Goal: Task Accomplishment & Management: Manage account settings

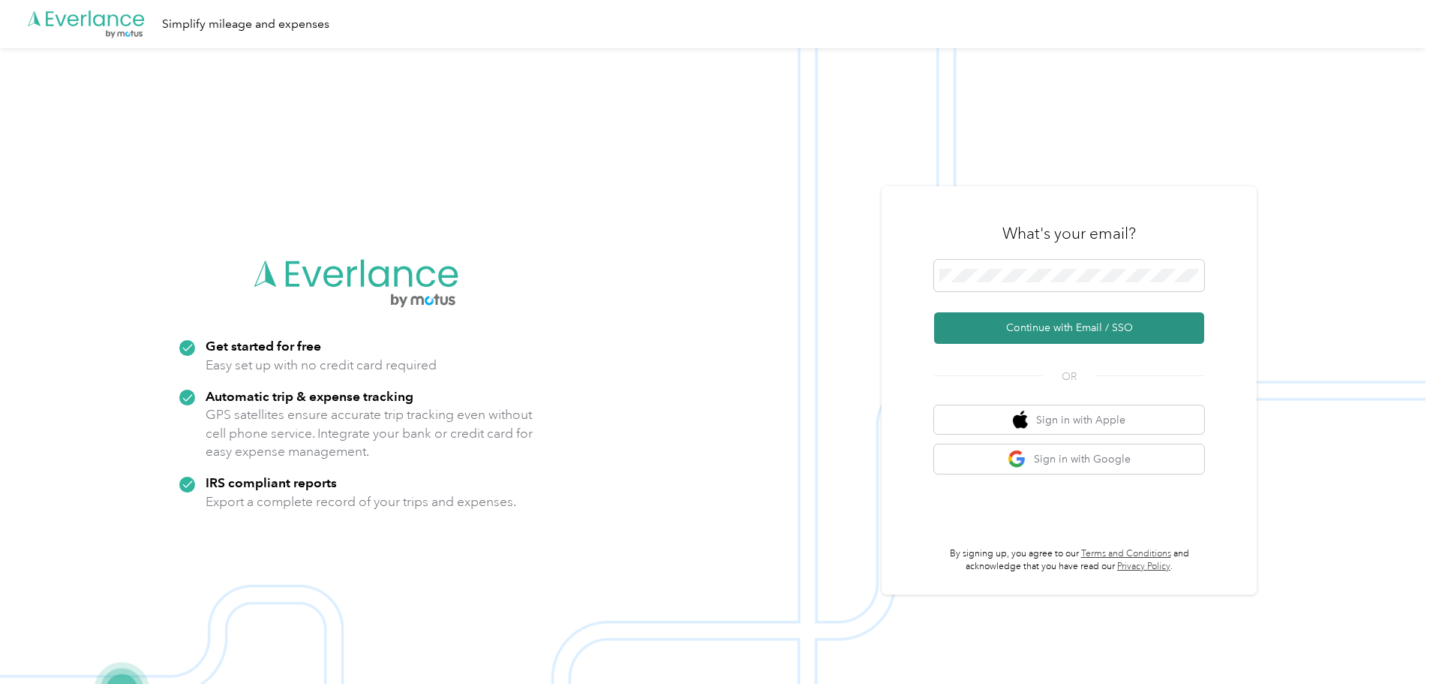
click at [1059, 322] on button "Continue with Email / SSO" at bounding box center [1069, 328] width 270 height 32
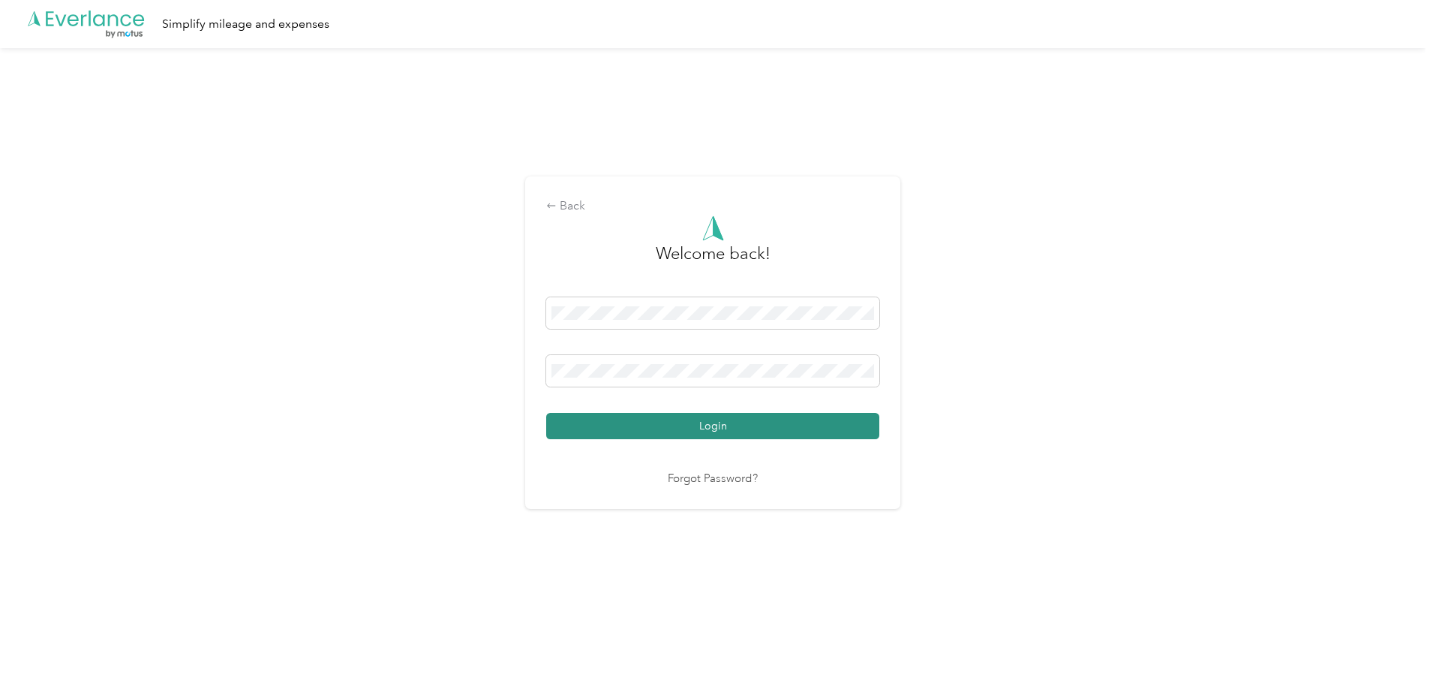
click at [729, 416] on button "Login" at bounding box center [712, 426] width 333 height 26
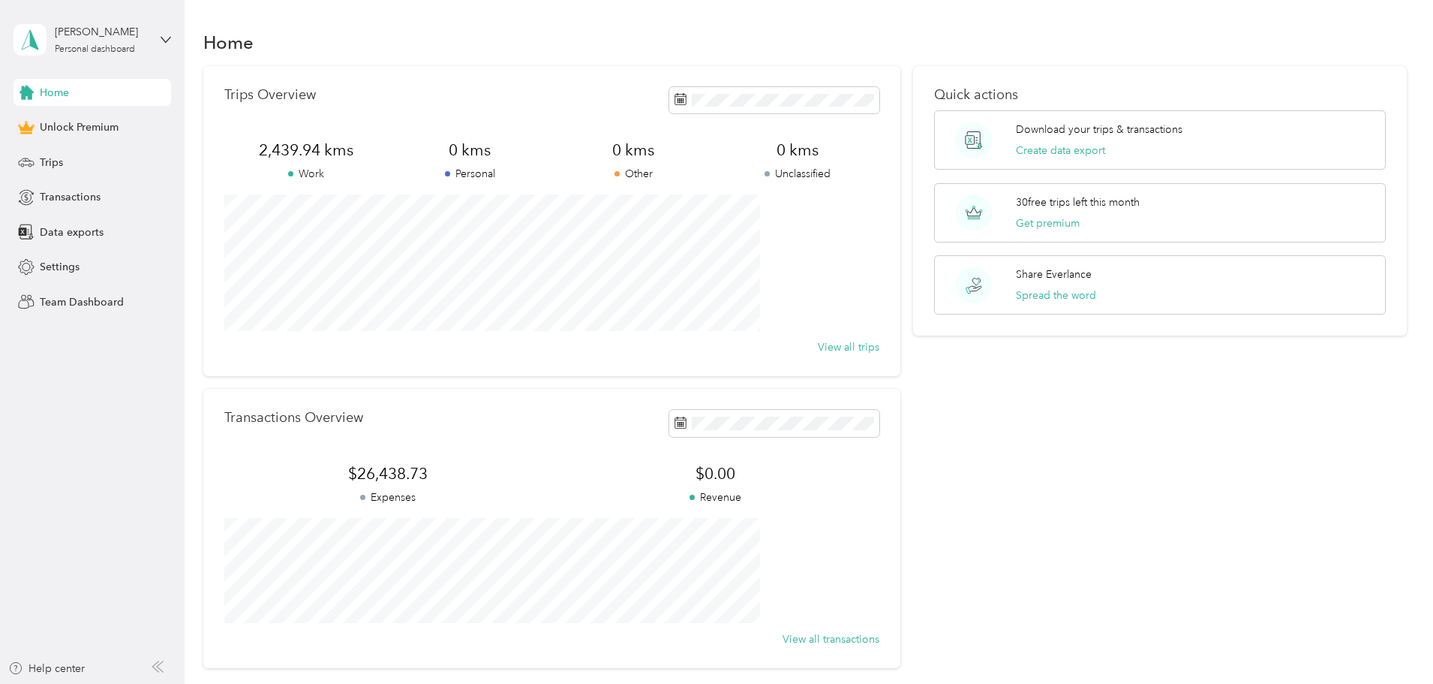
click at [66, 197] on span "Transactions" at bounding box center [70, 197] width 61 height 16
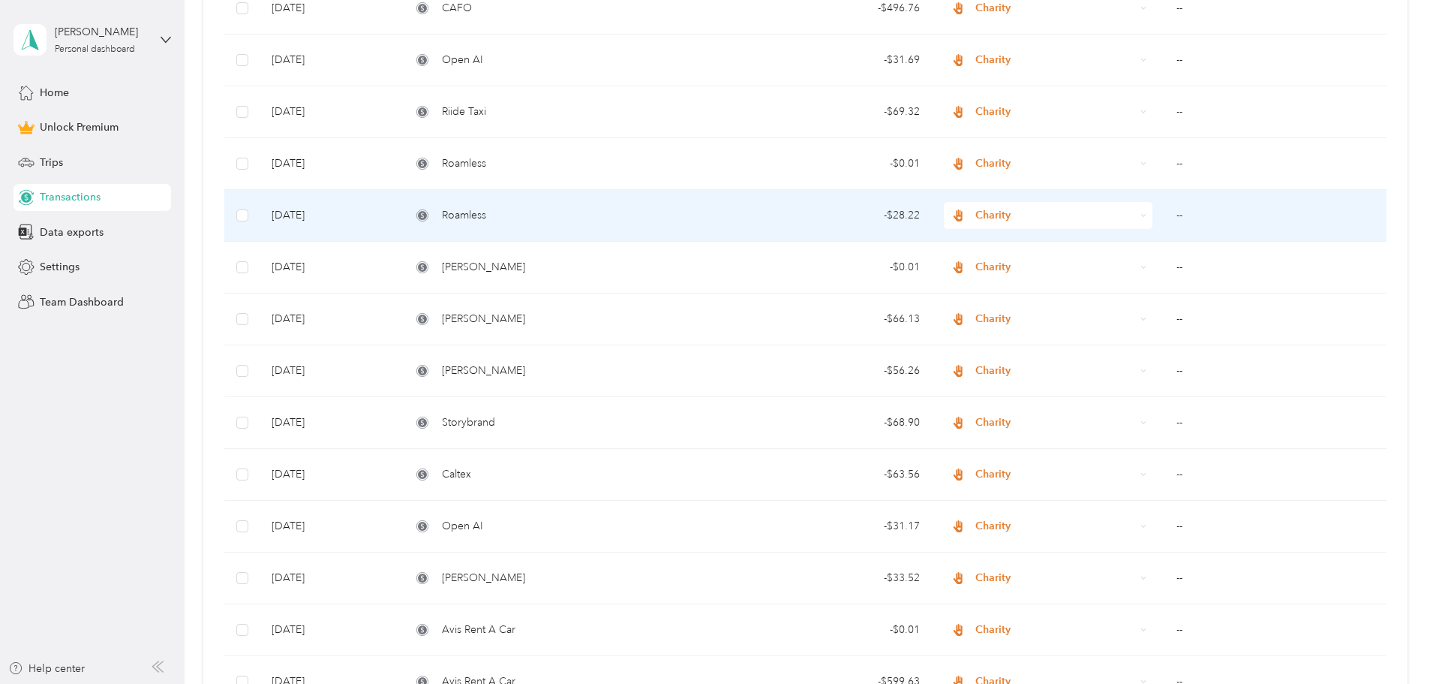
scroll to position [1091, 0]
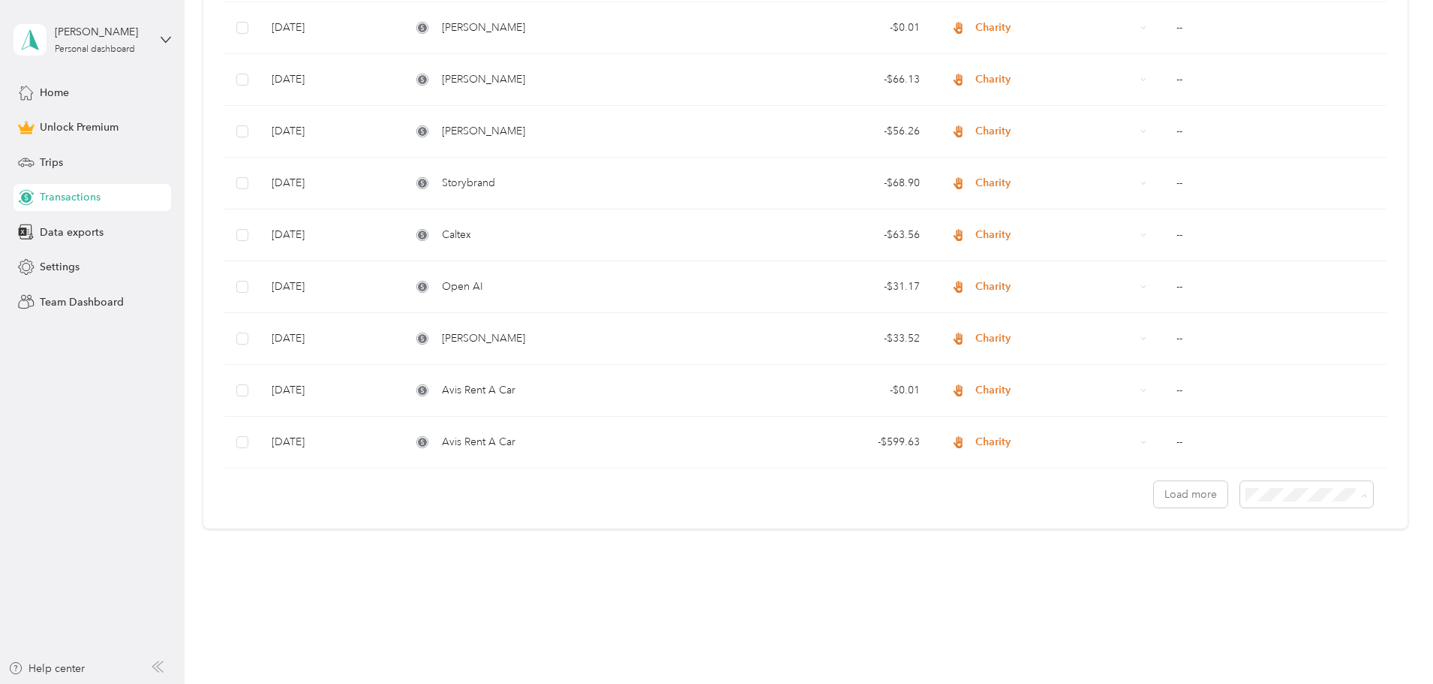
click at [1192, 543] on span "50 per load" at bounding box center [1175, 548] width 56 height 13
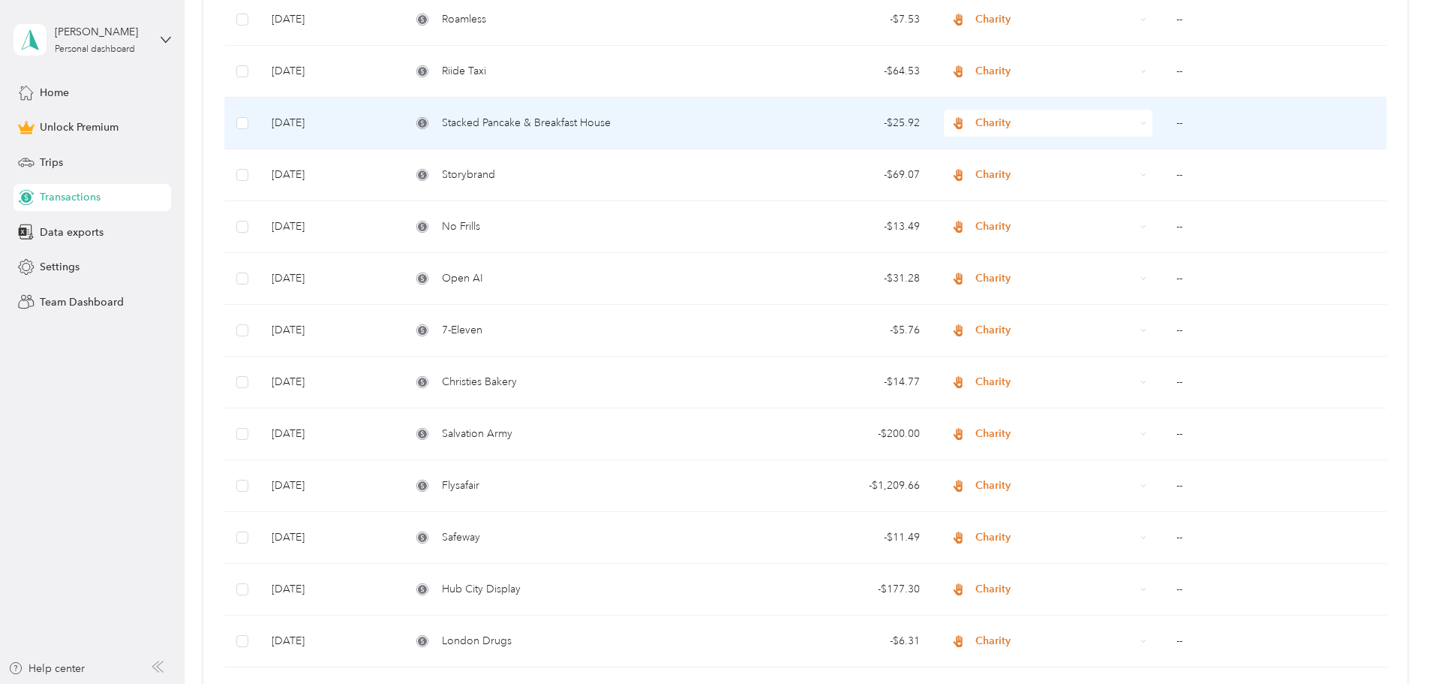
scroll to position [1766, 0]
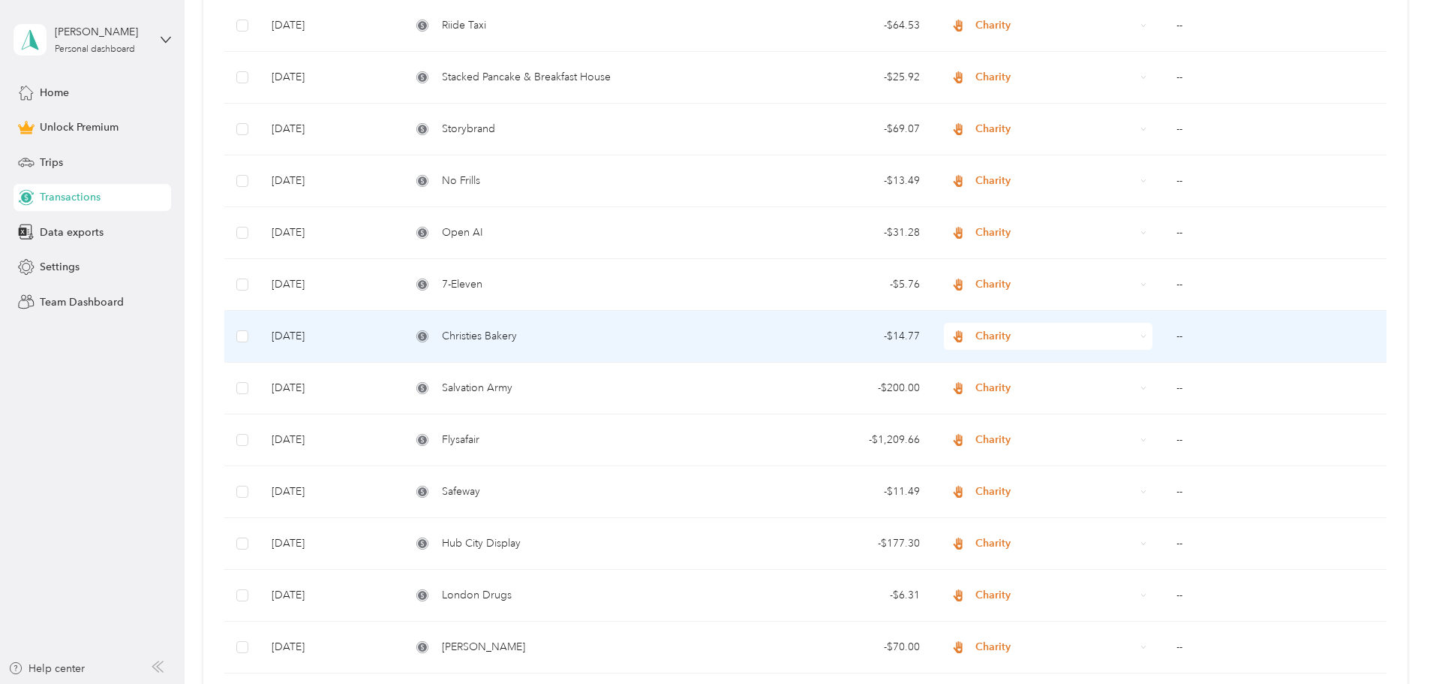
click at [754, 344] on td "- $14.77" at bounding box center [832, 337] width 200 height 52
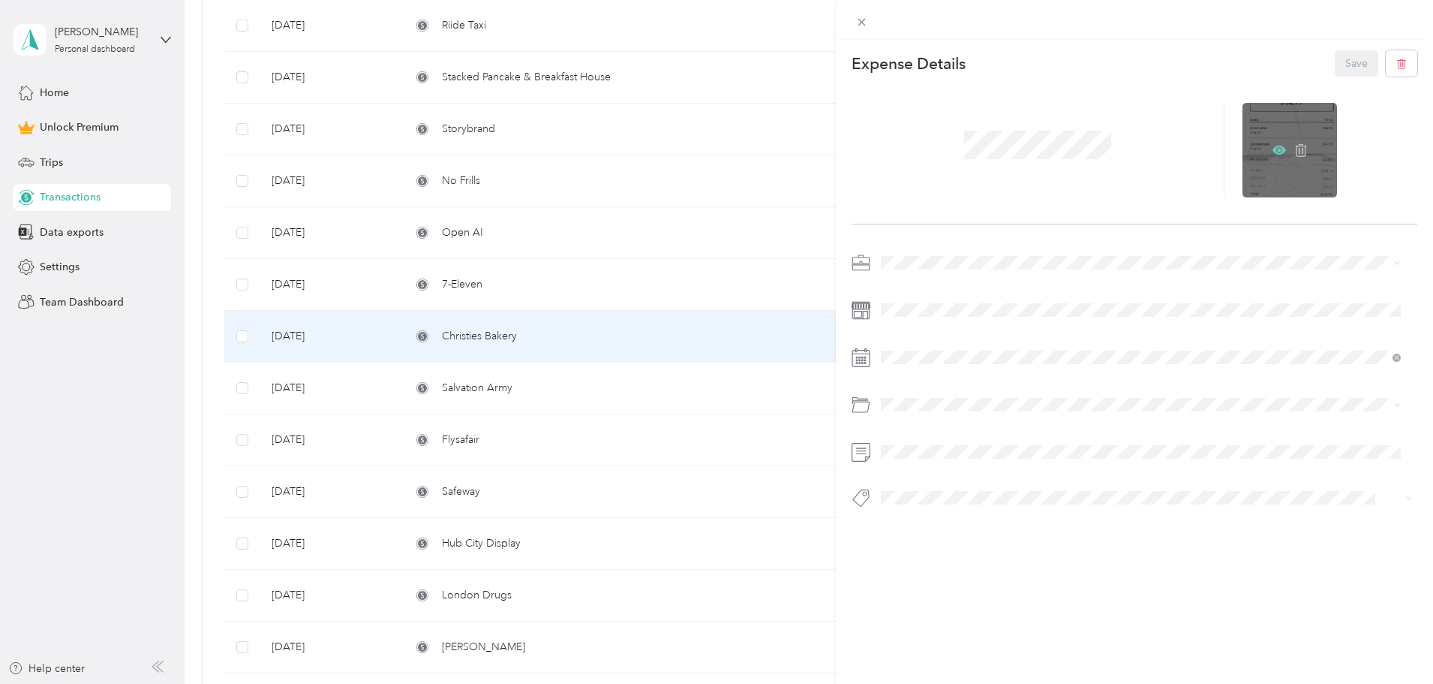
click at [1274, 152] on icon at bounding box center [1280, 150] width 14 height 9
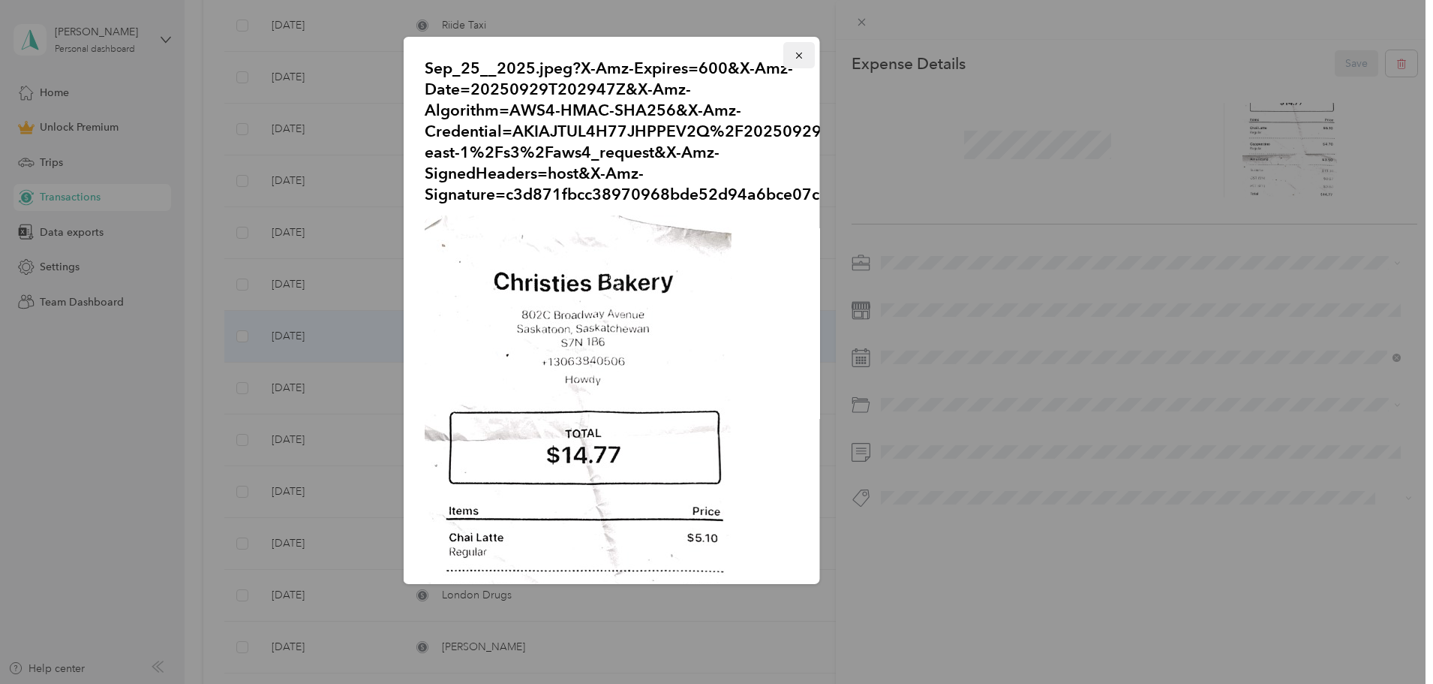
click at [794, 53] on icon "button" at bounding box center [799, 55] width 11 height 11
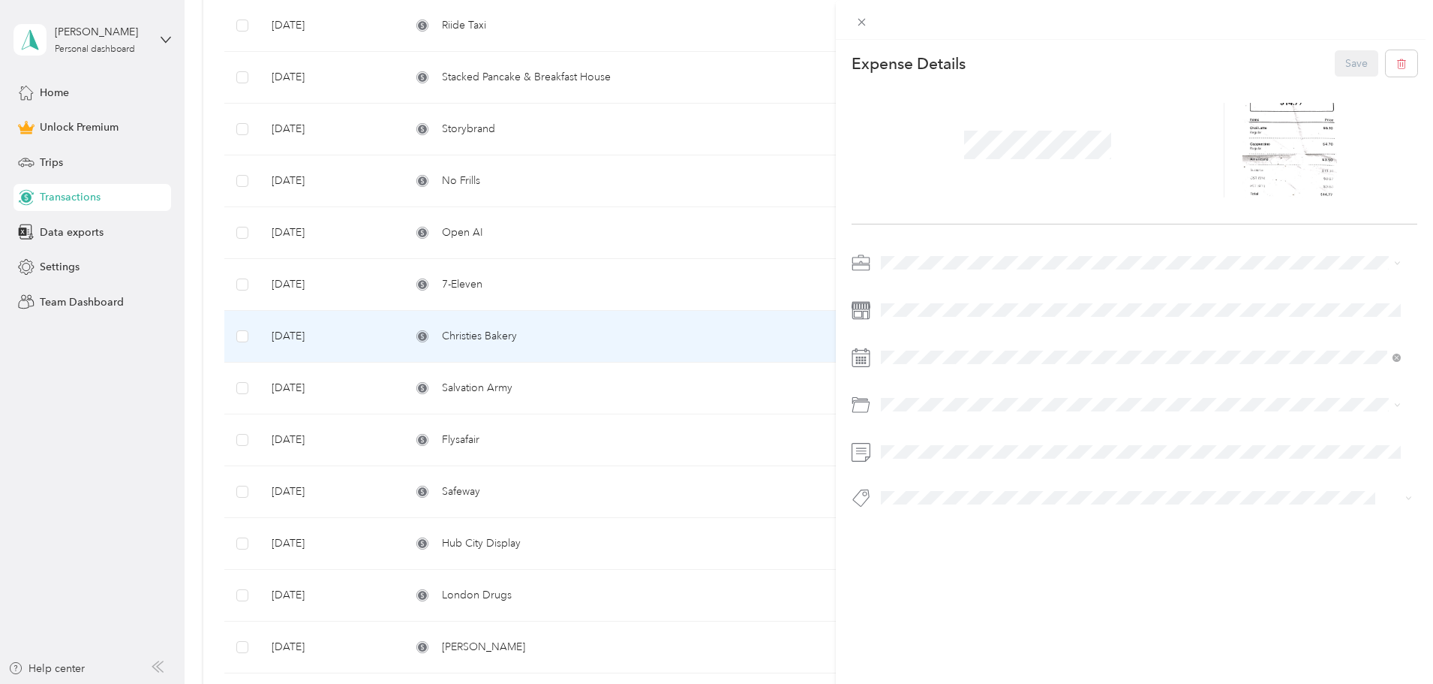
click at [552, 335] on div "This expense cannot be edited because it is either under review, approved, or p…" at bounding box center [716, 342] width 1433 height 684
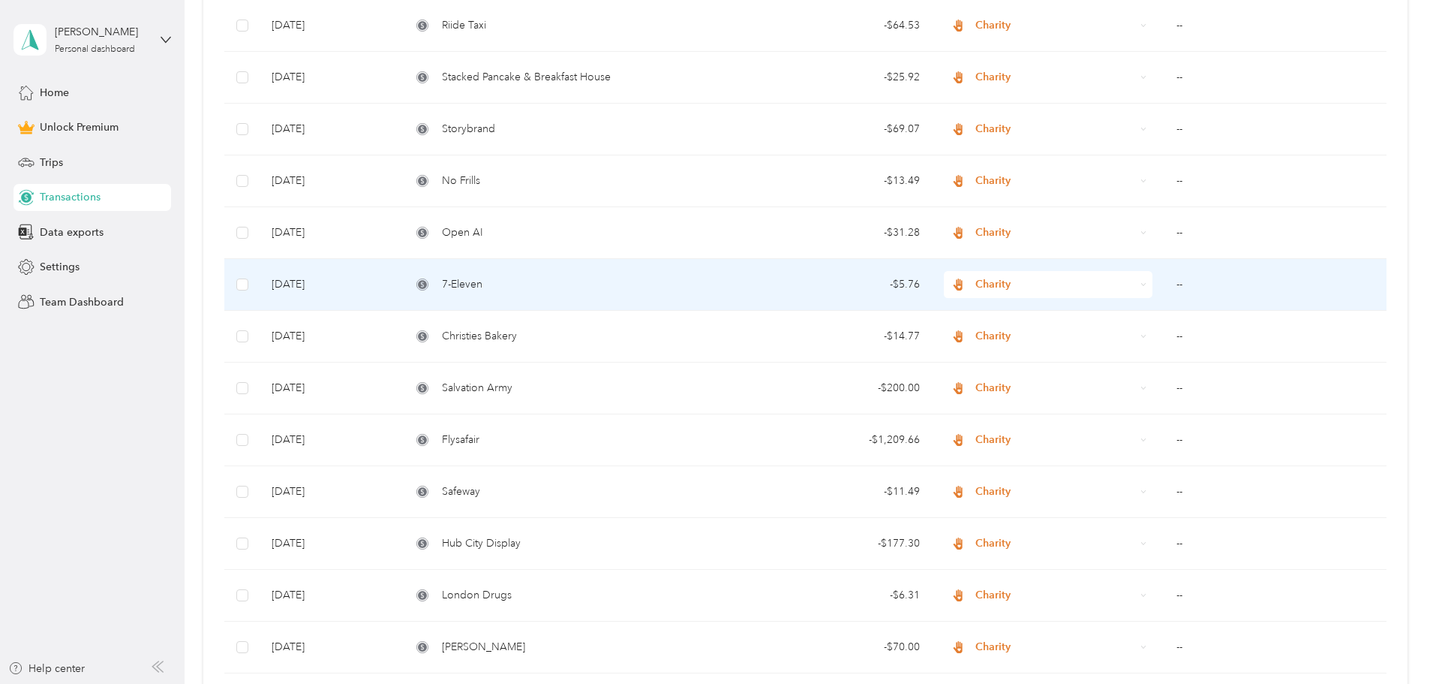
click at [556, 274] on td "7-Eleven" at bounding box center [565, 285] width 332 height 52
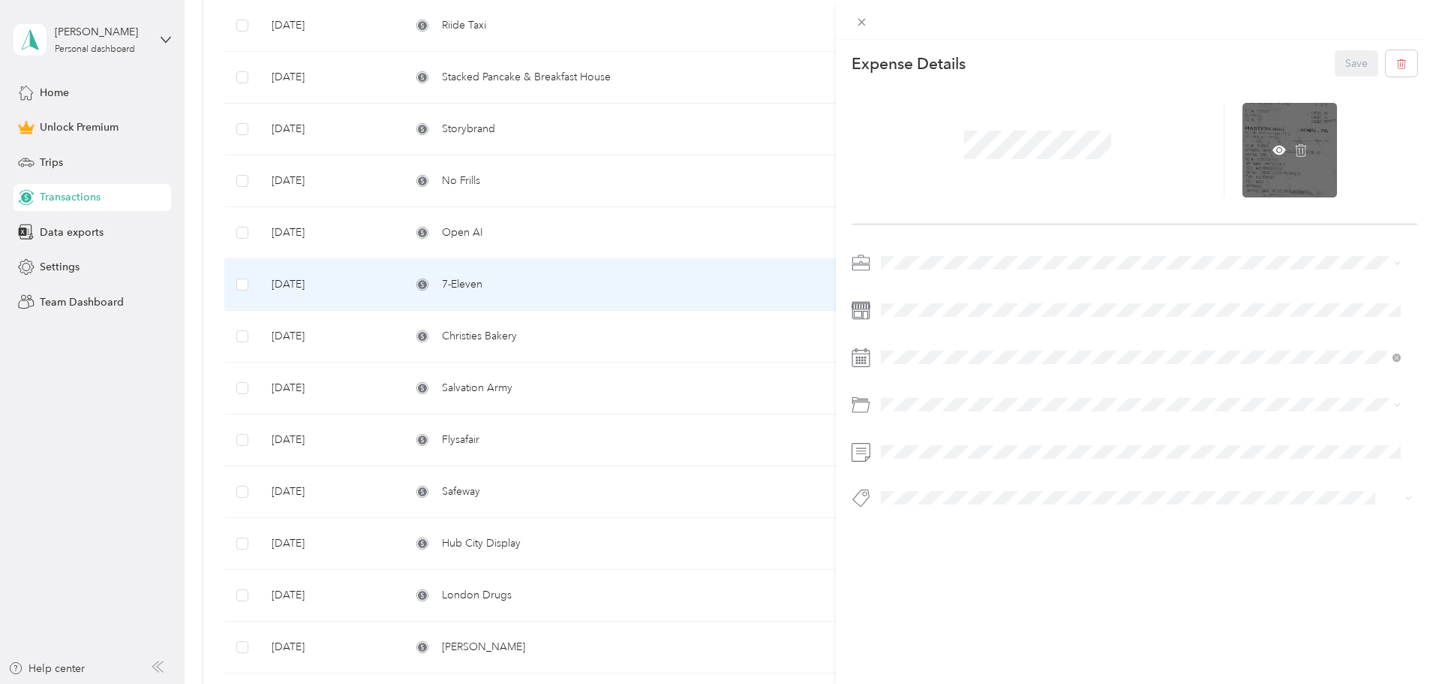
click at [1281, 142] on div at bounding box center [1290, 150] width 95 height 95
click at [1273, 142] on div at bounding box center [1290, 150] width 95 height 95
click at [1273, 146] on icon at bounding box center [1280, 150] width 14 height 9
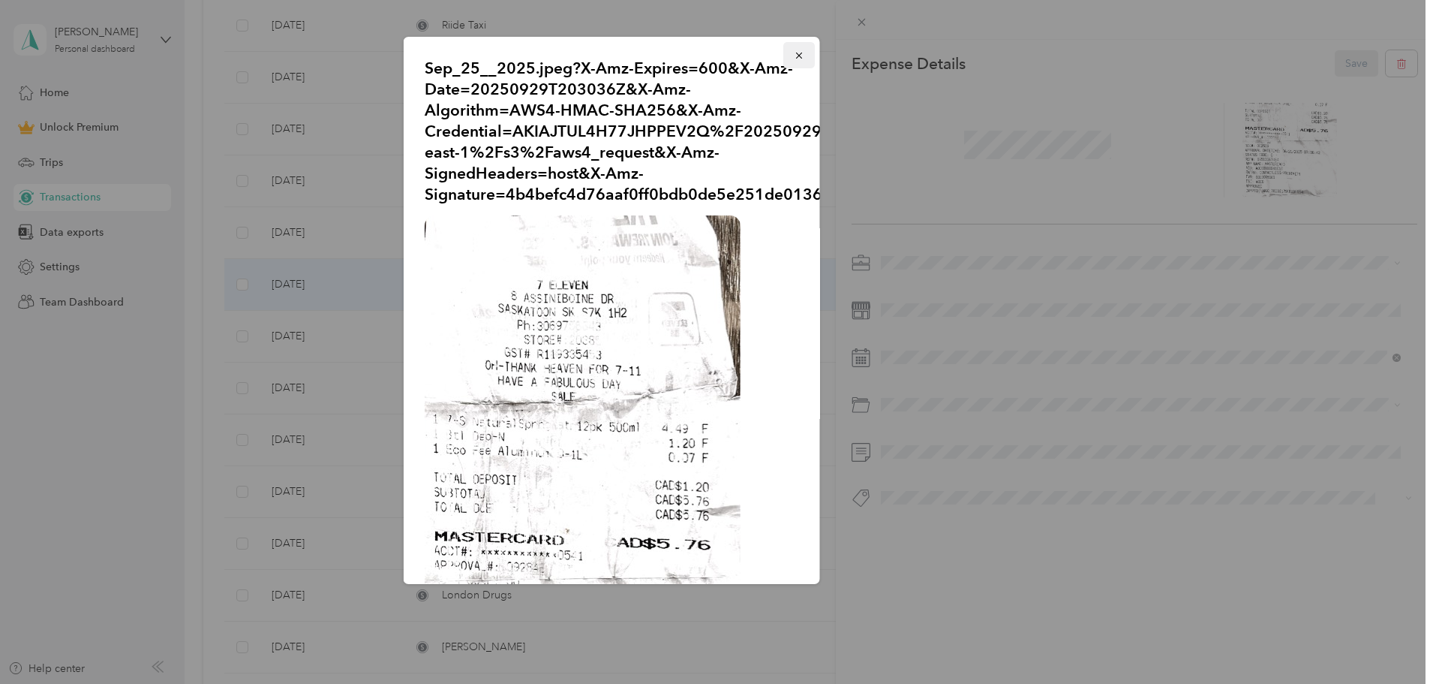
click at [794, 57] on icon "button" at bounding box center [799, 55] width 11 height 11
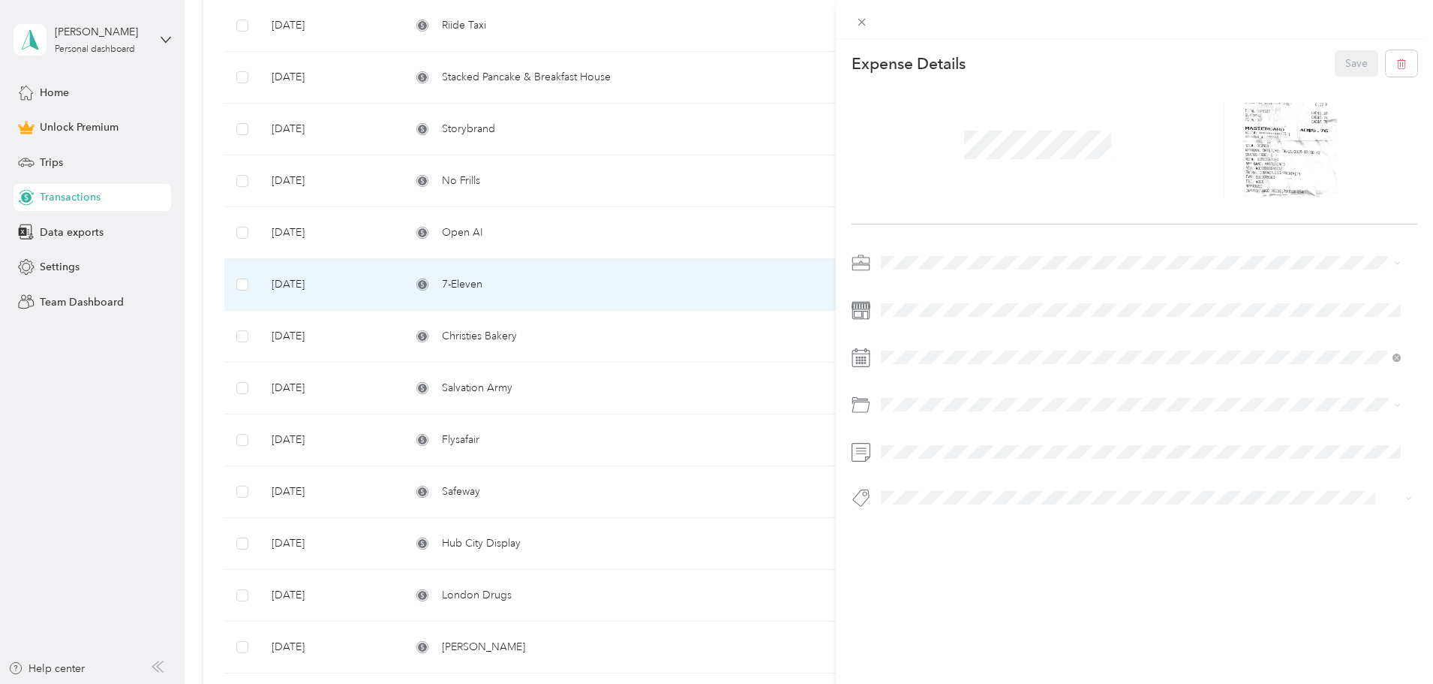
click at [607, 292] on div "This expense cannot be edited because it is either under review, approved, or p…" at bounding box center [716, 342] width 1433 height 684
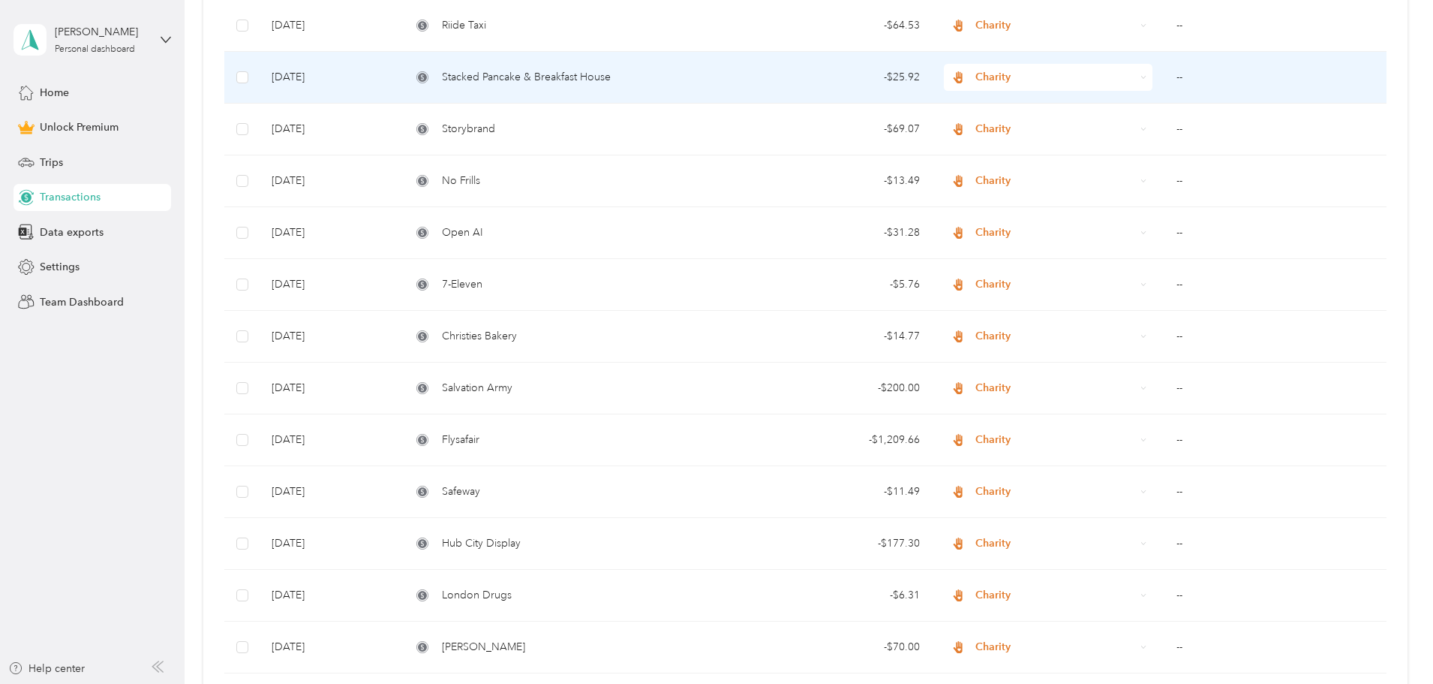
click at [611, 71] on span "Stacked Pancake & Breakfast House" at bounding box center [526, 77] width 169 height 17
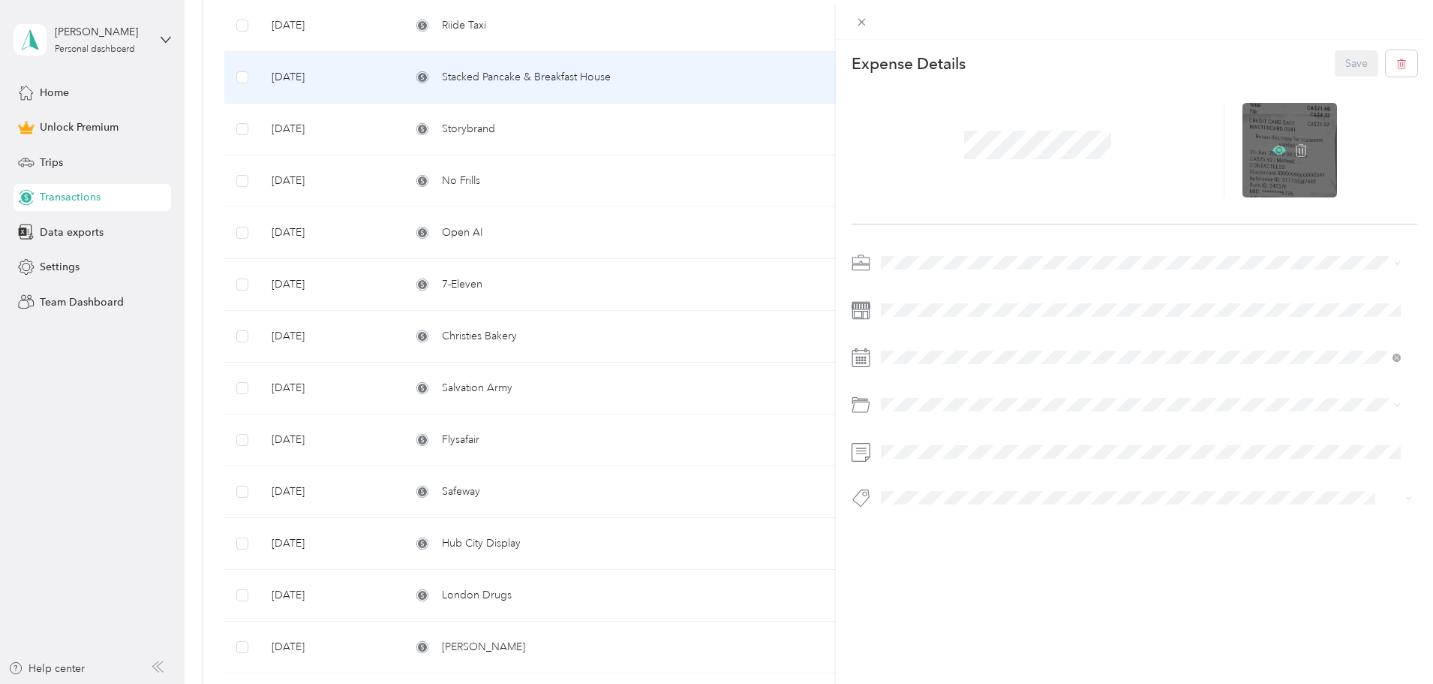
click at [1273, 148] on icon at bounding box center [1280, 150] width 14 height 9
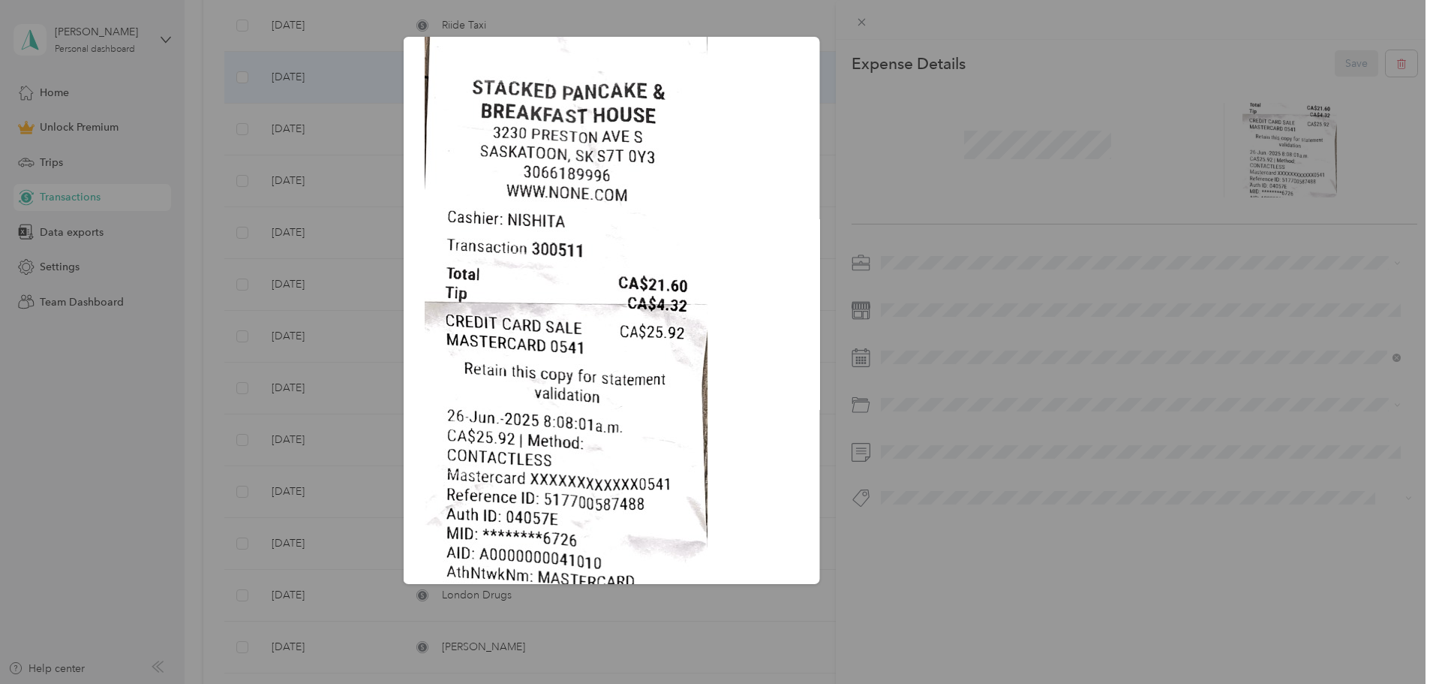
scroll to position [150, 0]
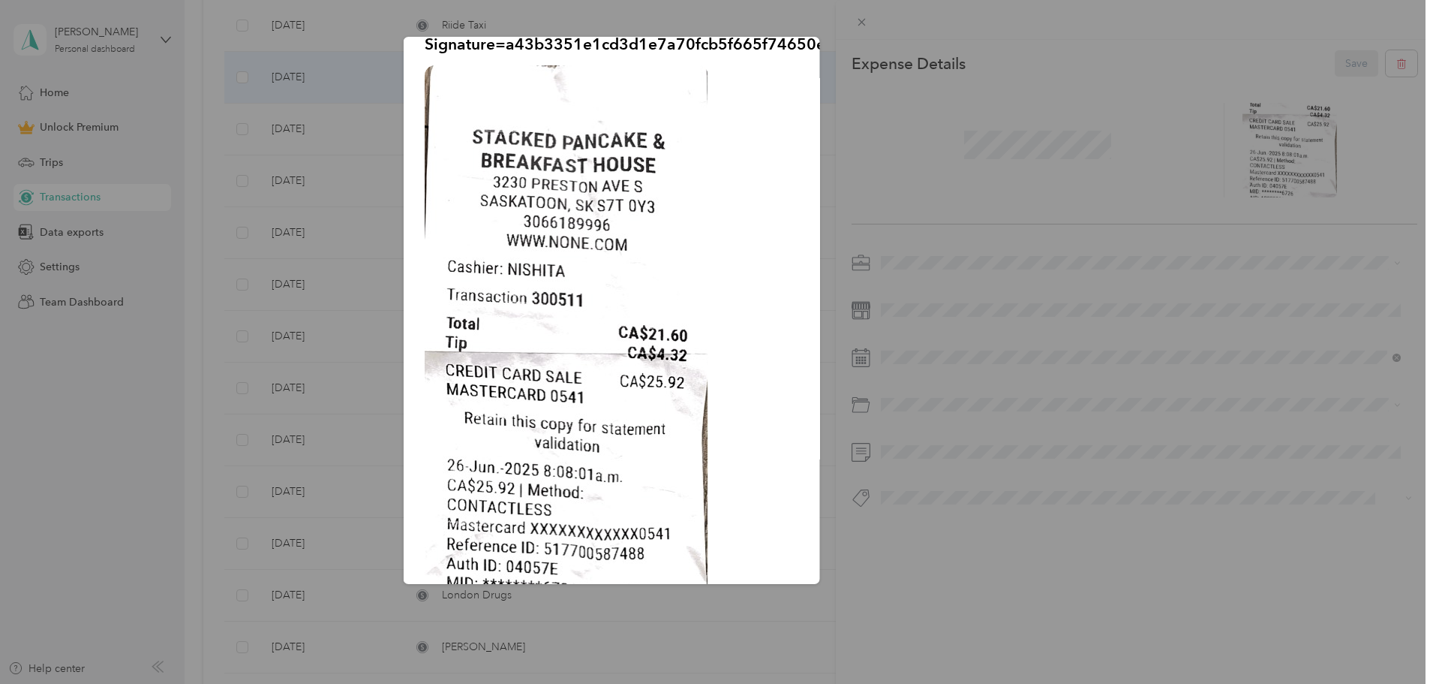
click at [866, 191] on div "Sep_25__2025.jpeg?X-Amz-Expires=600&X-Amz-Date=20250929T203111Z&X-Amz-Algorithm…" at bounding box center [925, 312] width 416 height 551
click at [881, 164] on div "Sep_25__2025.jpeg?X-Amz-Expires=600&X-Amz-Date=20250929T203111Z&X-Amz-Algorithm…" at bounding box center [925, 312] width 416 height 551
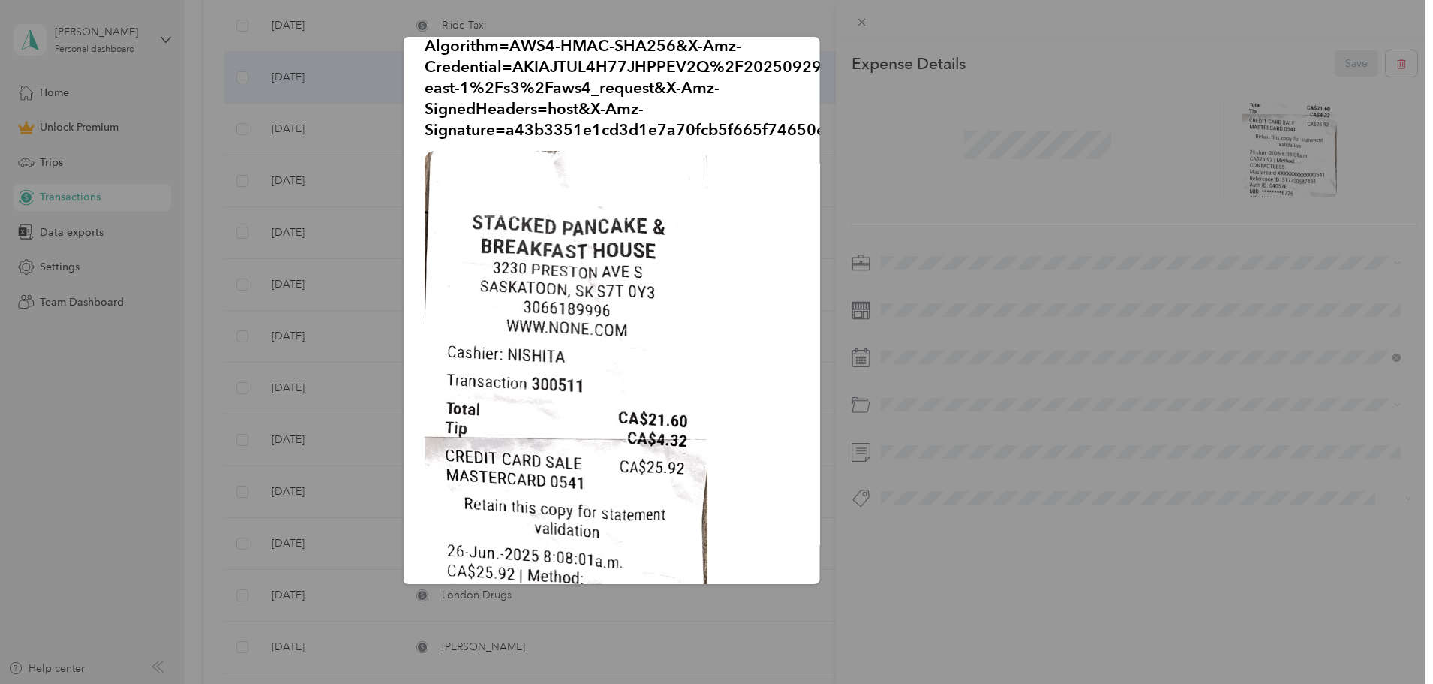
scroll to position [0, 0]
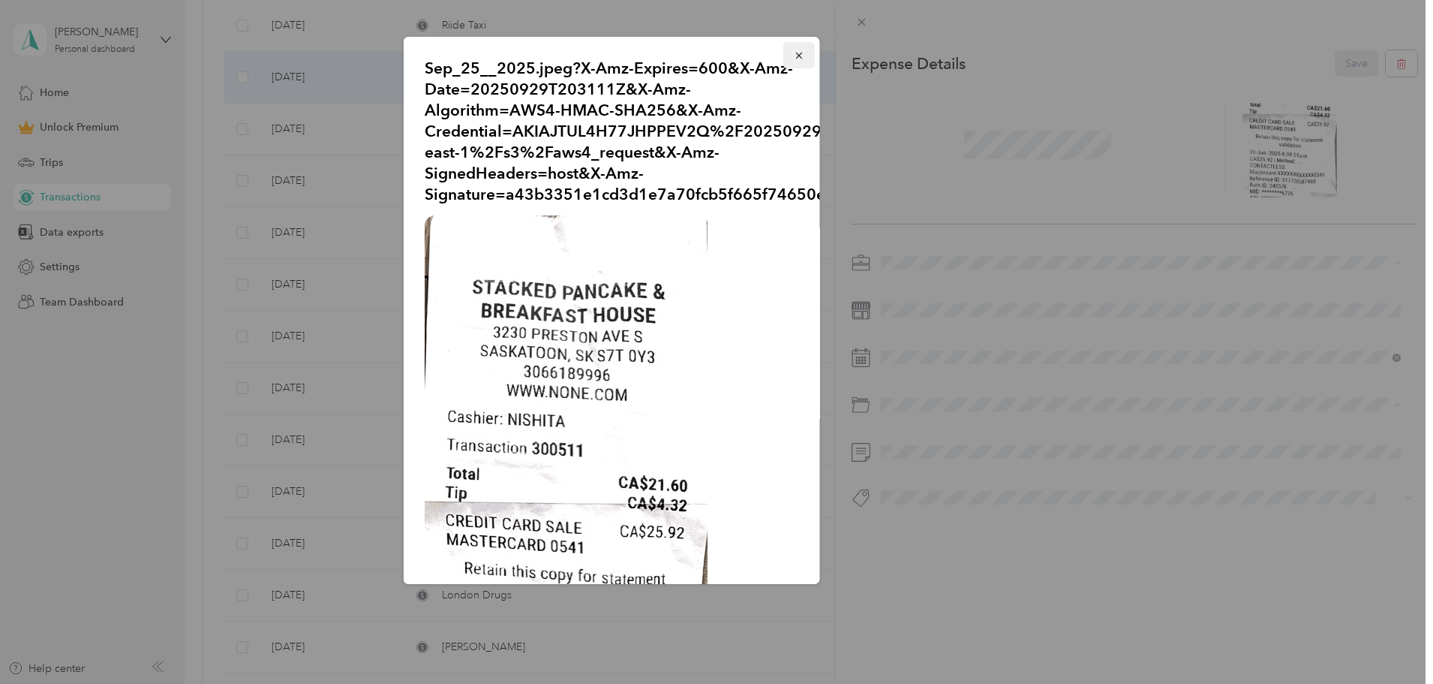
click at [794, 53] on icon "button" at bounding box center [799, 55] width 11 height 11
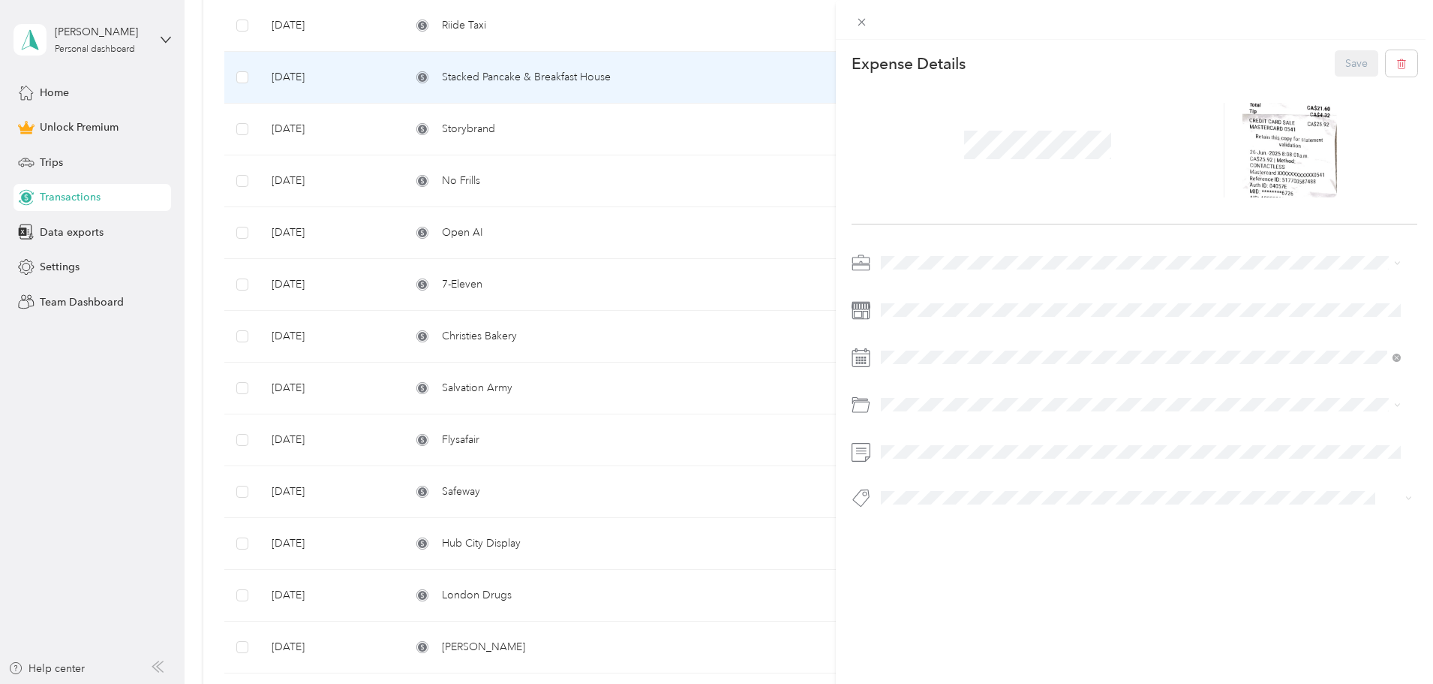
click at [627, 173] on div "This expense cannot be edited because it is either under review, approved, or p…" at bounding box center [716, 342] width 1433 height 684
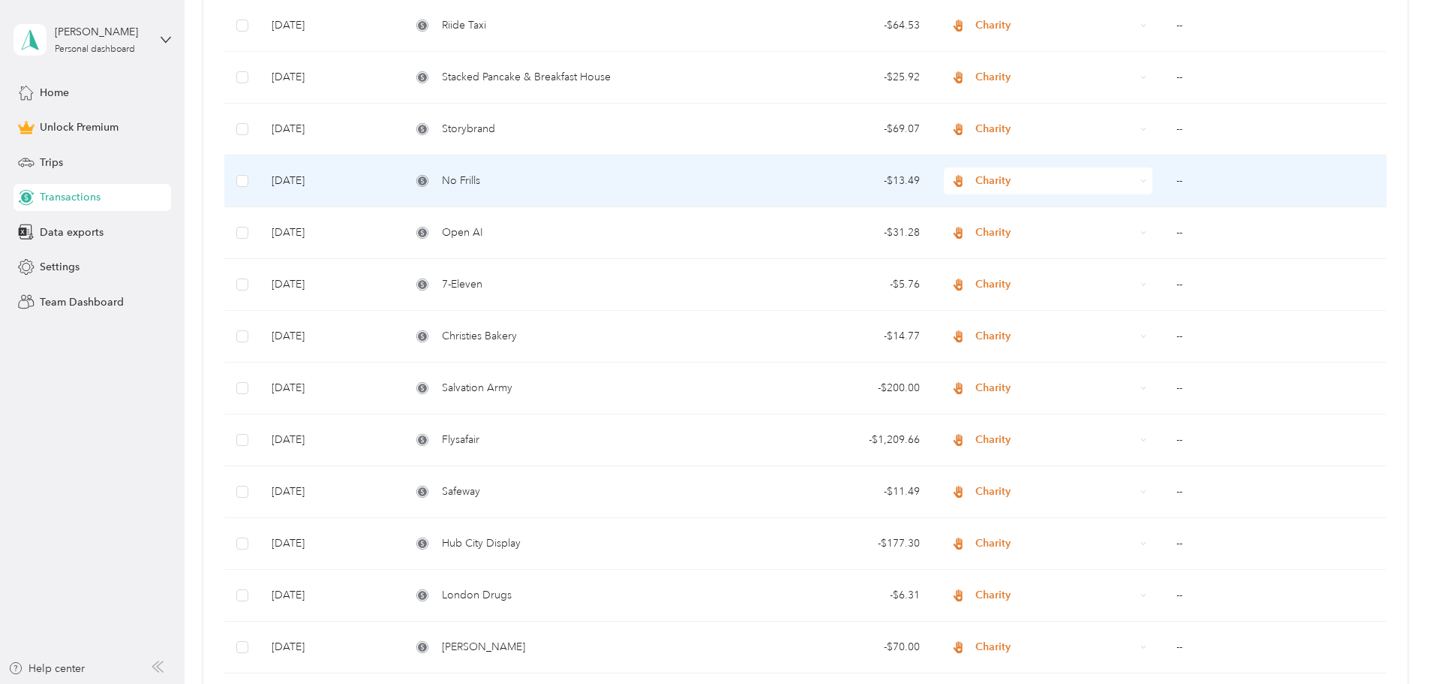
click at [578, 179] on div "No Frills" at bounding box center [565, 181] width 308 height 17
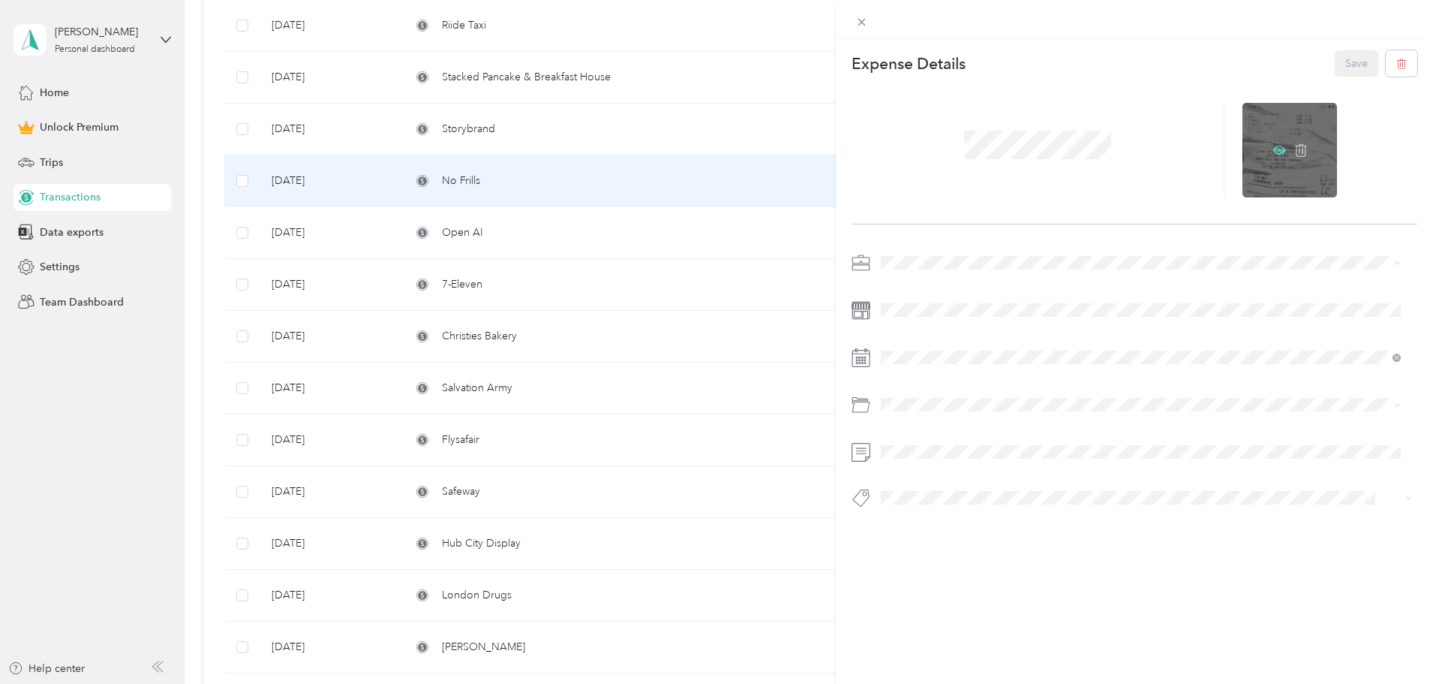
click at [1273, 143] on icon at bounding box center [1280, 150] width 14 height 14
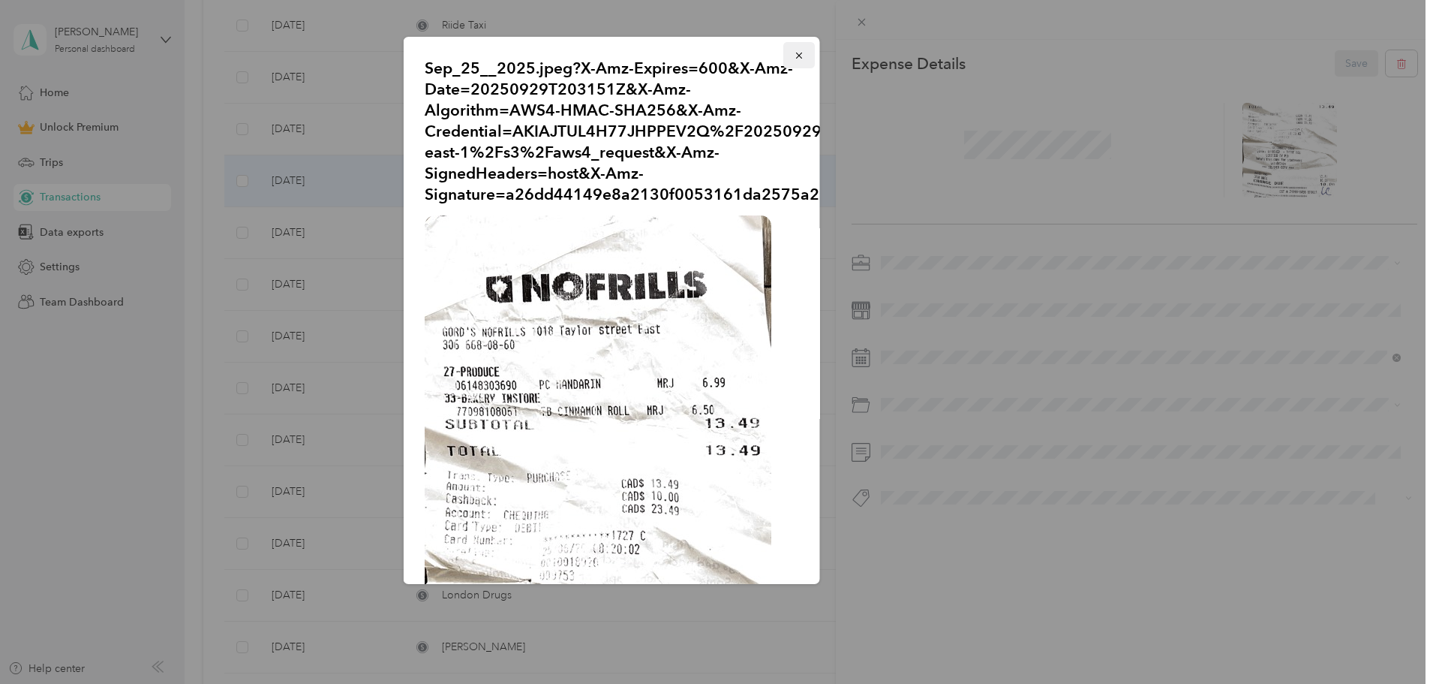
click at [795, 56] on icon "button" at bounding box center [798, 56] width 6 height 6
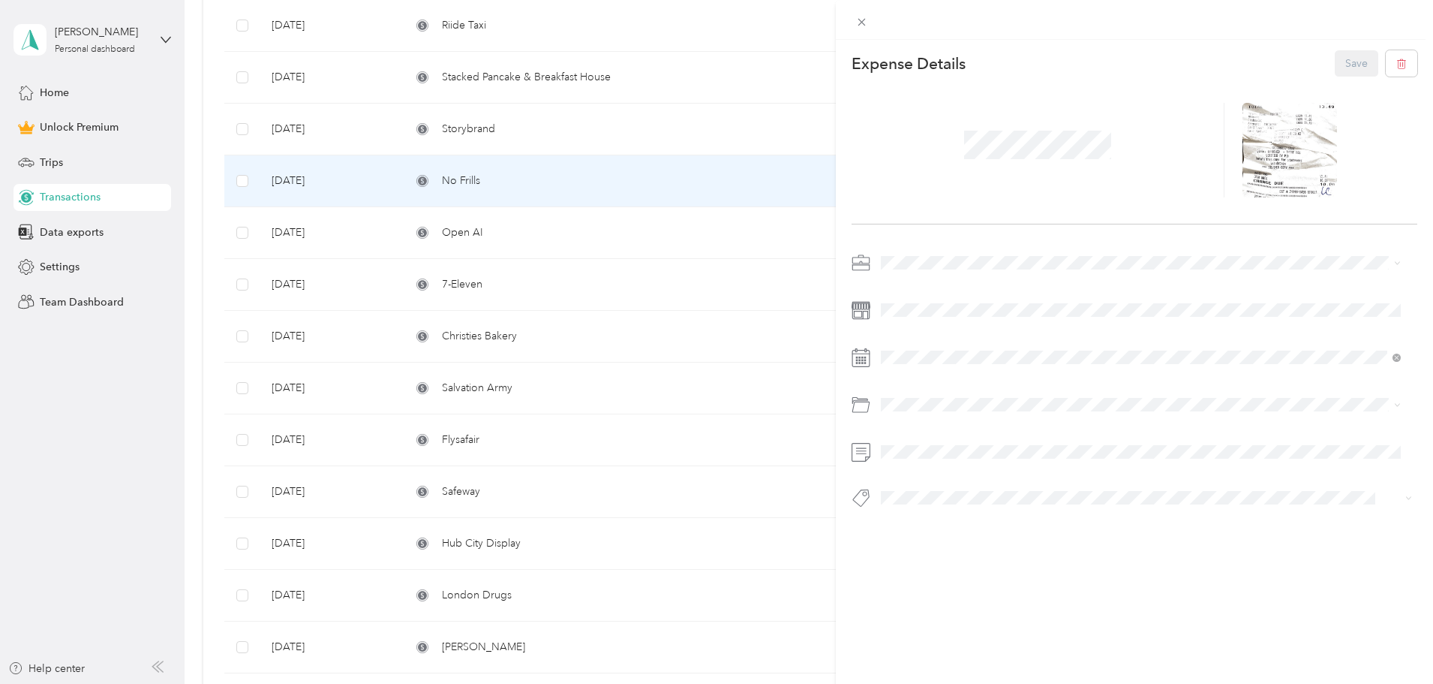
click at [557, 176] on div "This expense cannot be edited because it is either under review, approved, or p…" at bounding box center [716, 342] width 1433 height 684
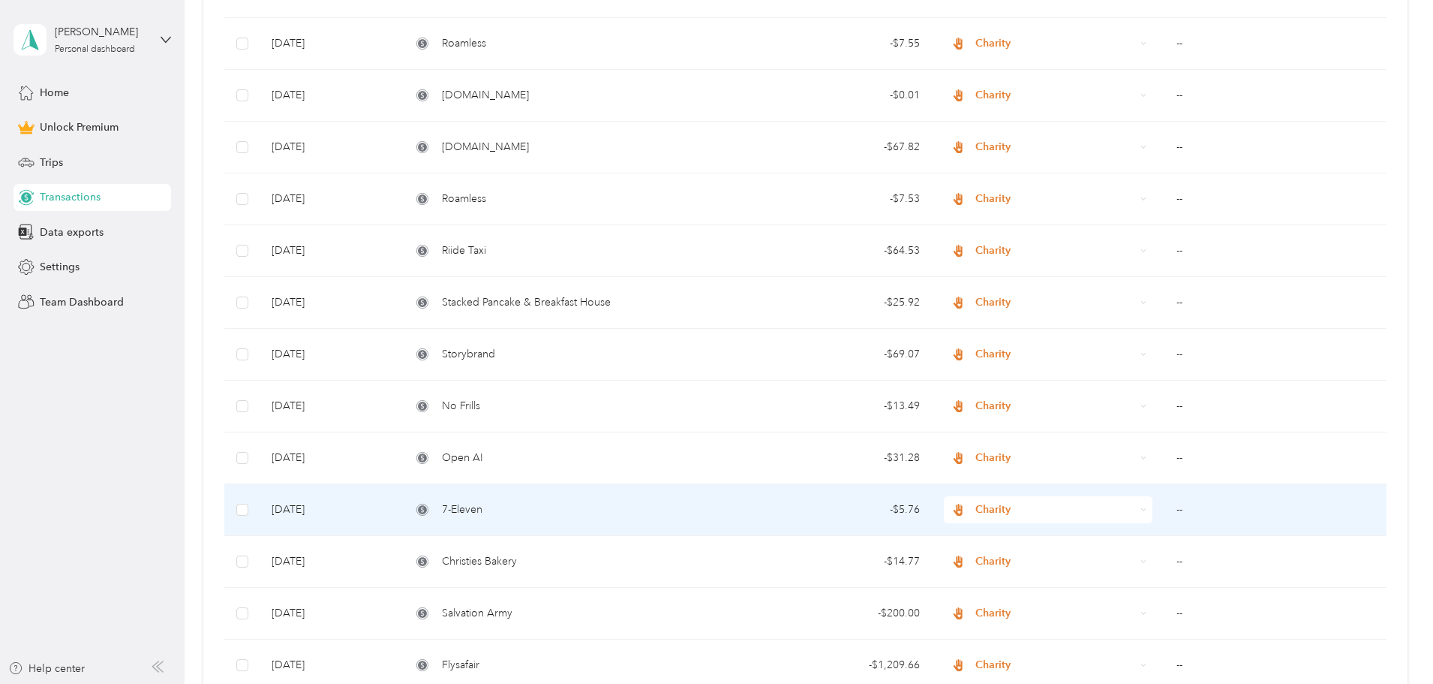
scroll to position [1466, 0]
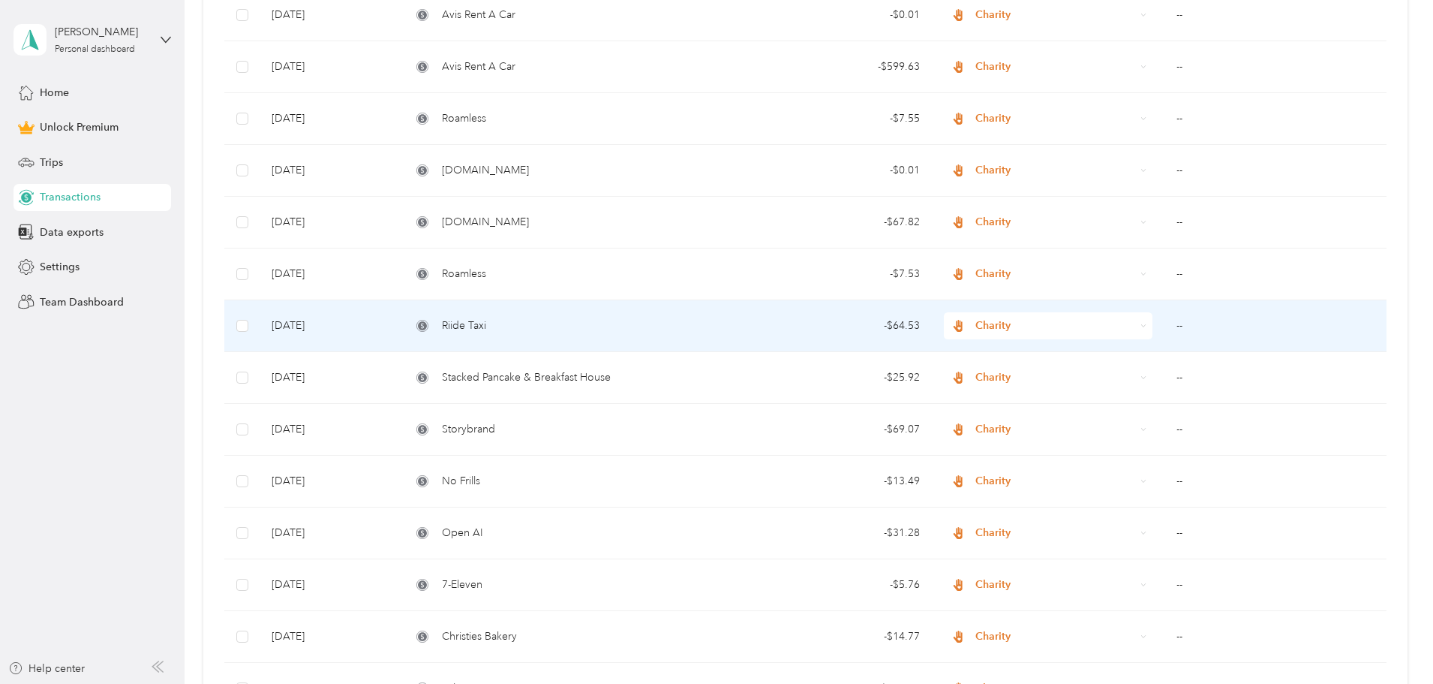
click at [597, 316] on td "Riide Taxi" at bounding box center [565, 326] width 332 height 52
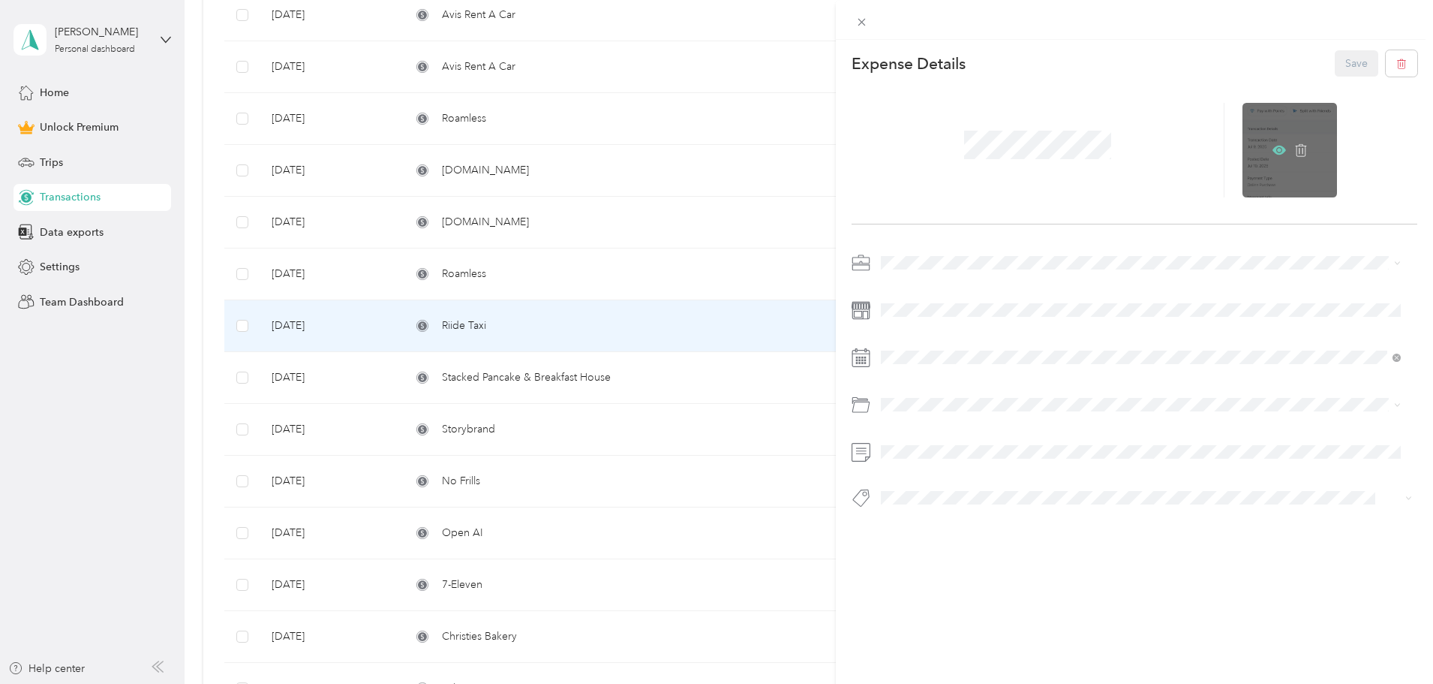
click at [1277, 152] on icon at bounding box center [1279, 150] width 5 height 5
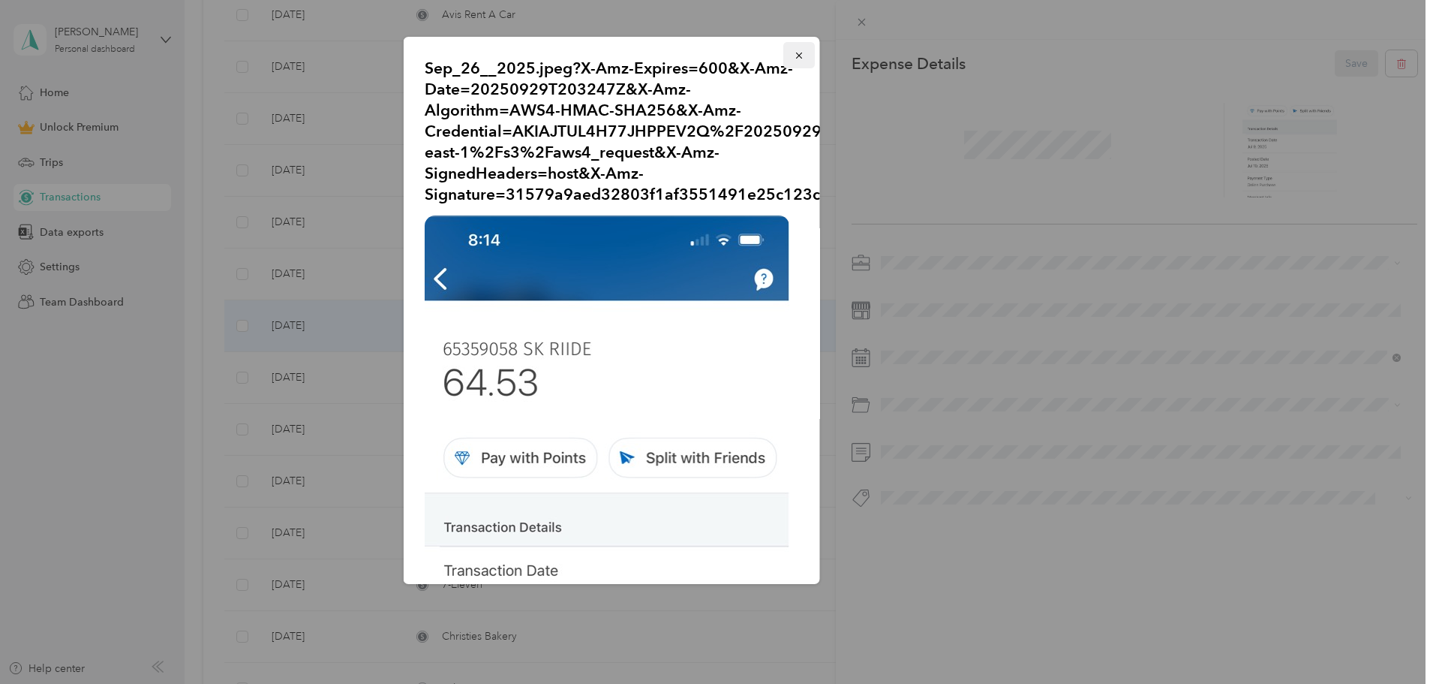
click at [794, 48] on button "button" at bounding box center [799, 55] width 32 height 26
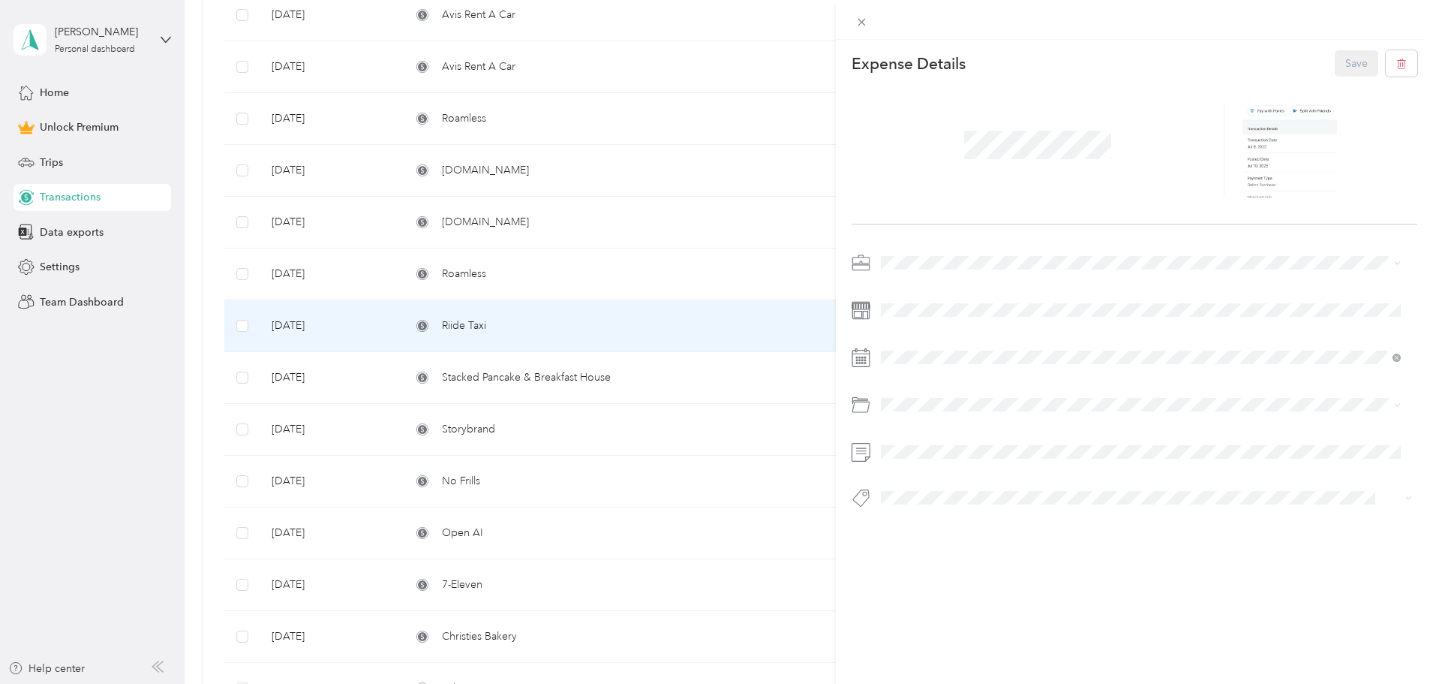
click at [609, 279] on div "This expense cannot be edited because it is either under review, approved, or p…" at bounding box center [716, 342] width 1433 height 684
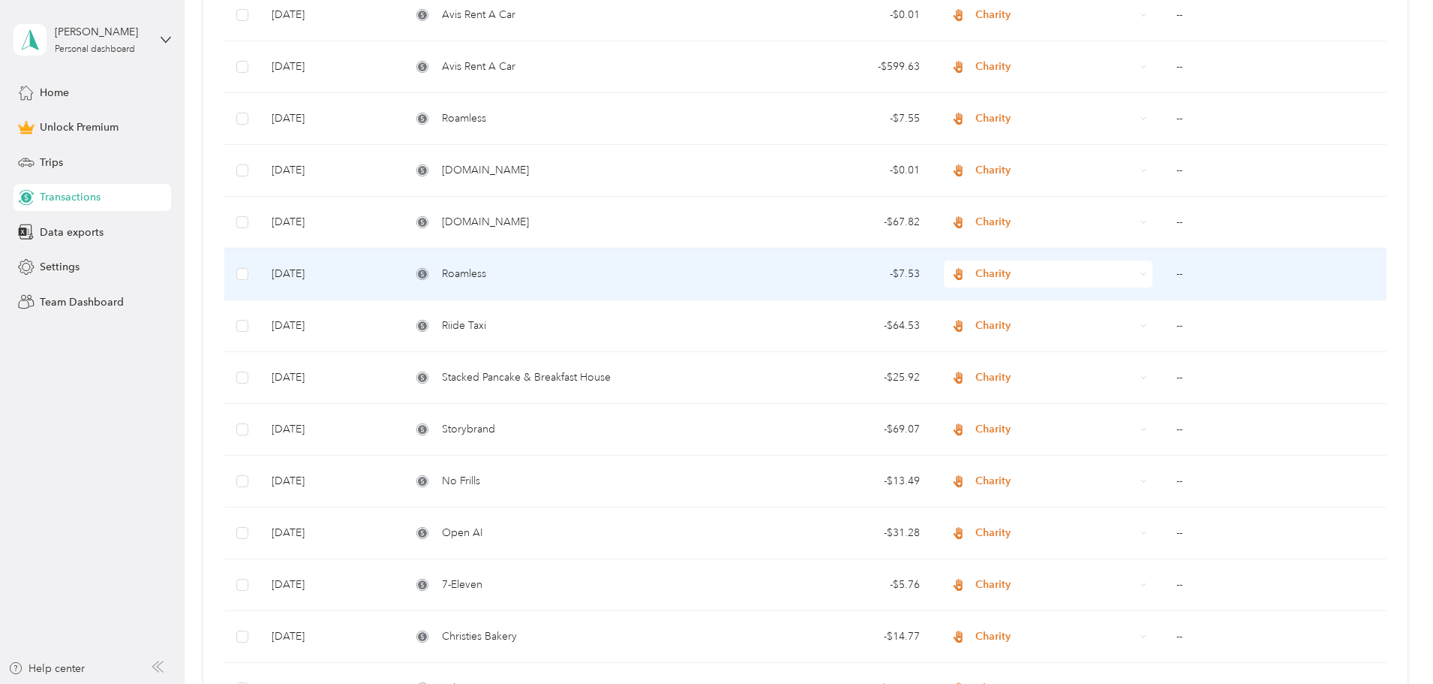
click at [639, 274] on div "Roamless" at bounding box center [565, 274] width 308 height 17
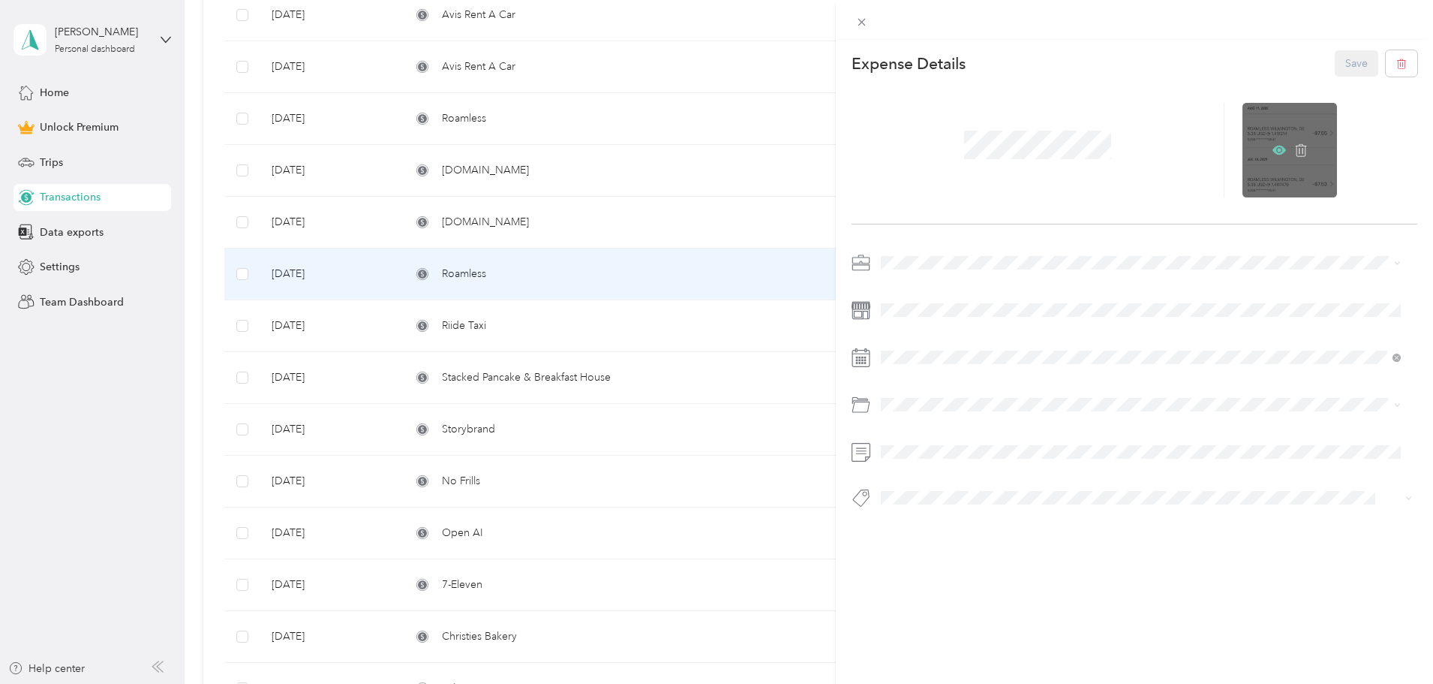
click at [1273, 149] on icon at bounding box center [1280, 150] width 14 height 14
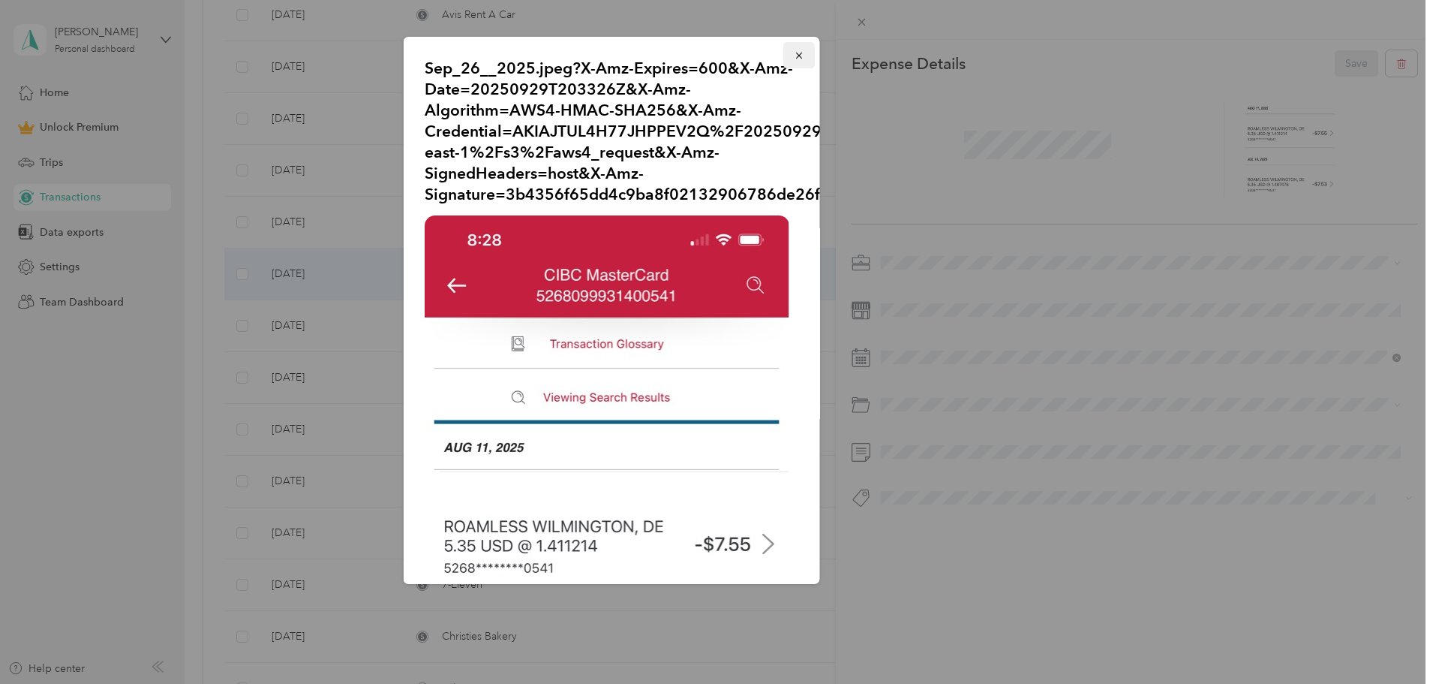
click at [794, 56] on icon "button" at bounding box center [799, 55] width 11 height 11
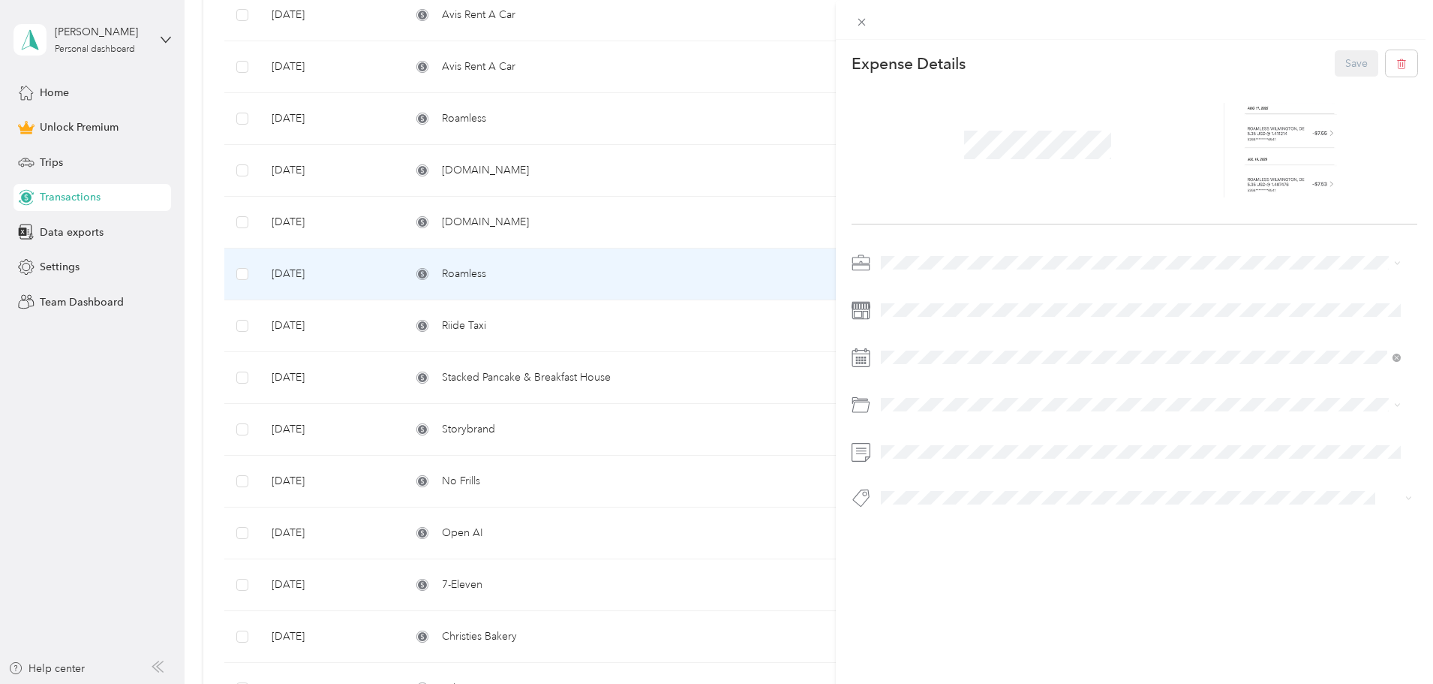
click at [602, 212] on div "This expense cannot be edited because it is either under review, approved, or p…" at bounding box center [716, 342] width 1433 height 684
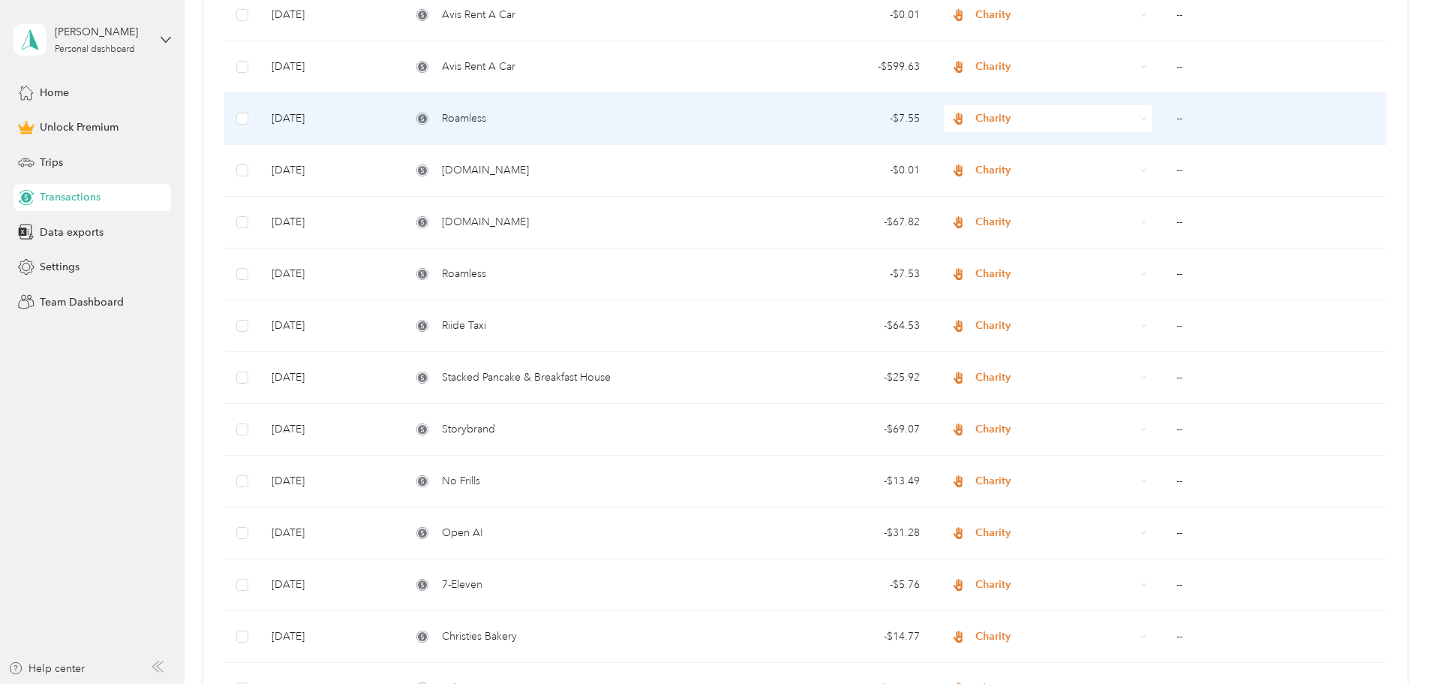
click at [641, 105] on td "Roamless" at bounding box center [565, 119] width 332 height 52
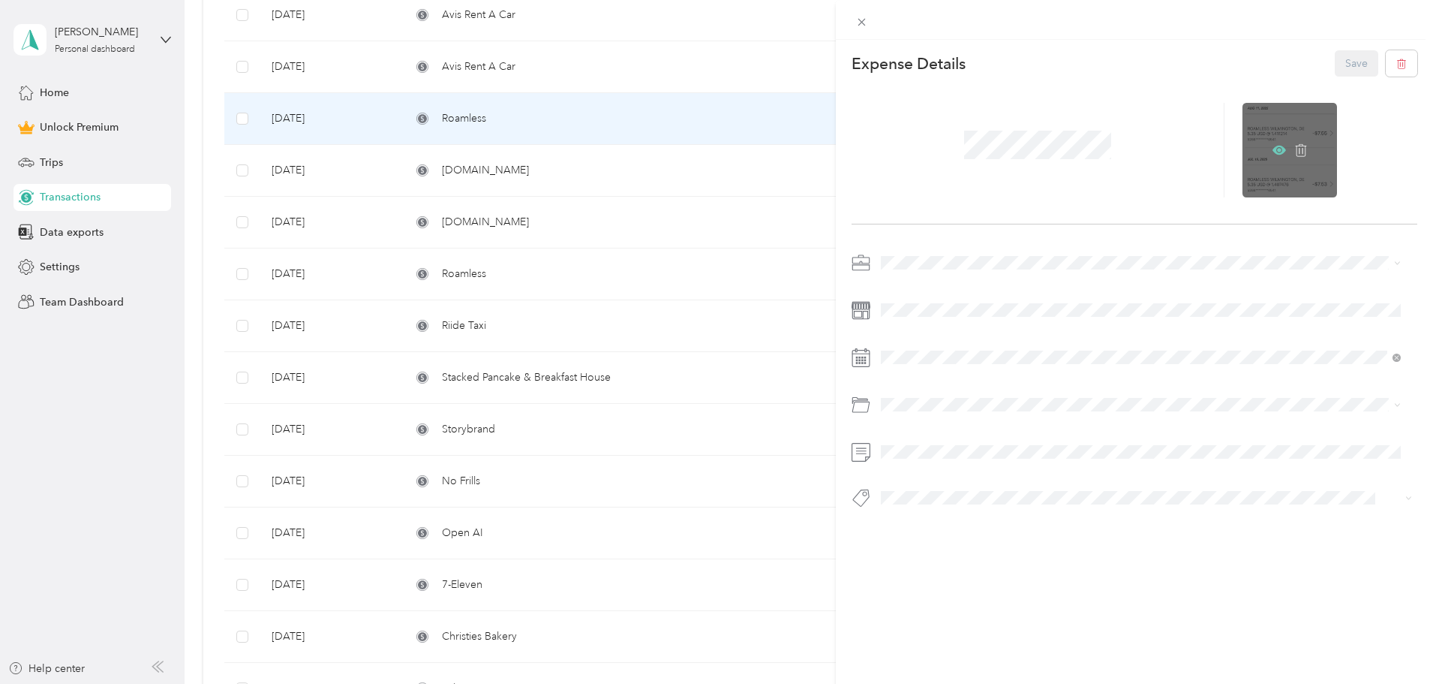
click at [1273, 147] on icon at bounding box center [1280, 150] width 14 height 9
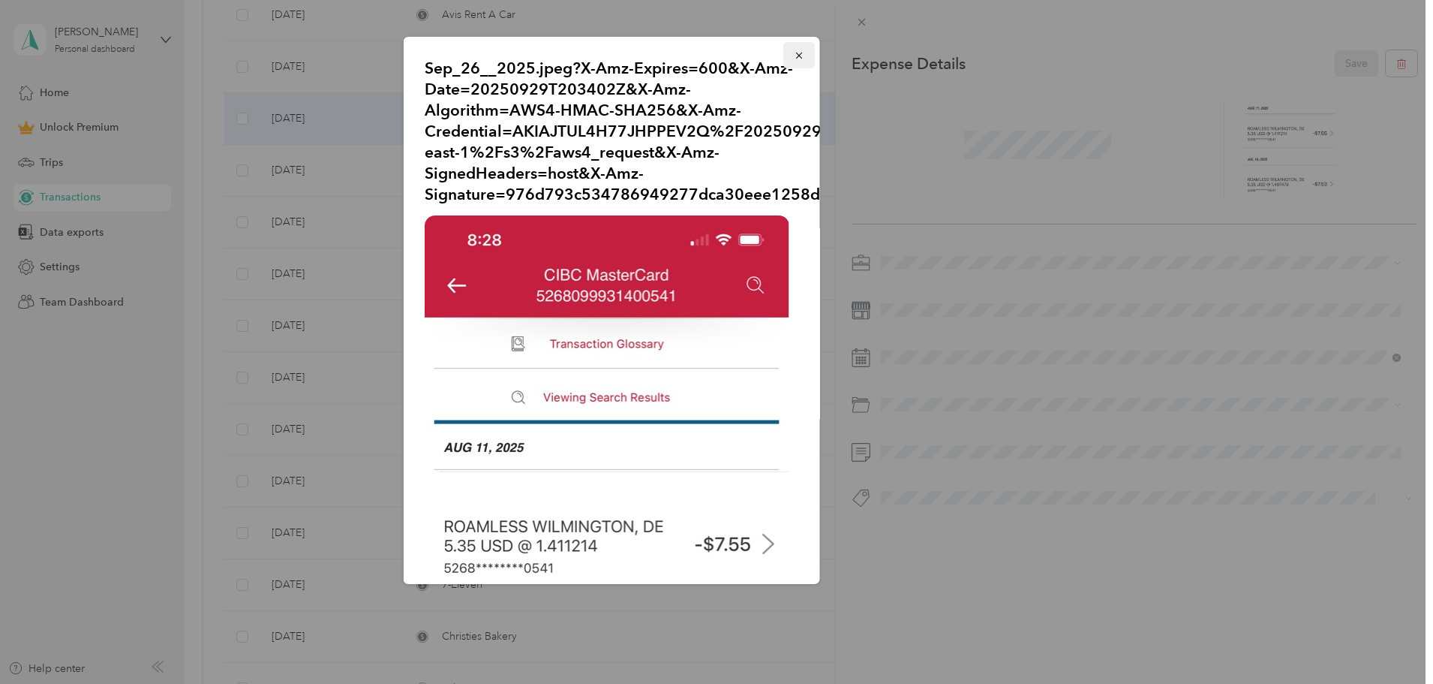
click at [794, 54] on icon "button" at bounding box center [799, 55] width 11 height 11
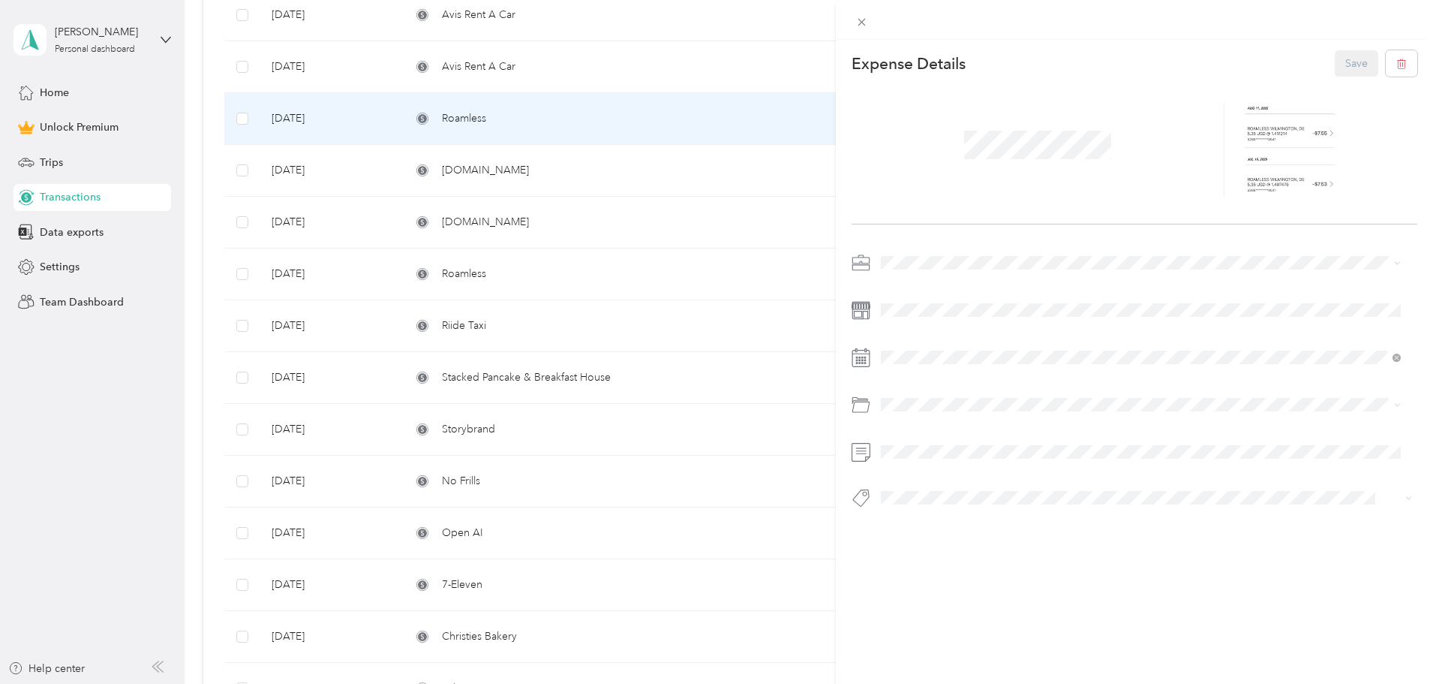
click at [584, 222] on div "This expense cannot be edited because it is either under review, approved, or p…" at bounding box center [716, 342] width 1433 height 684
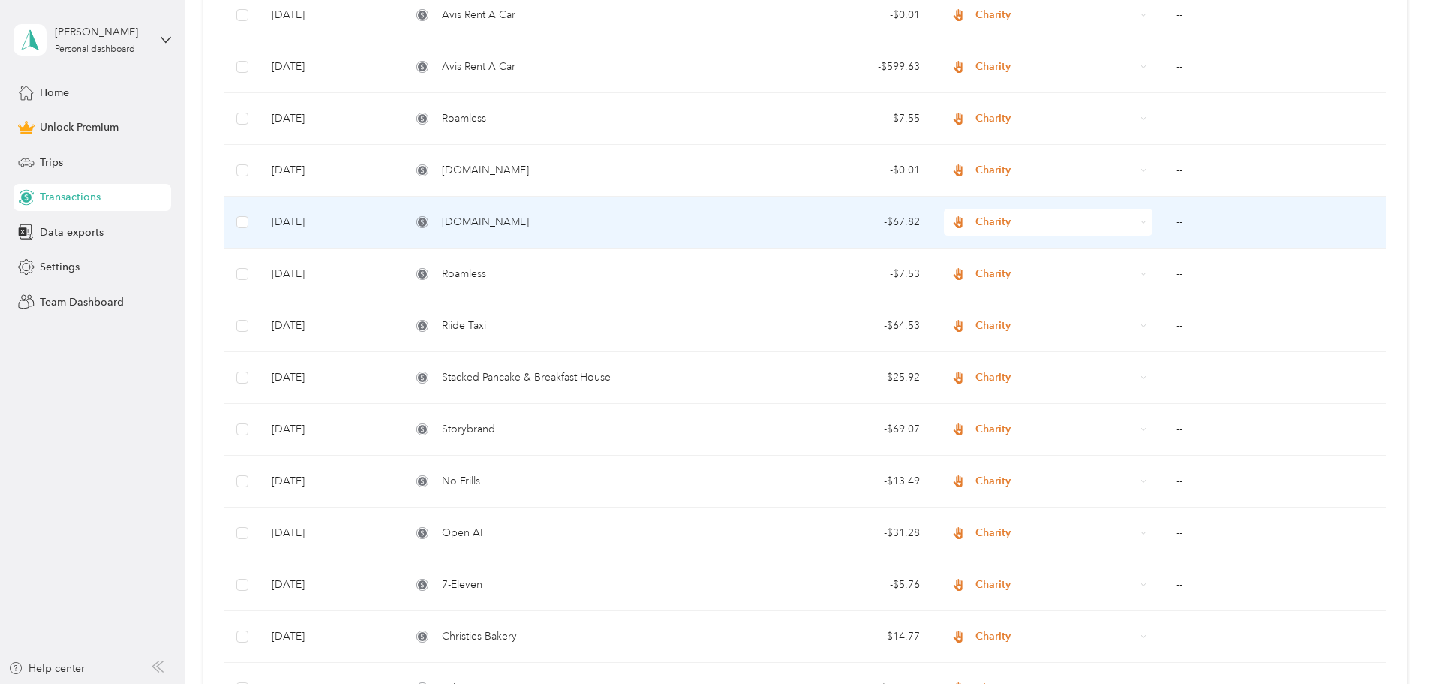
click at [575, 220] on div "[DOMAIN_NAME]" at bounding box center [565, 222] width 308 height 17
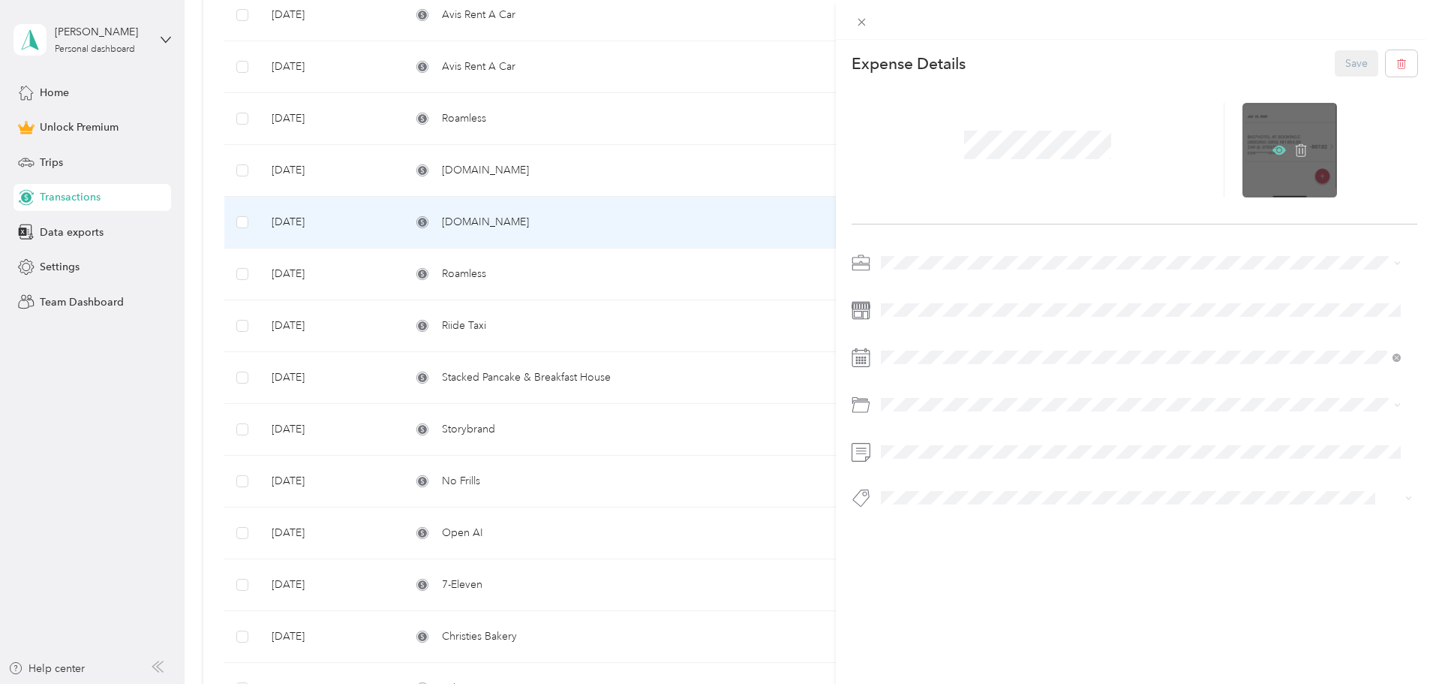
click at [1273, 147] on icon at bounding box center [1280, 150] width 14 height 9
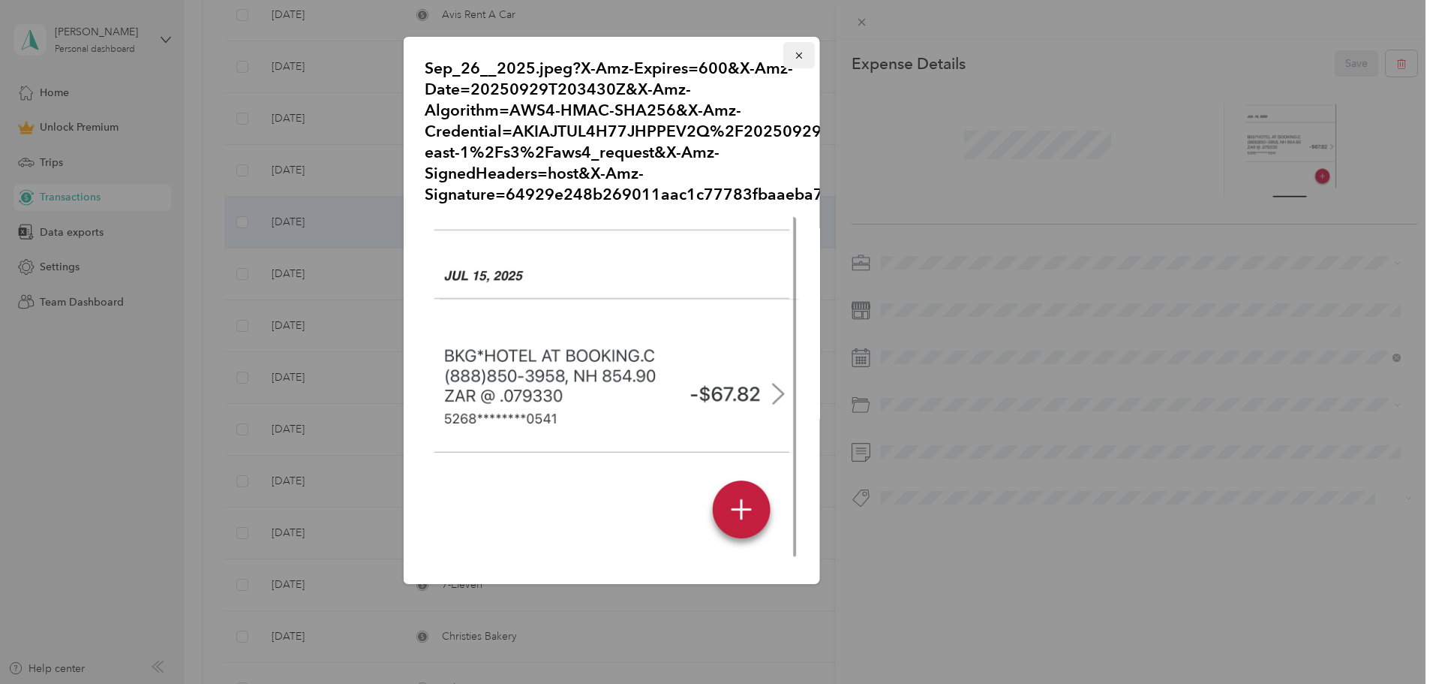
click at [795, 56] on icon "button" at bounding box center [798, 56] width 6 height 6
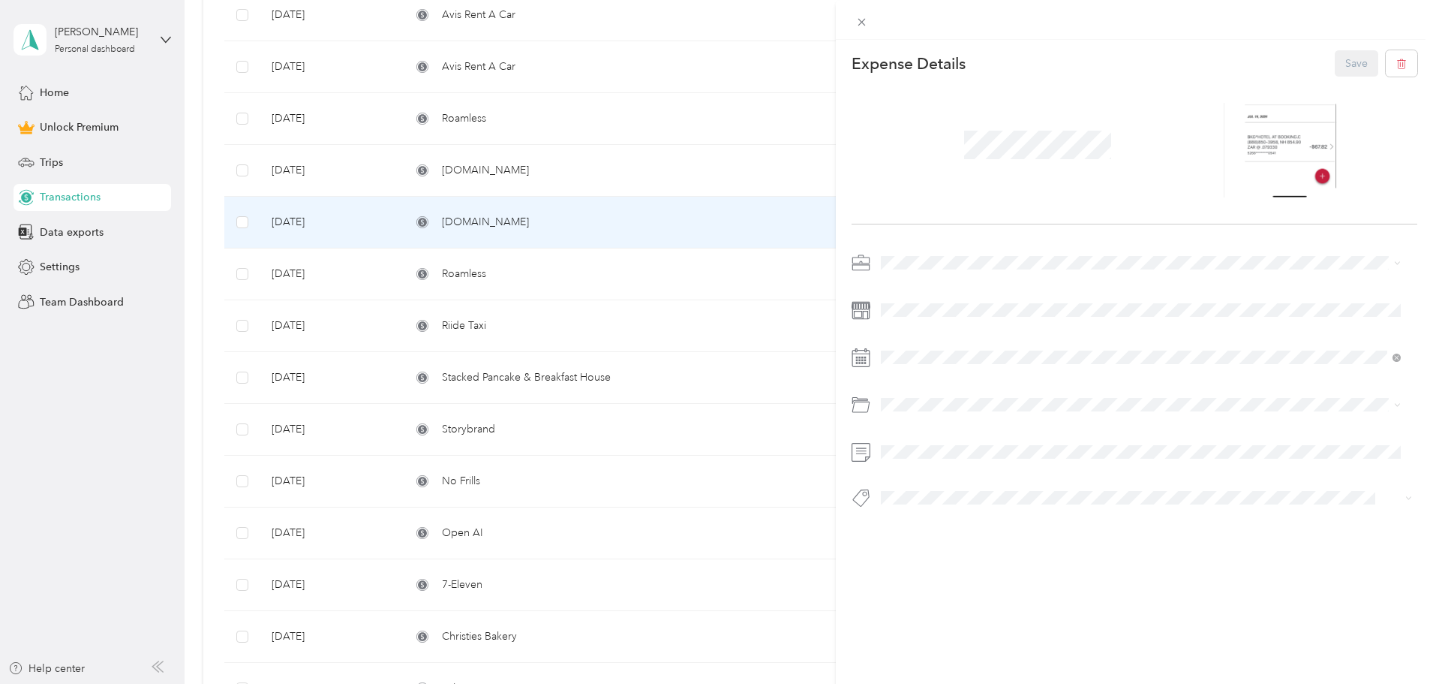
click at [574, 163] on div "This expense cannot be edited because it is either under review, approved, or p…" at bounding box center [716, 342] width 1433 height 684
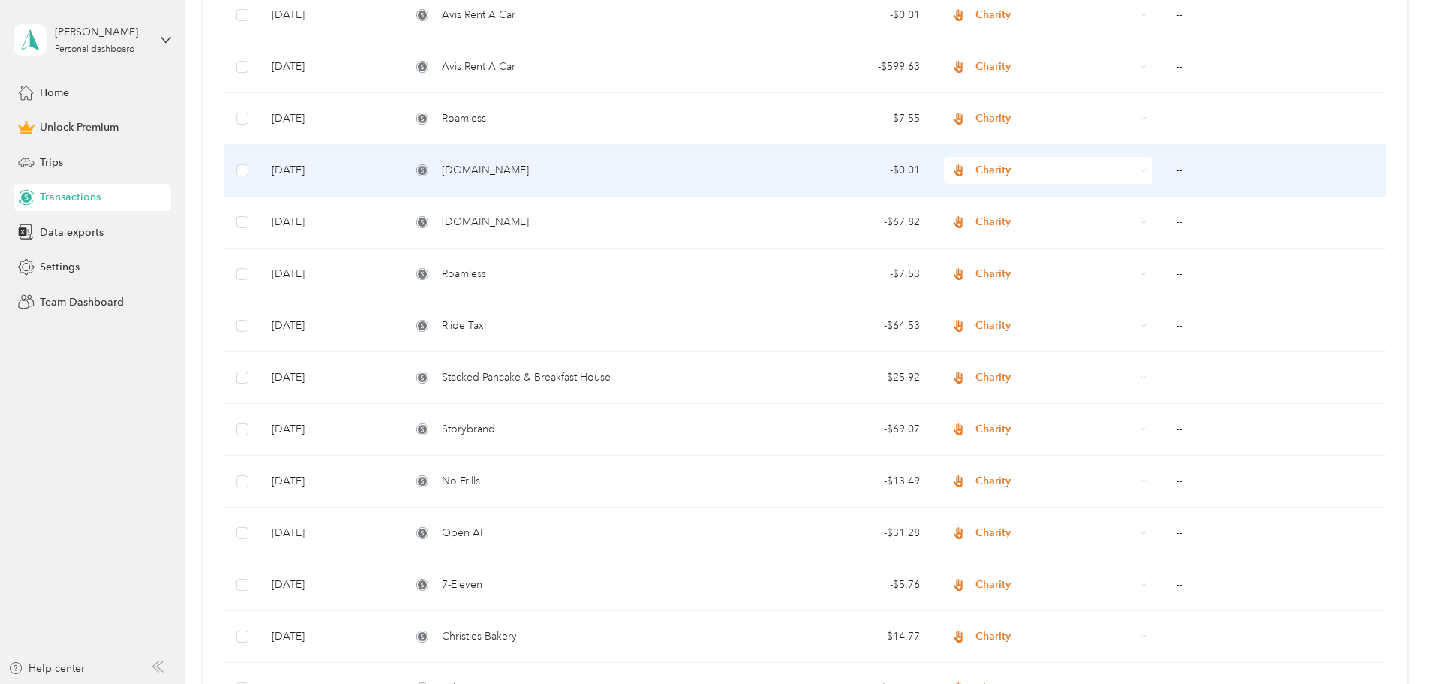
click at [561, 161] on td "[DOMAIN_NAME]" at bounding box center [565, 171] width 332 height 52
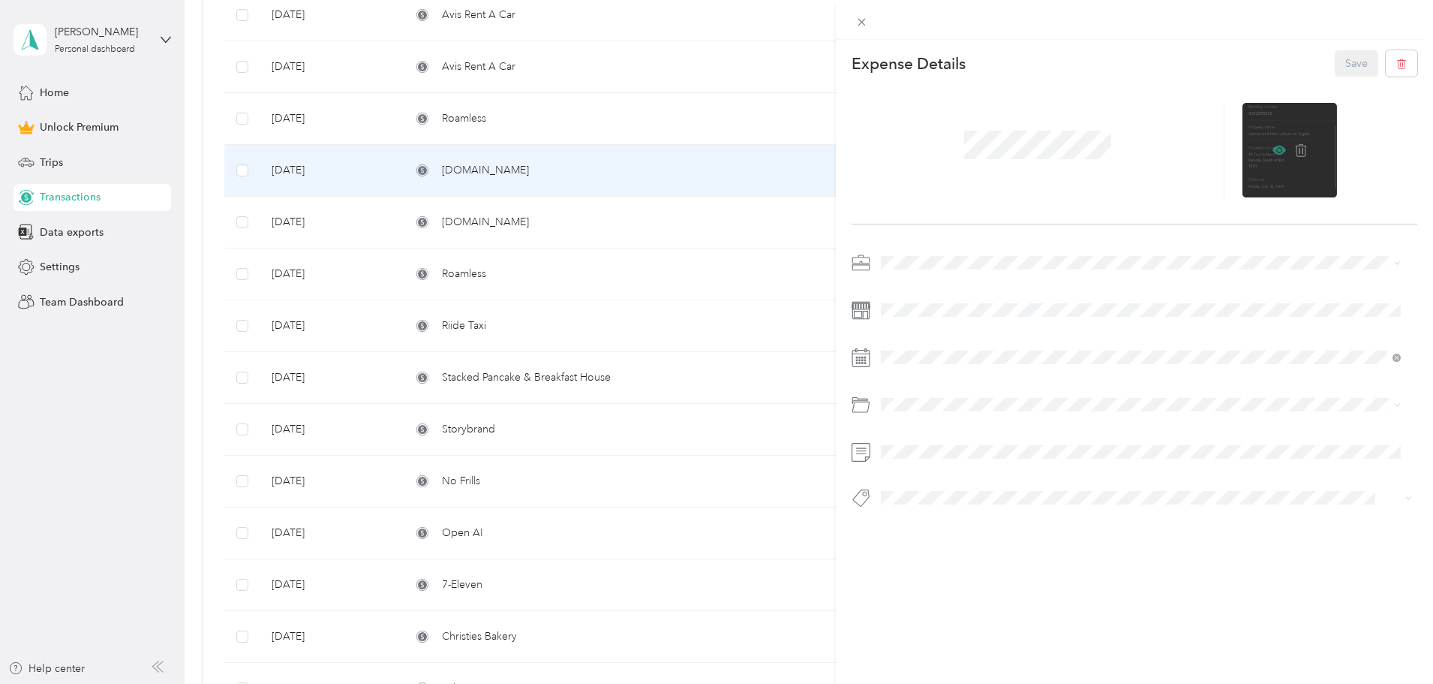
click at [1273, 144] on icon at bounding box center [1280, 150] width 14 height 14
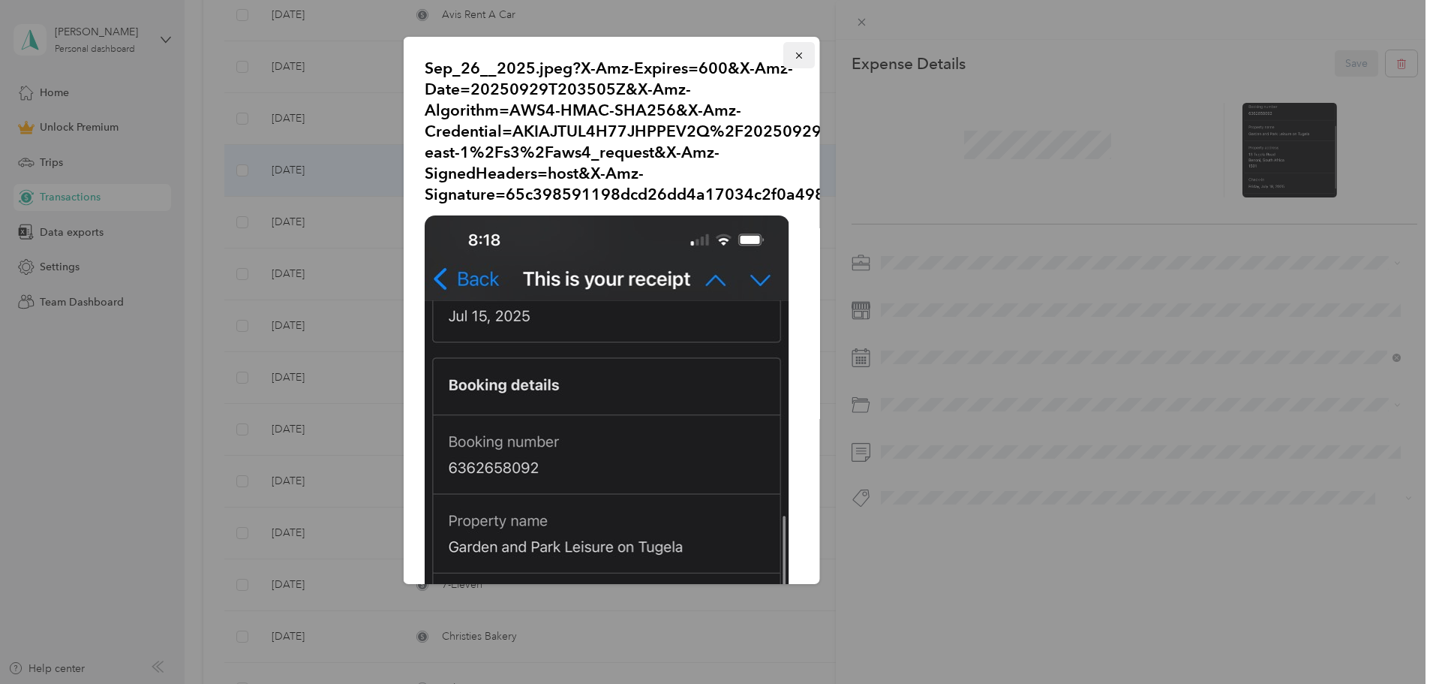
click at [795, 57] on icon "button" at bounding box center [798, 56] width 6 height 6
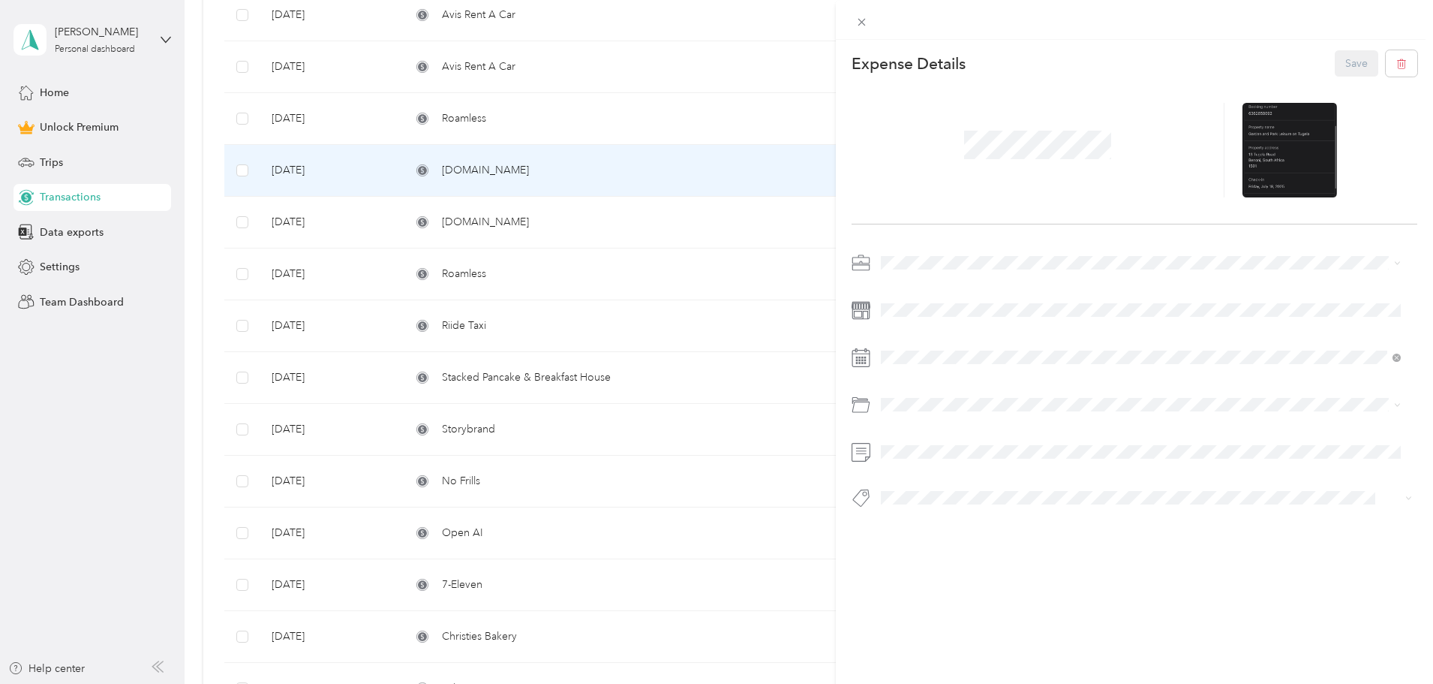
click at [595, 179] on div "This expense cannot be edited because it is either under review, approved, or p…" at bounding box center [716, 342] width 1433 height 684
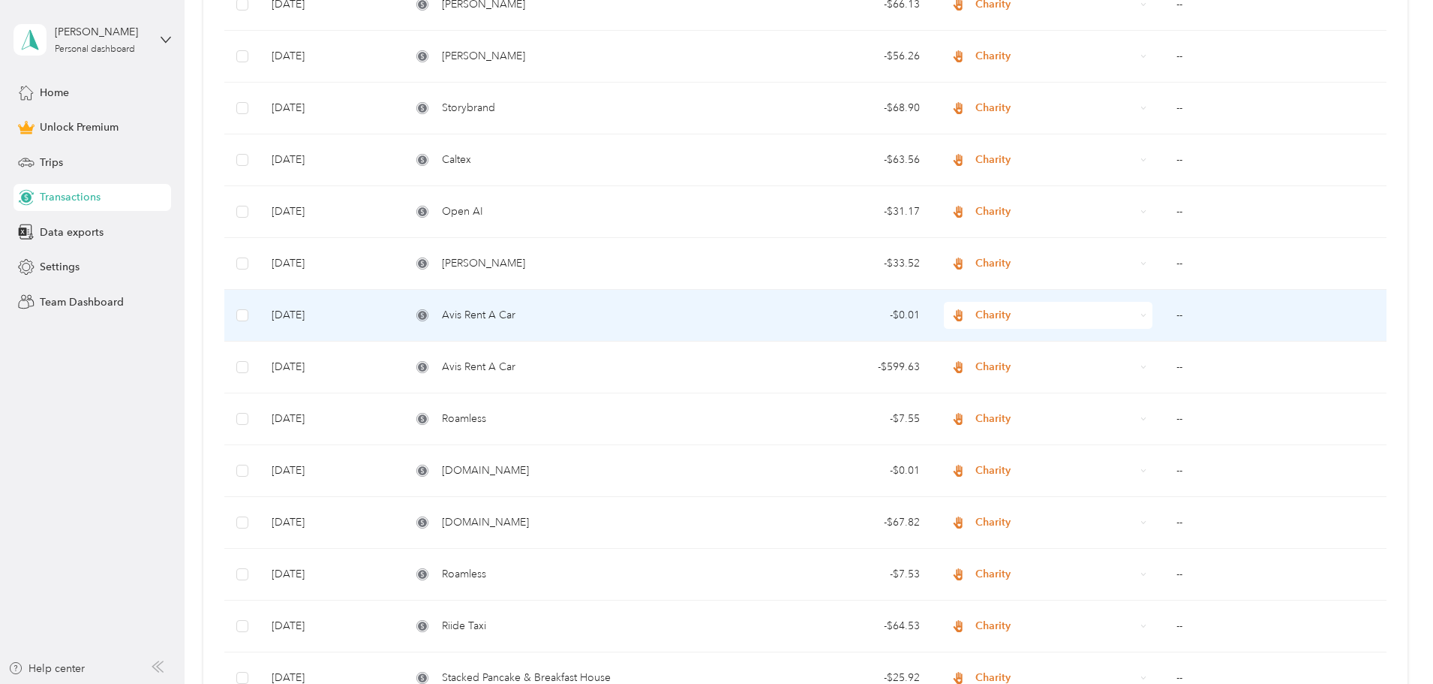
scroll to position [1091, 0]
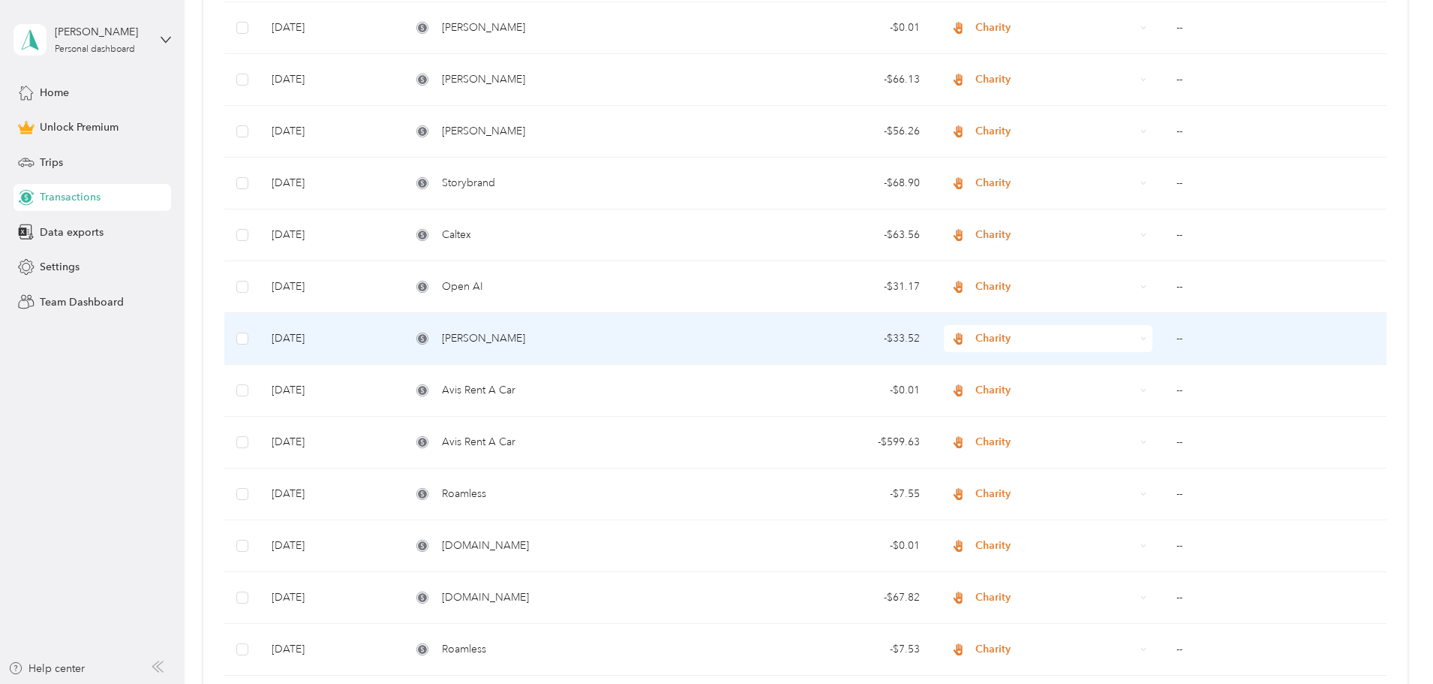
click at [593, 333] on div "[PERSON_NAME]" at bounding box center [565, 338] width 308 height 17
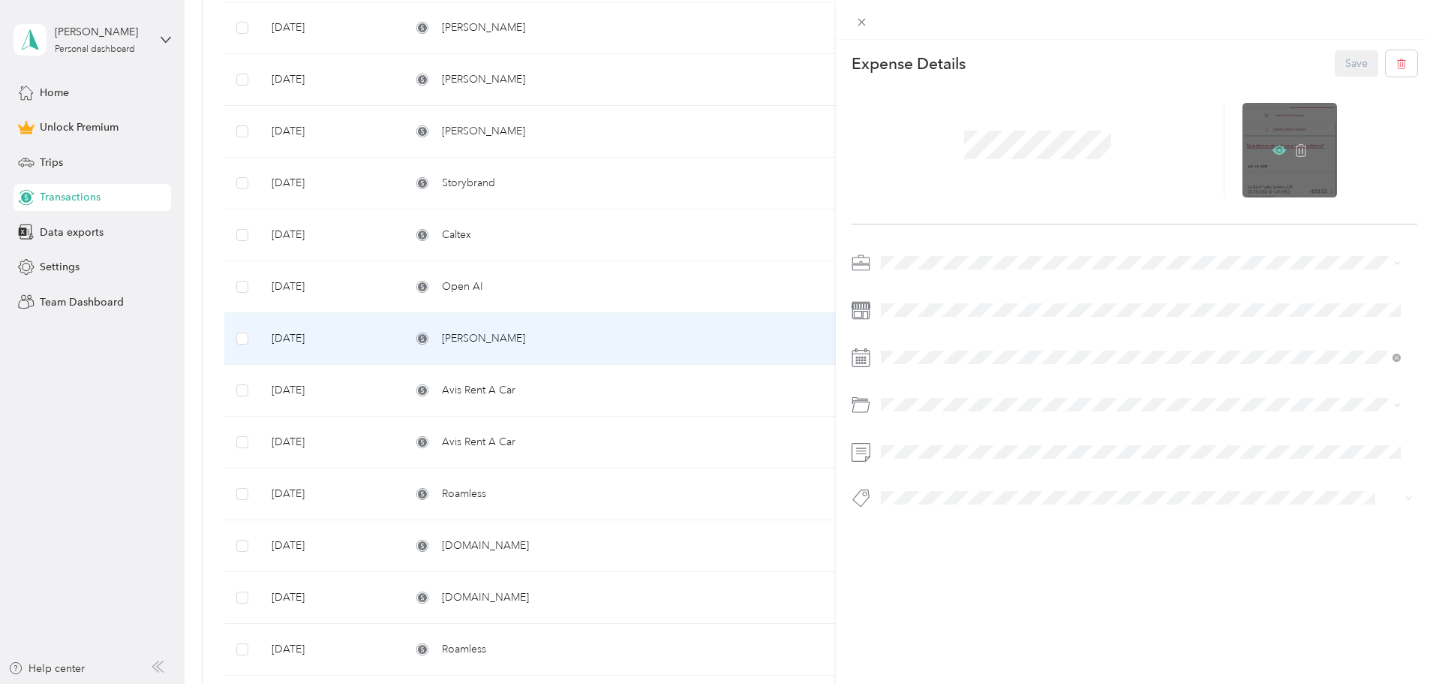
click at [1273, 154] on icon at bounding box center [1280, 150] width 14 height 14
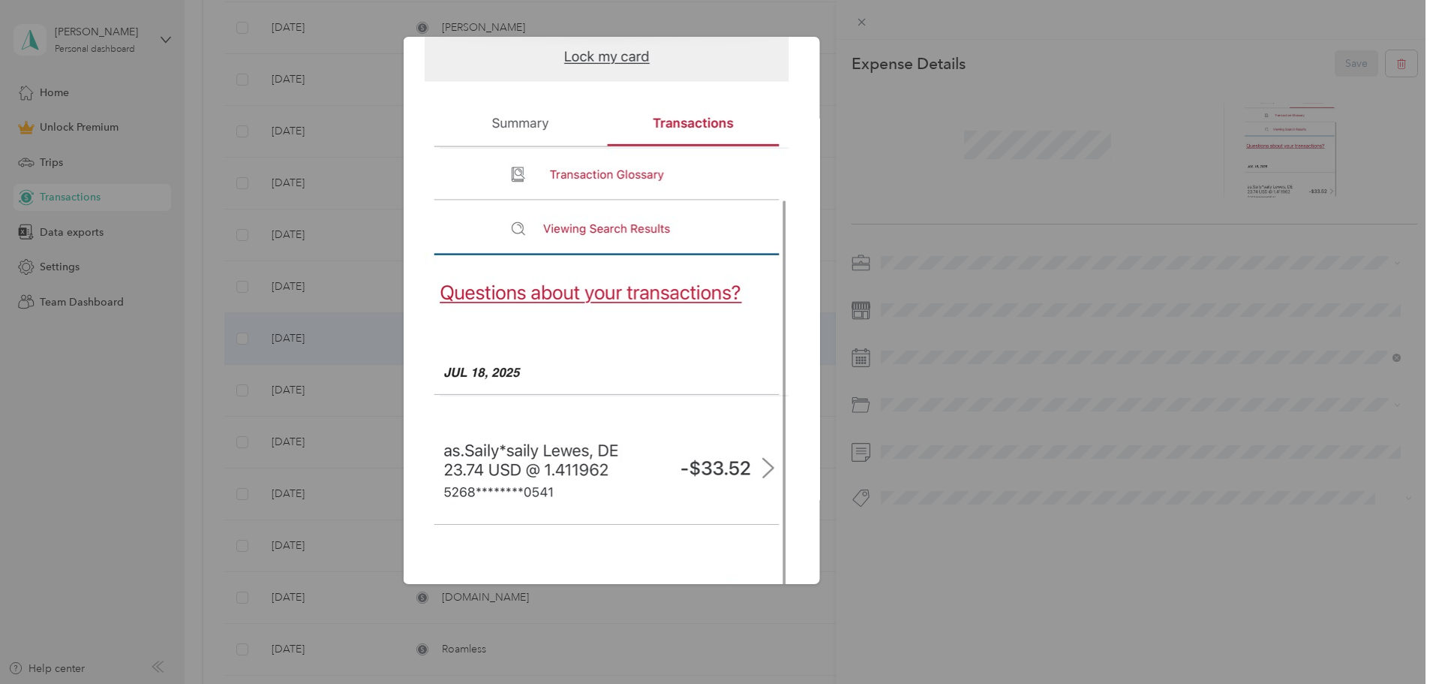
scroll to position [449, 0]
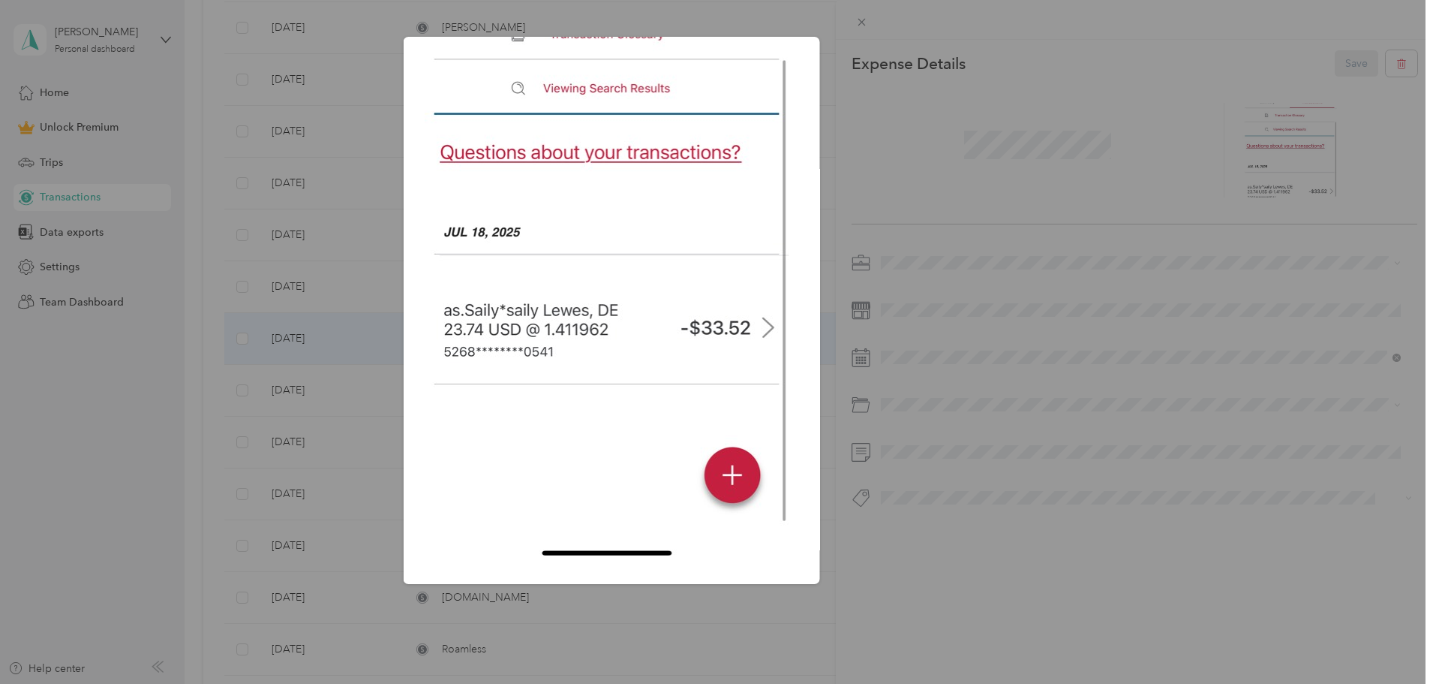
click at [785, 114] on img at bounding box center [607, 169] width 365 height 788
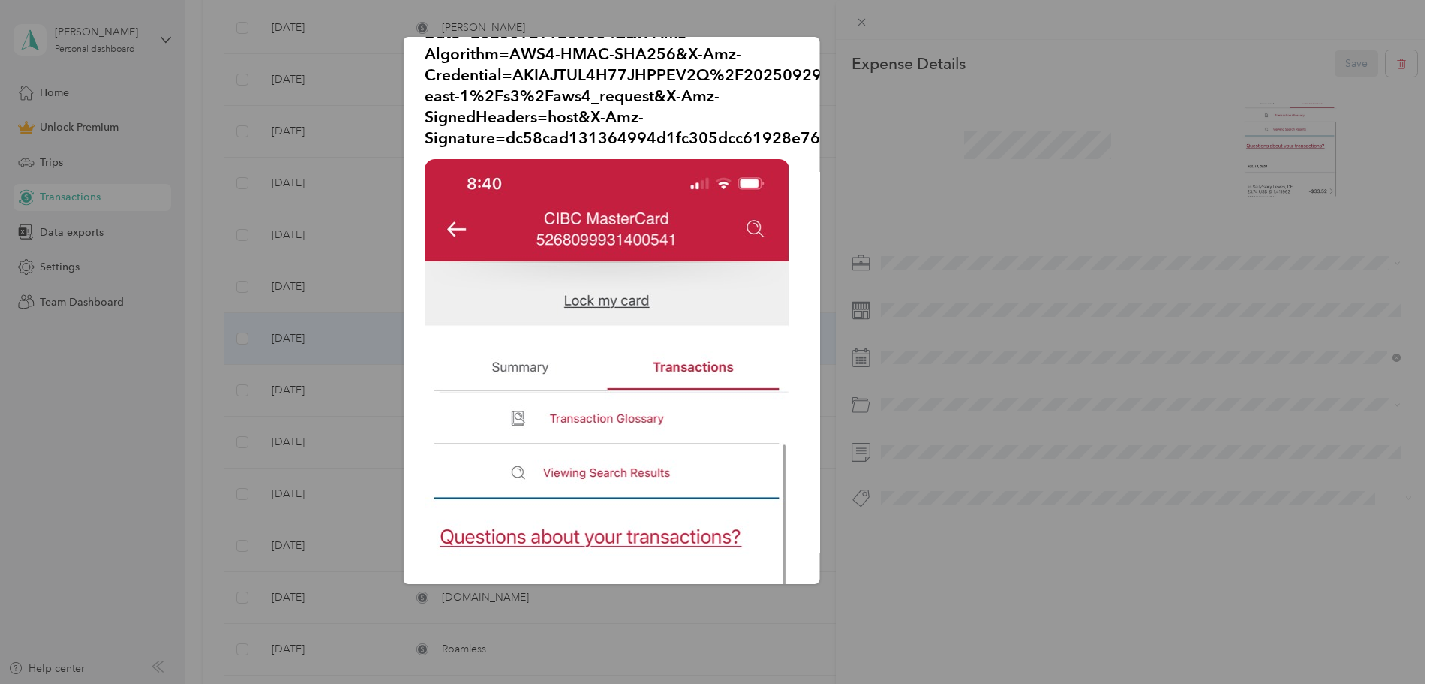
scroll to position [0, 0]
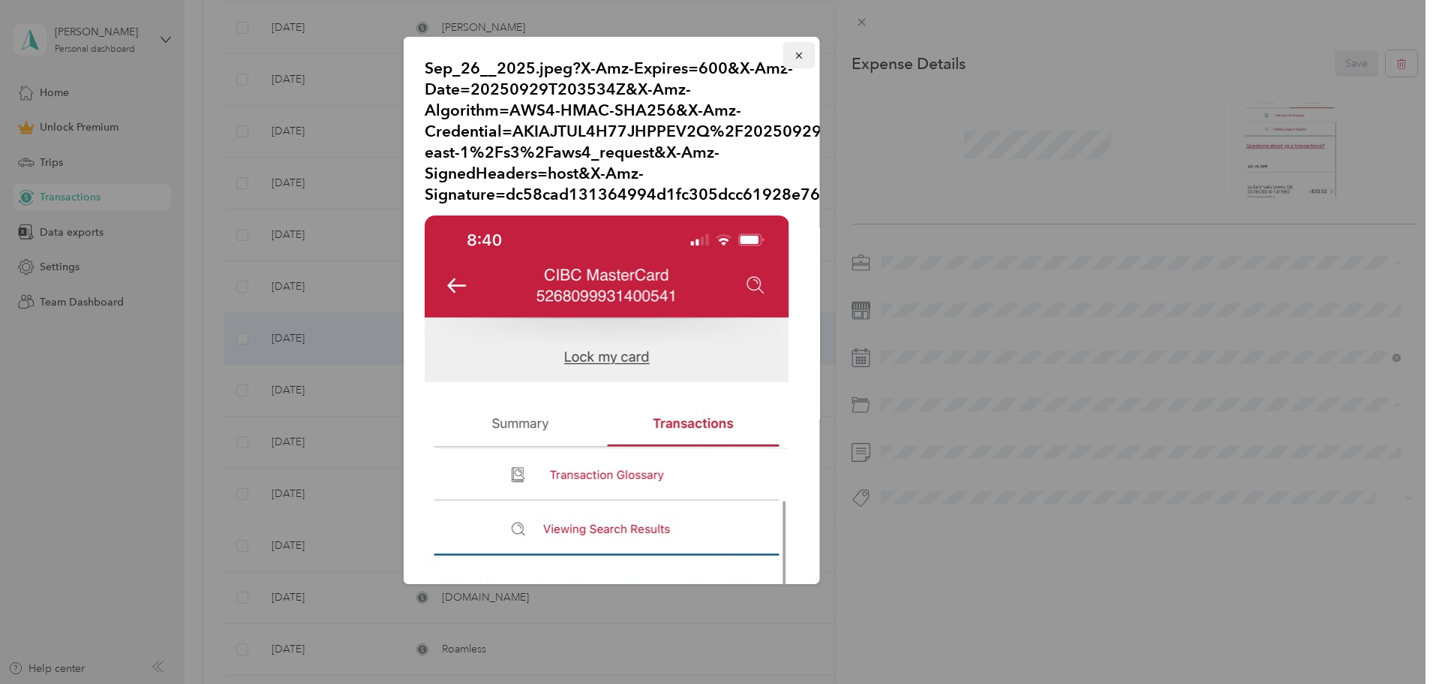
click at [794, 56] on icon "button" at bounding box center [799, 55] width 11 height 11
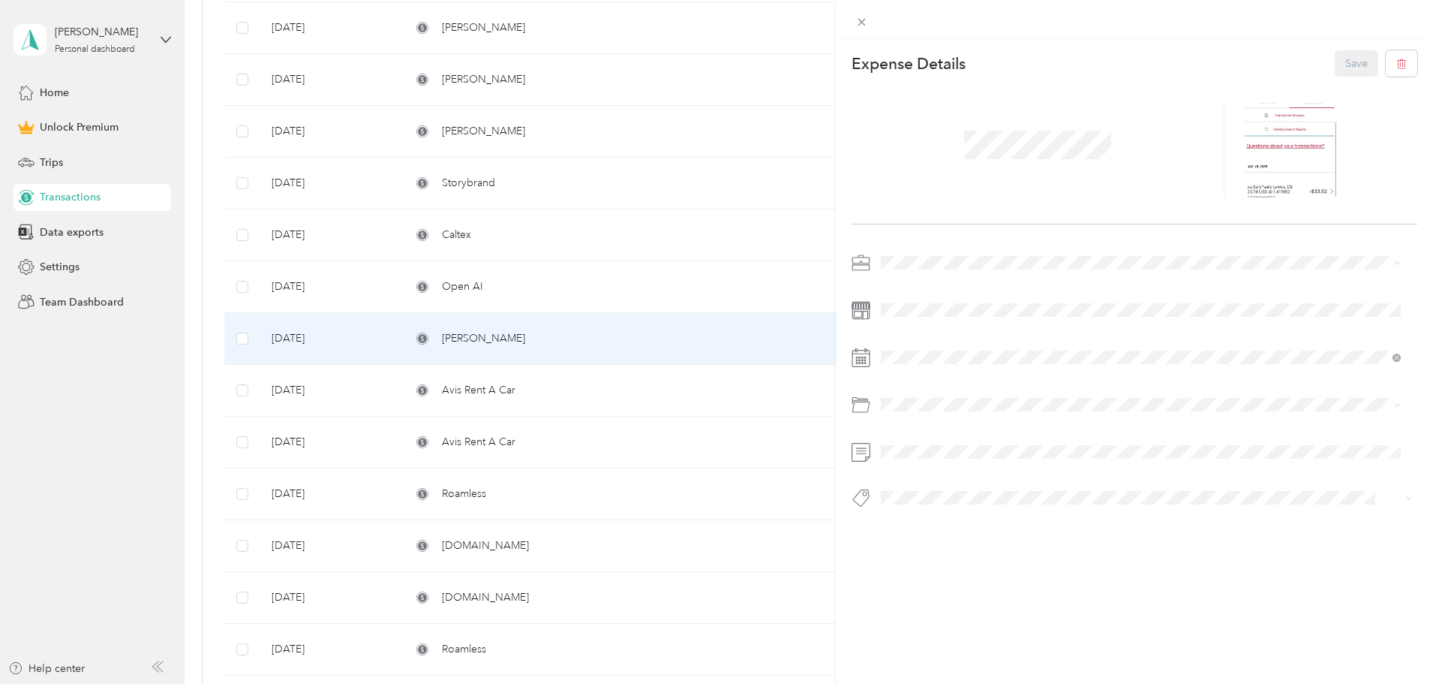
click at [579, 287] on div "This expense cannot be edited because it is either under review, approved, or p…" at bounding box center [716, 342] width 1433 height 684
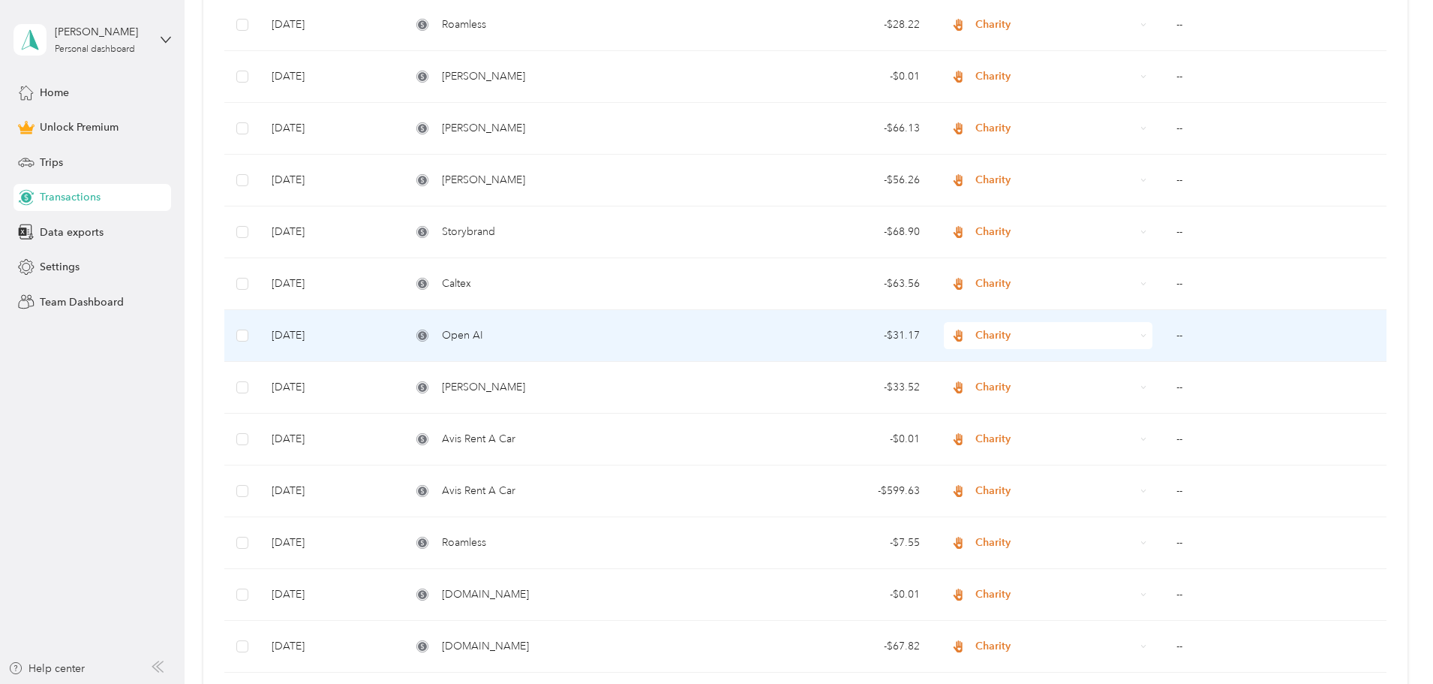
scroll to position [1016, 0]
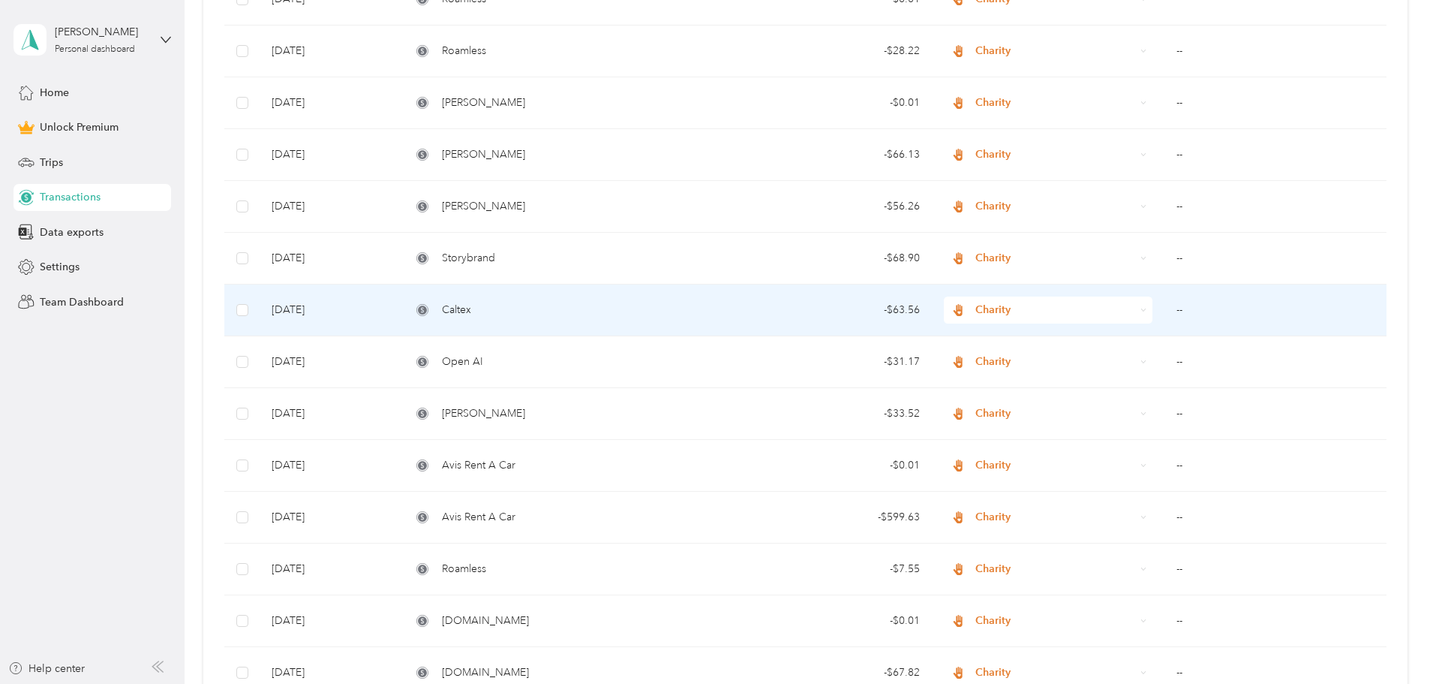
click at [561, 308] on div "Caltex" at bounding box center [565, 310] width 308 height 17
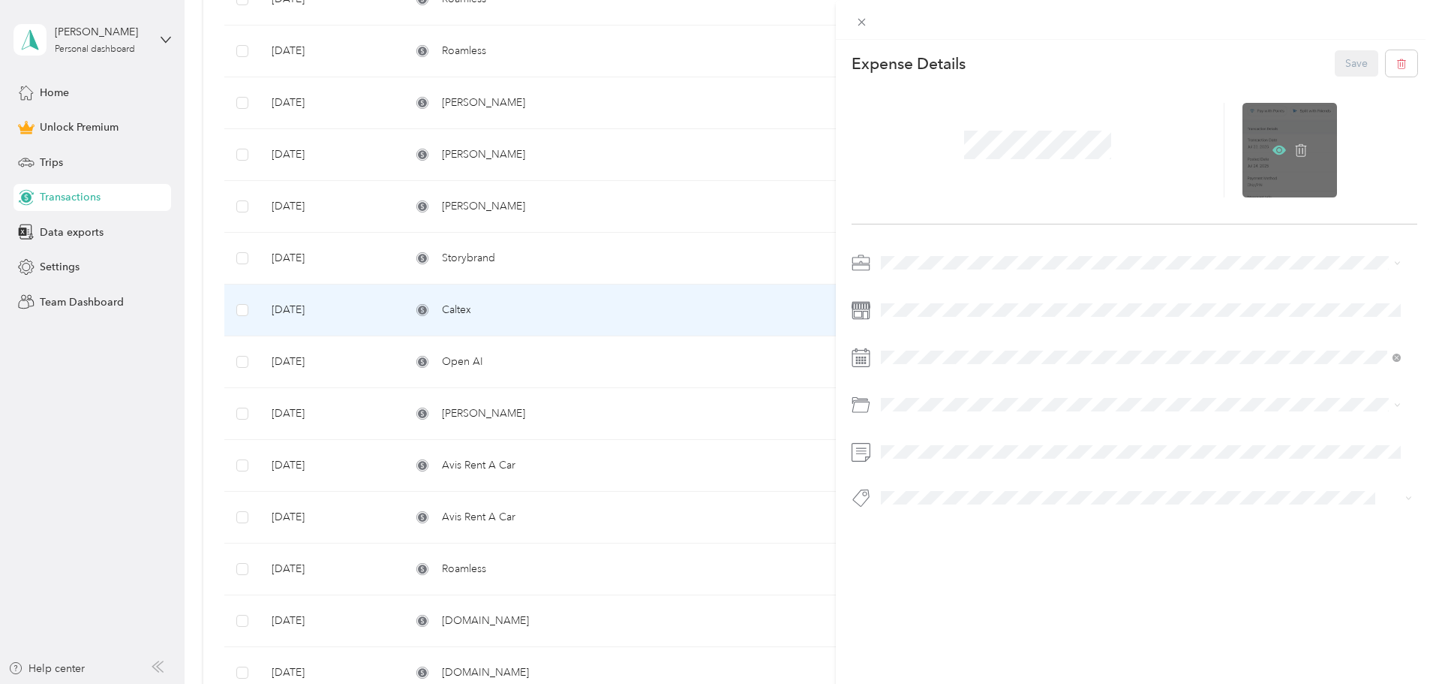
click at [1273, 146] on icon at bounding box center [1280, 150] width 14 height 14
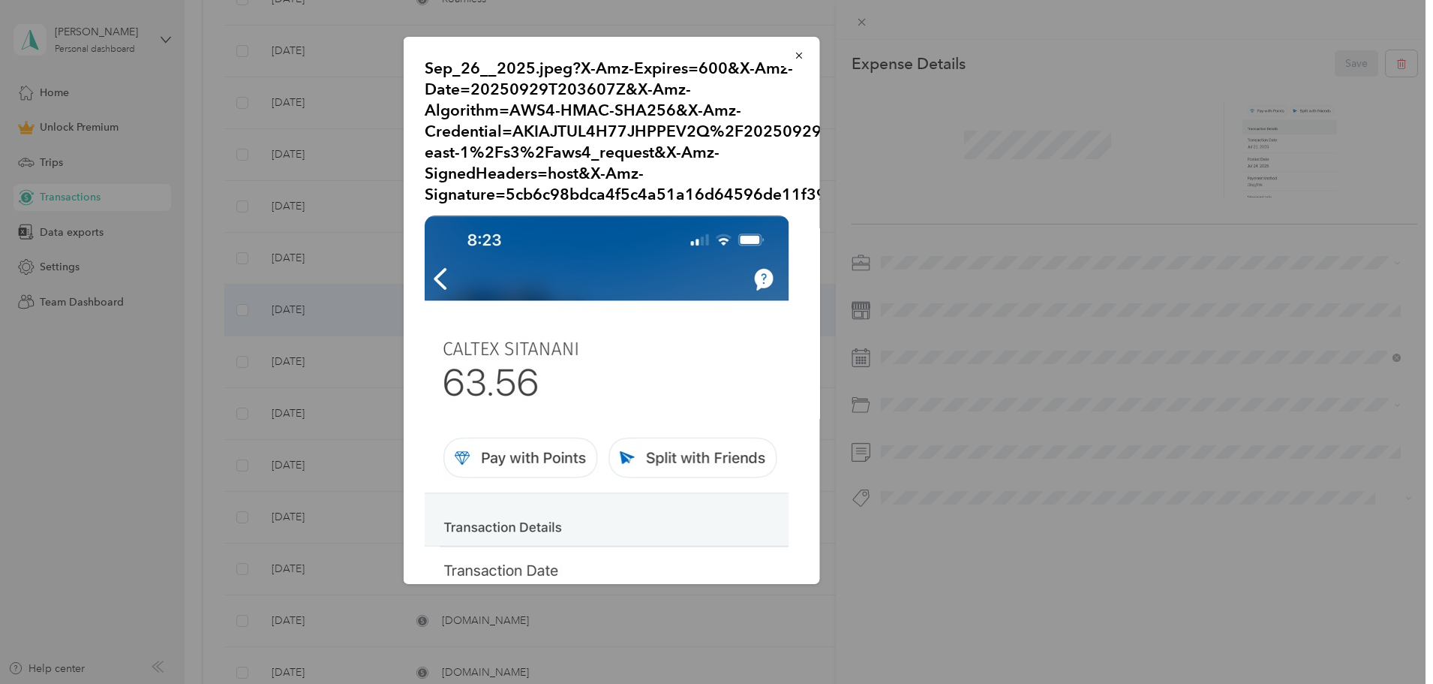
drag, startPoint x: 789, startPoint y: 57, endPoint x: 789, endPoint y: 68, distance: 10.5
click at [795, 57] on icon "button" at bounding box center [798, 56] width 6 height 6
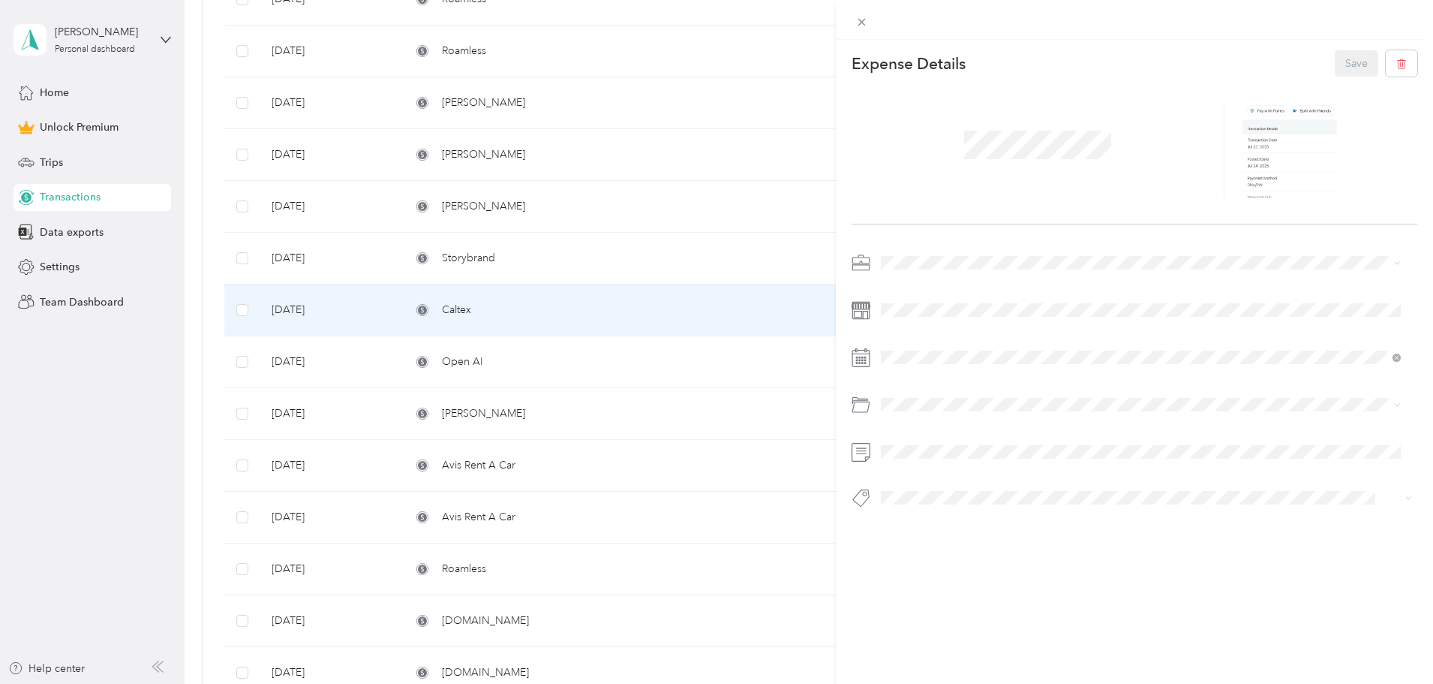
click at [599, 194] on div "This expense cannot be edited because it is either under review, approved, or p…" at bounding box center [716, 342] width 1433 height 684
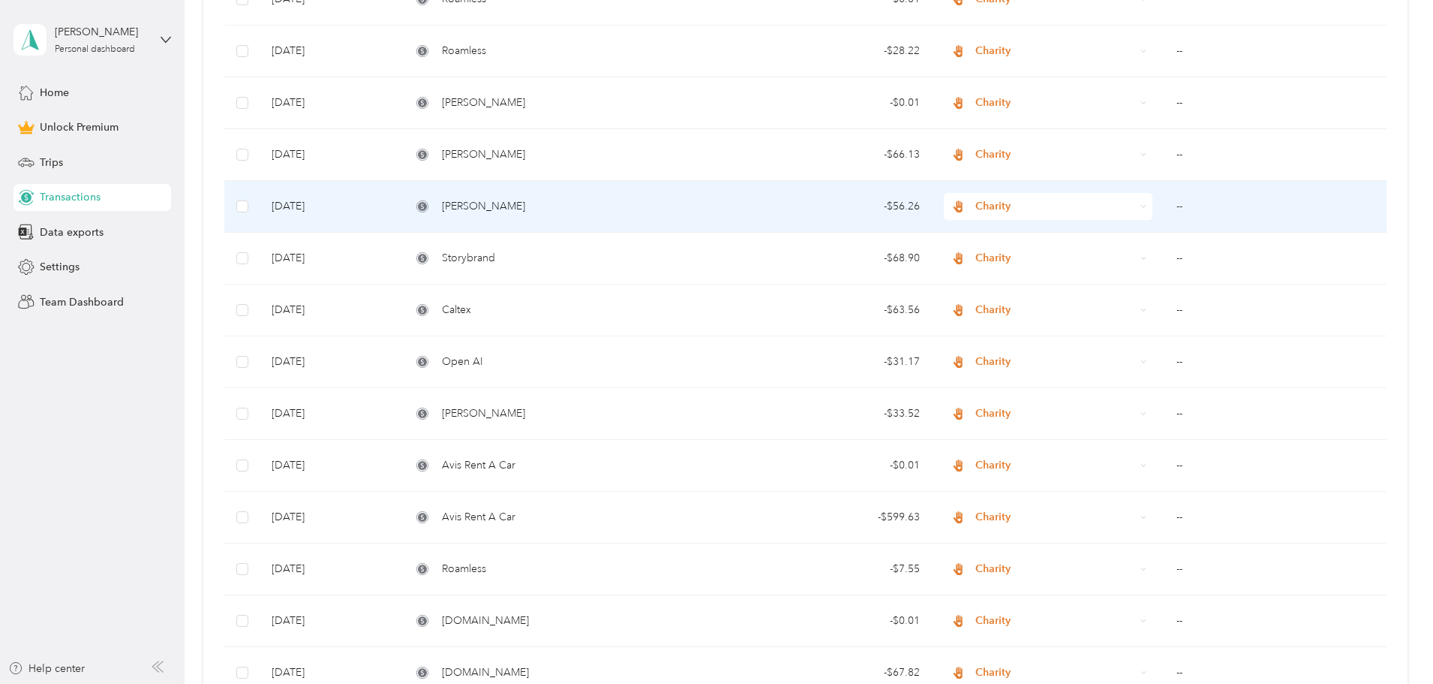
click at [582, 208] on div "[PERSON_NAME]" at bounding box center [565, 206] width 308 height 17
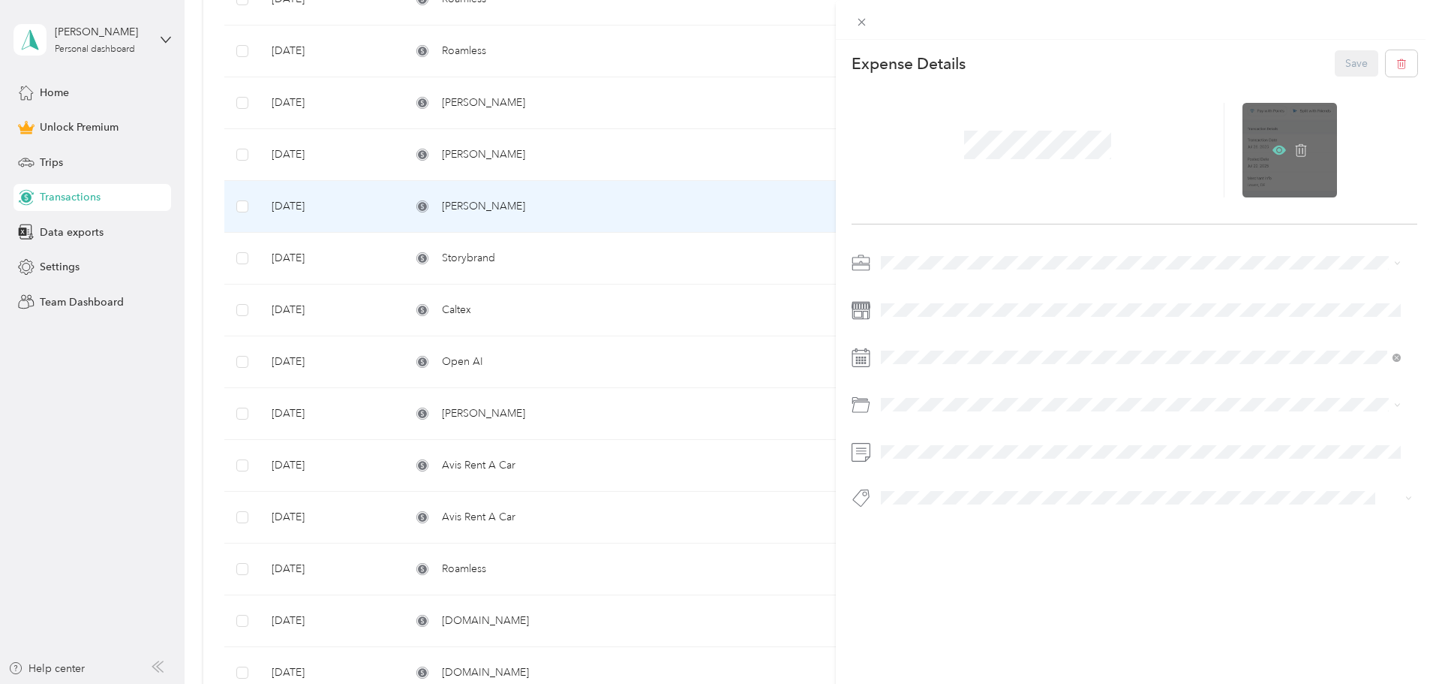
click at [1273, 149] on icon at bounding box center [1280, 150] width 14 height 14
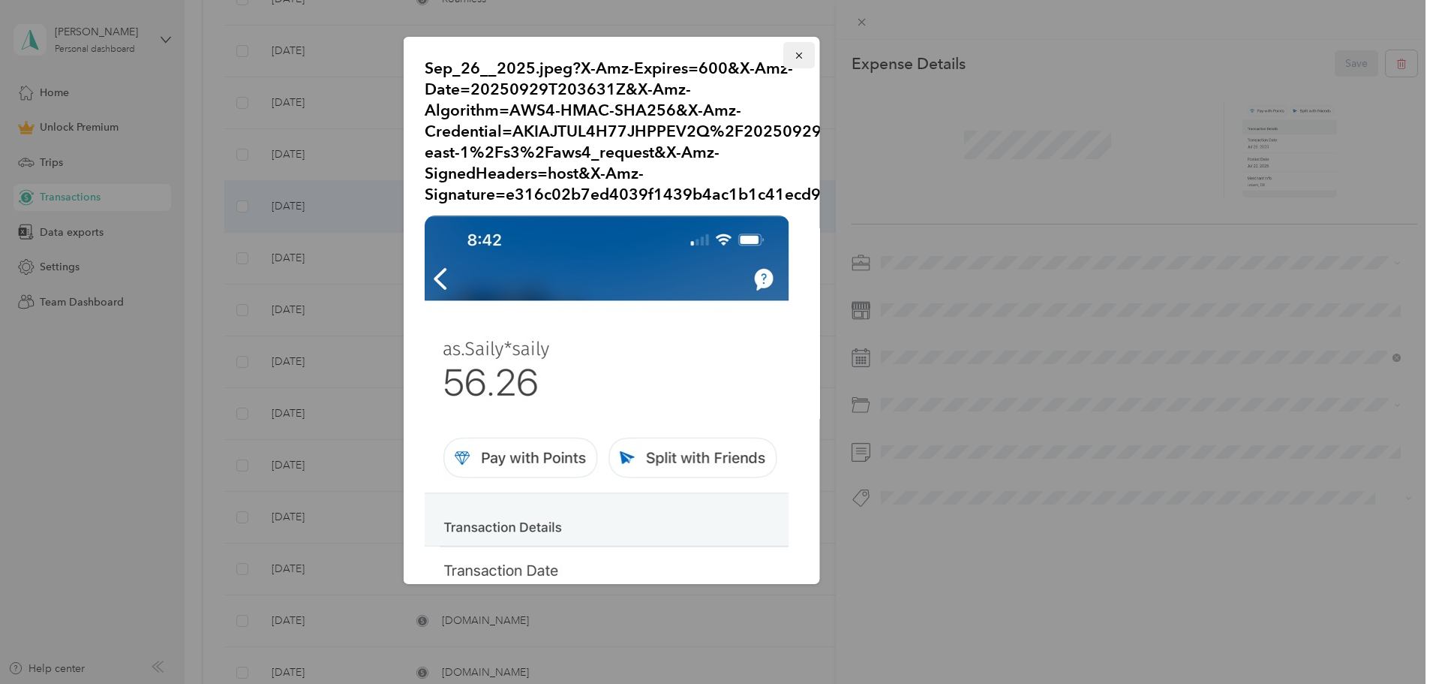
click at [788, 47] on button "button" at bounding box center [799, 55] width 32 height 26
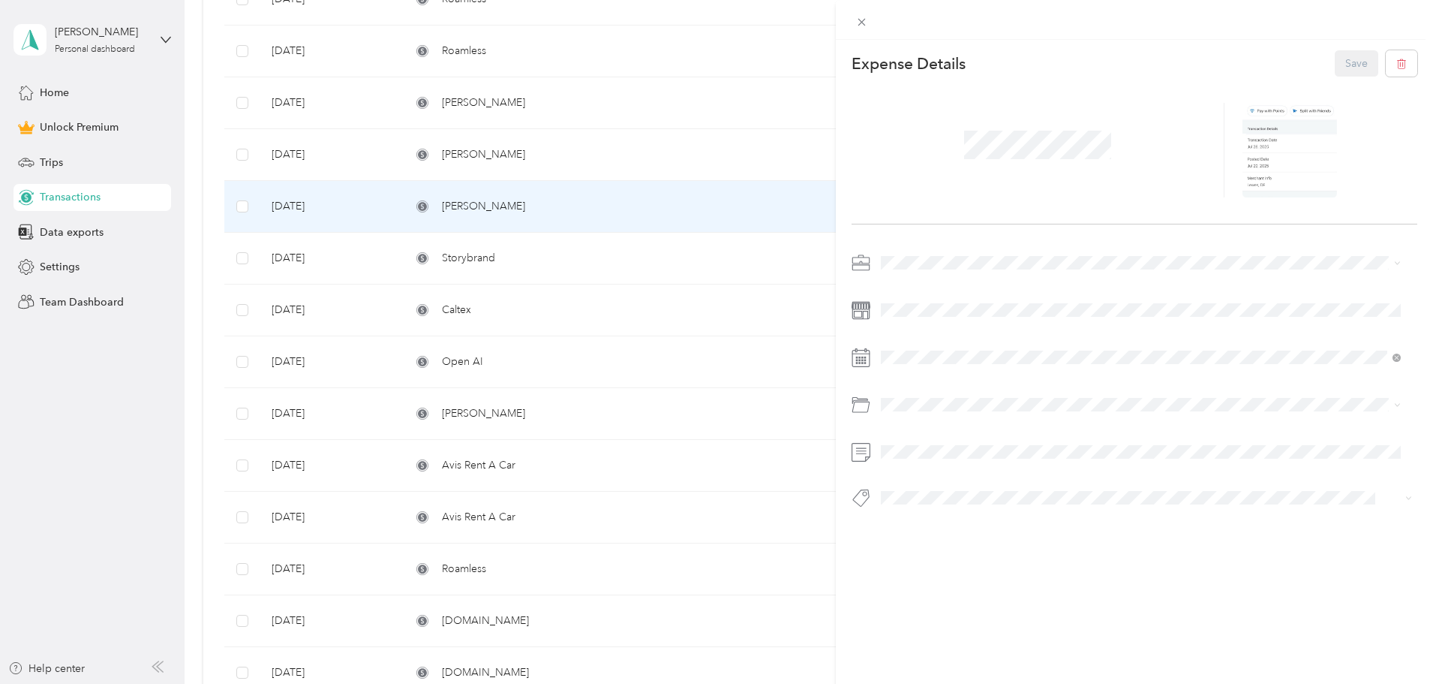
click at [603, 204] on div "This expense cannot be edited because it is either under review, approved, or p…" at bounding box center [716, 342] width 1433 height 684
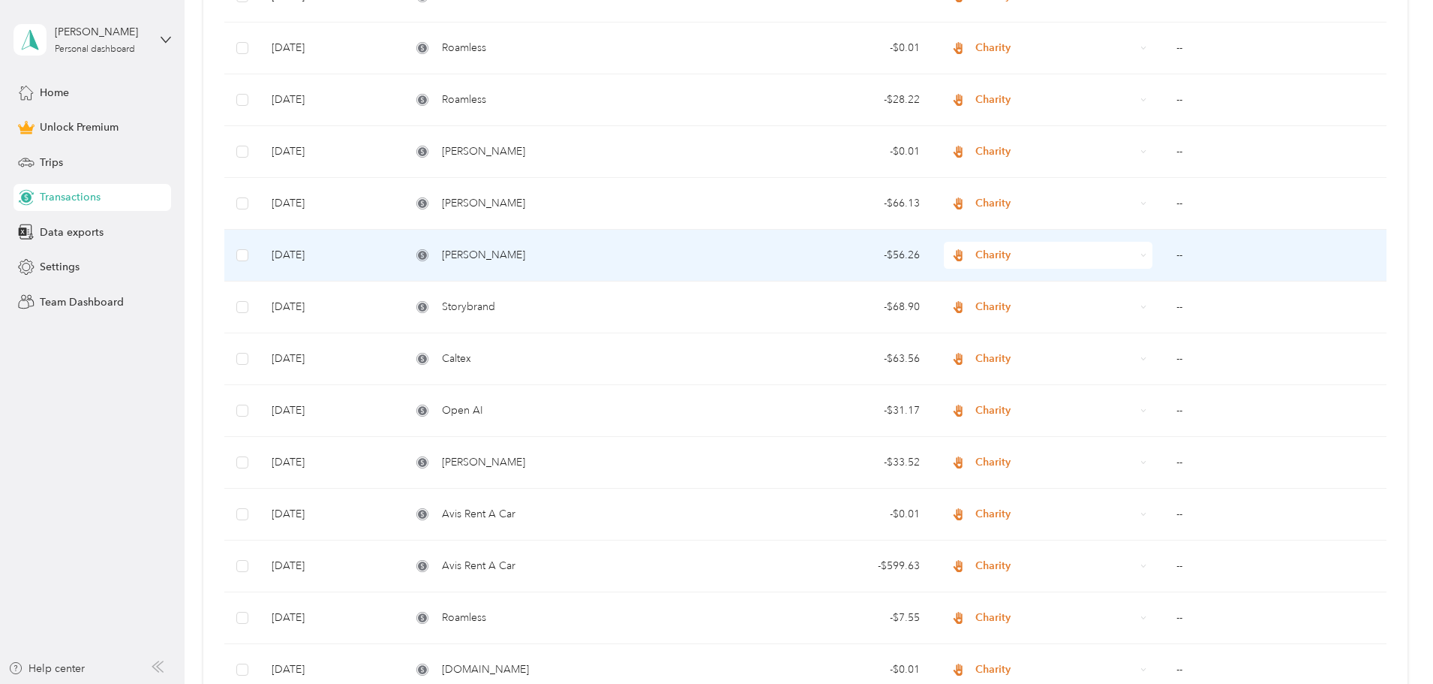
scroll to position [941, 0]
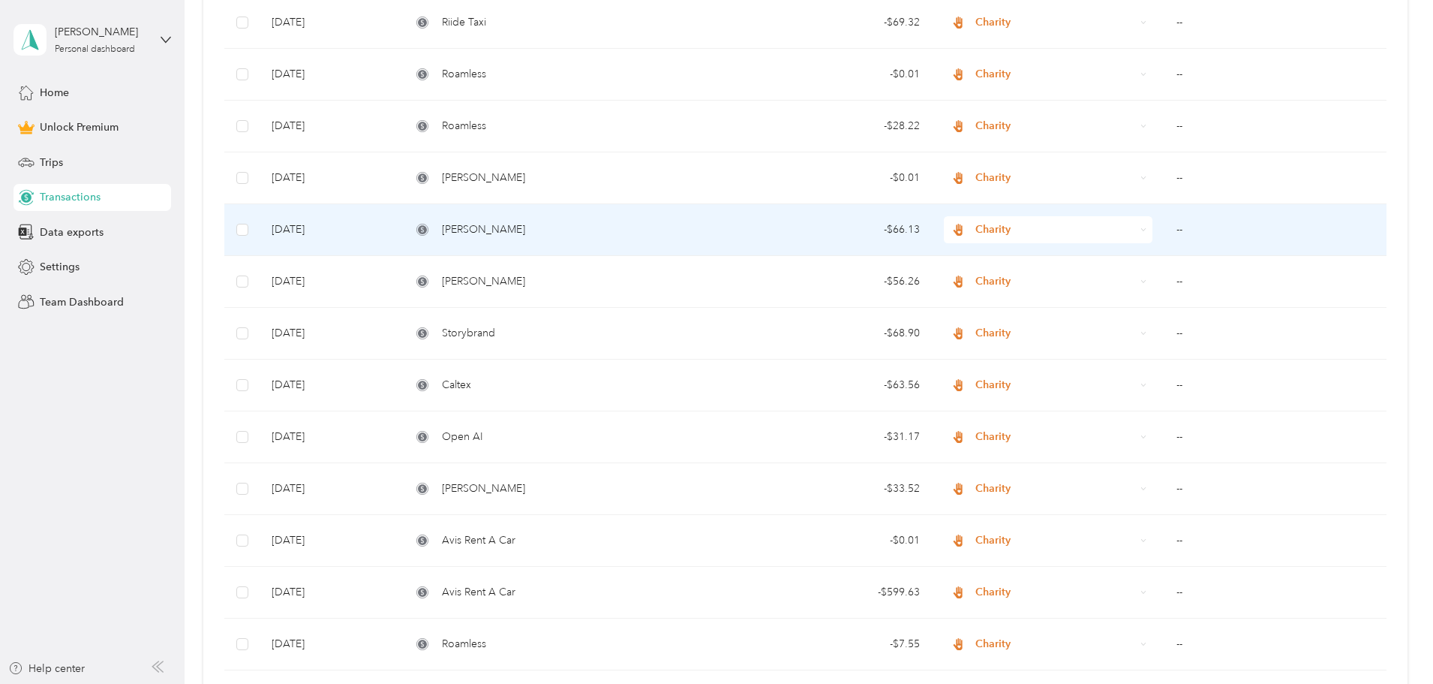
click at [584, 224] on div "[PERSON_NAME]" at bounding box center [565, 229] width 308 height 17
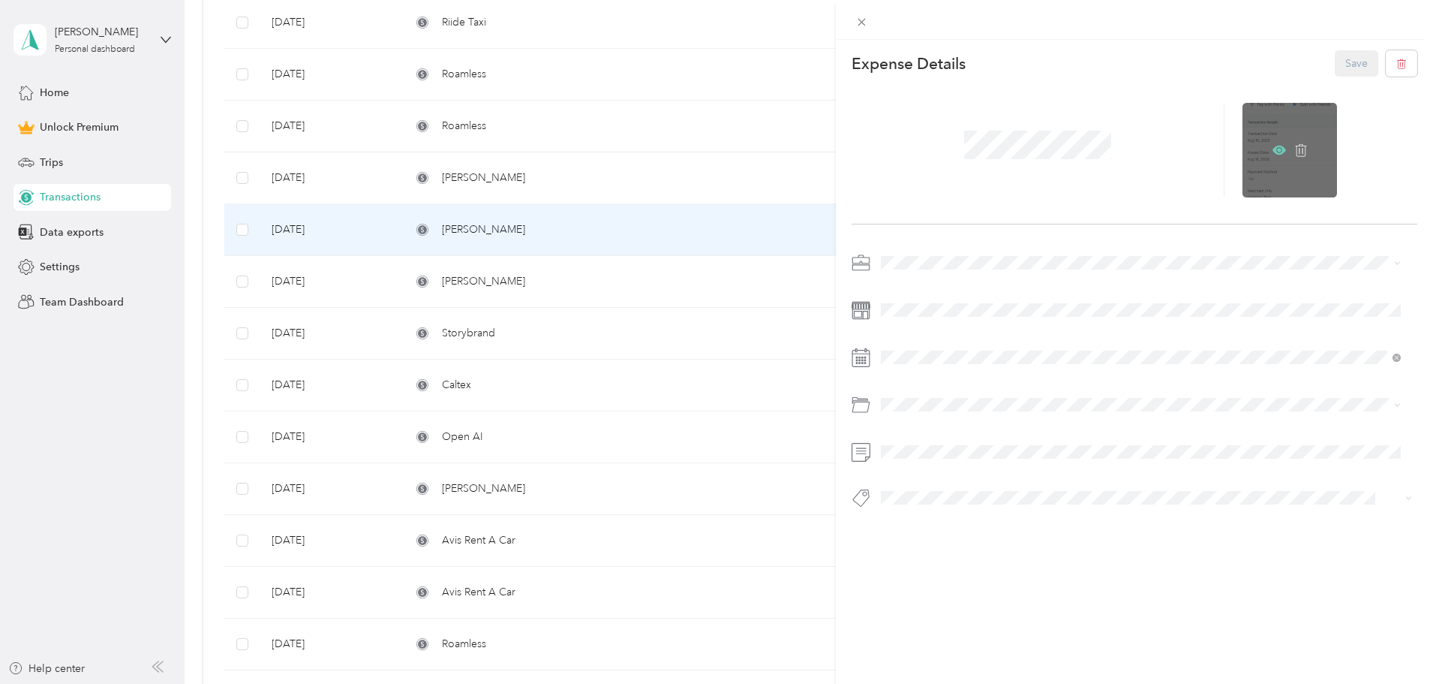
click at [1273, 145] on icon at bounding box center [1280, 150] width 14 height 14
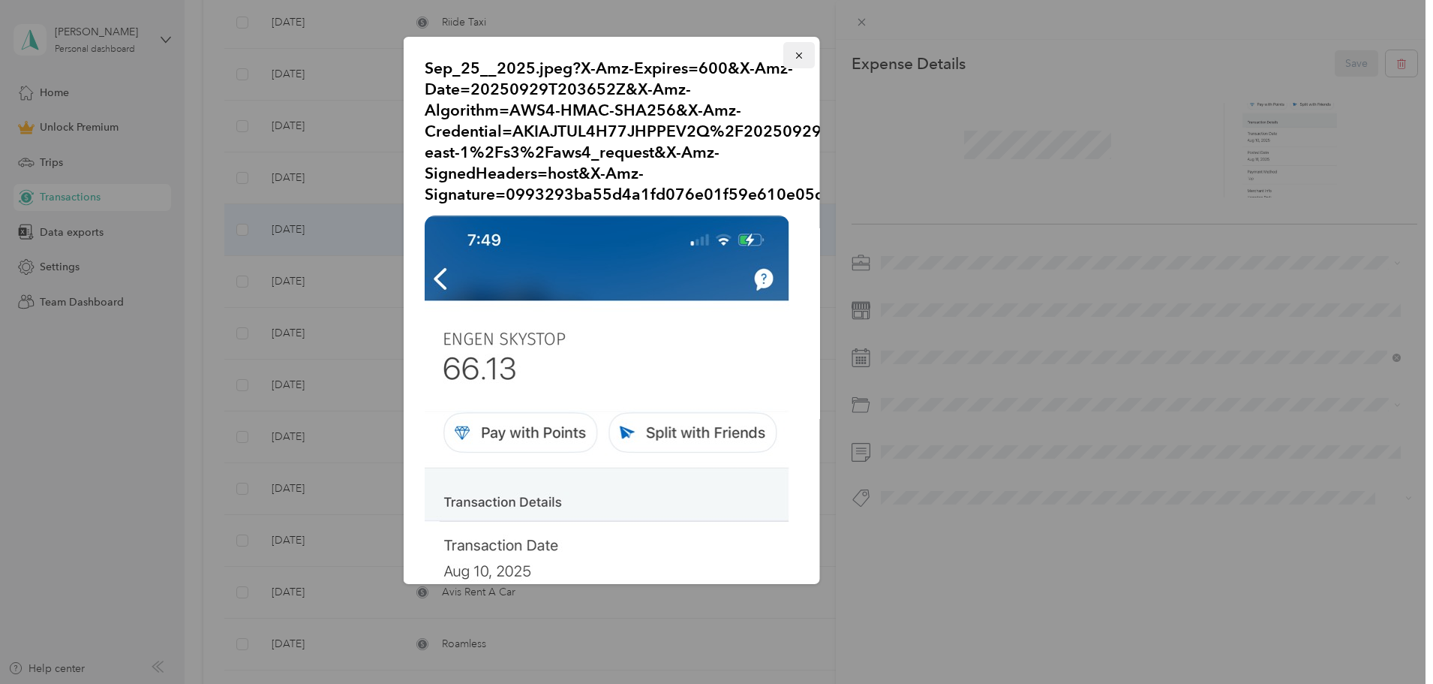
click at [793, 56] on button "button" at bounding box center [799, 55] width 32 height 26
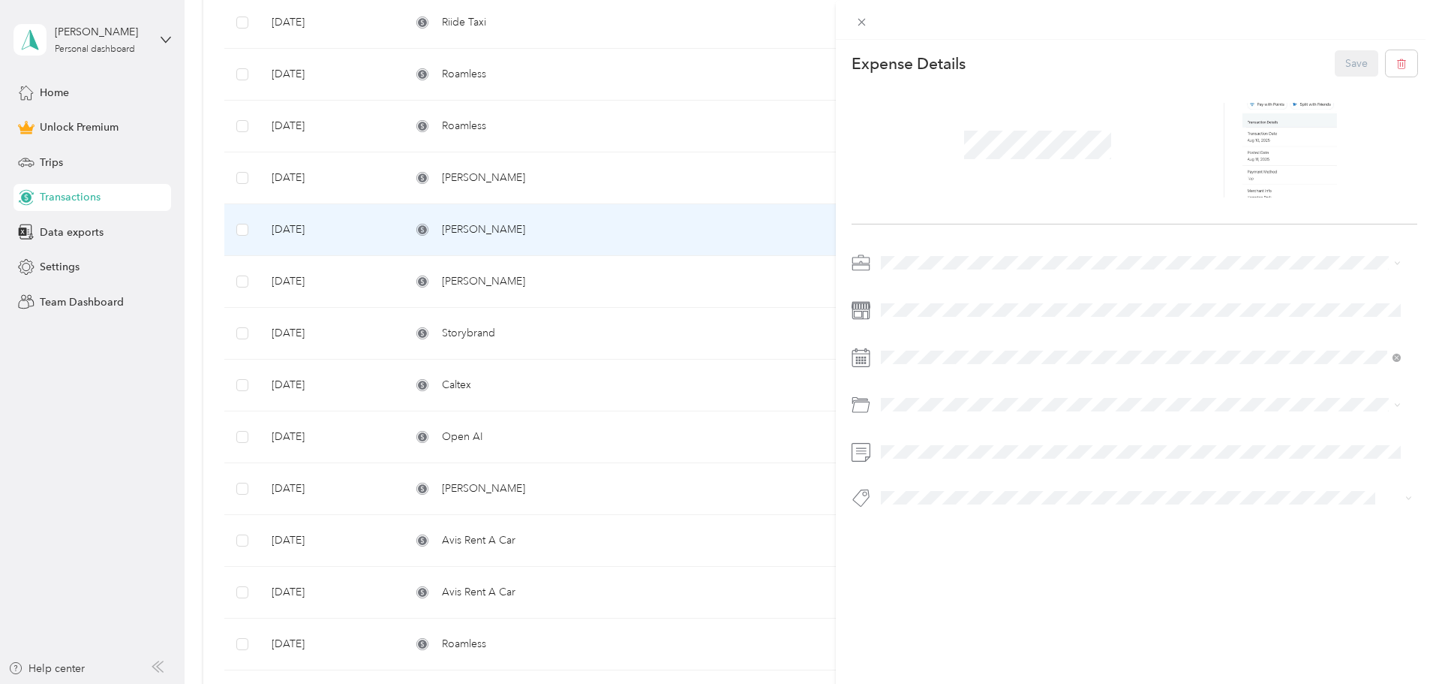
click at [600, 175] on div "This expense cannot be edited because it is either under review, approved, or p…" at bounding box center [716, 342] width 1433 height 684
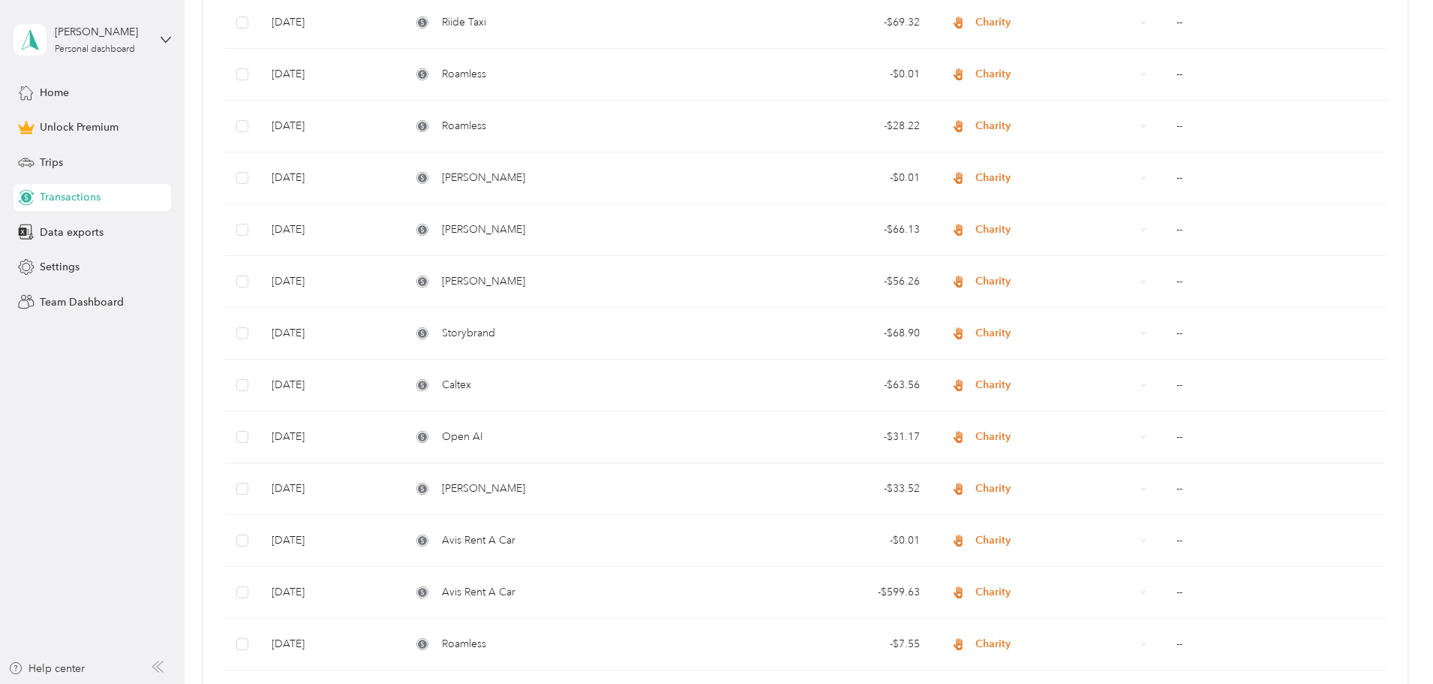
click at [582, 173] on div "[PERSON_NAME]" at bounding box center [565, 178] width 308 height 17
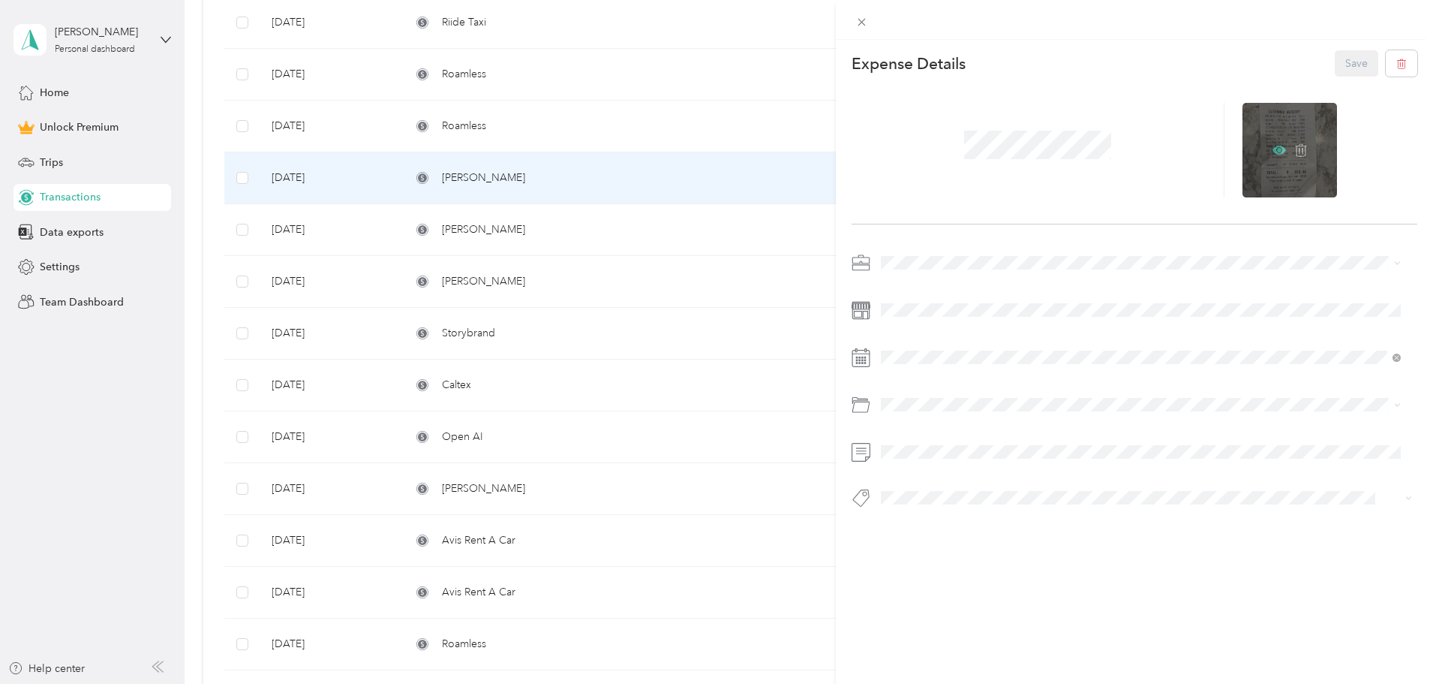
click at [1277, 152] on icon at bounding box center [1279, 150] width 5 height 5
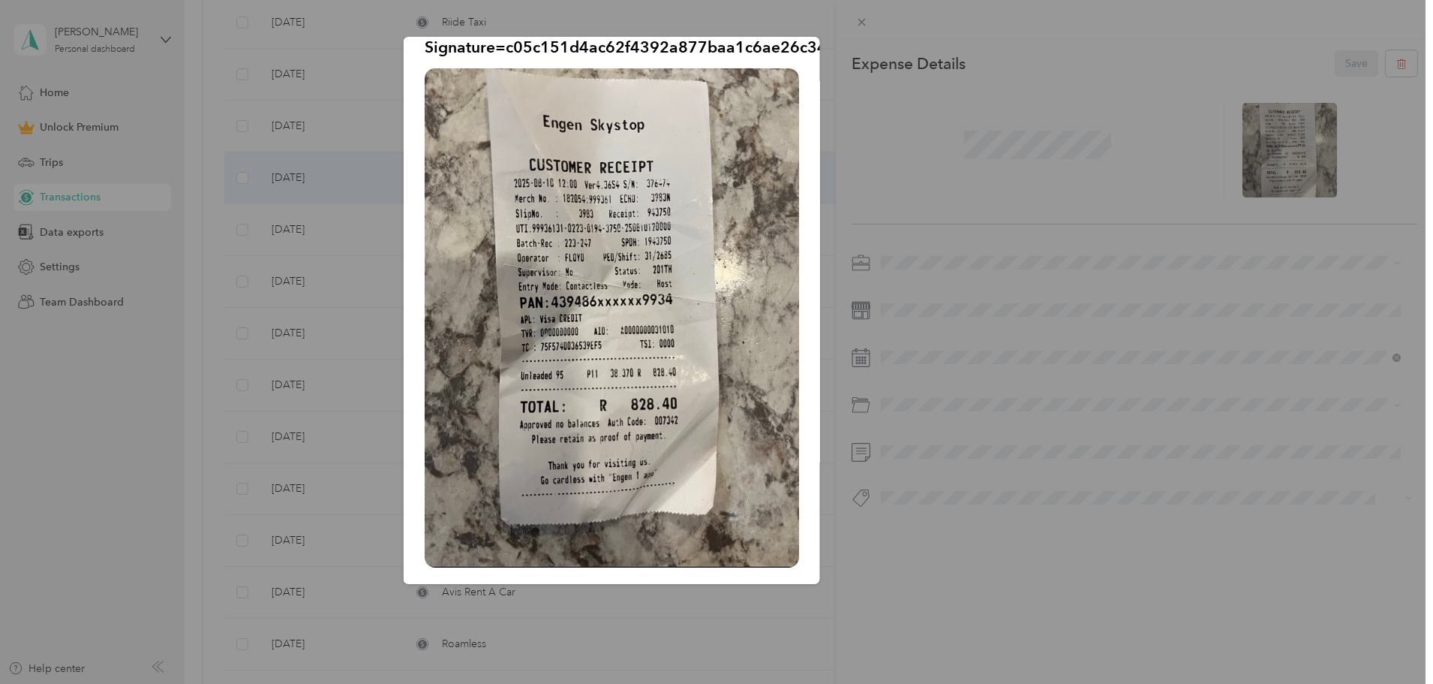
scroll to position [148, 0]
click at [782, 119] on img at bounding box center [612, 317] width 374 height 499
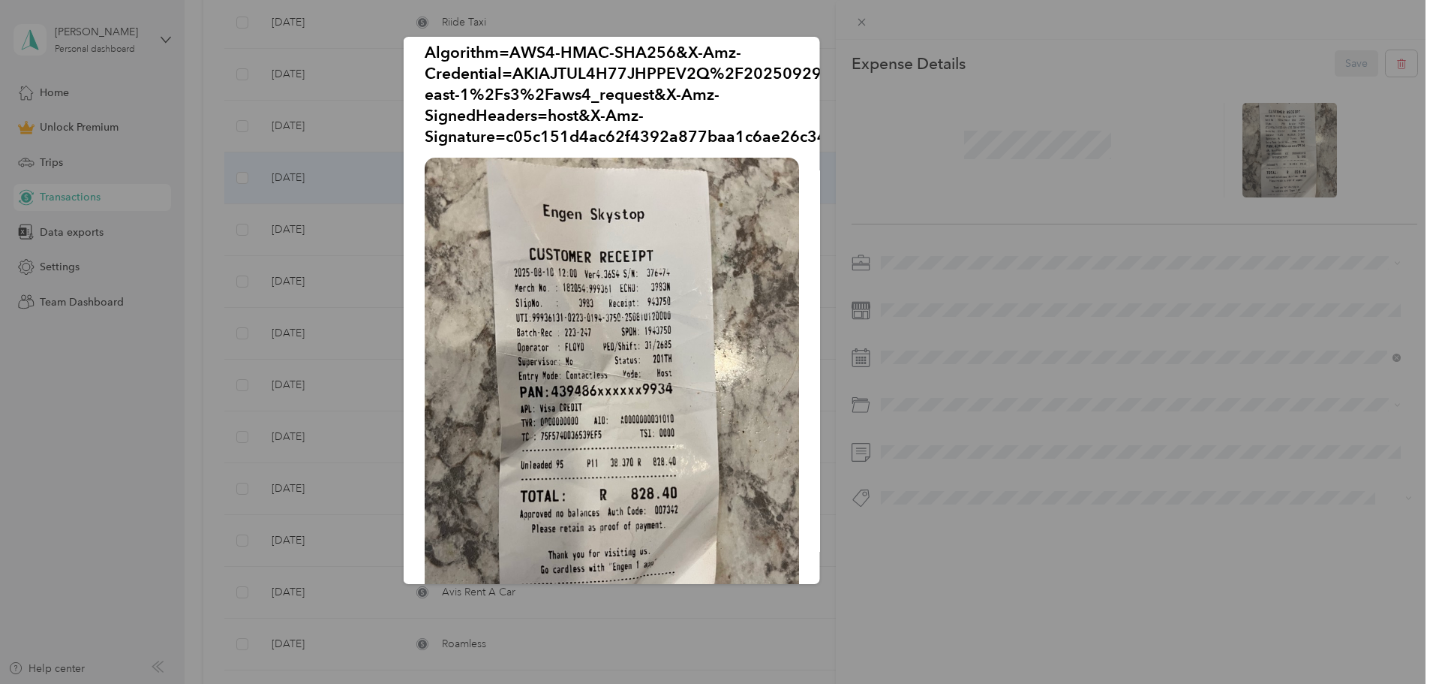
scroll to position [0, 0]
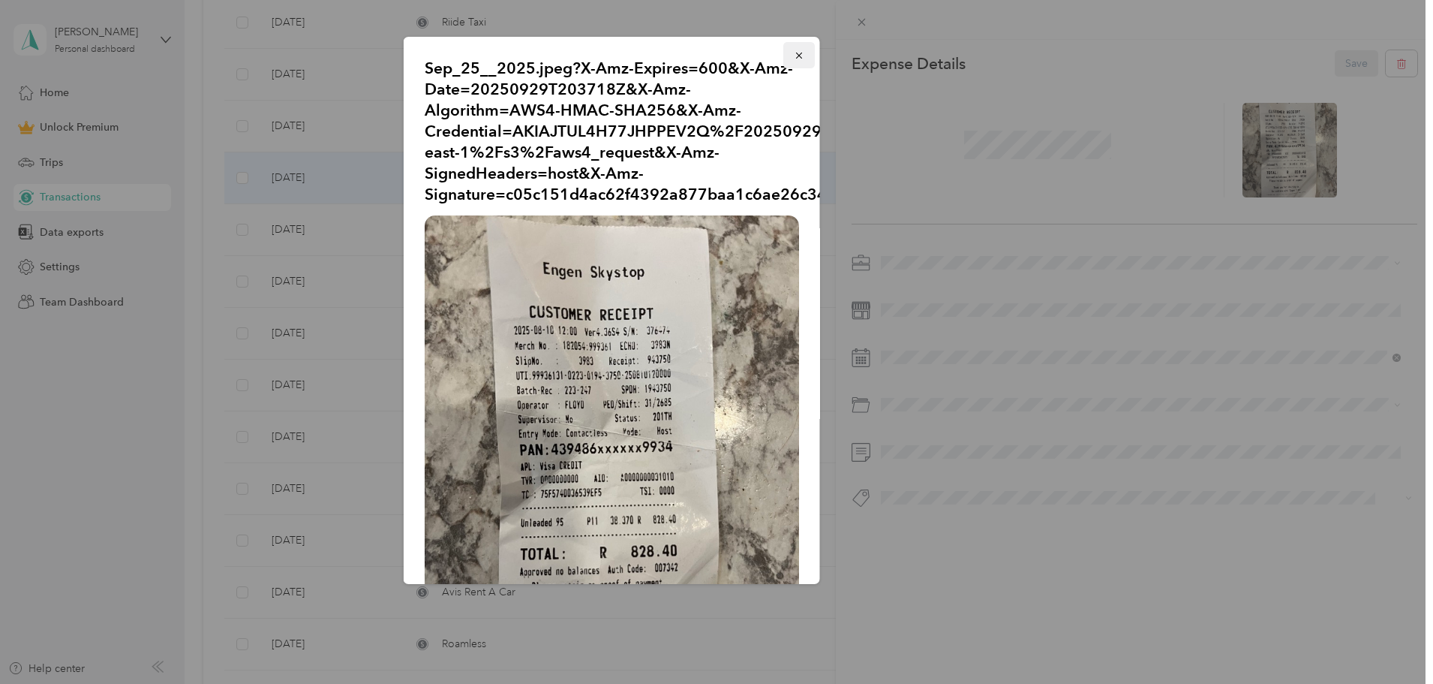
click at [794, 52] on icon "button" at bounding box center [799, 55] width 11 height 11
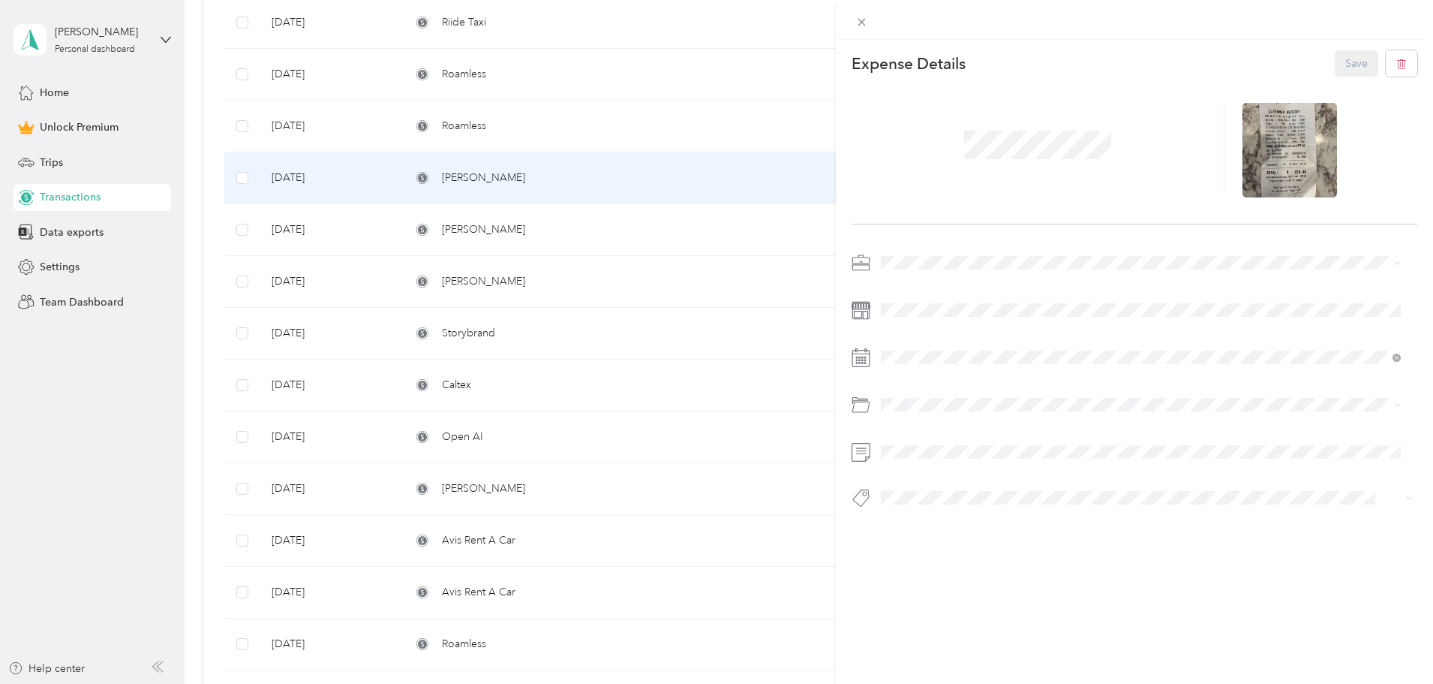
click at [591, 130] on div "This expense cannot be edited because it is either under review, approved, or p…" at bounding box center [716, 342] width 1433 height 684
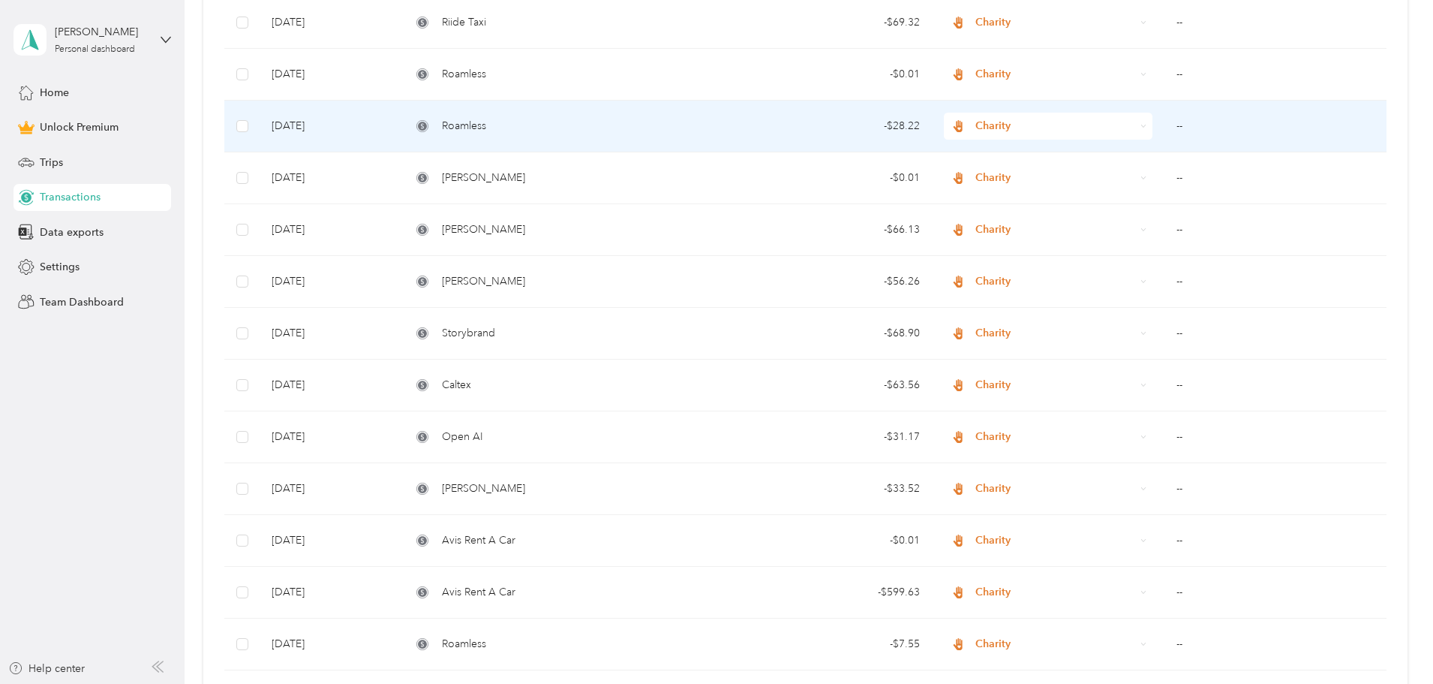
click at [577, 121] on div "Roamless" at bounding box center [565, 126] width 308 height 17
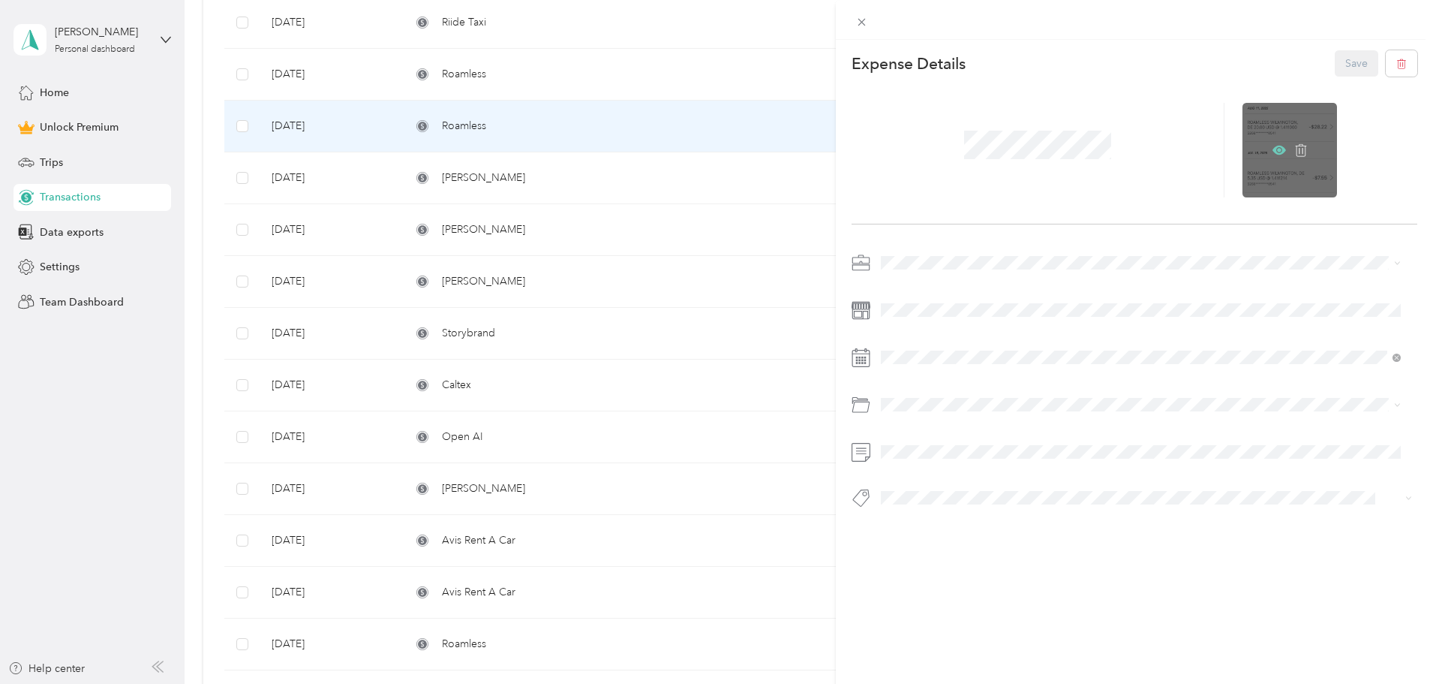
click at [1274, 145] on icon at bounding box center [1280, 150] width 14 height 14
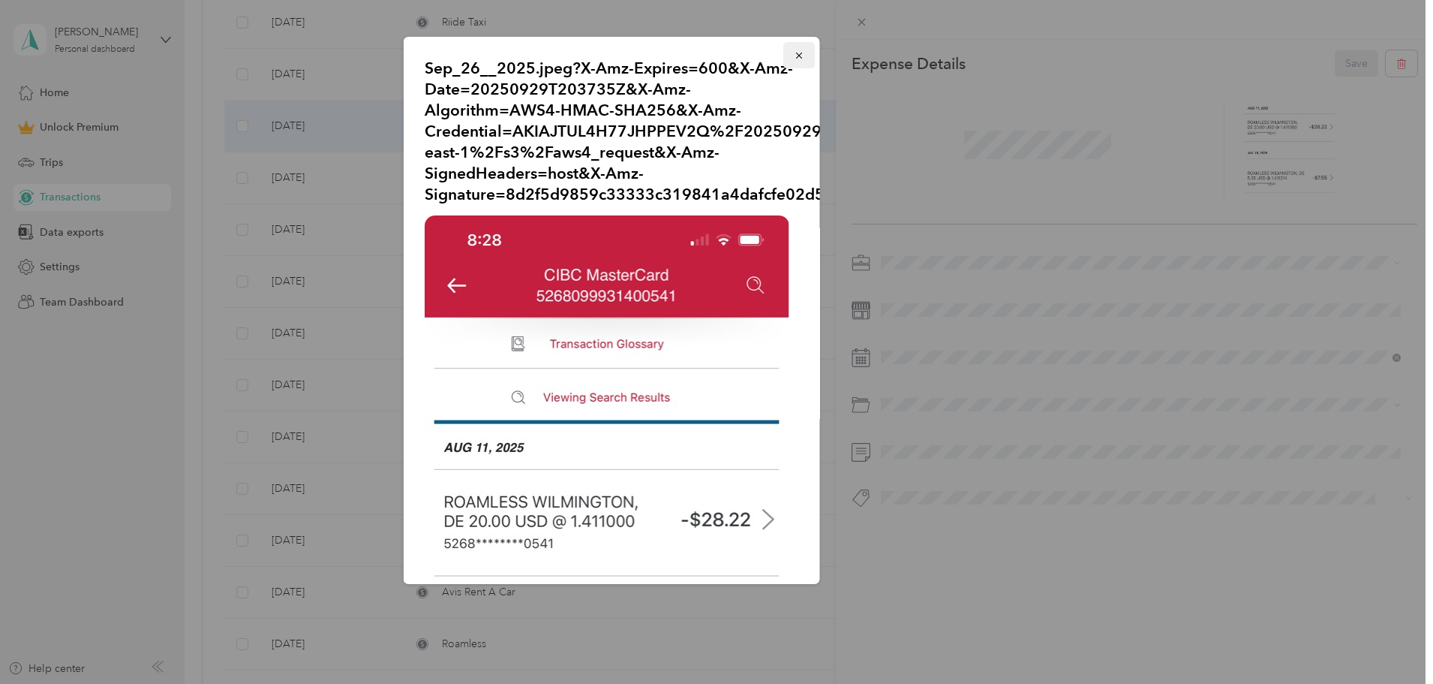
click at [794, 50] on span "button" at bounding box center [799, 55] width 11 height 13
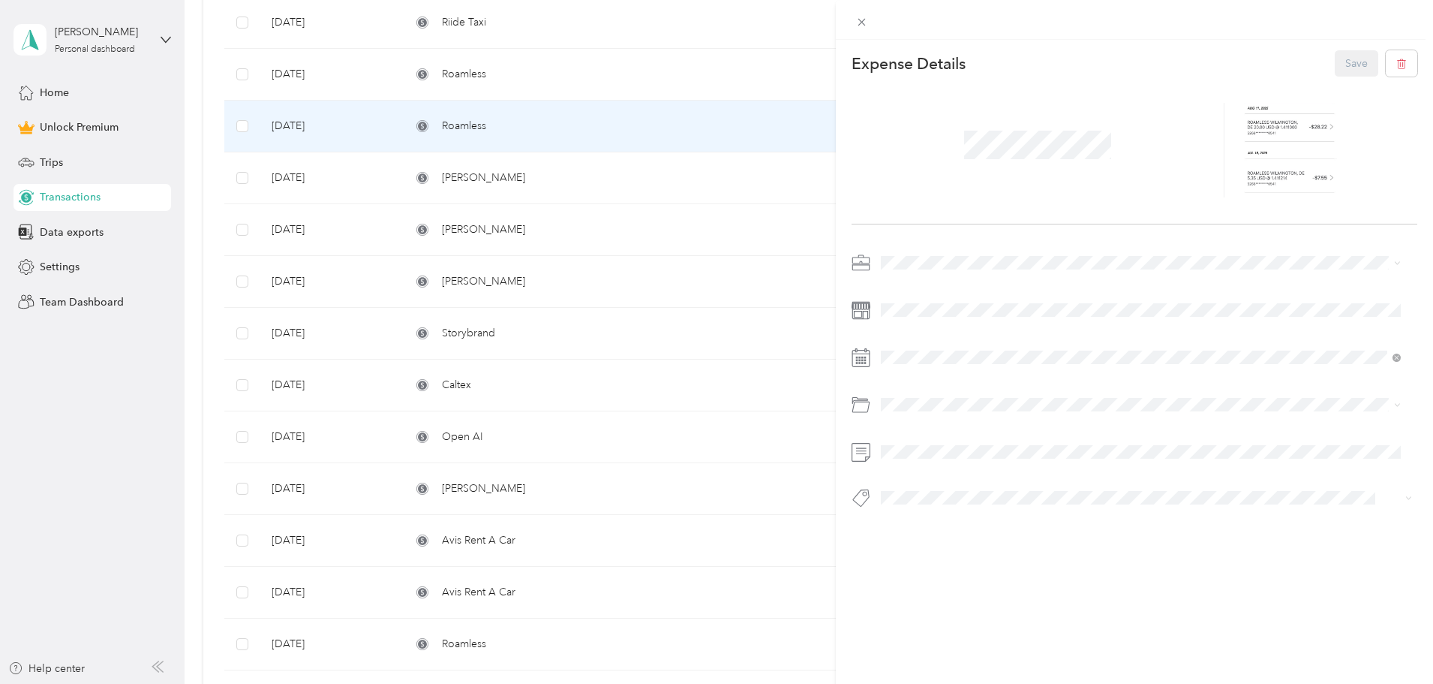
click at [588, 80] on div "This expense cannot be edited because it is either under review, approved, or p…" at bounding box center [716, 342] width 1433 height 684
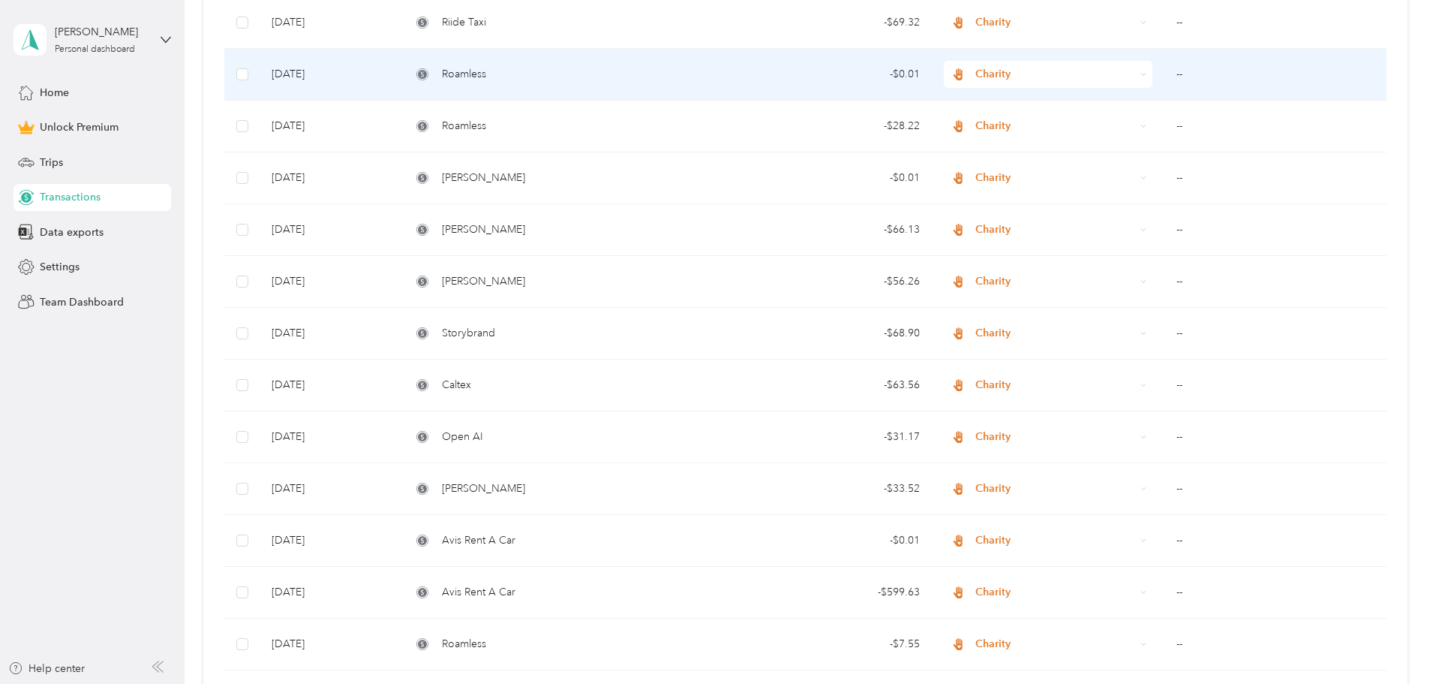
click at [572, 76] on div "Roamless" at bounding box center [565, 74] width 308 height 17
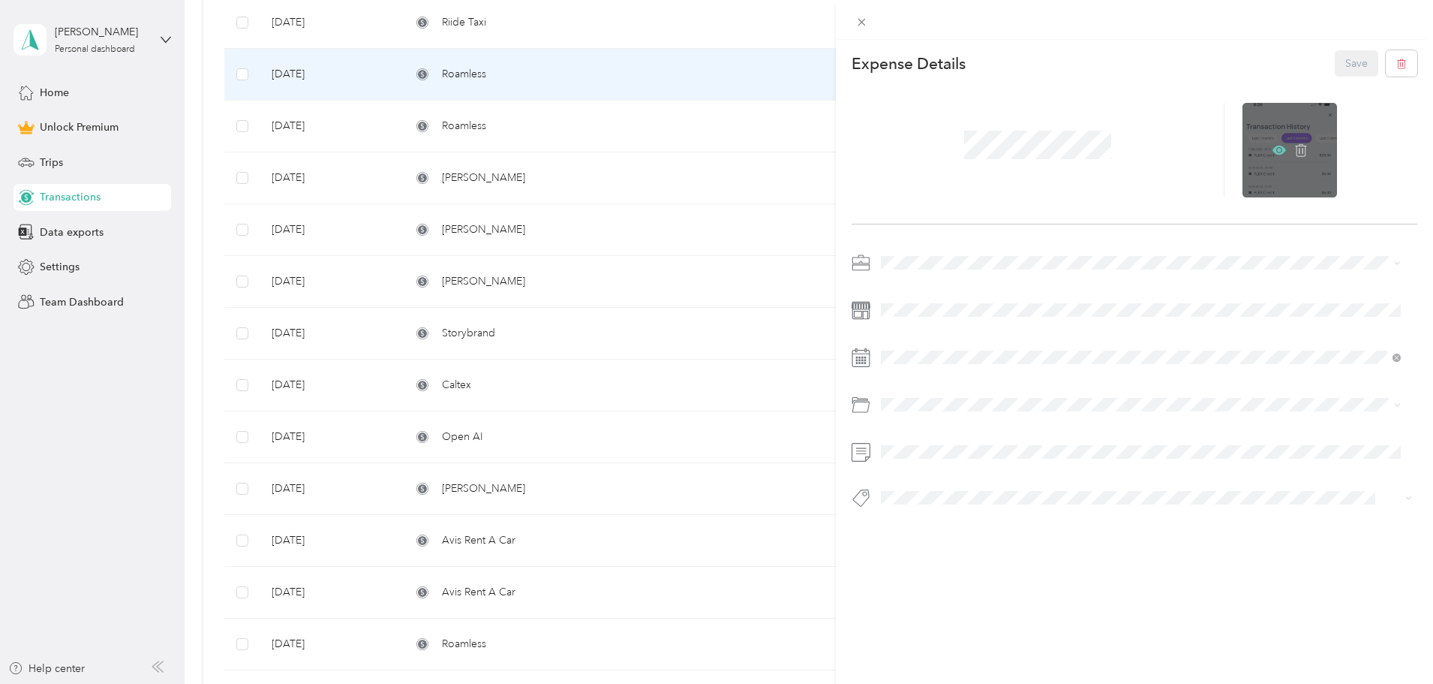
click at [1273, 146] on icon at bounding box center [1280, 150] width 14 height 9
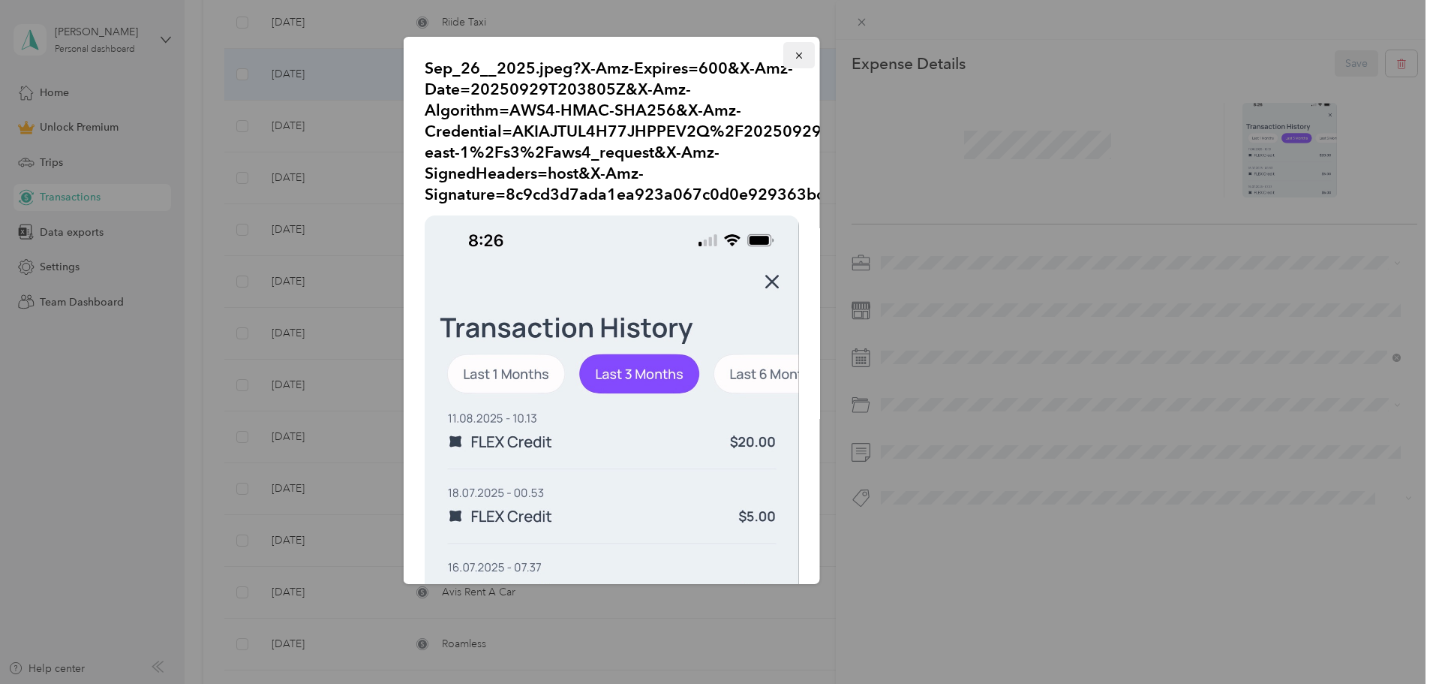
click at [794, 51] on icon "button" at bounding box center [799, 55] width 11 height 11
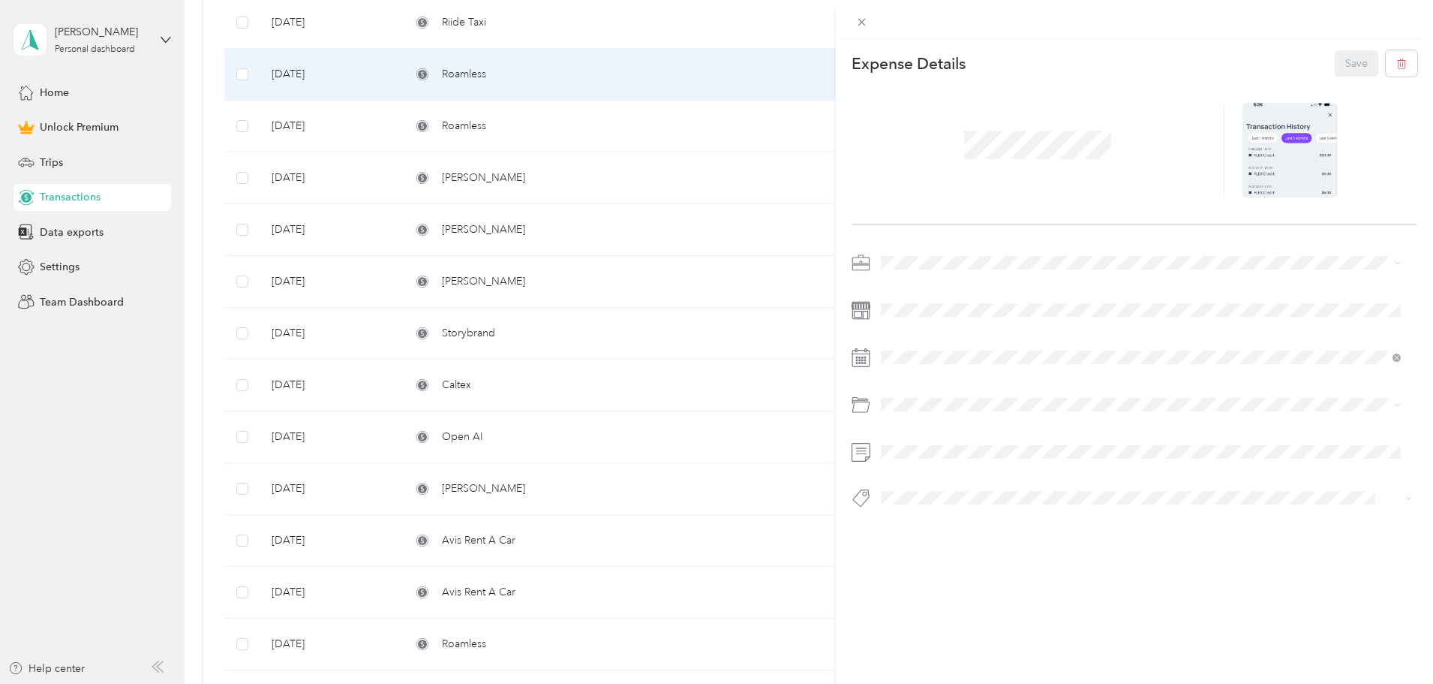
click at [583, 77] on div "This expense cannot be edited because it is either under review, approved, or p…" at bounding box center [716, 342] width 1433 height 684
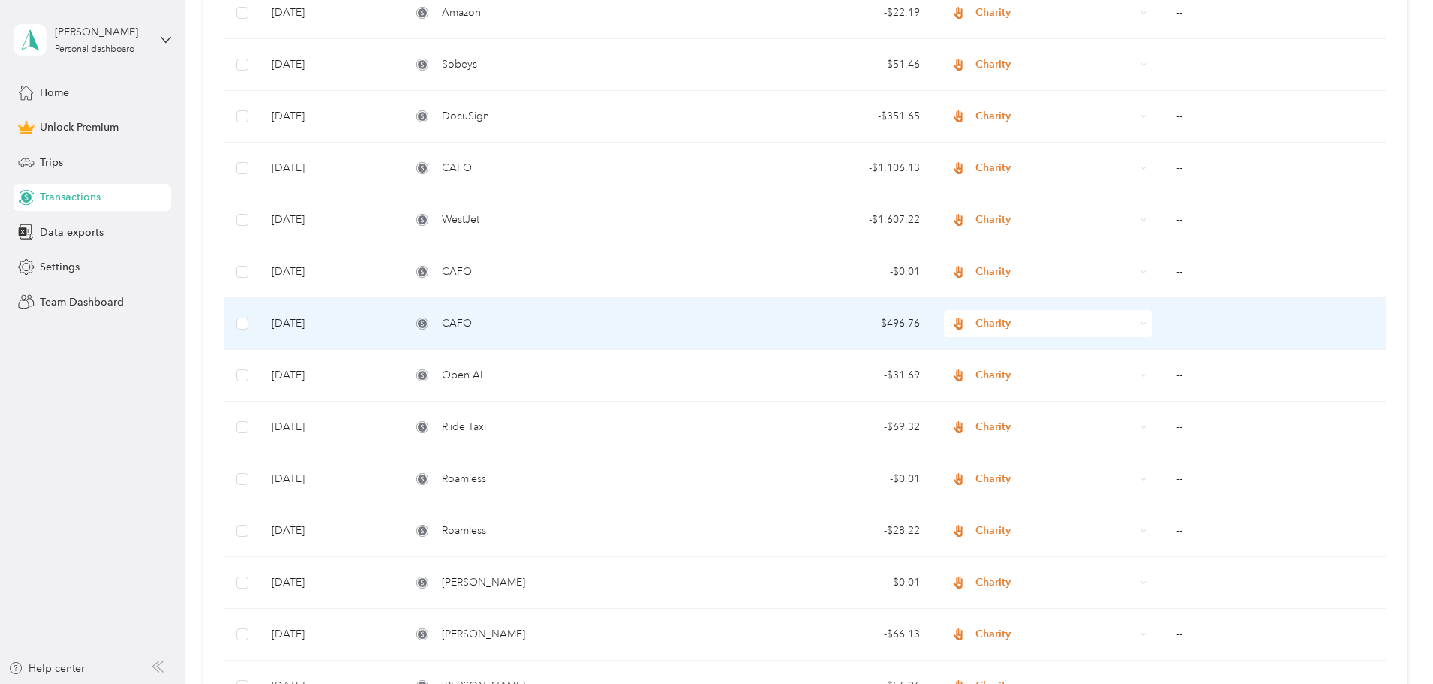
scroll to position [491, 0]
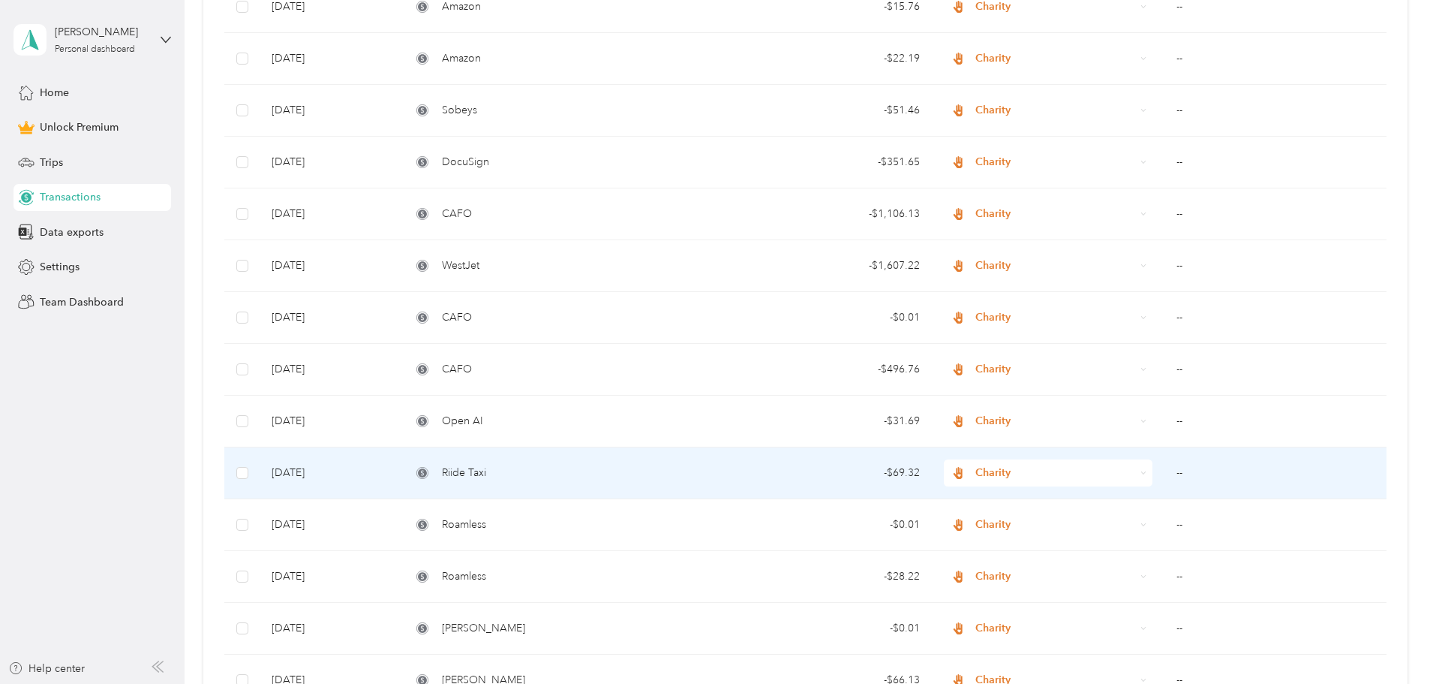
click at [589, 467] on div "Riide Taxi" at bounding box center [565, 472] width 308 height 17
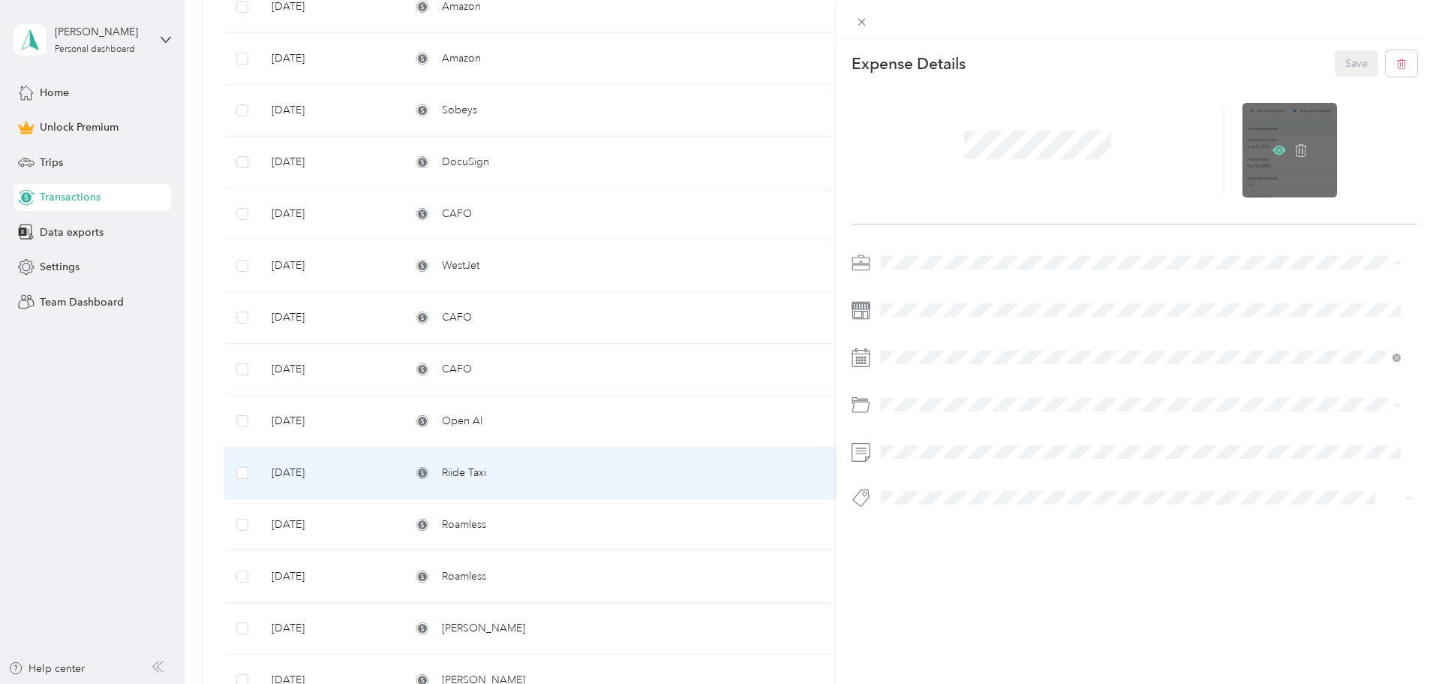
click at [1273, 151] on icon at bounding box center [1280, 150] width 14 height 9
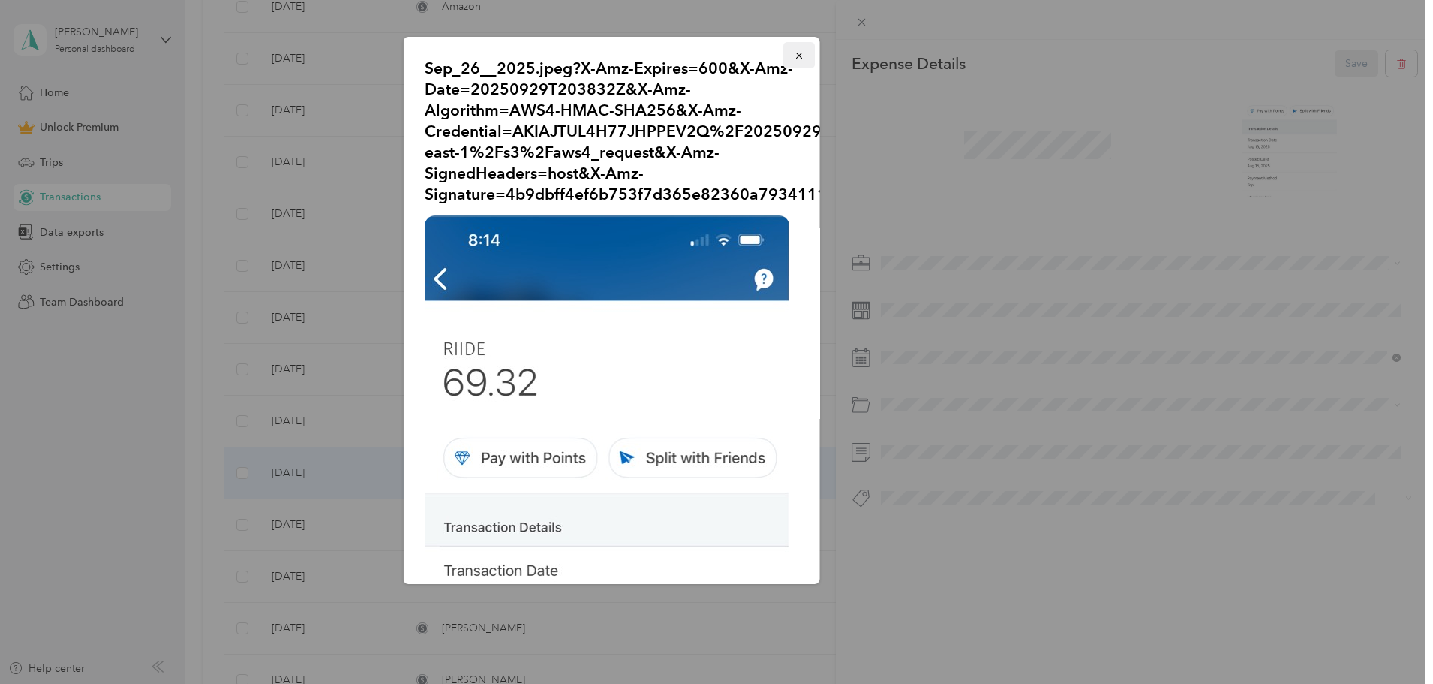
click at [794, 56] on icon "button" at bounding box center [799, 55] width 11 height 11
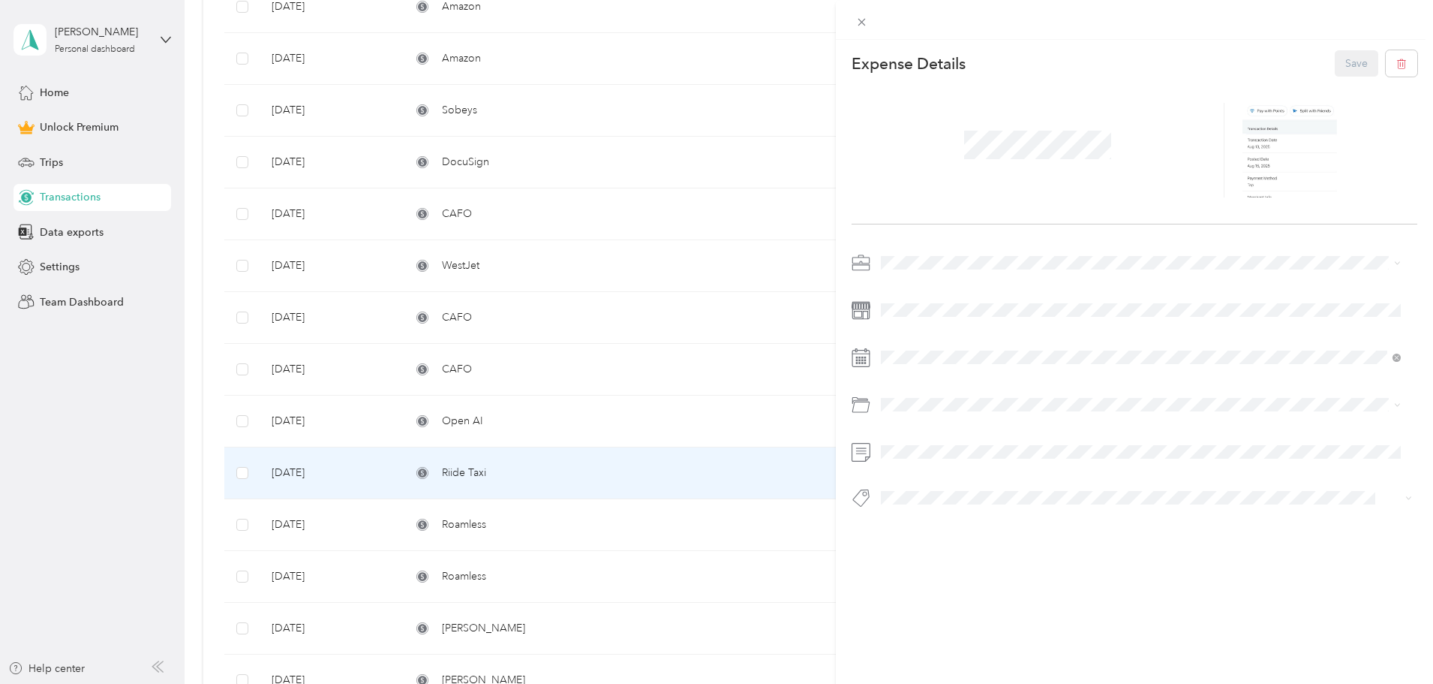
drag, startPoint x: 621, startPoint y: 191, endPoint x: 621, endPoint y: 218, distance: 27.0
click at [621, 190] on div "This expense cannot be edited because it is either under review, approved, or p…" at bounding box center [716, 342] width 1433 height 684
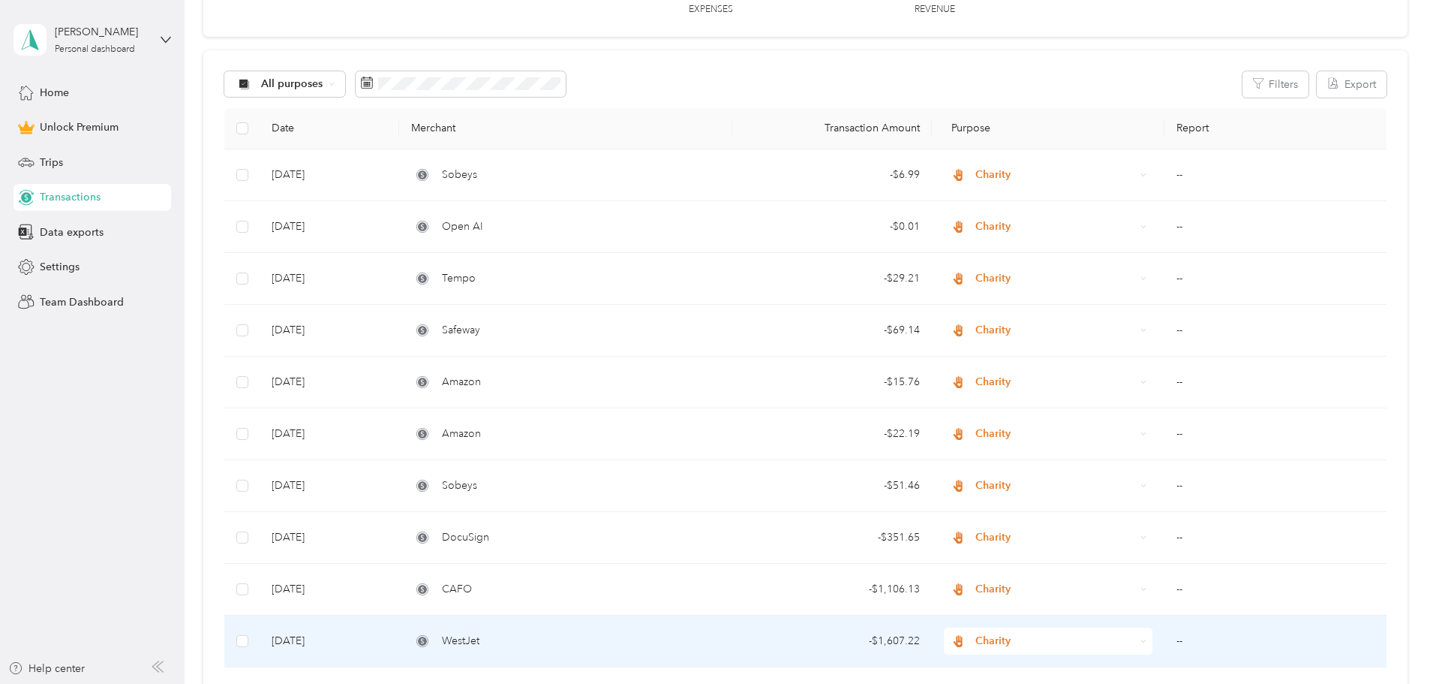
scroll to position [41, 0]
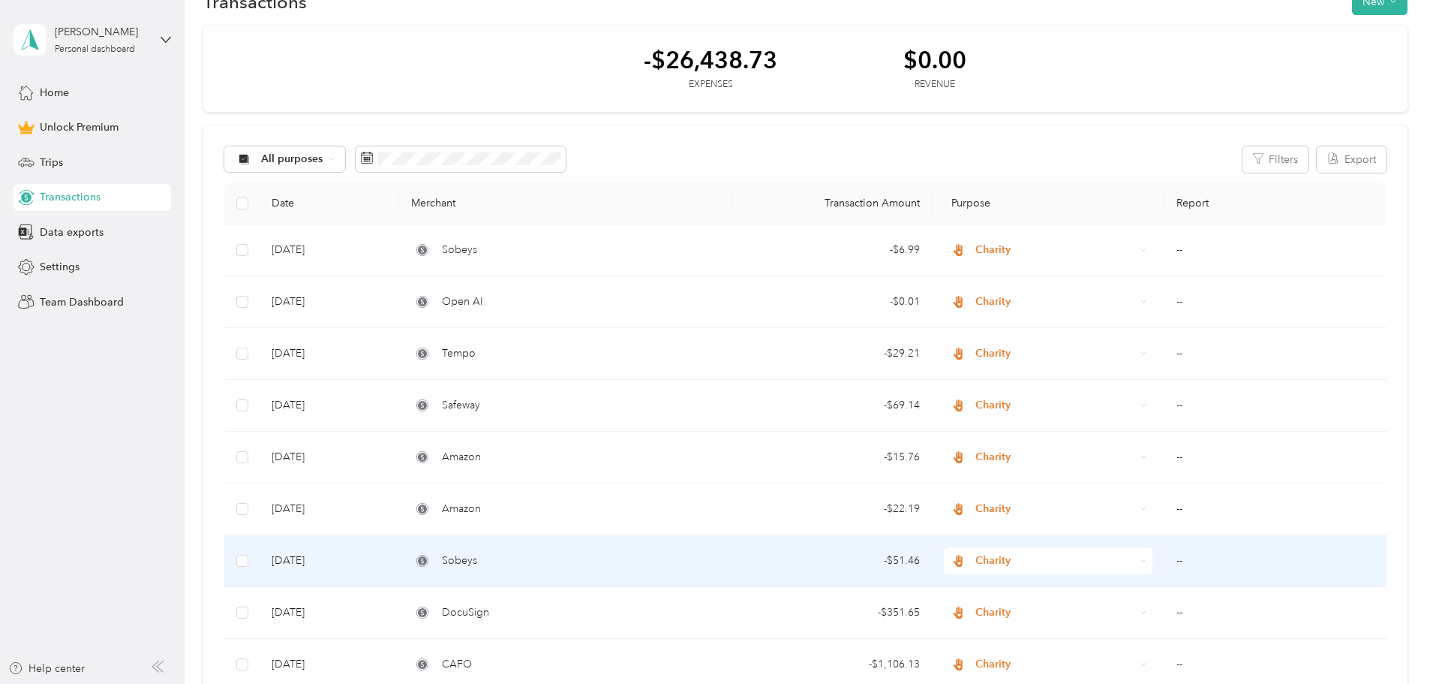
click at [607, 558] on div "Sobeys" at bounding box center [565, 560] width 308 height 17
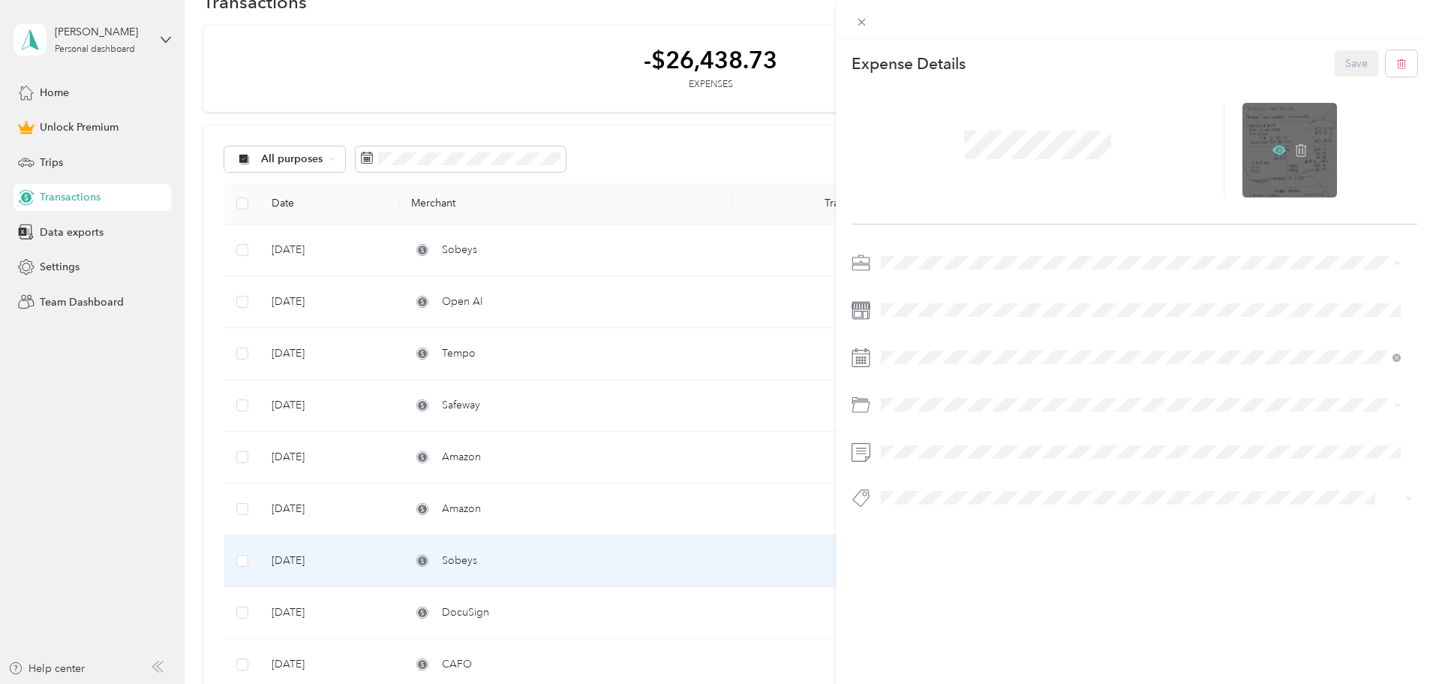
click at [1277, 150] on icon at bounding box center [1279, 150] width 5 height 5
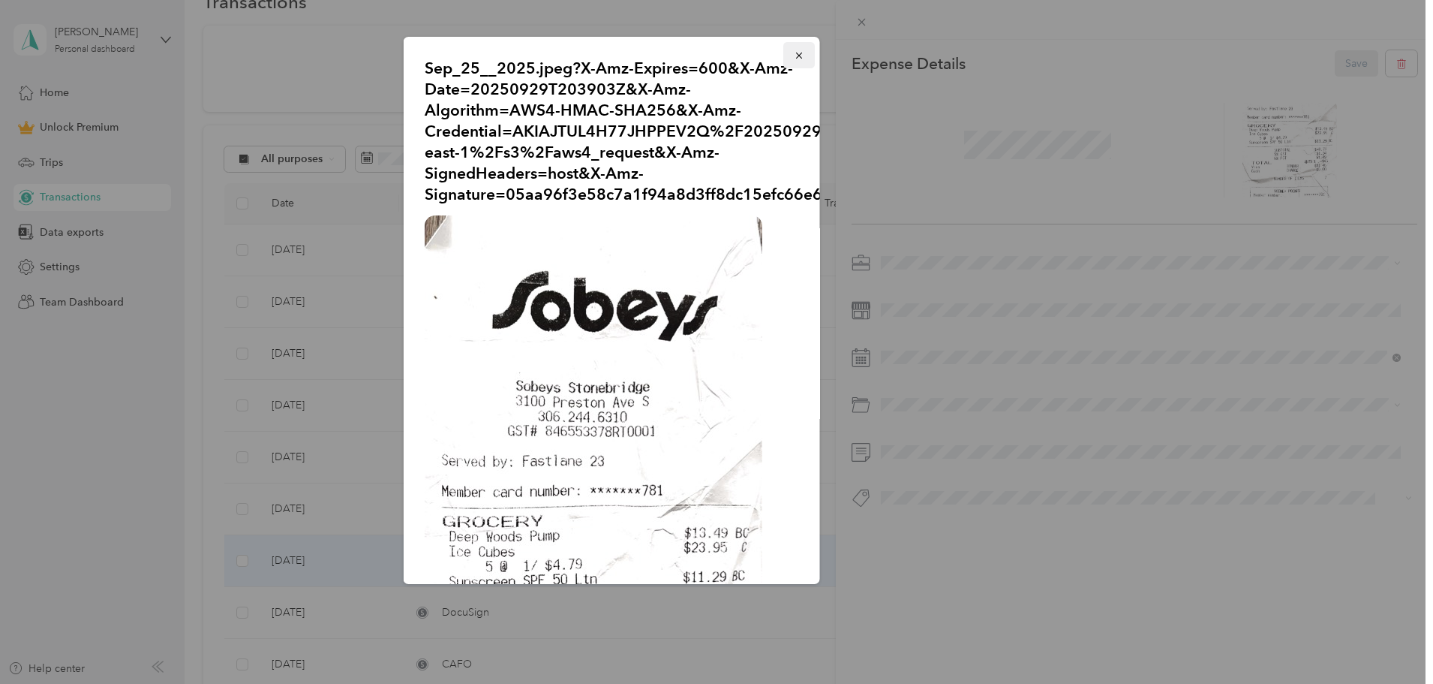
click at [794, 59] on icon "button" at bounding box center [799, 55] width 11 height 11
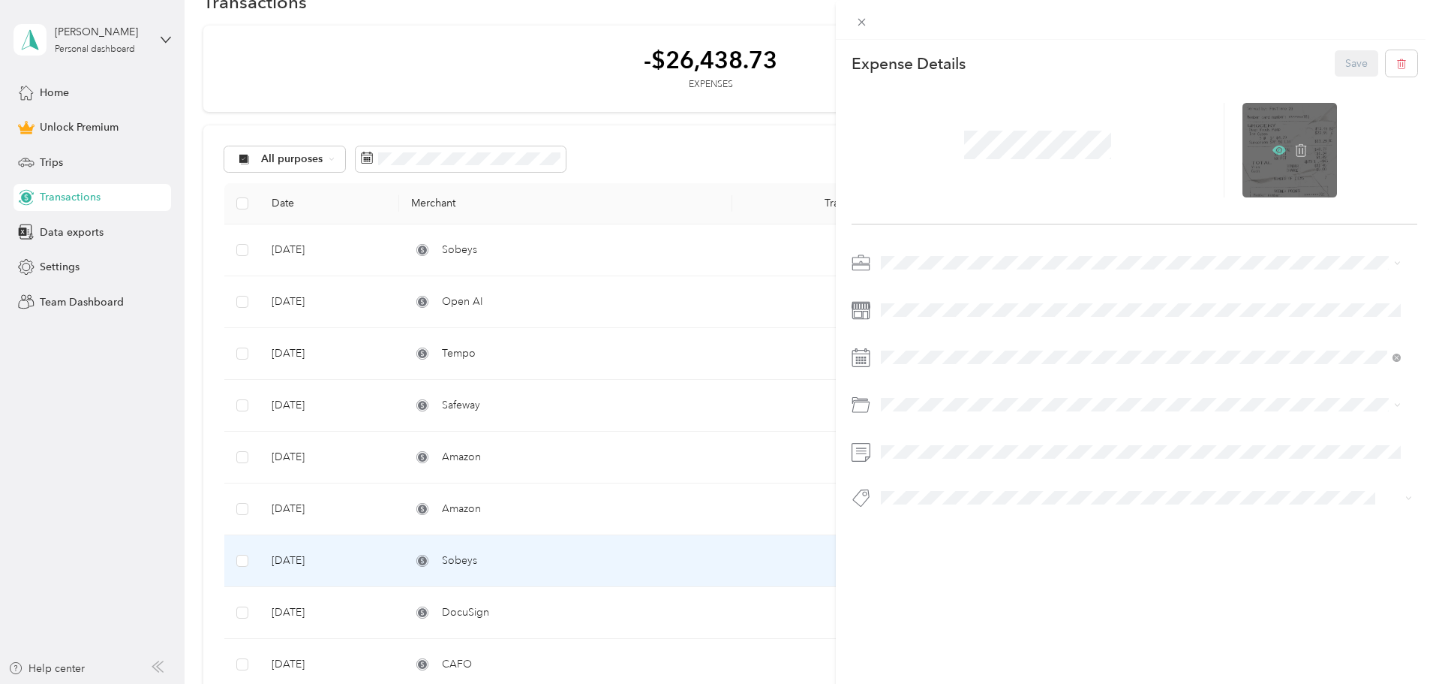
click at [1273, 152] on icon at bounding box center [1280, 150] width 14 height 14
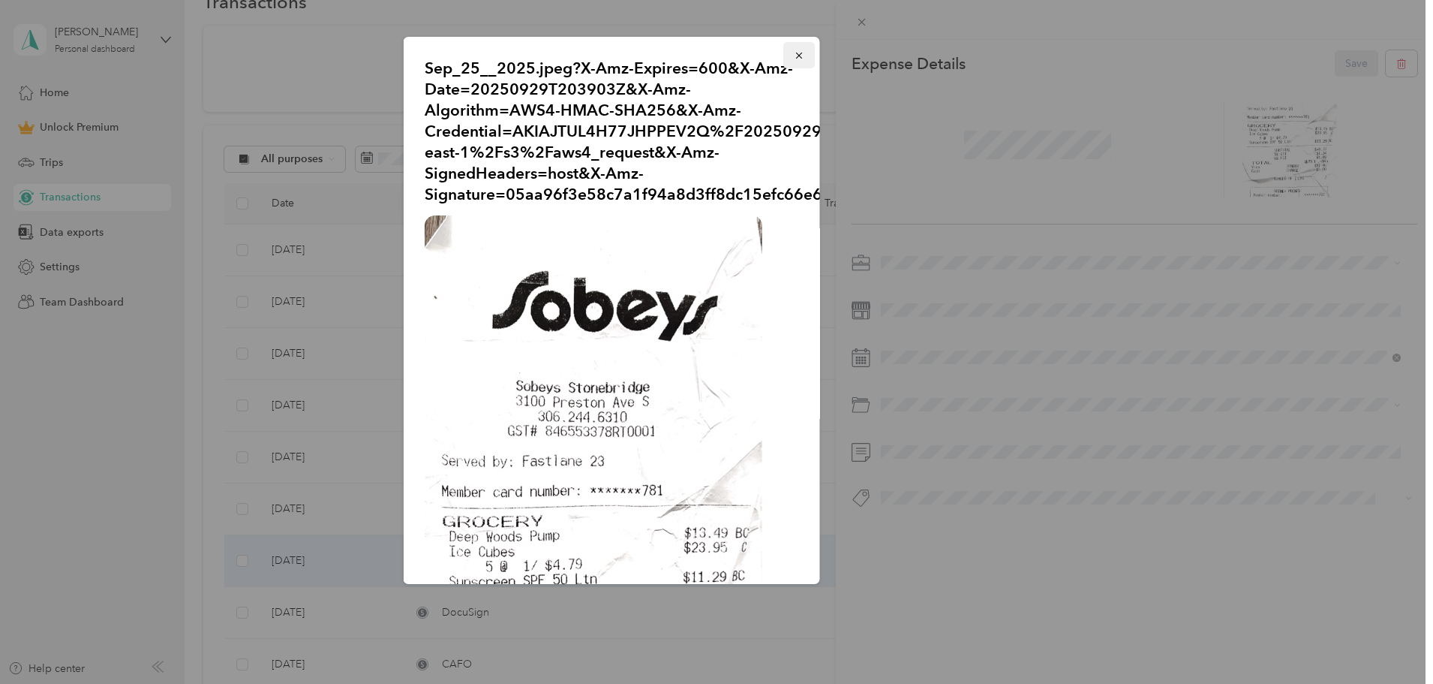
click at [794, 56] on icon "button" at bounding box center [799, 55] width 11 height 11
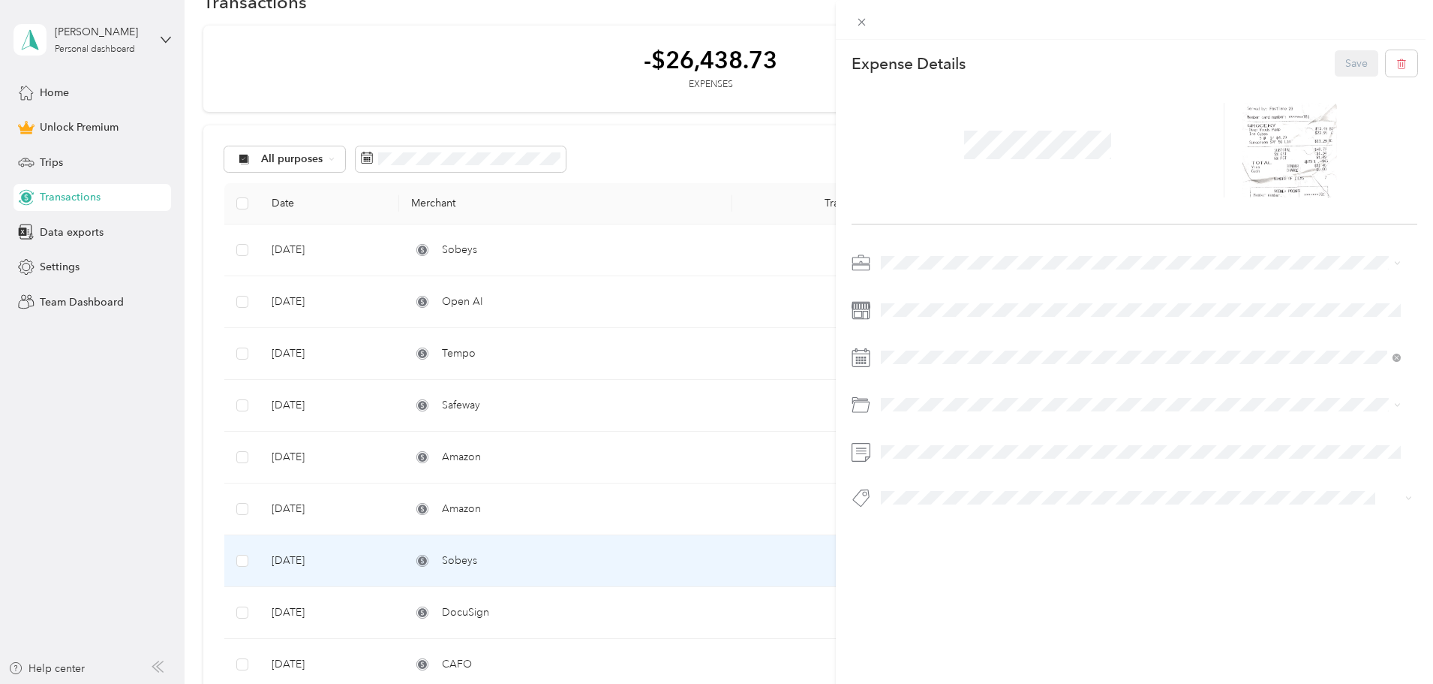
click at [590, 501] on div "This expense cannot be edited because it is either under review, approved, or p…" at bounding box center [716, 342] width 1433 height 684
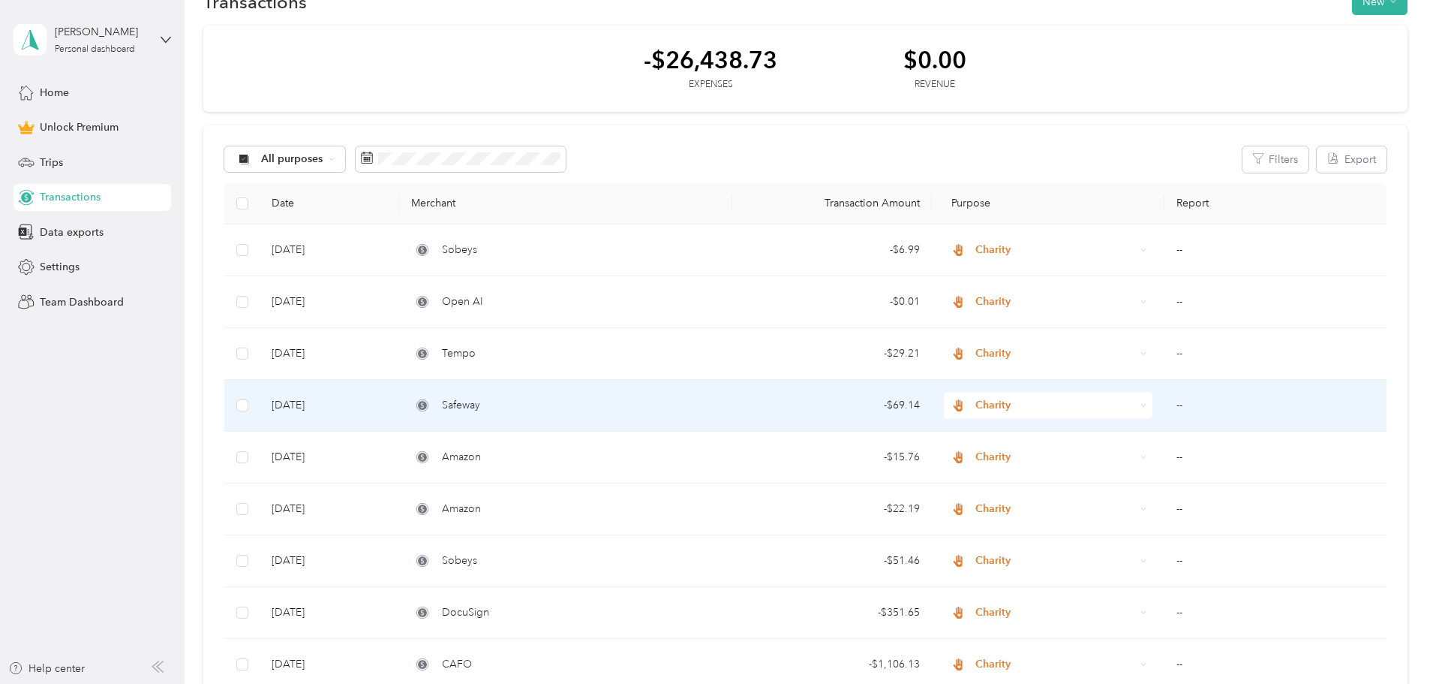
click at [568, 399] on div "Safeway" at bounding box center [565, 405] width 308 height 17
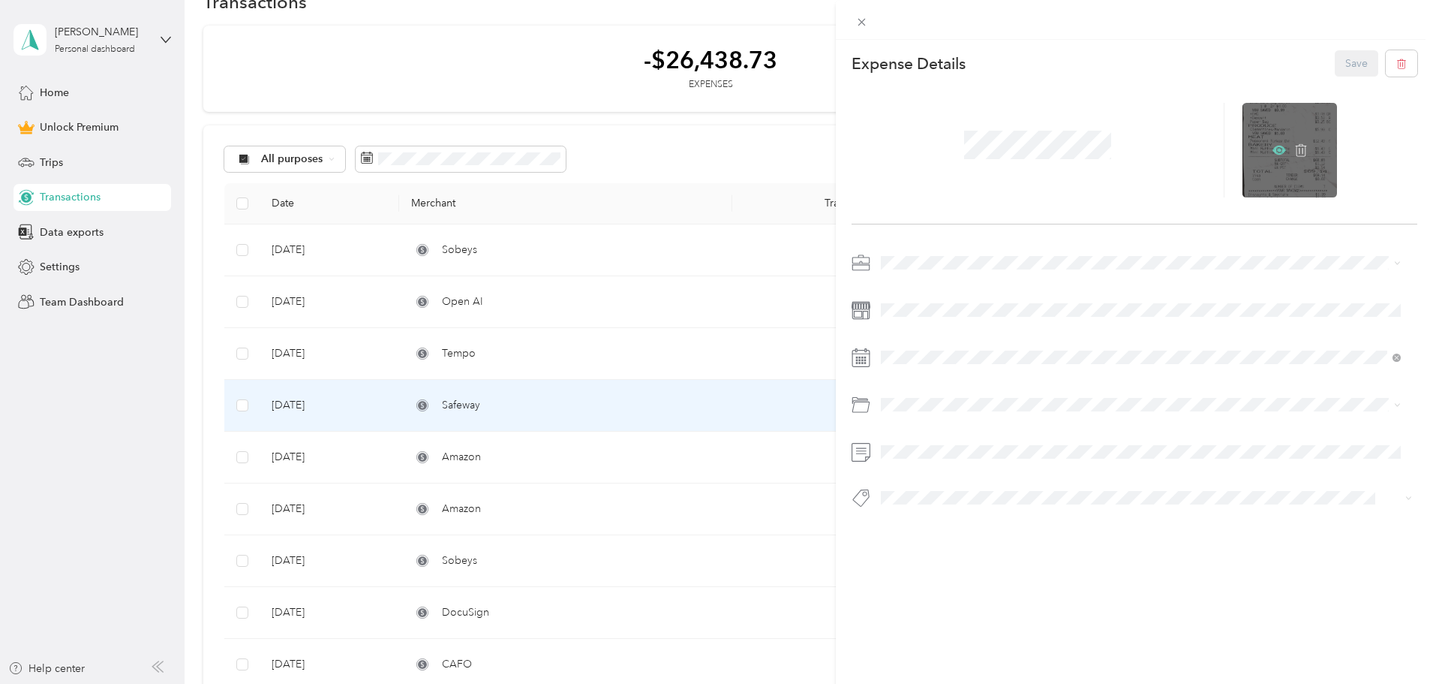
click at [1277, 151] on icon at bounding box center [1279, 150] width 5 height 5
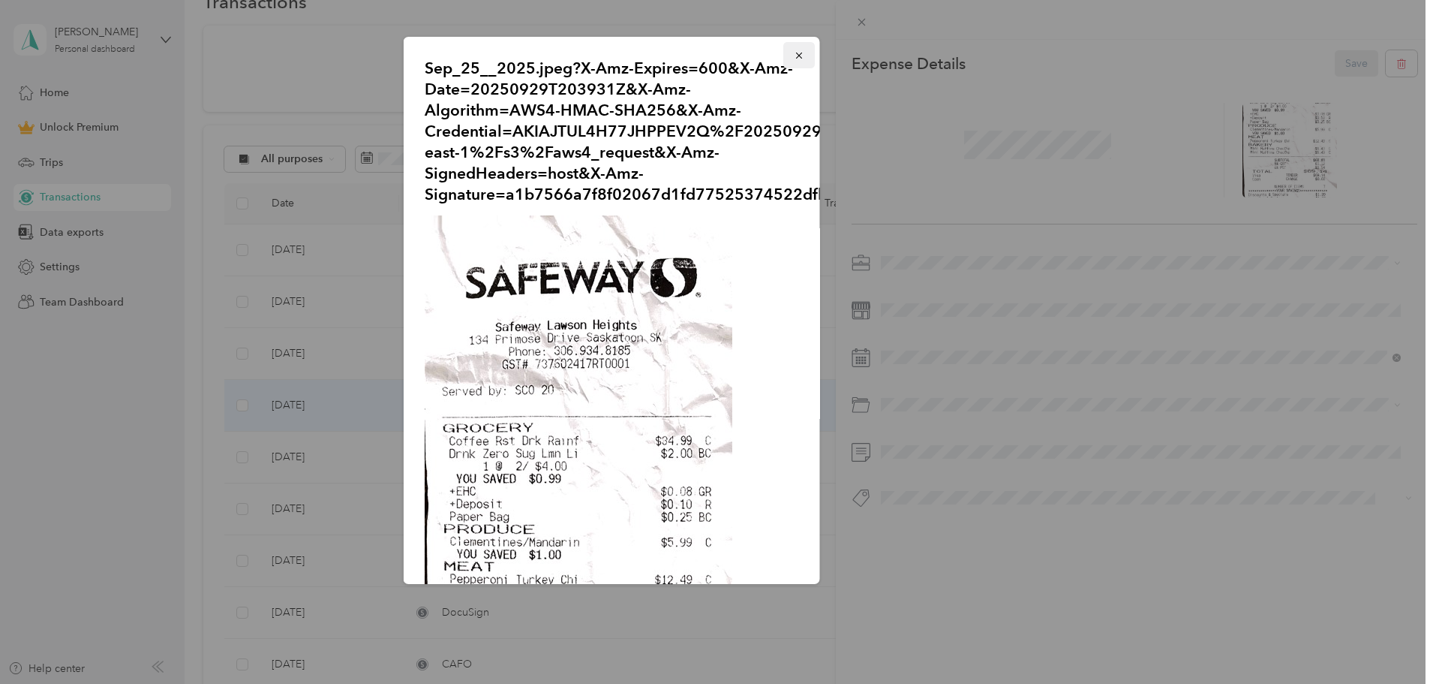
click at [794, 53] on icon "button" at bounding box center [799, 55] width 11 height 11
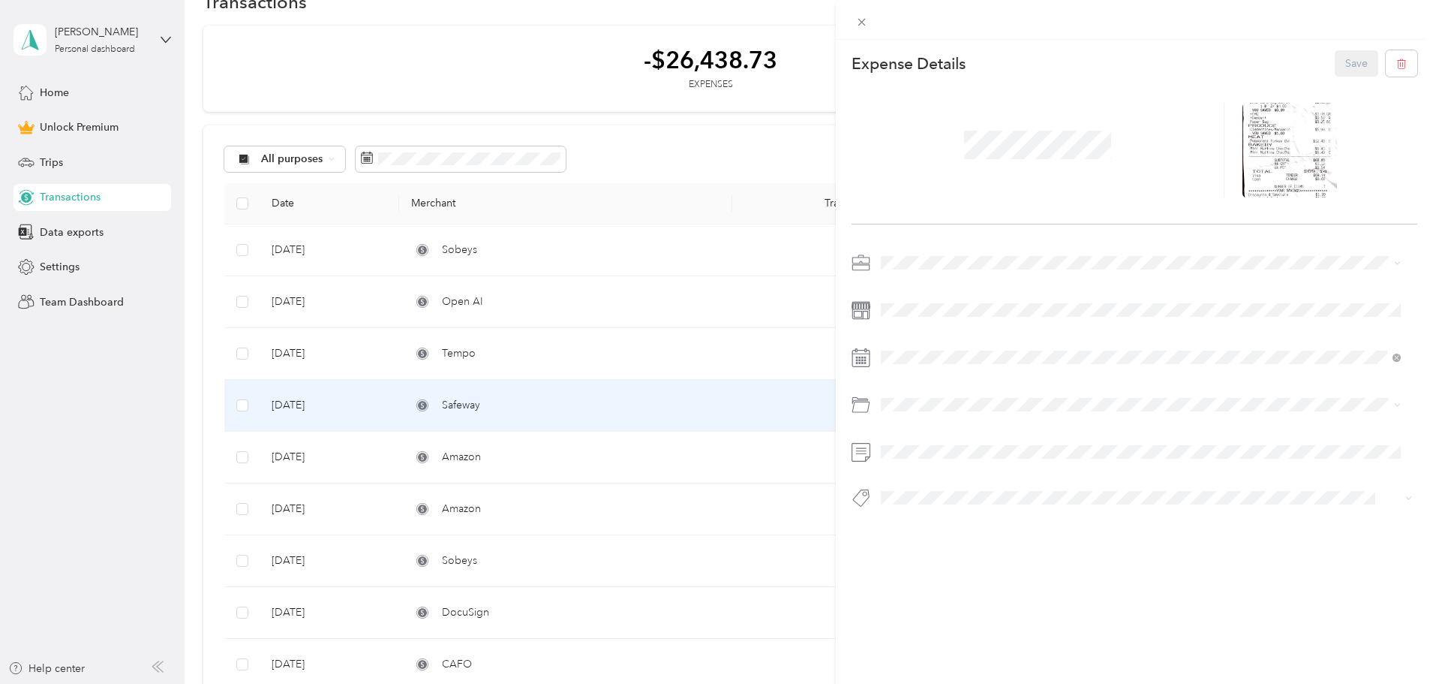
click at [578, 251] on div "This expense cannot be edited because it is either under review, approved, or p…" at bounding box center [716, 342] width 1433 height 684
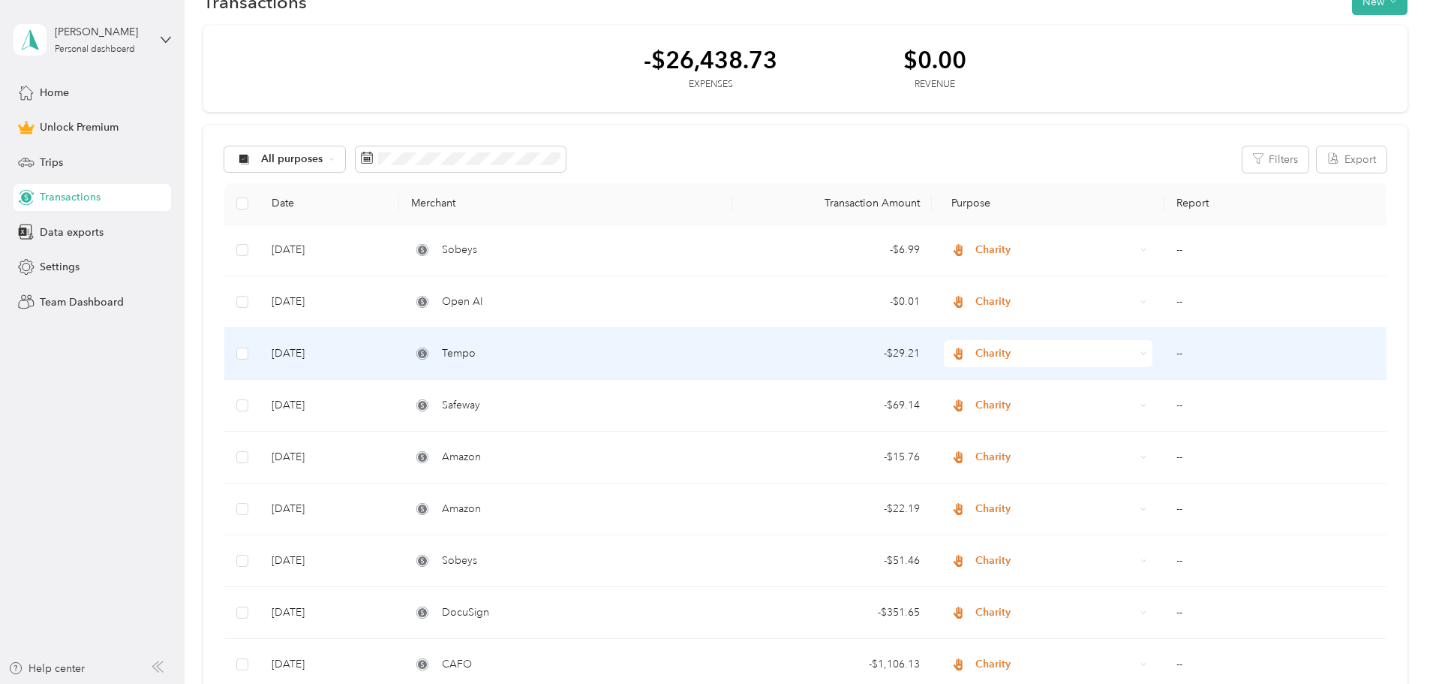
click at [579, 355] on div "Tempo" at bounding box center [565, 353] width 308 height 17
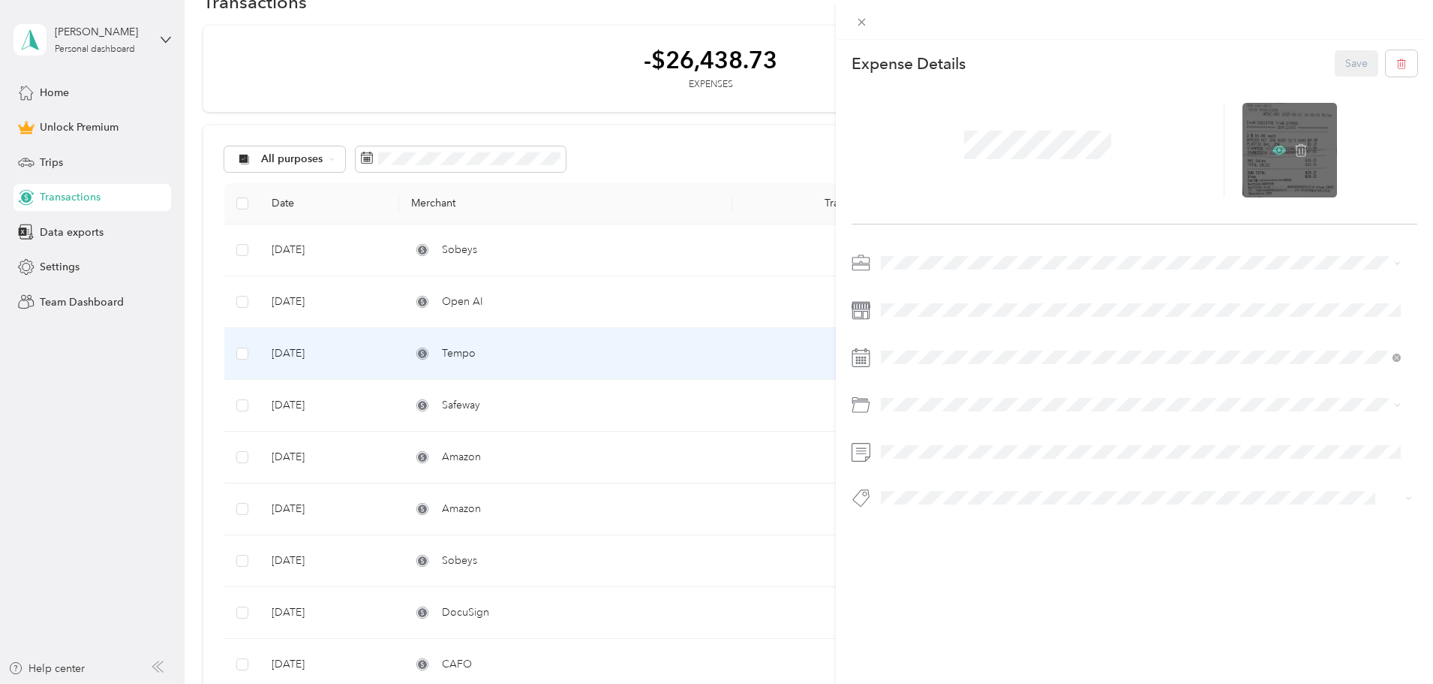
click at [1277, 150] on icon at bounding box center [1279, 150] width 5 height 5
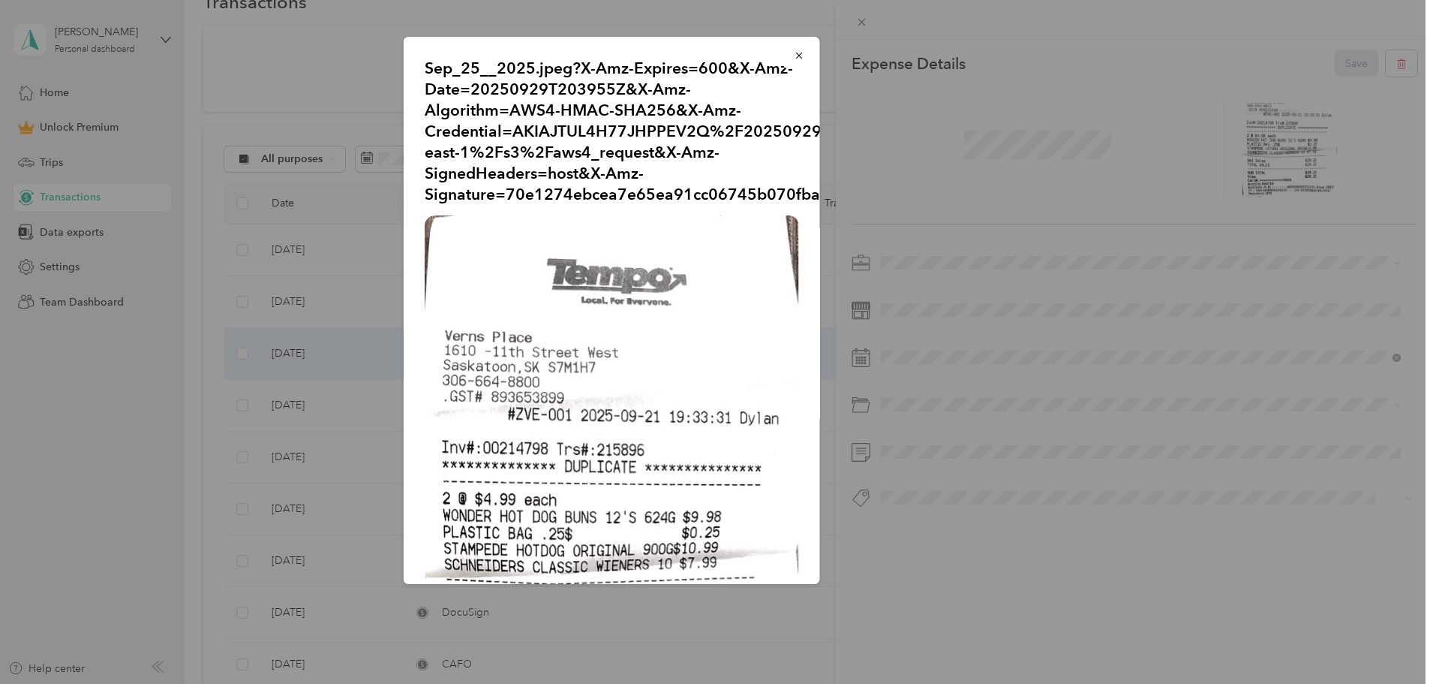
scroll to position [325, 0]
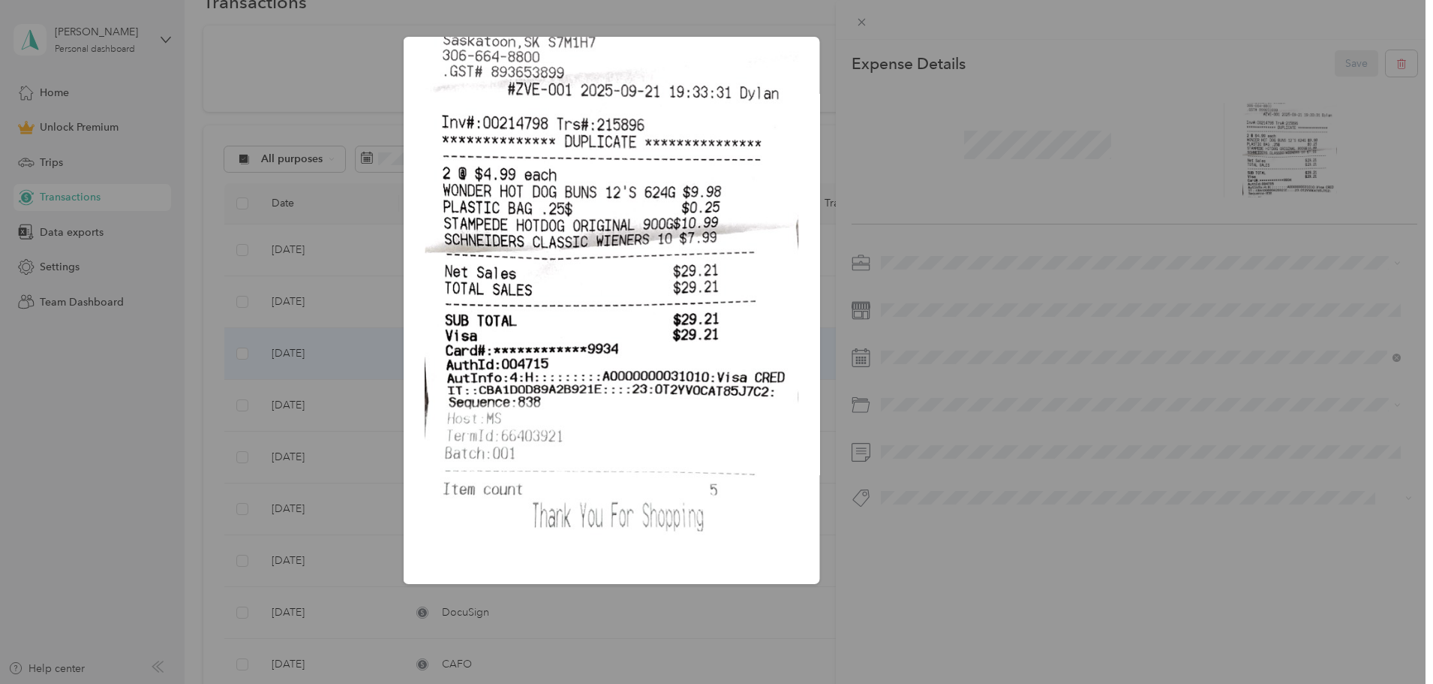
click at [698, 170] on img at bounding box center [612, 230] width 374 height 681
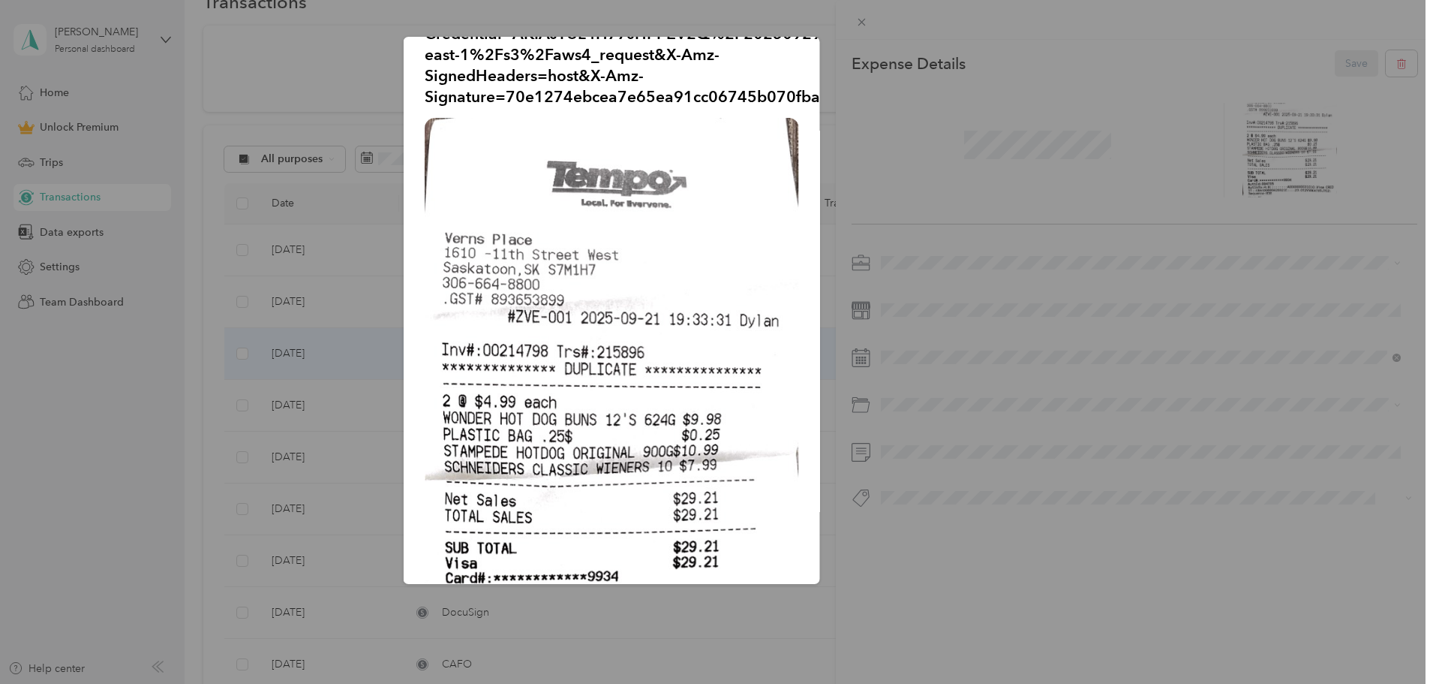
scroll to position [0, 0]
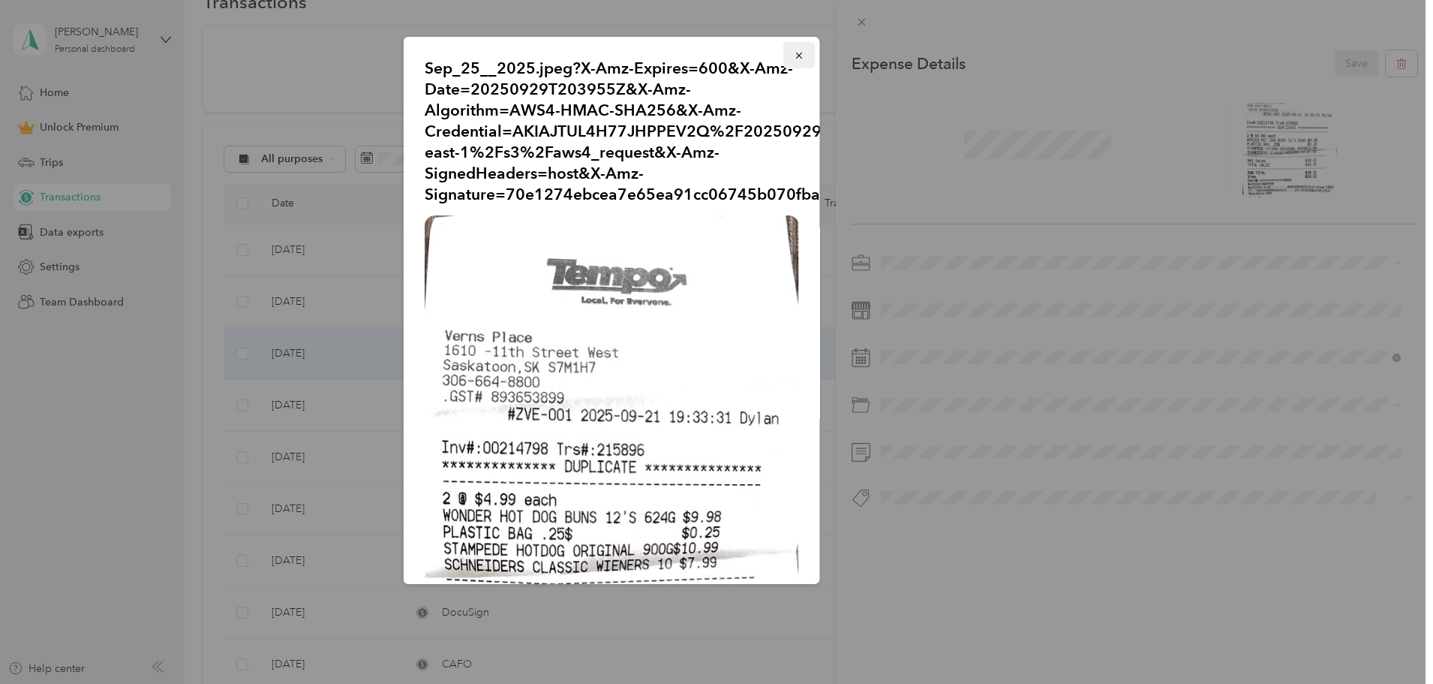
click at [794, 53] on icon "button" at bounding box center [799, 55] width 11 height 11
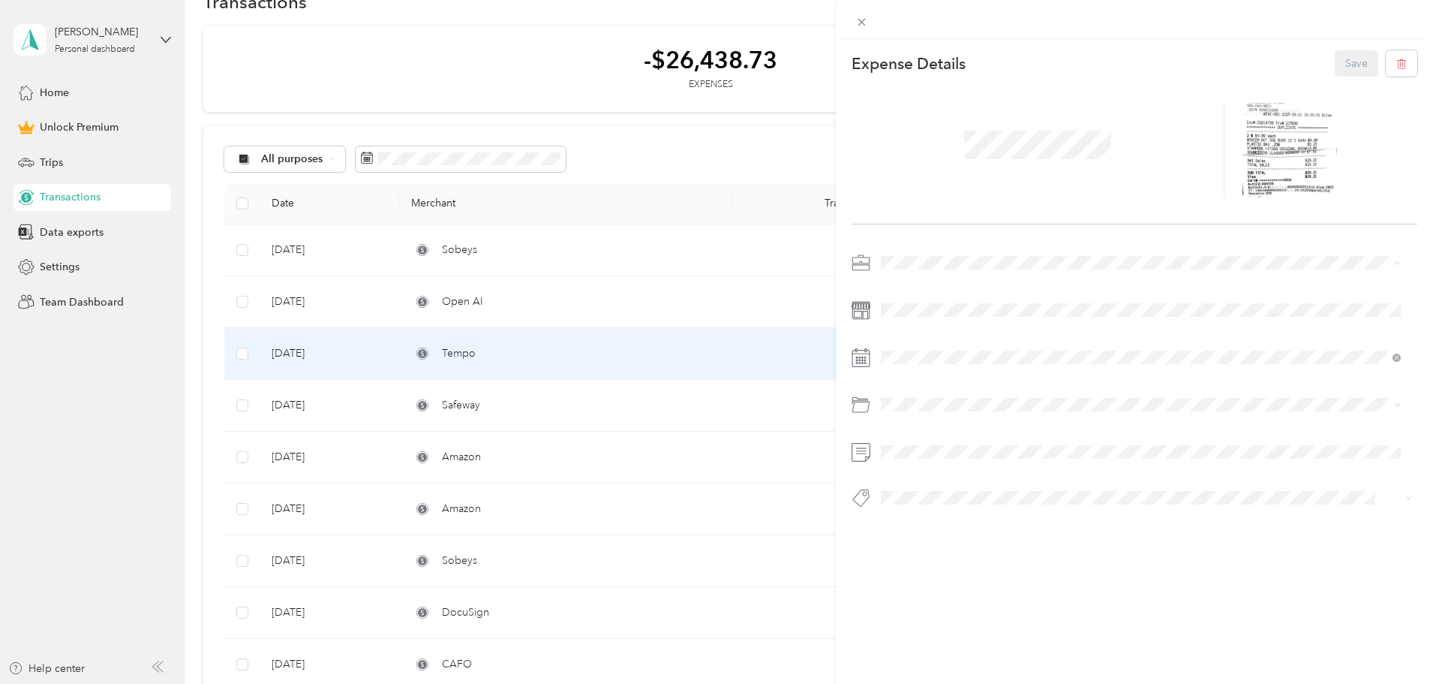
click at [575, 245] on div "This expense cannot be edited because it is either under review, approved, or p…" at bounding box center [716, 342] width 1433 height 684
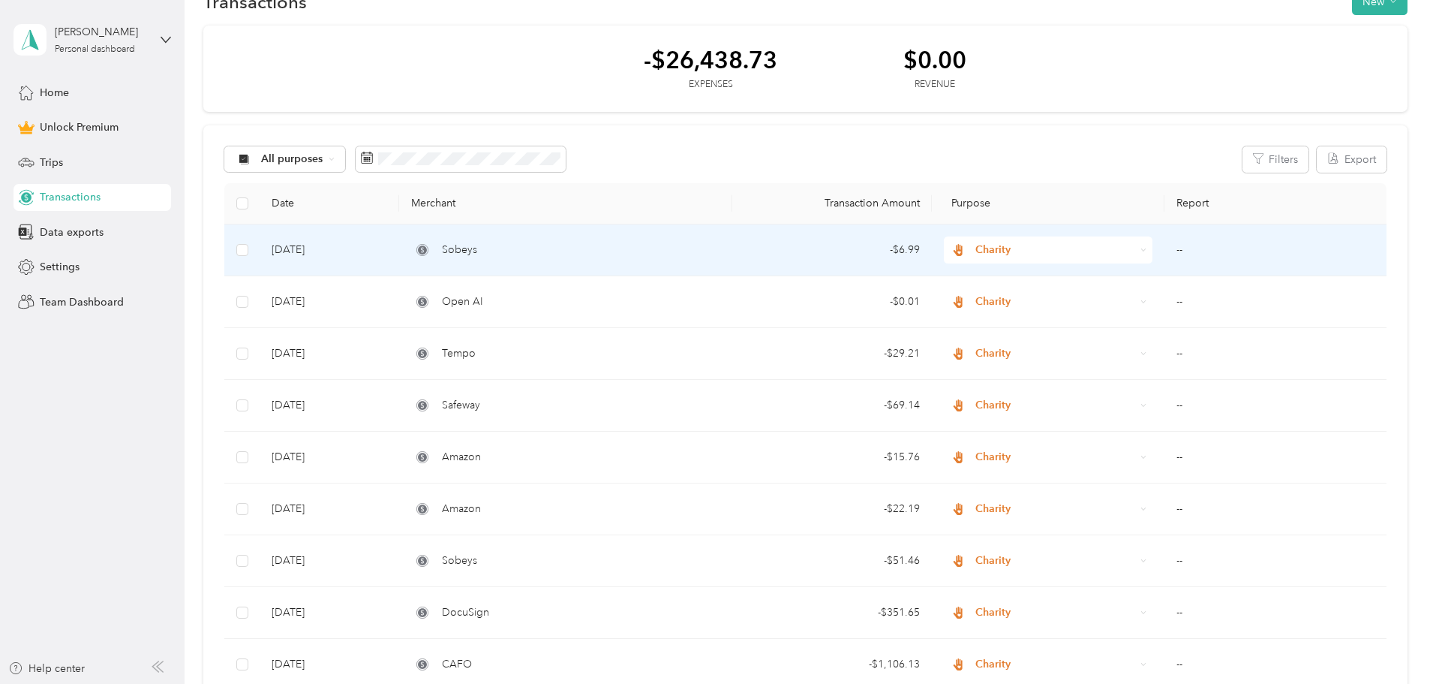
click at [569, 250] on div "Sobeys" at bounding box center [565, 250] width 308 height 17
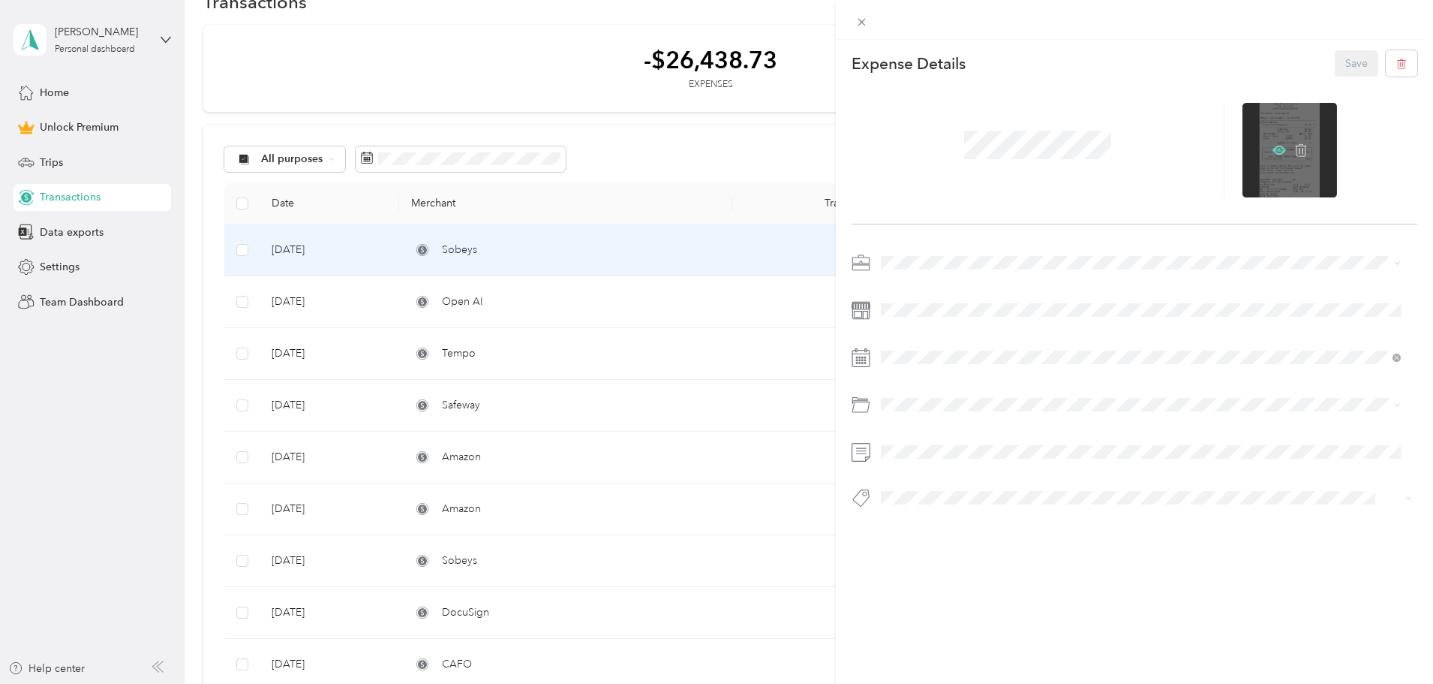
click at [1277, 149] on icon at bounding box center [1279, 150] width 5 height 5
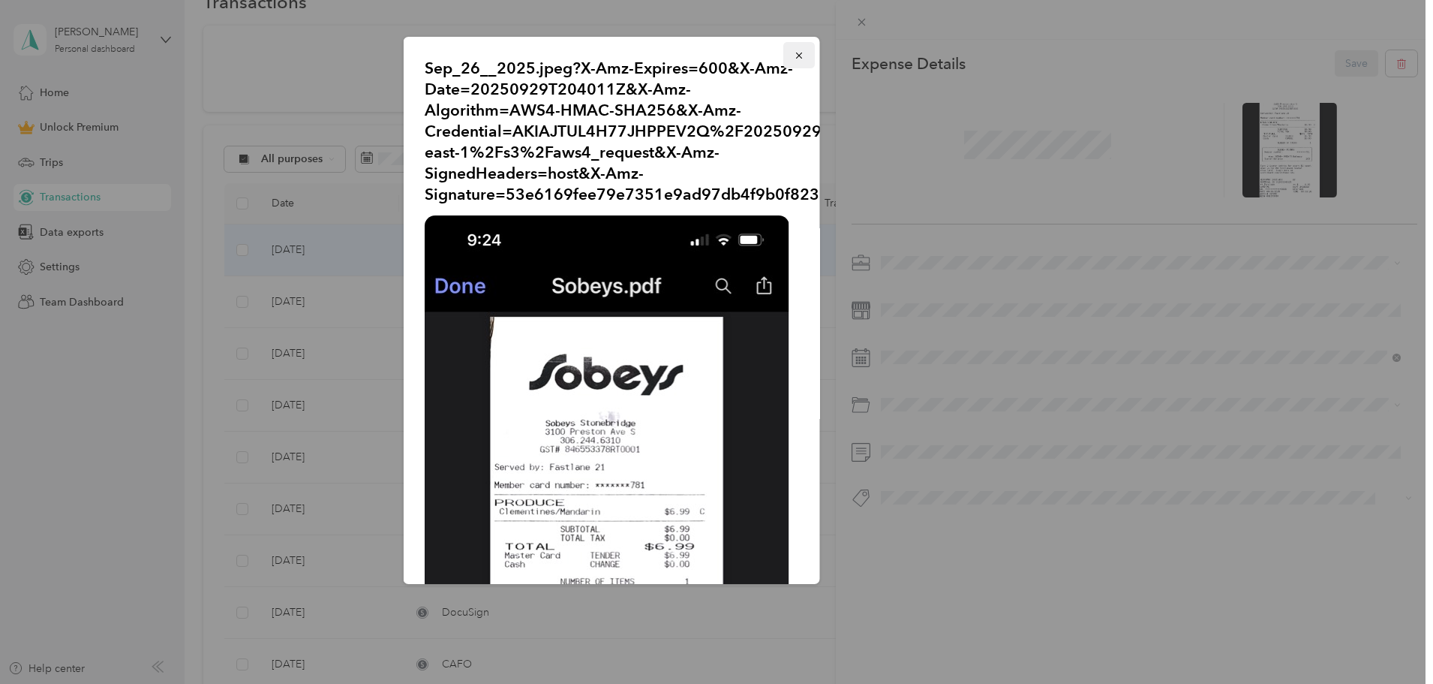
click at [795, 54] on icon "button" at bounding box center [798, 56] width 6 height 6
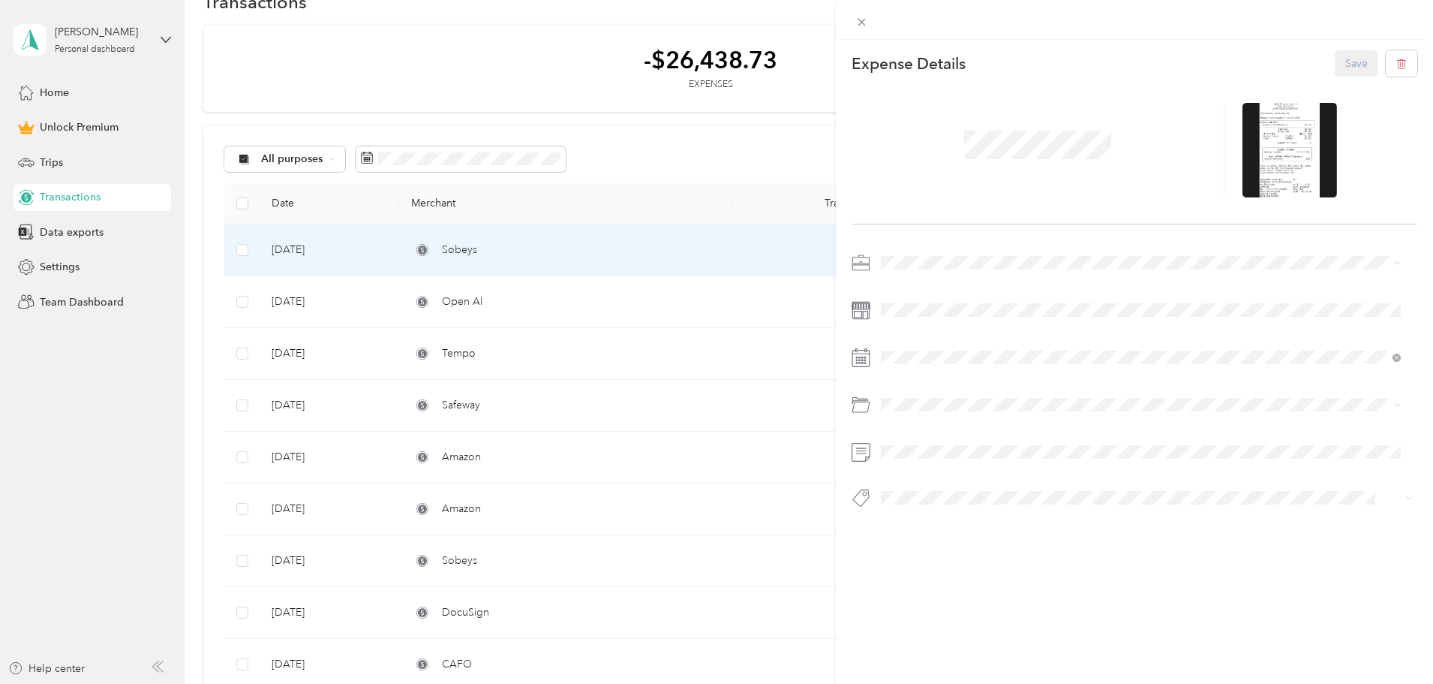
click at [567, 104] on div "This expense cannot be edited because it is either under review, approved, or p…" at bounding box center [716, 342] width 1433 height 684
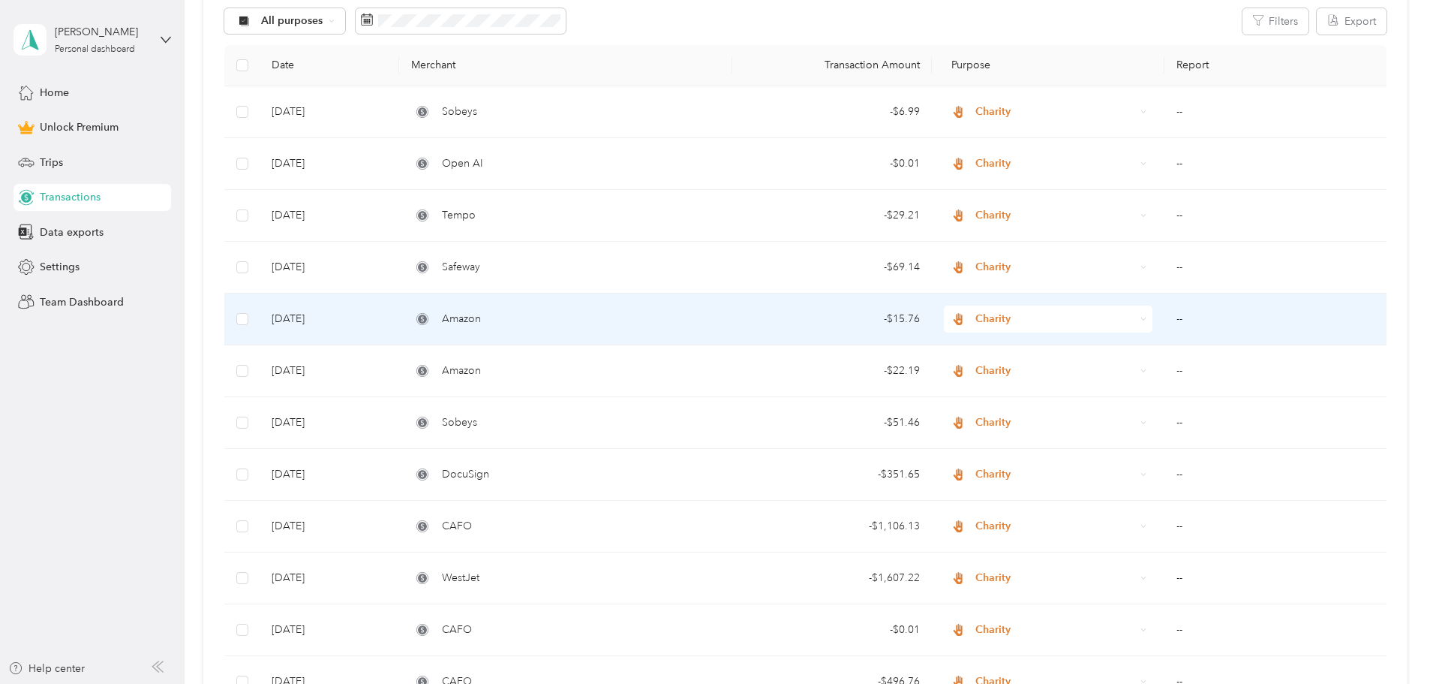
scroll to position [191, 0]
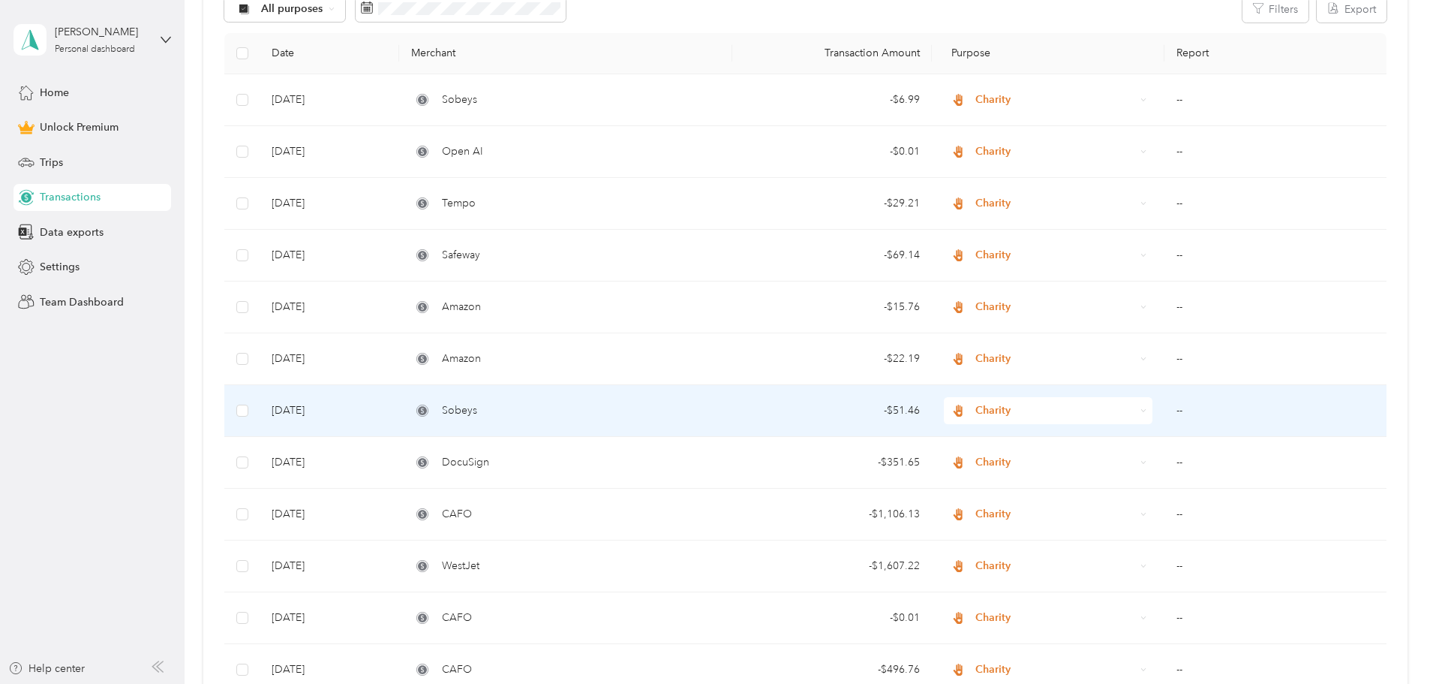
click at [688, 419] on td "Sobeys" at bounding box center [565, 411] width 332 height 52
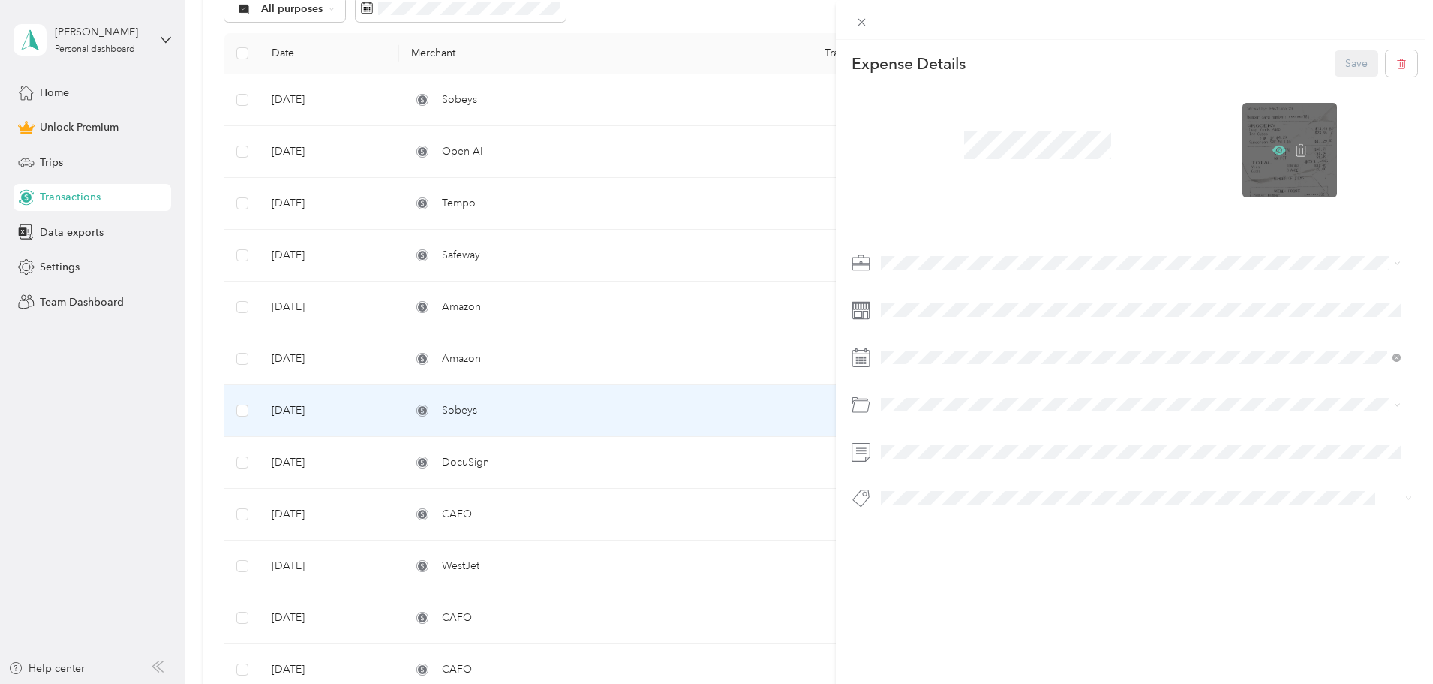
click at [1275, 150] on icon at bounding box center [1280, 150] width 14 height 14
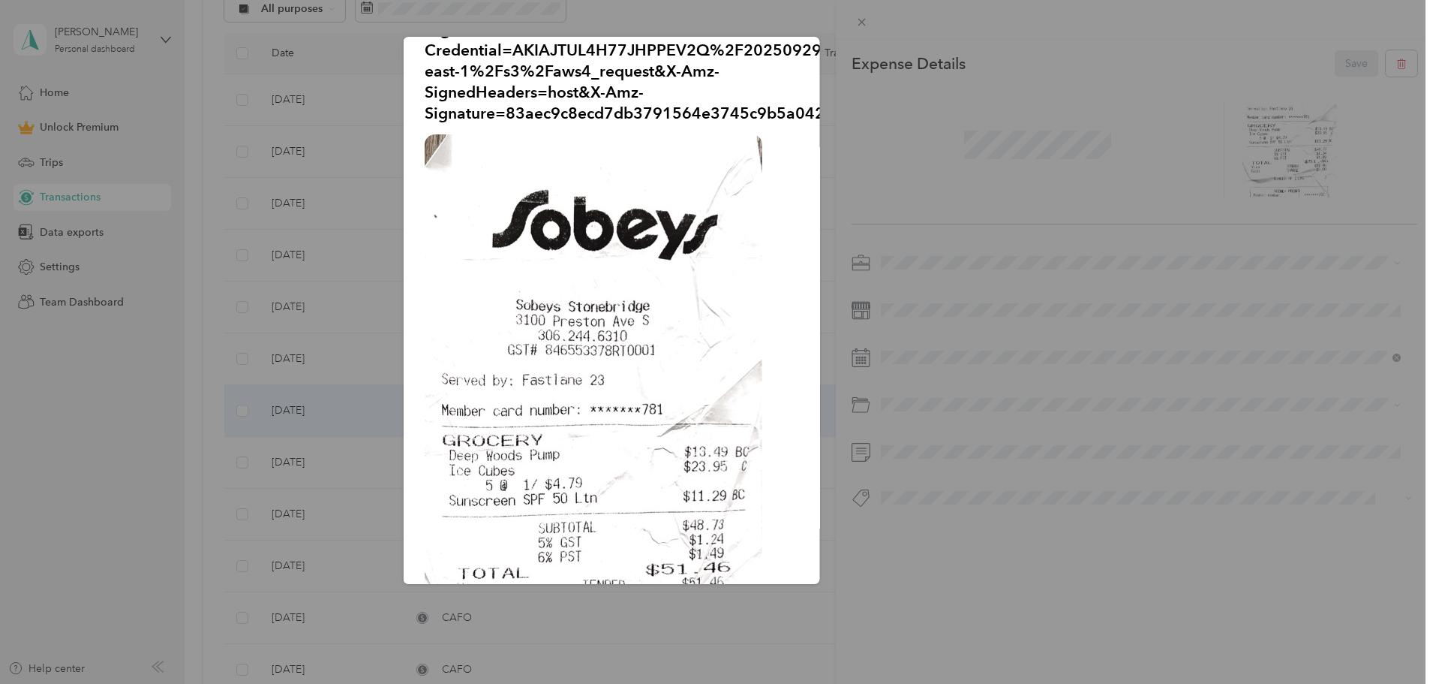
scroll to position [375, 0]
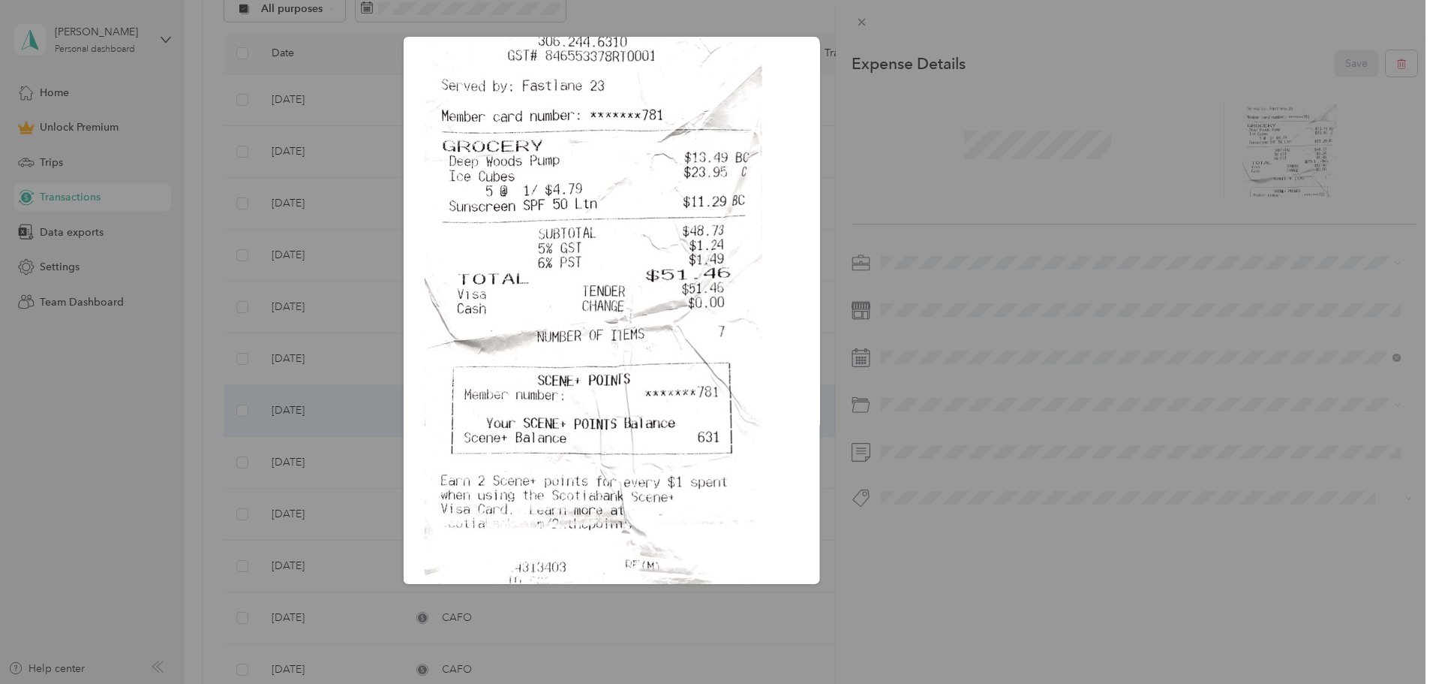
click at [945, 98] on div "Sep_25__2025.jpeg?X-Amz-Expires=600&X-Amz-Date=20250929T210437Z&X-Amz-Algorithm…" at bounding box center [925, 312] width 416 height 551
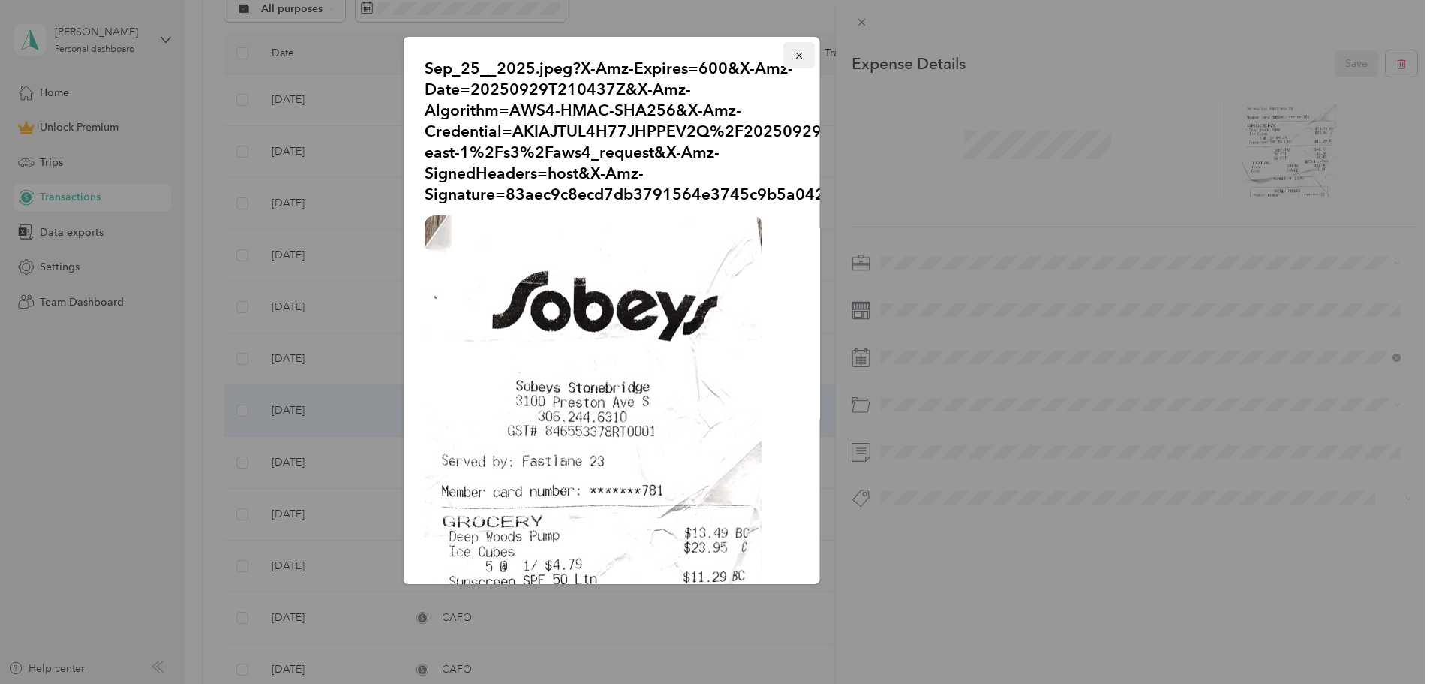
click at [795, 54] on icon "button" at bounding box center [798, 56] width 6 height 6
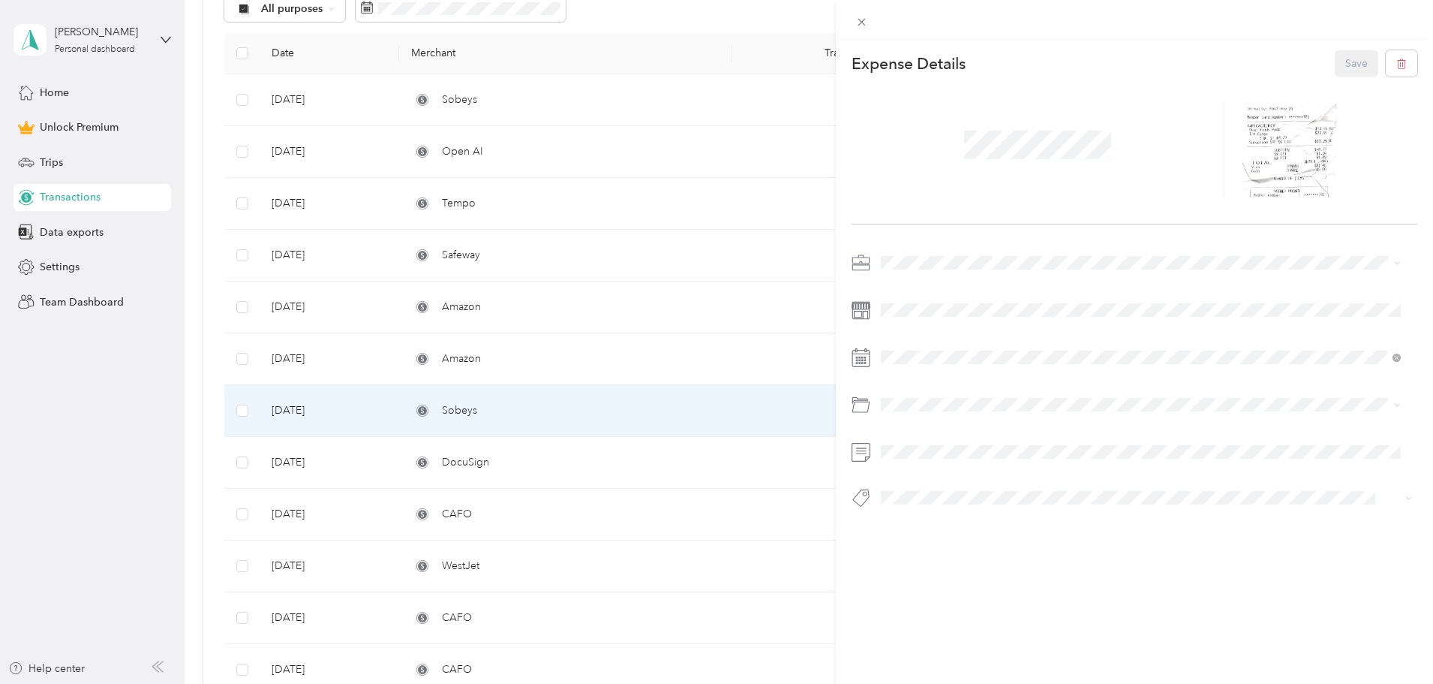
click at [594, 268] on div "This expense cannot be edited because it is either under review, approved, or p…" at bounding box center [716, 342] width 1433 height 684
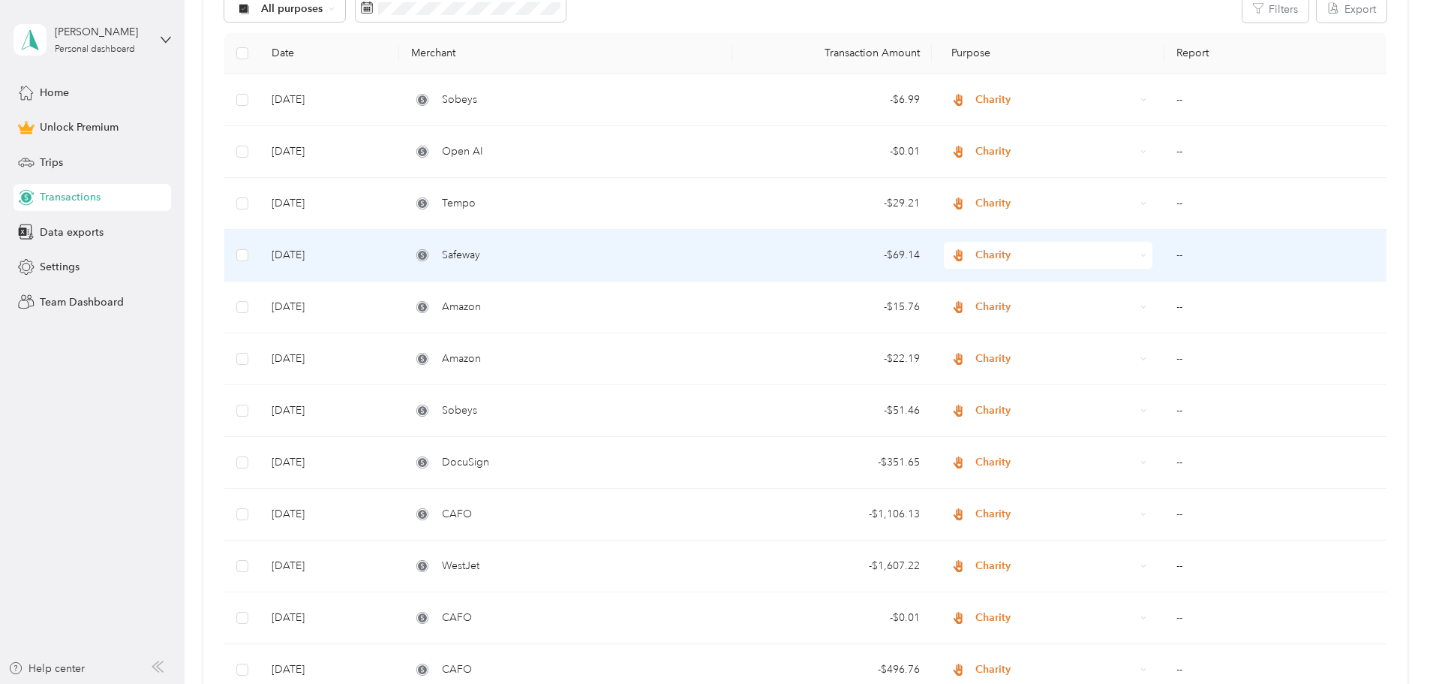
click at [594, 251] on div "Safeway" at bounding box center [565, 255] width 308 height 17
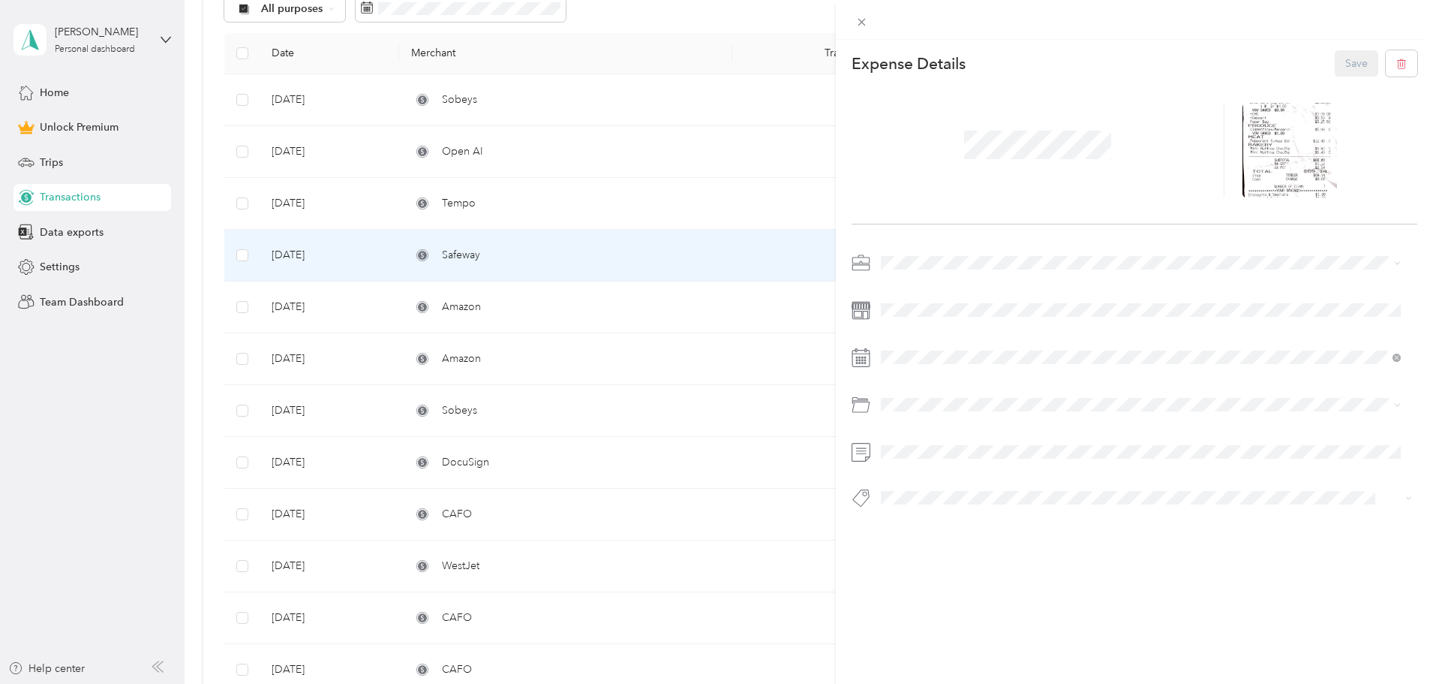
click at [661, 202] on div "This expense cannot be edited because it is either under review, approved, or p…" at bounding box center [716, 342] width 1433 height 684
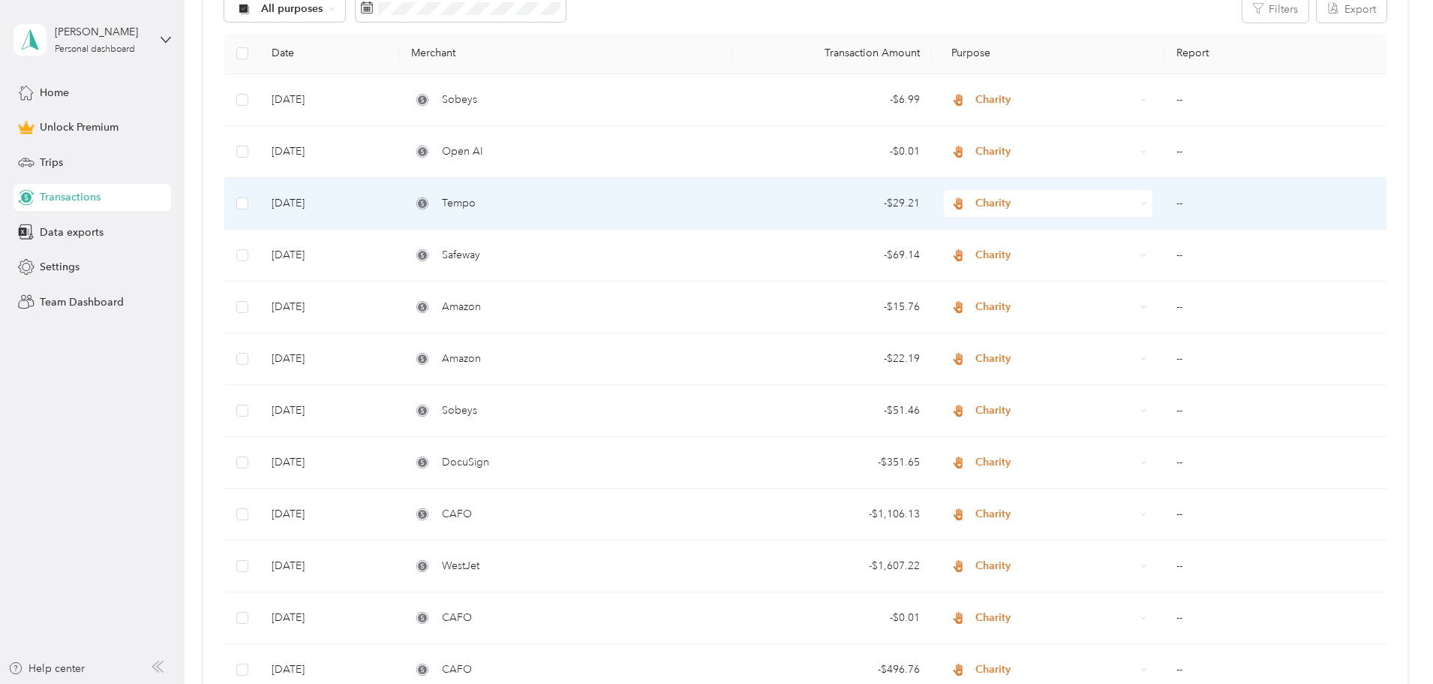
click at [615, 208] on div "Tempo" at bounding box center [565, 203] width 308 height 17
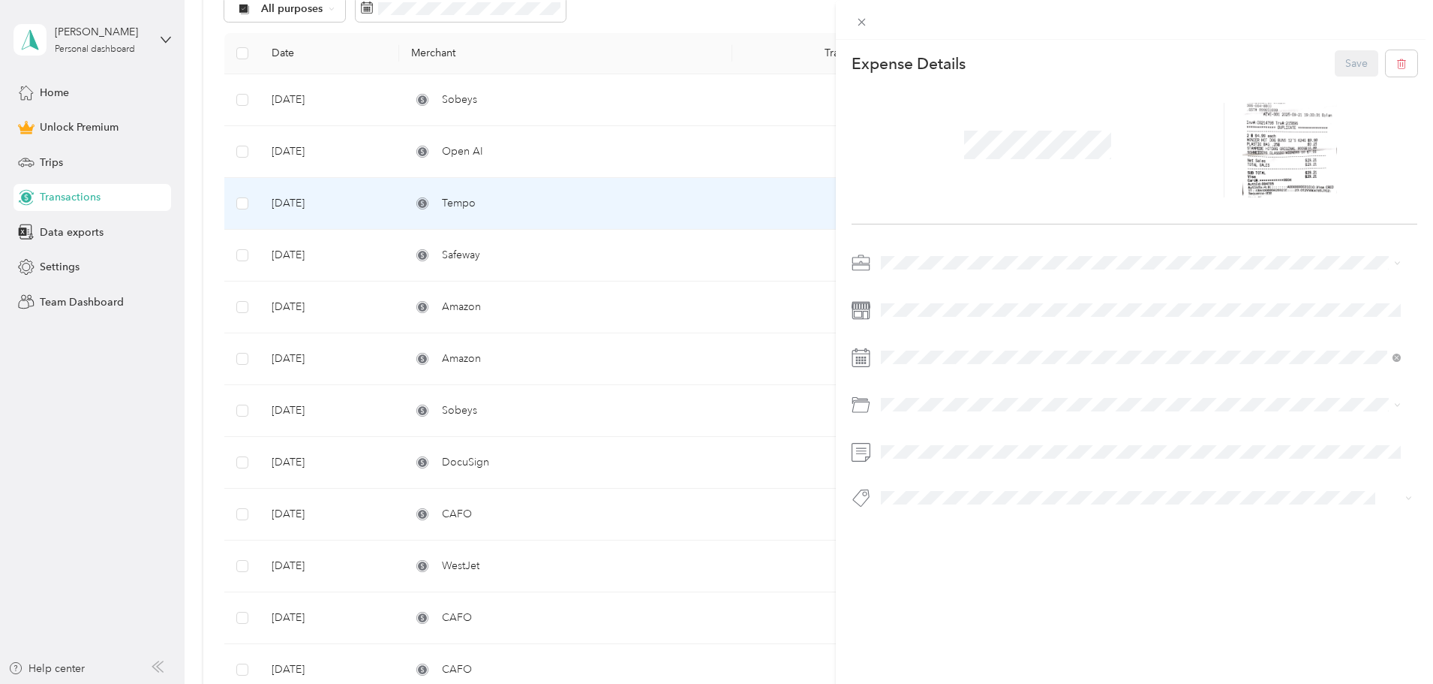
click at [619, 106] on div "This expense cannot be edited because it is either under review, approved, or p…" at bounding box center [716, 342] width 1433 height 684
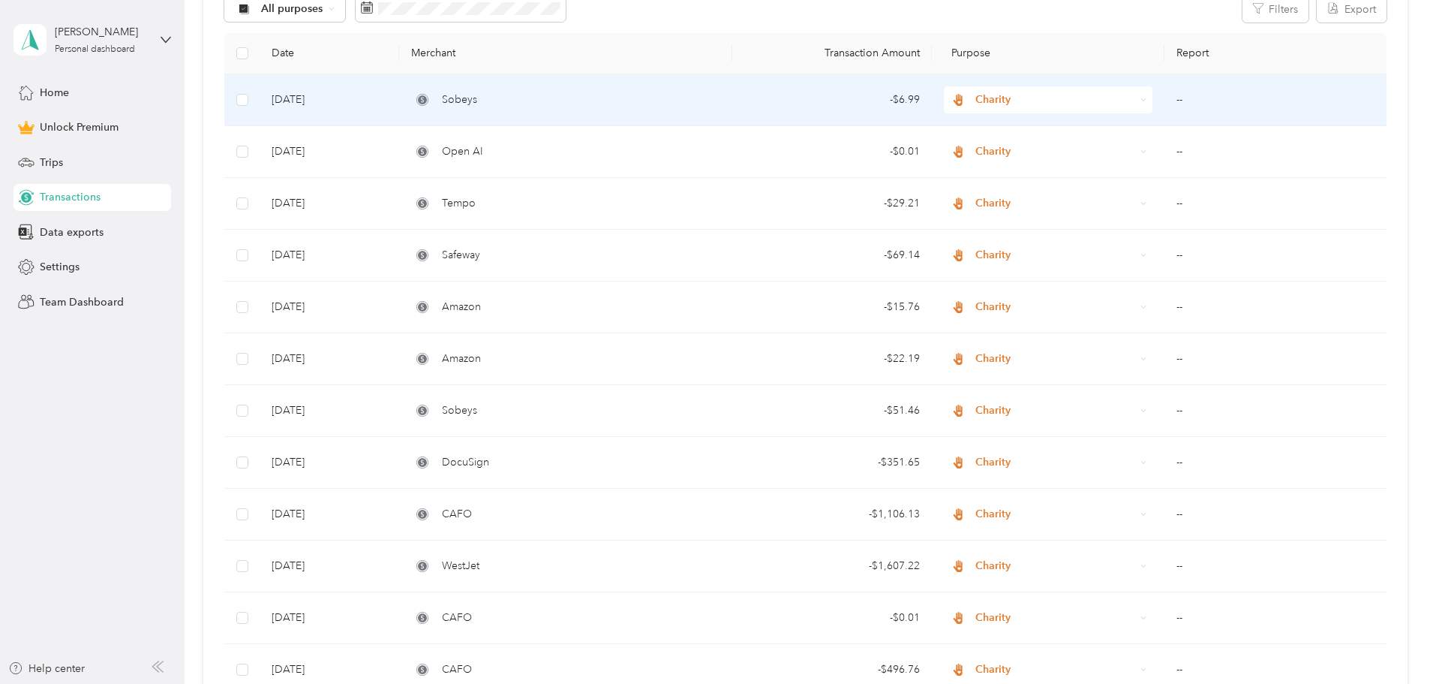
click at [811, 96] on div "- $6.99" at bounding box center [832, 100] width 176 height 17
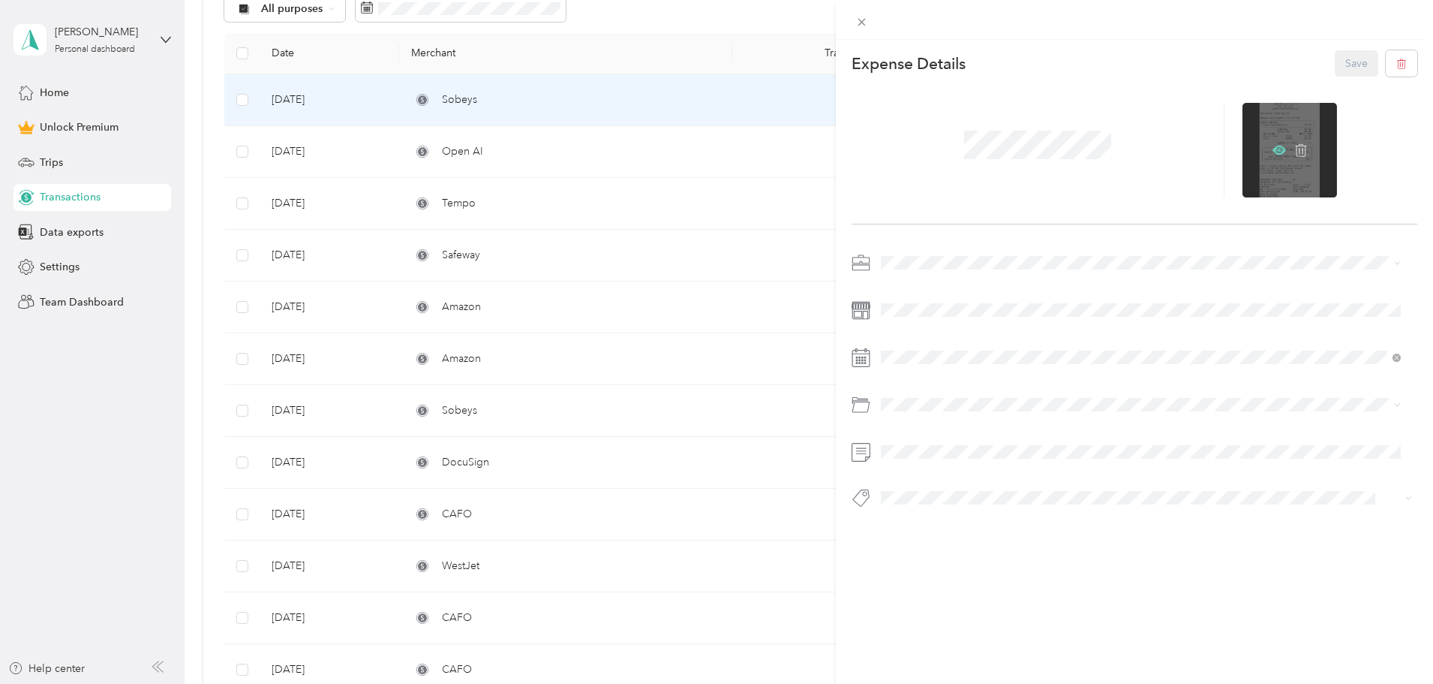
click at [1273, 146] on icon at bounding box center [1280, 150] width 14 height 9
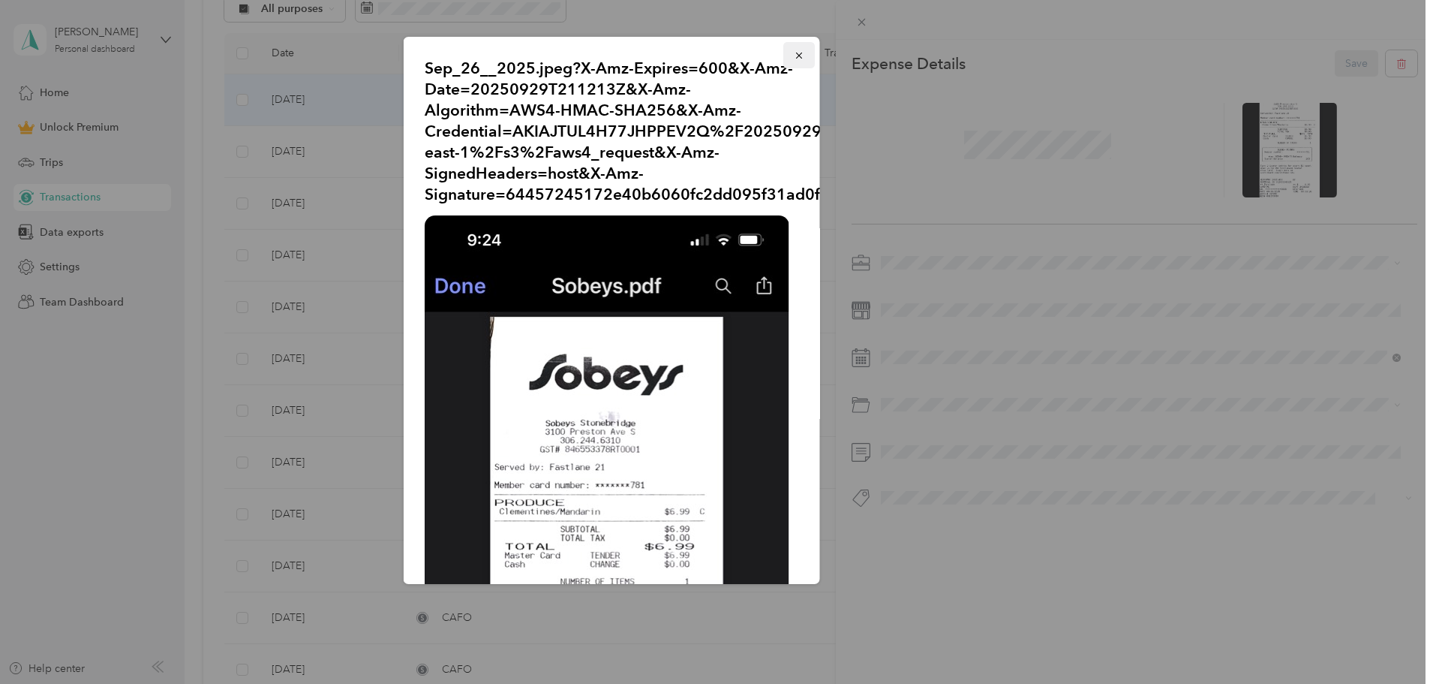
click at [794, 56] on icon "button" at bounding box center [799, 55] width 11 height 11
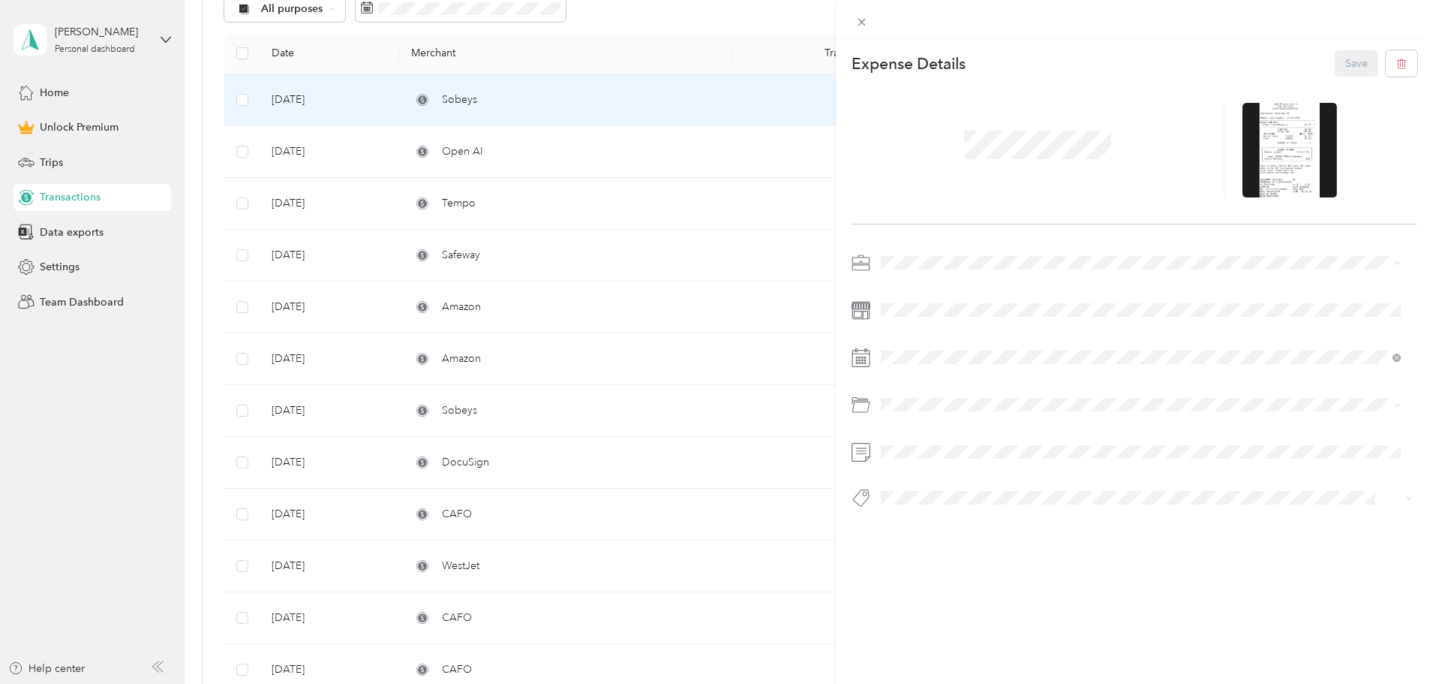
click at [744, 205] on div "This expense cannot be edited because it is either under review, approved, or p…" at bounding box center [716, 342] width 1433 height 684
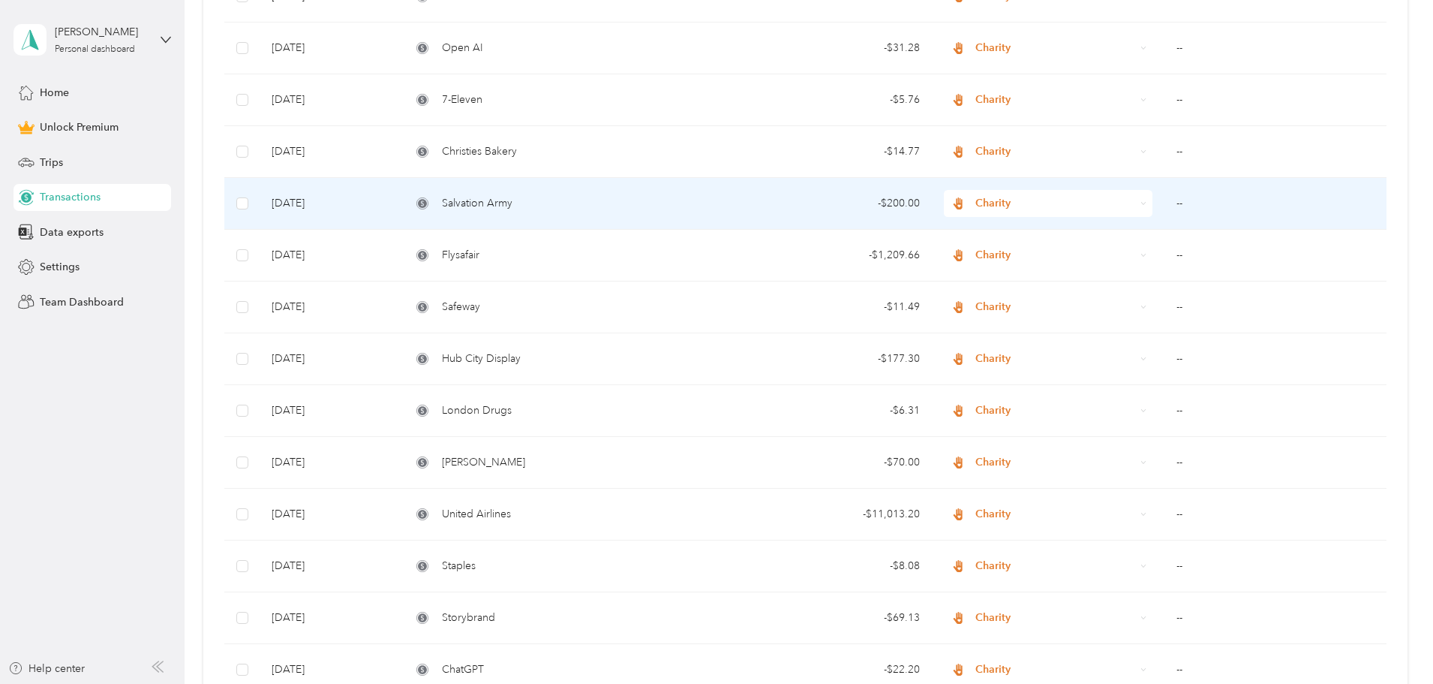
scroll to position [1876, 0]
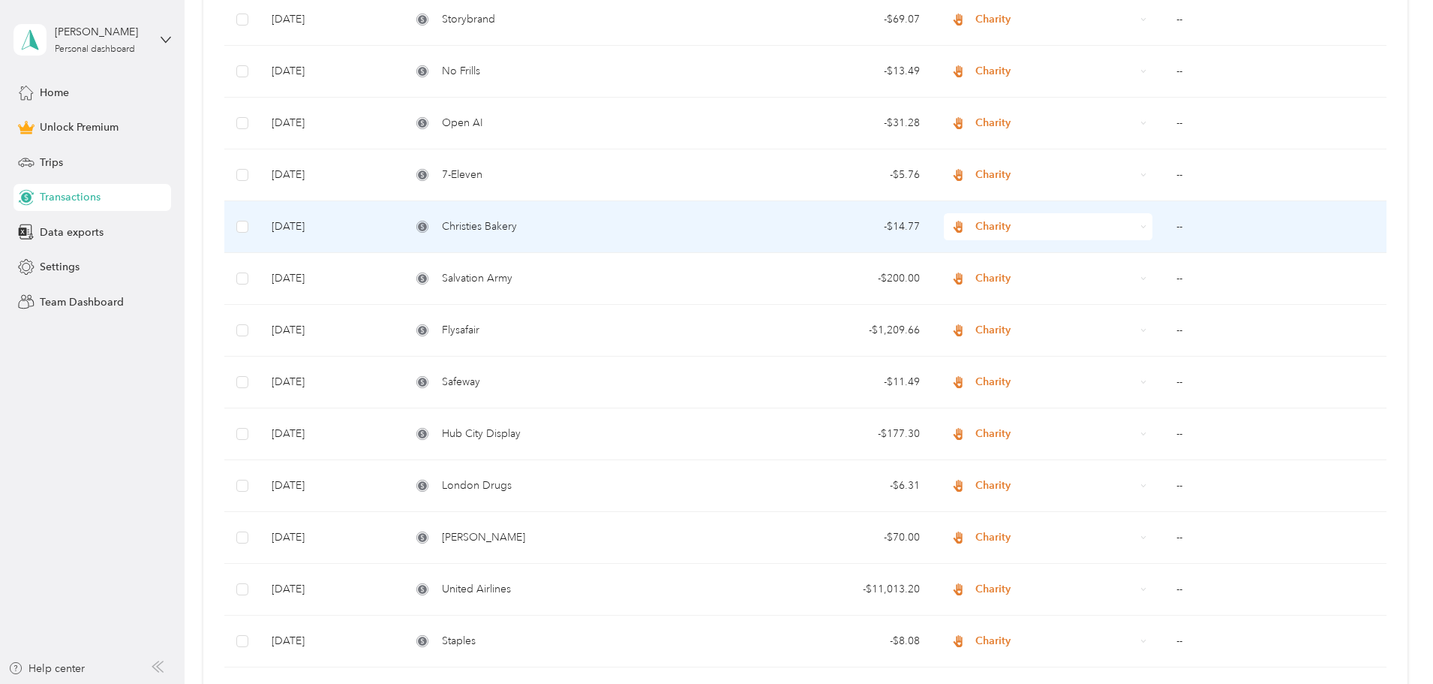
click at [669, 218] on div "Christies Bakery" at bounding box center [565, 226] width 308 height 17
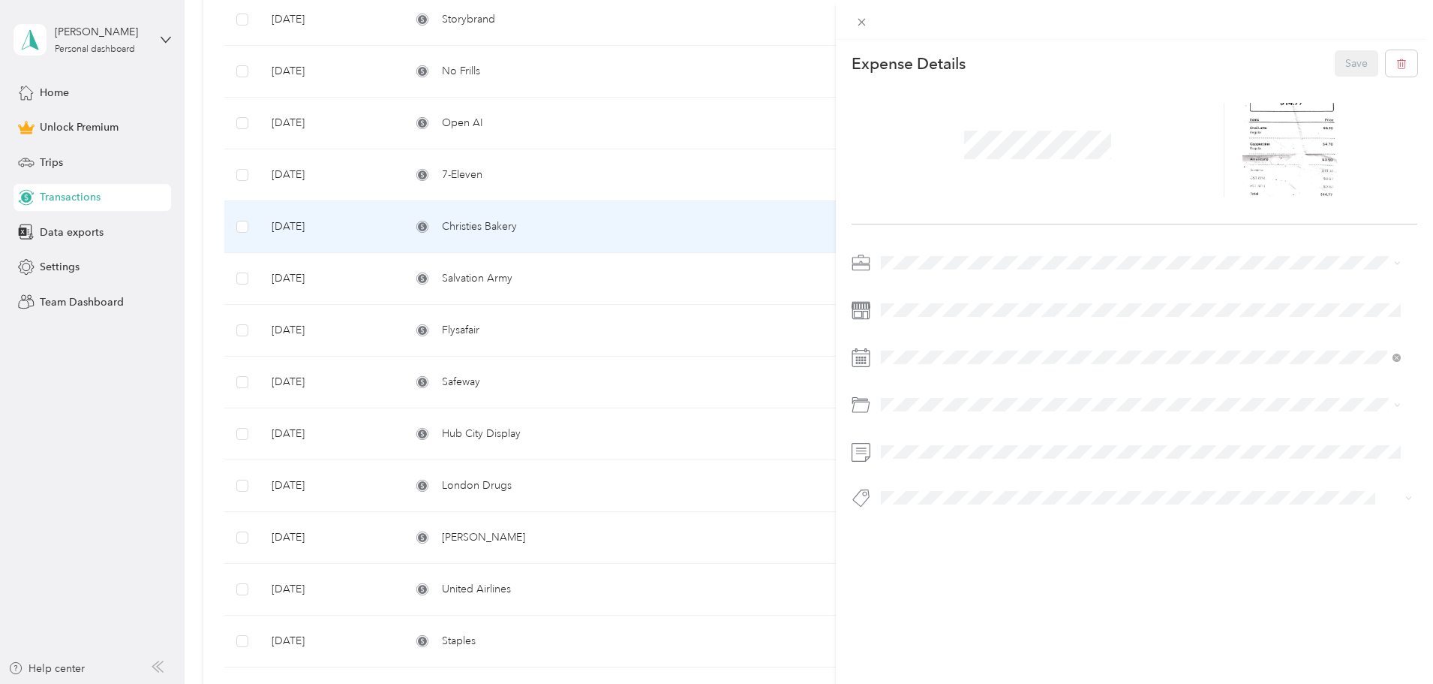
click at [575, 219] on div "This expense cannot be edited because it is either under review, approved, or p…" at bounding box center [716, 342] width 1433 height 684
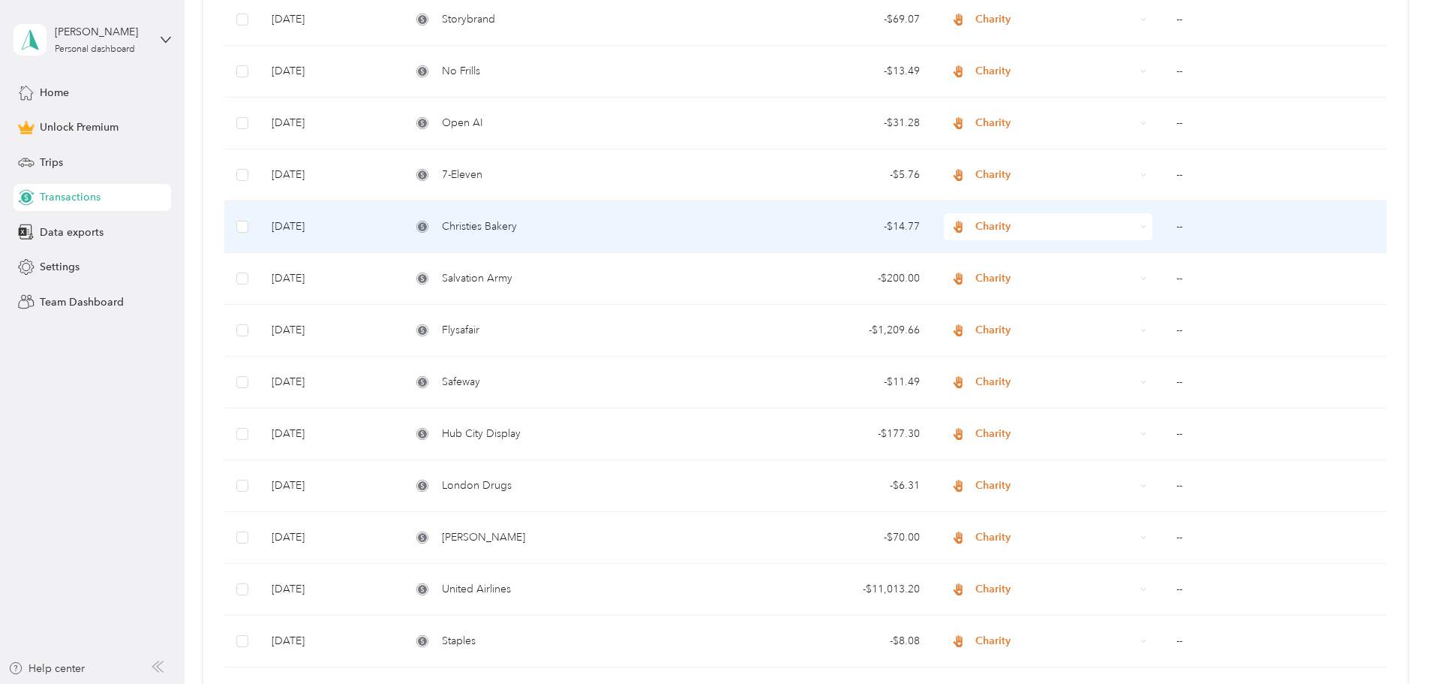
scroll to position [1801, 0]
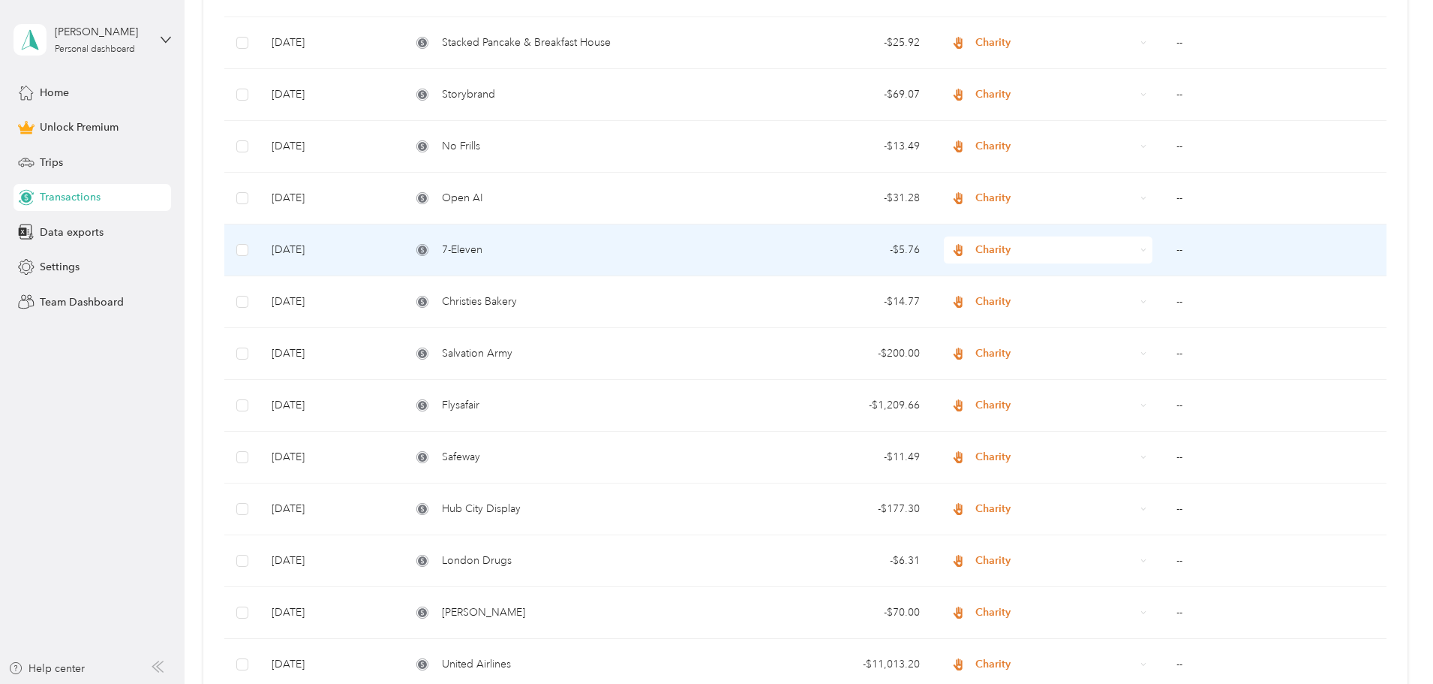
click at [612, 249] on div "7-Eleven" at bounding box center [565, 250] width 308 height 17
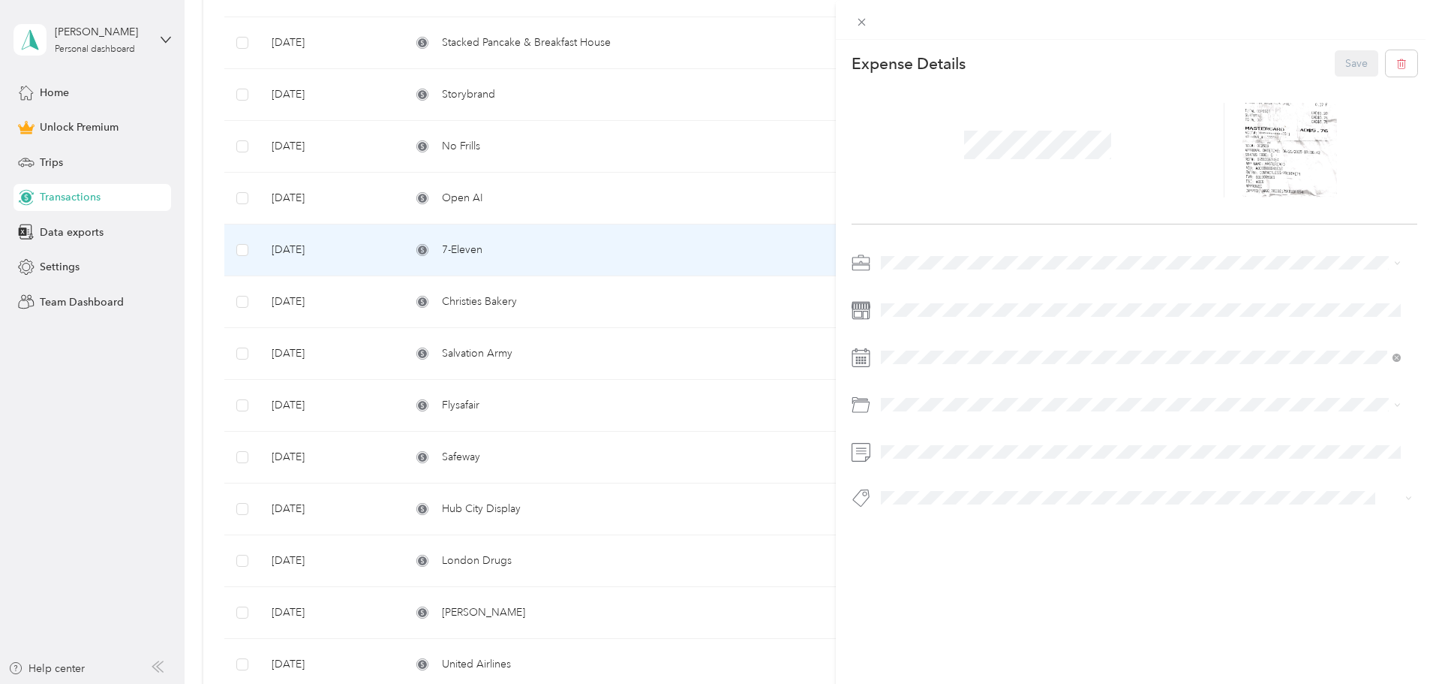
drag, startPoint x: 594, startPoint y: 177, endPoint x: 591, endPoint y: 157, distance: 20.5
click at [594, 176] on div "This expense cannot be edited because it is either under review, approved, or p…" at bounding box center [716, 342] width 1433 height 684
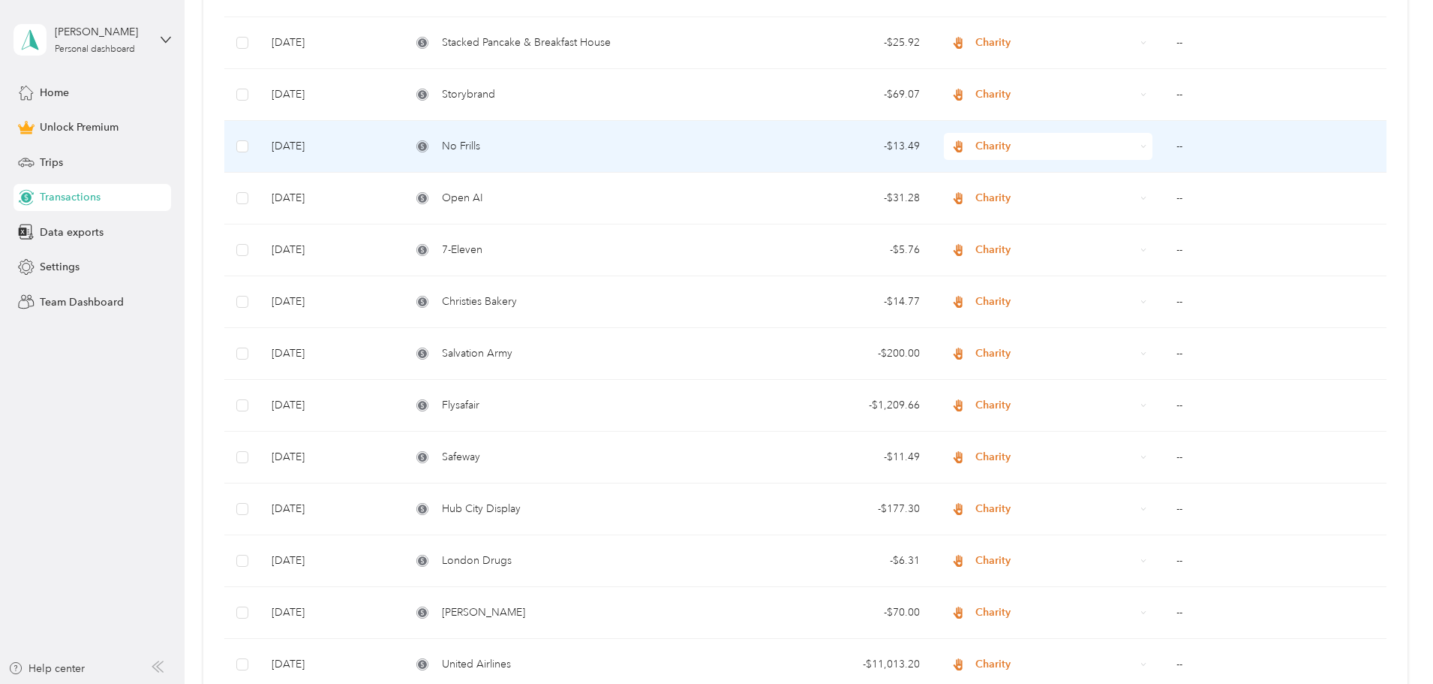
click at [587, 151] on div "No Frills" at bounding box center [565, 146] width 308 height 17
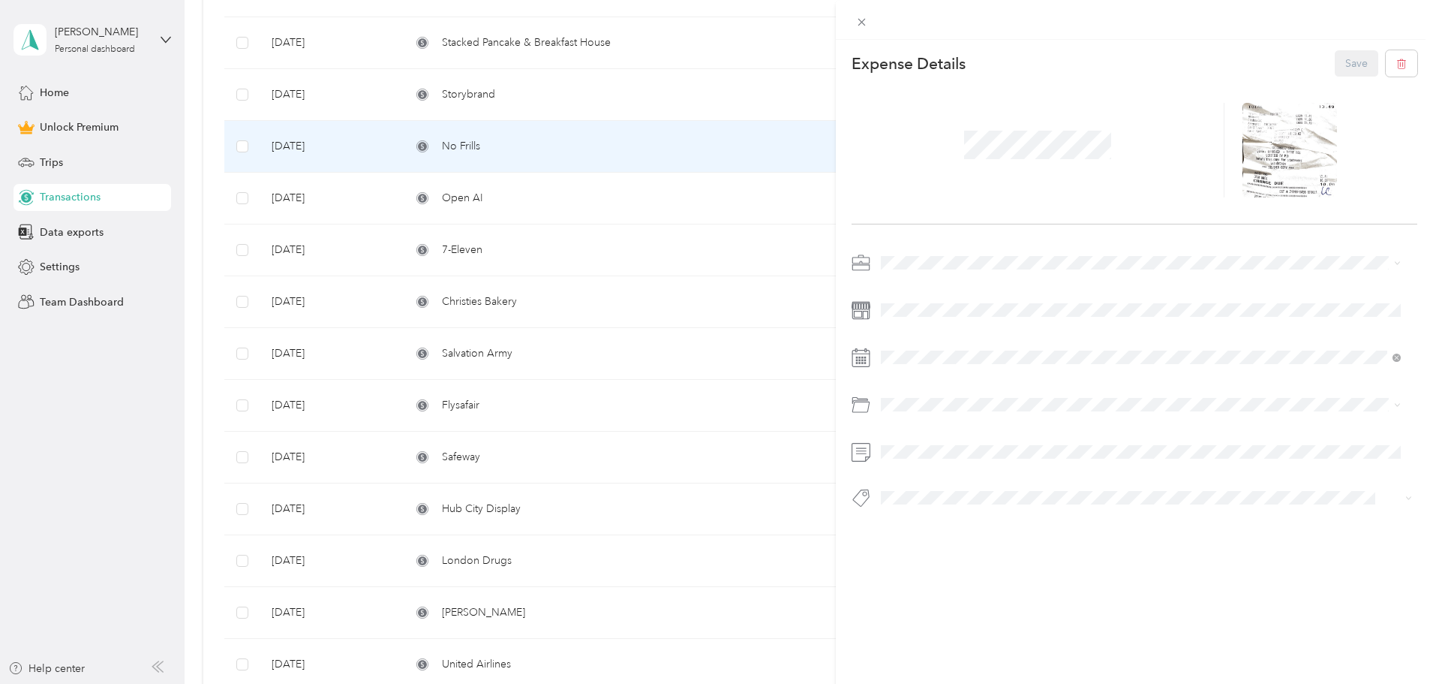
click at [687, 89] on div "This expense cannot be edited because it is either under review, approved, or p…" at bounding box center [716, 342] width 1433 height 684
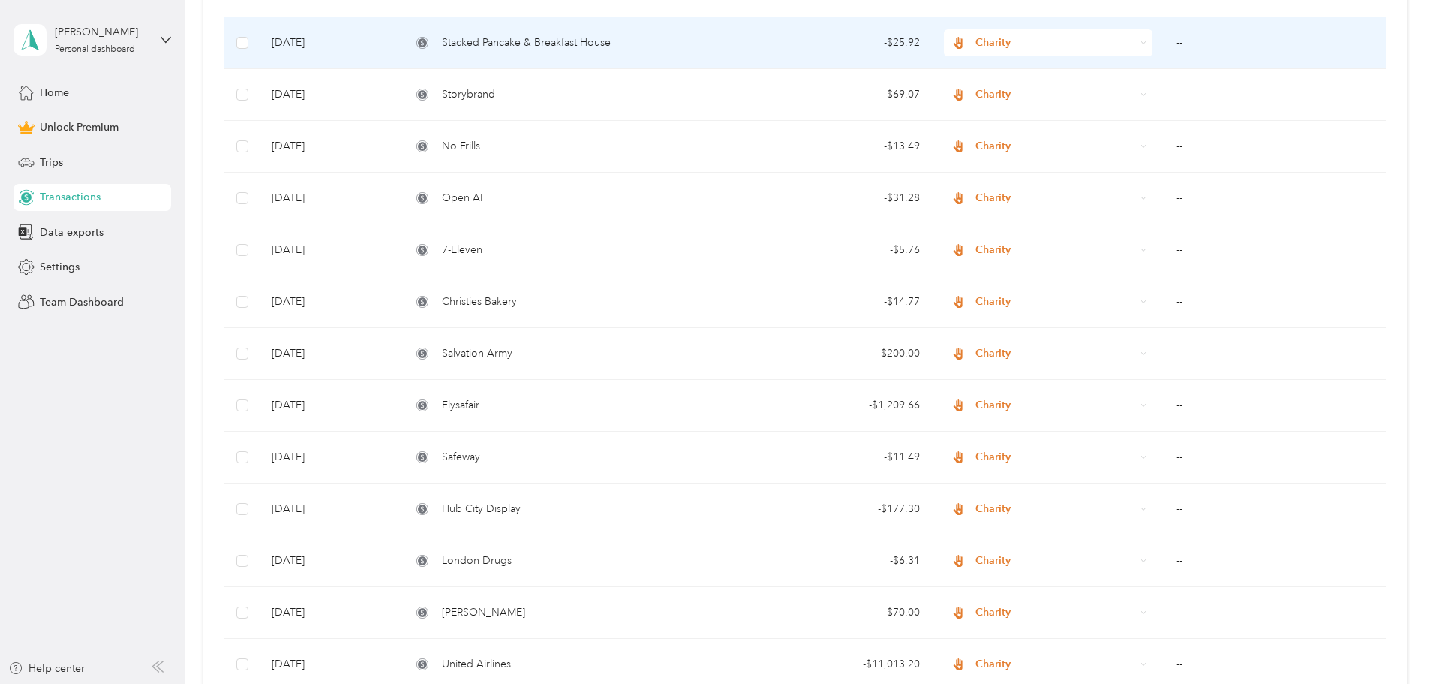
click at [701, 44] on div "Stacked Pancake & Breakfast House" at bounding box center [565, 43] width 308 height 17
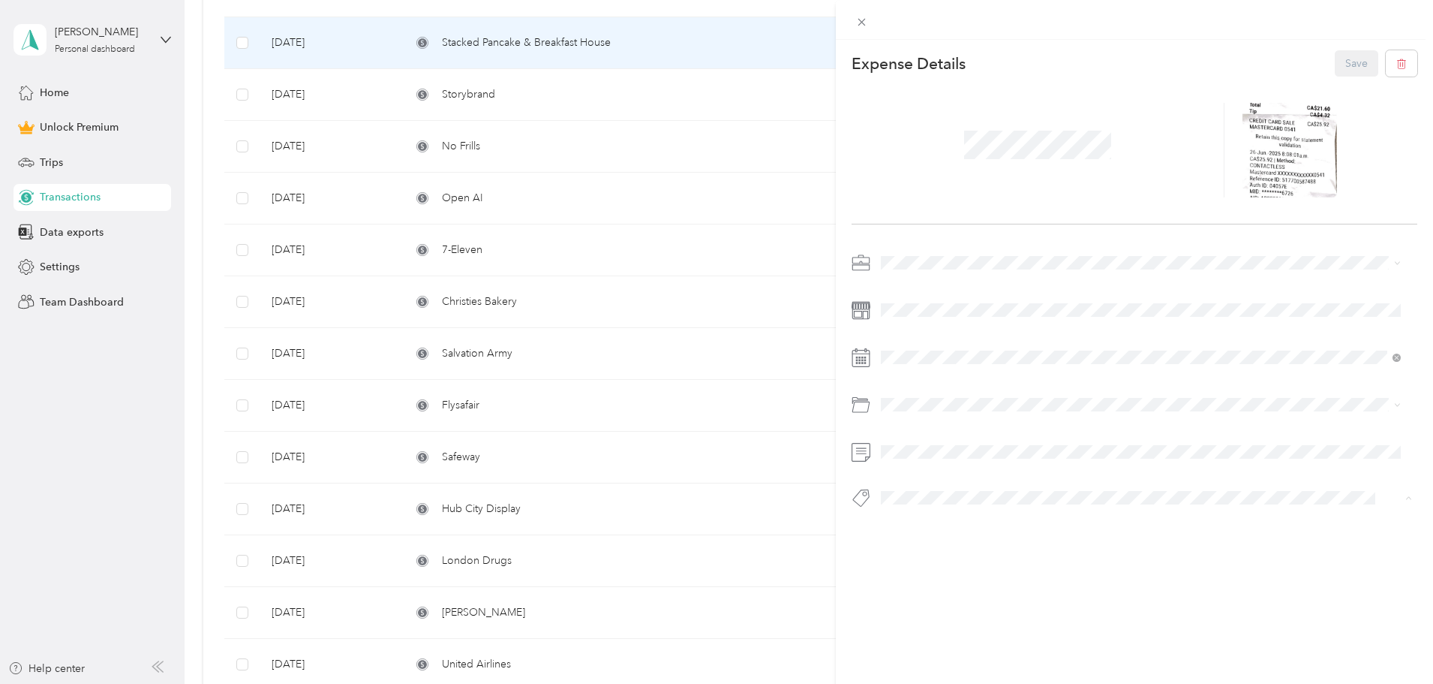
click at [910, 518] on span "Complete" at bounding box center [918, 525] width 42 height 14
click at [1357, 61] on button "Save" at bounding box center [1357, 63] width 44 height 26
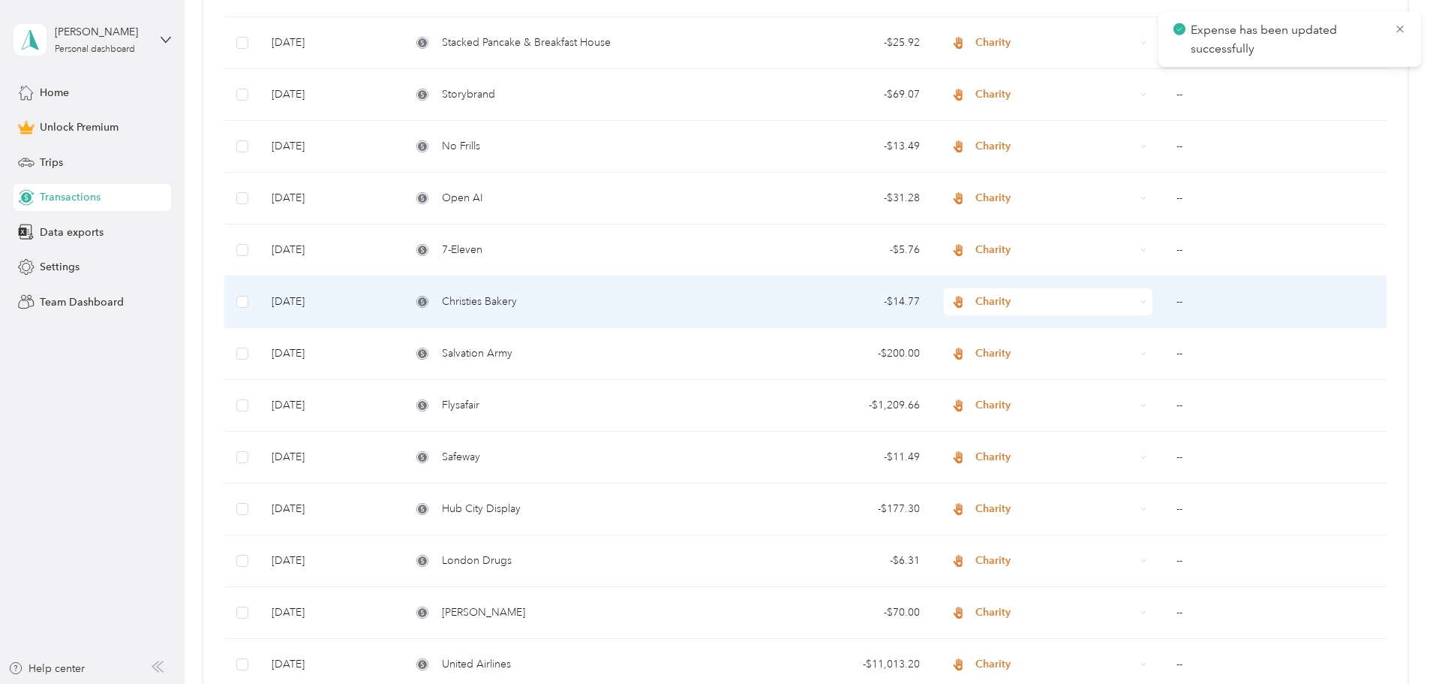
click at [612, 290] on td "Christies Bakery" at bounding box center [565, 302] width 332 height 52
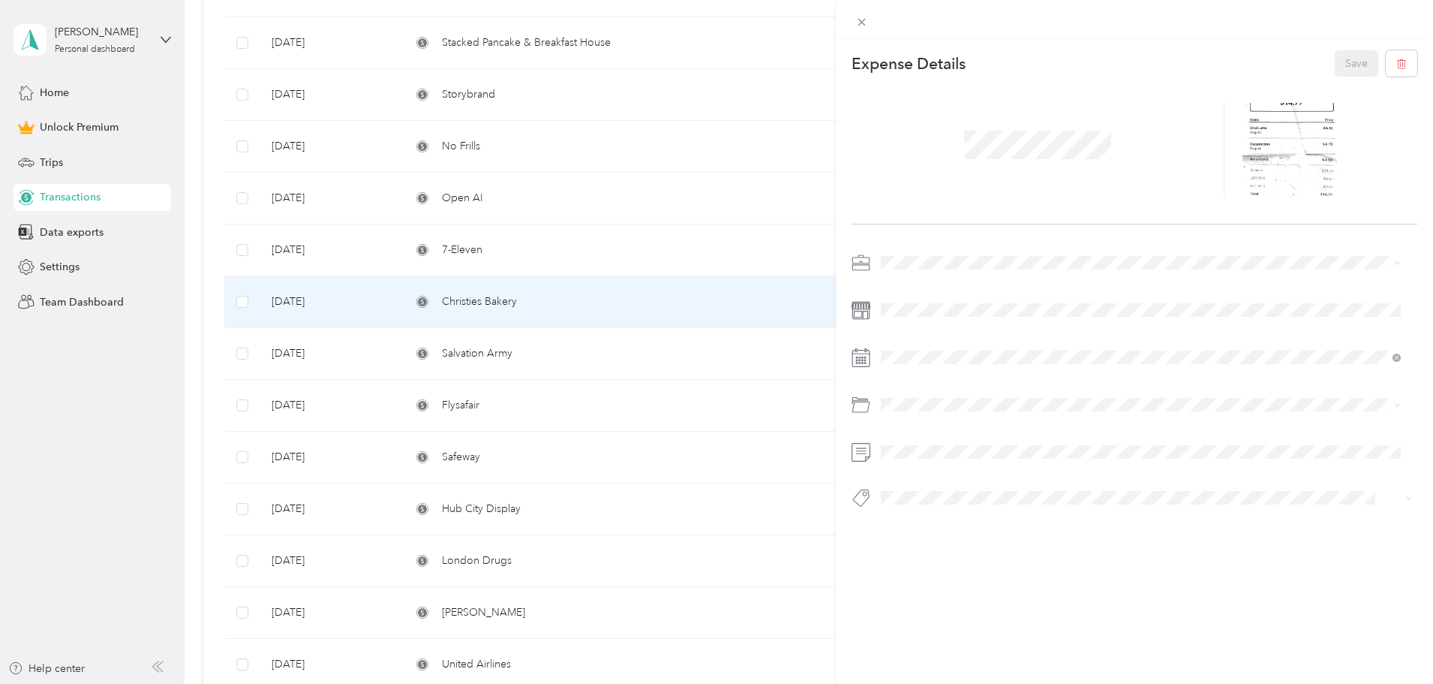
click at [929, 526] on span "Complete" at bounding box center [918, 524] width 42 height 14
click at [1339, 54] on button "Save" at bounding box center [1357, 63] width 44 height 26
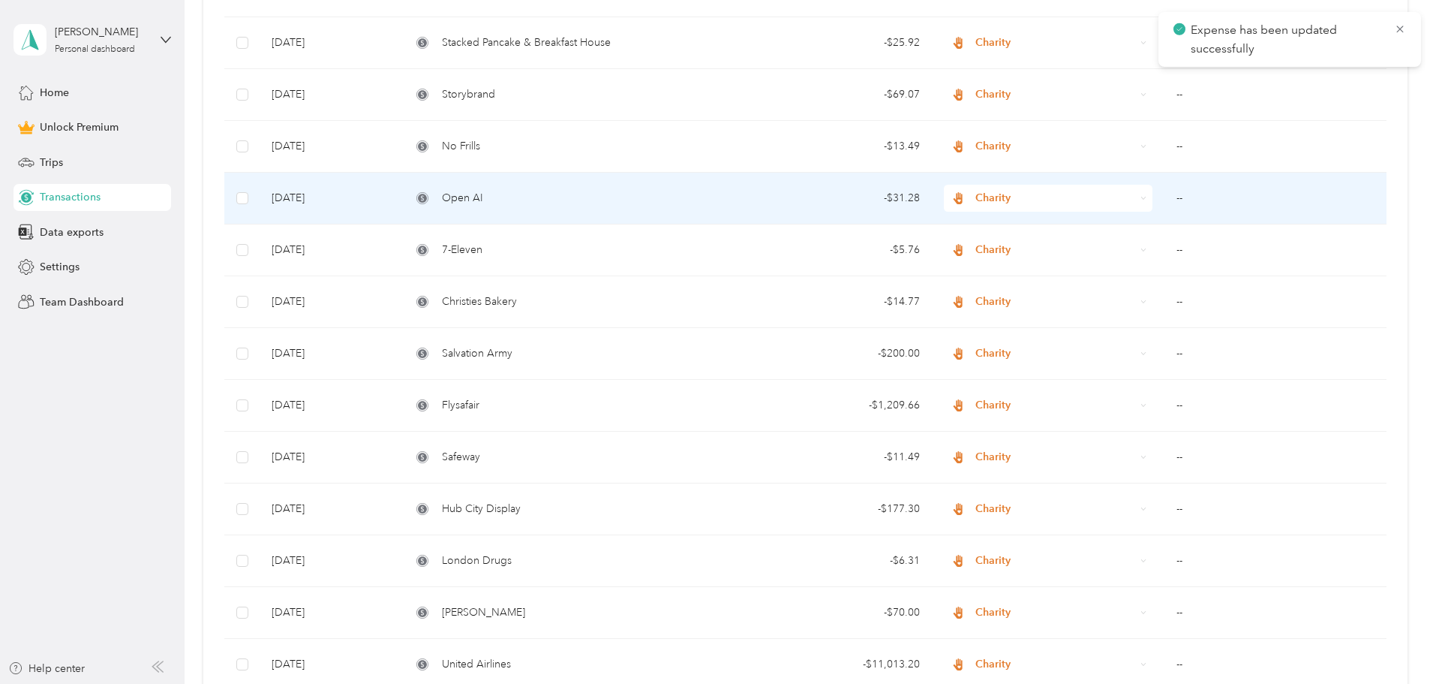
click at [594, 202] on div "Open AI" at bounding box center [565, 198] width 308 height 17
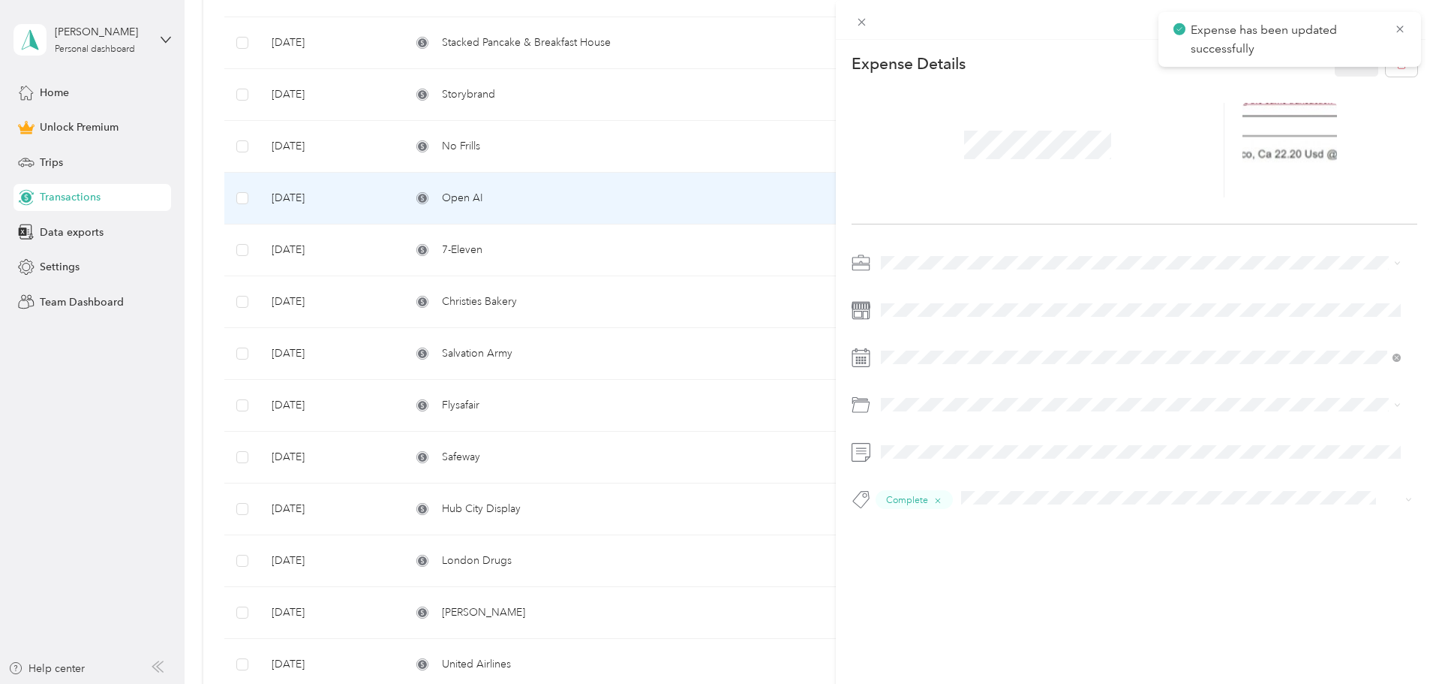
click at [575, 138] on div "This expense cannot be edited because it is either under review, approved, or p…" at bounding box center [716, 342] width 1433 height 684
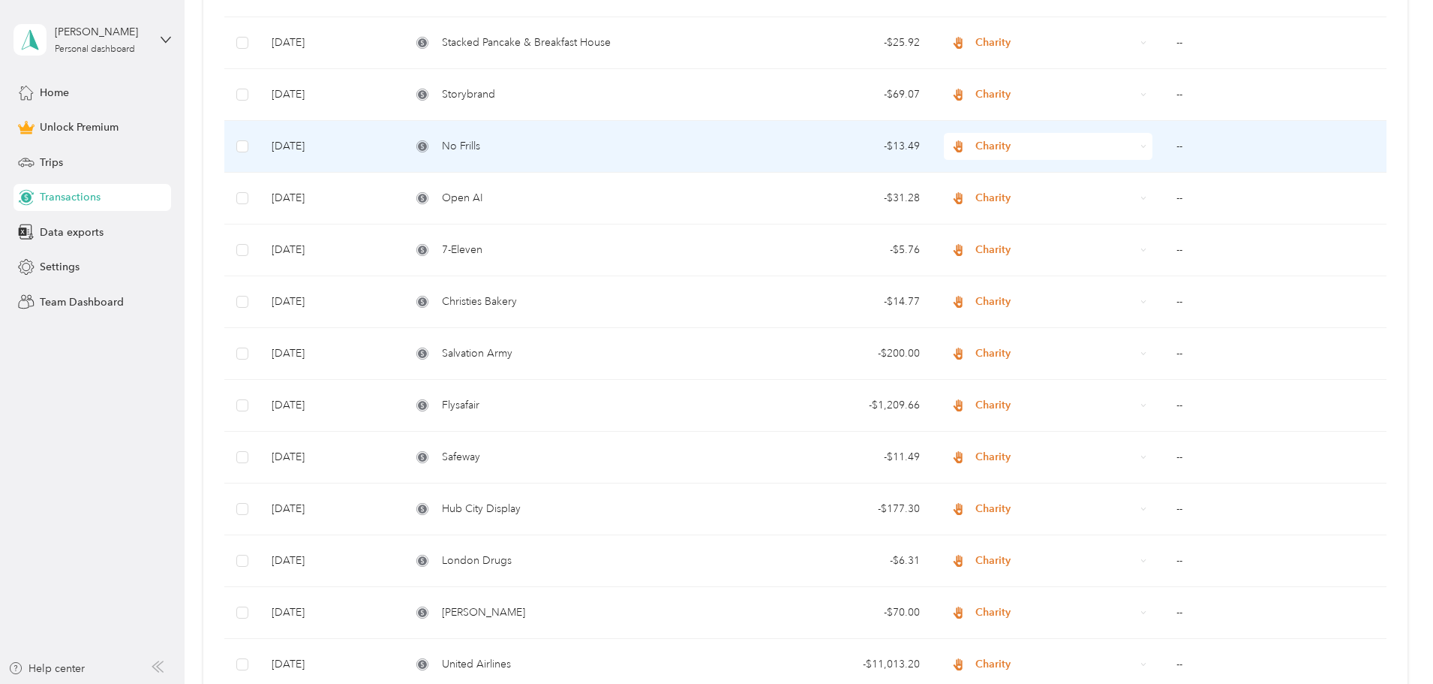
click at [616, 146] on div "No Frills" at bounding box center [565, 146] width 308 height 17
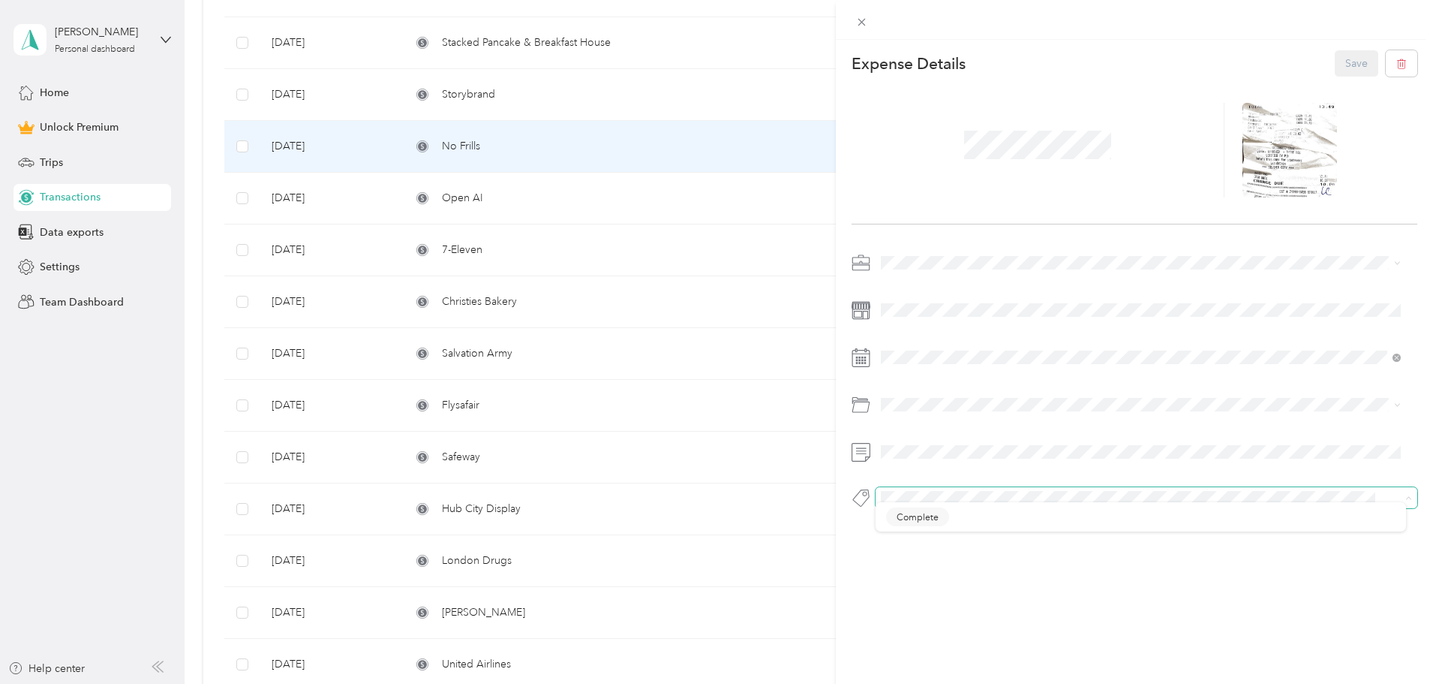
click at [969, 683] on div "This expense cannot be edited because it is either under review, approved, or p…" at bounding box center [713, 684] width 1426 height 0
click at [918, 512] on li "Complete" at bounding box center [1141, 523] width 530 height 29
click at [1335, 71] on button "Save" at bounding box center [1357, 63] width 44 height 26
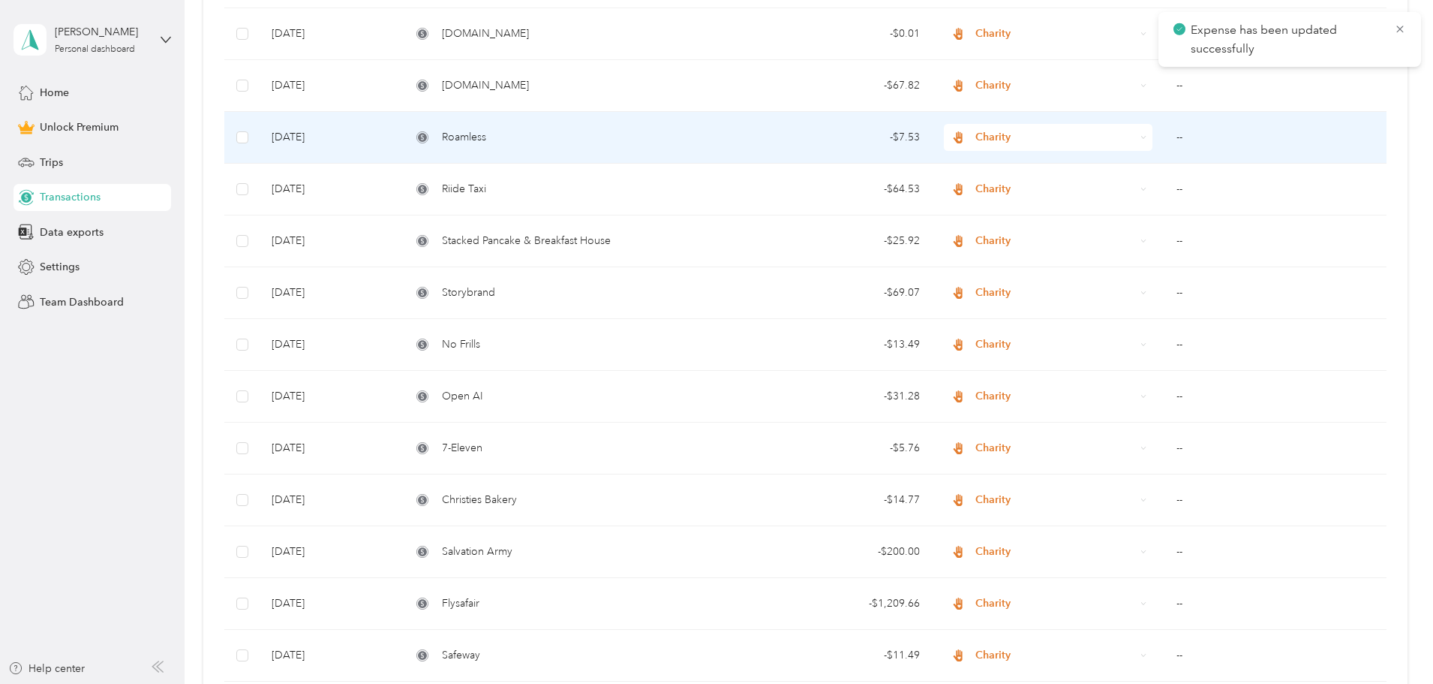
scroll to position [1576, 0]
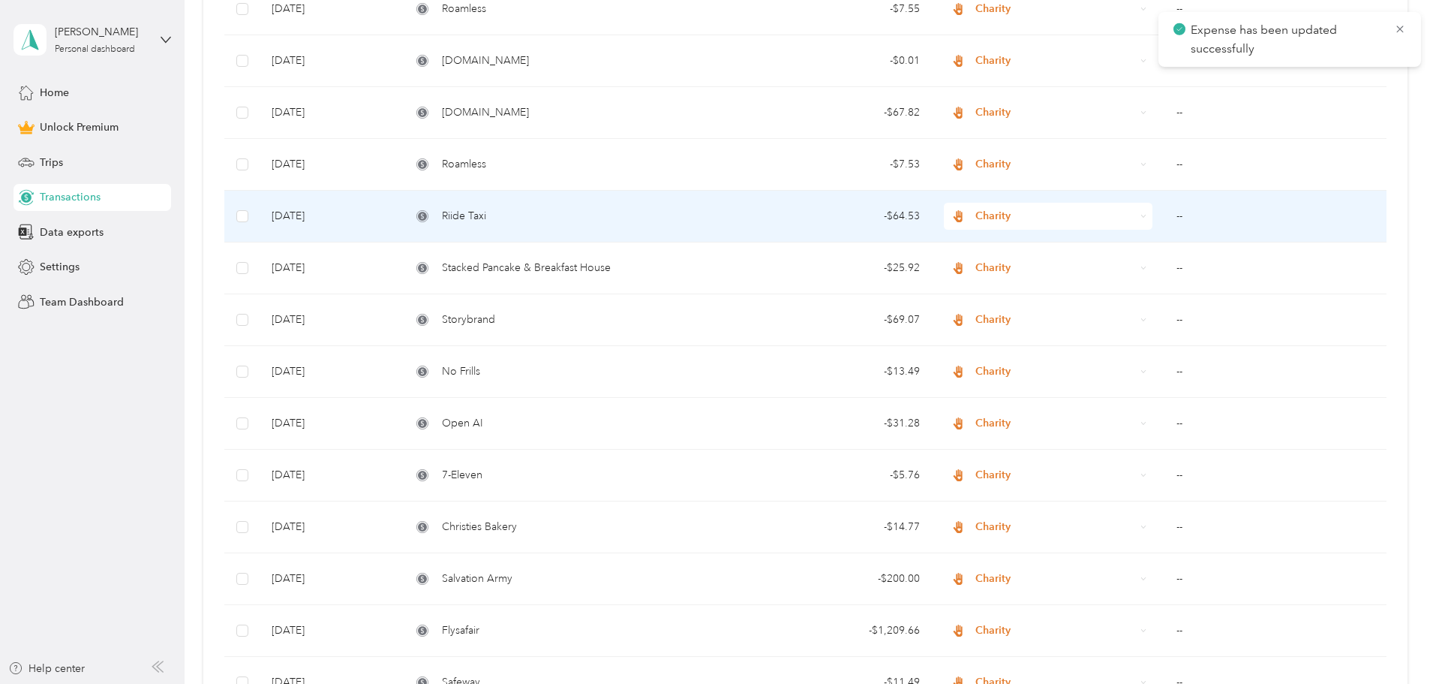
click at [612, 217] on div "Riide Taxi" at bounding box center [565, 216] width 308 height 17
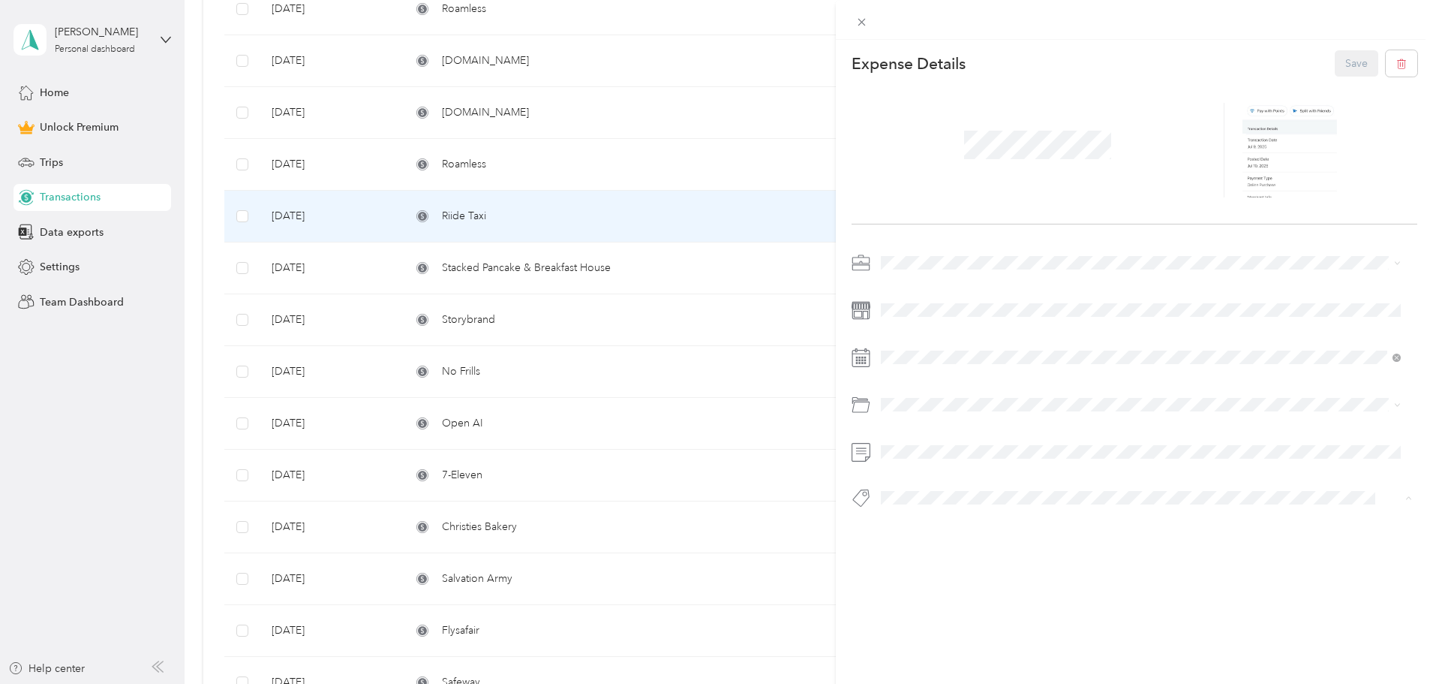
drag, startPoint x: 935, startPoint y: 524, endPoint x: 960, endPoint y: 489, distance: 42.5
click at [935, 524] on span "Complete" at bounding box center [918, 525] width 42 height 14
click at [1354, 46] on div "Expense Details Save Complete" at bounding box center [1134, 307] width 597 height 534
click at [1348, 65] on button "Save" at bounding box center [1357, 63] width 44 height 26
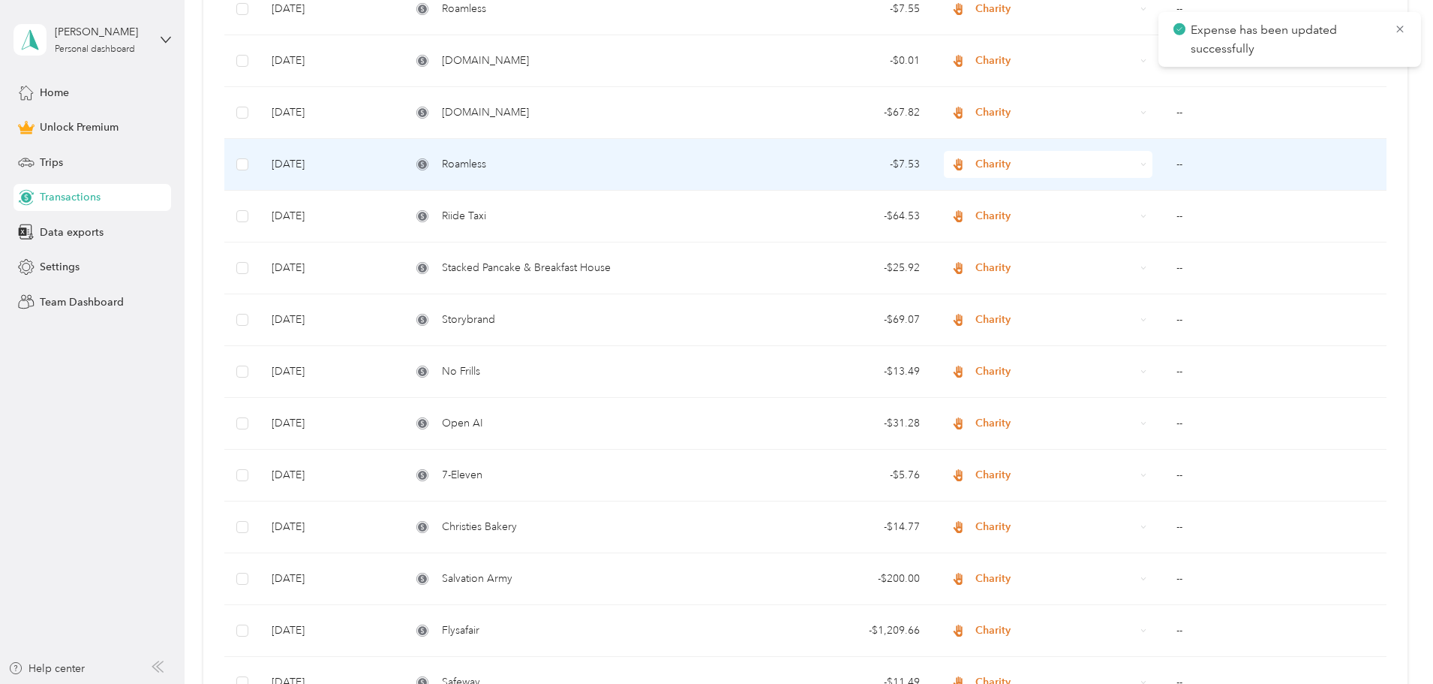
click at [606, 176] on td "Roamless" at bounding box center [565, 165] width 332 height 52
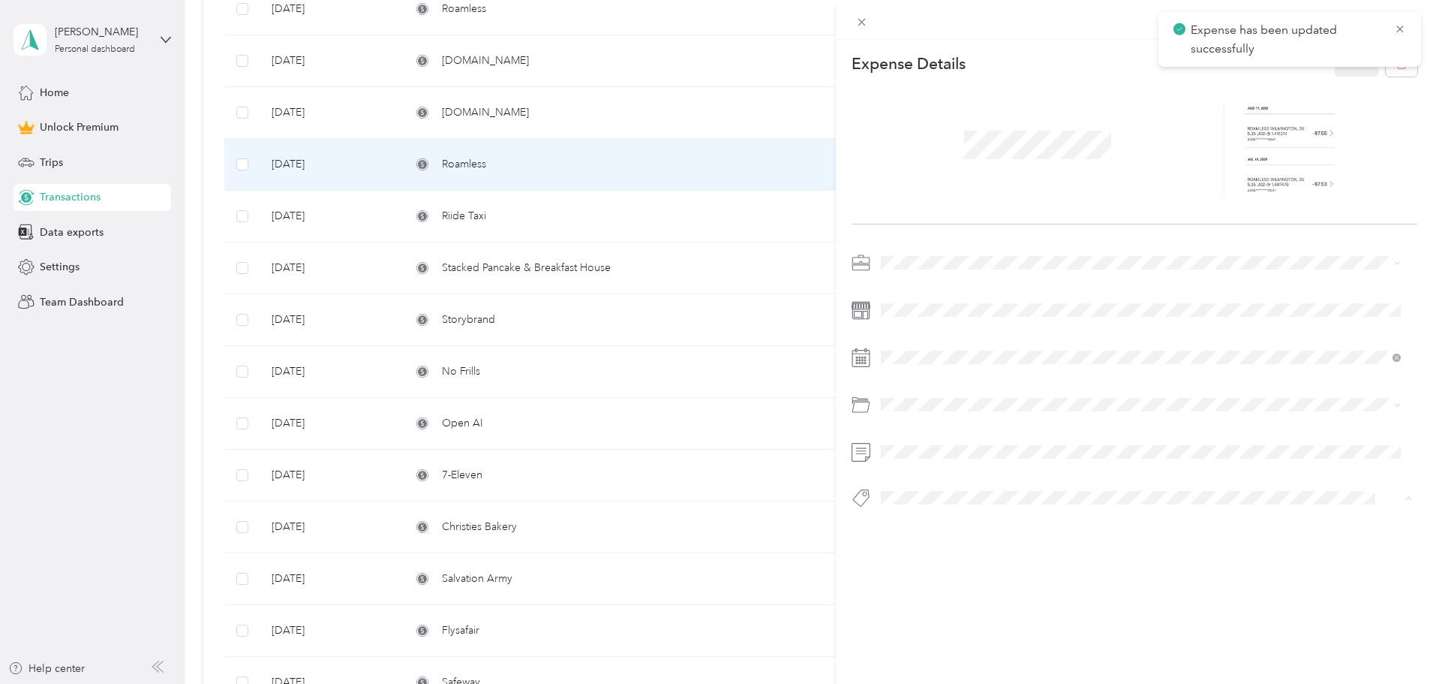
click at [914, 525] on span "Complete" at bounding box center [918, 525] width 42 height 14
click at [1336, 69] on button "Save" at bounding box center [1357, 63] width 44 height 26
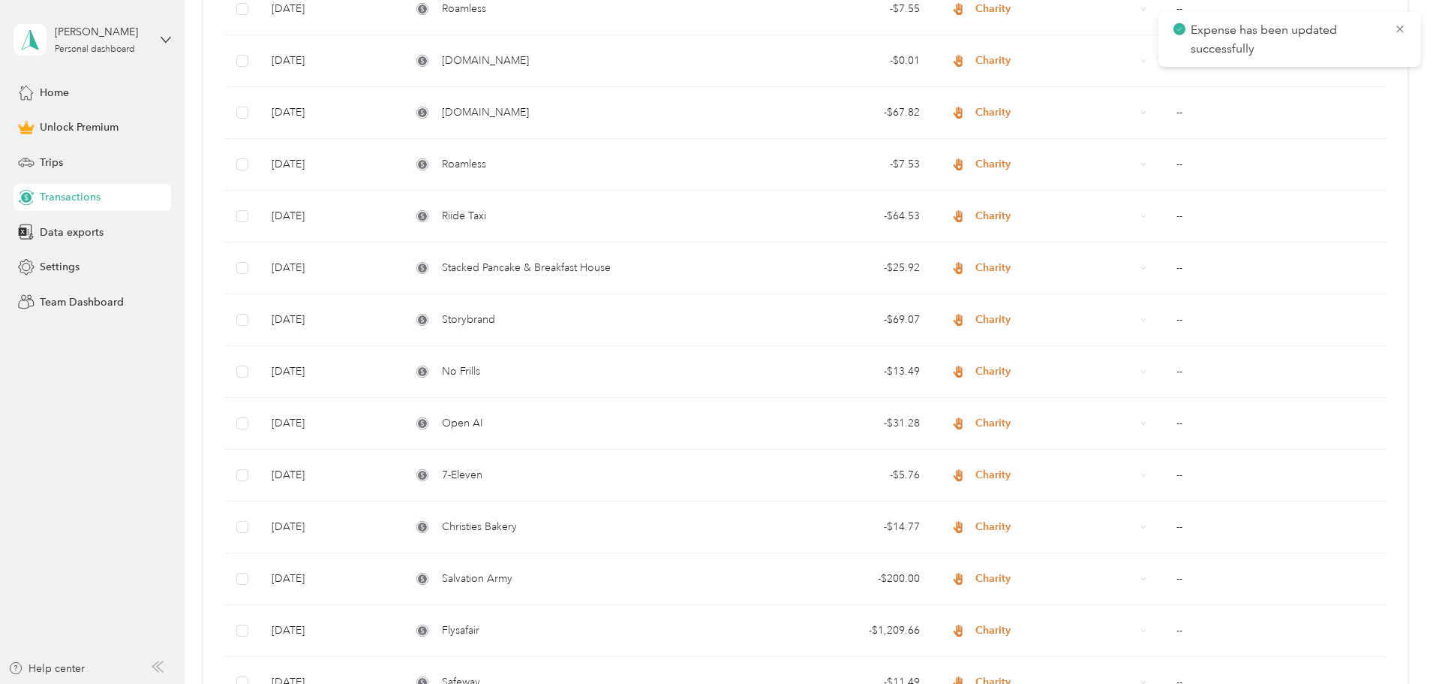
click at [618, 113] on div at bounding box center [716, 342] width 1433 height 684
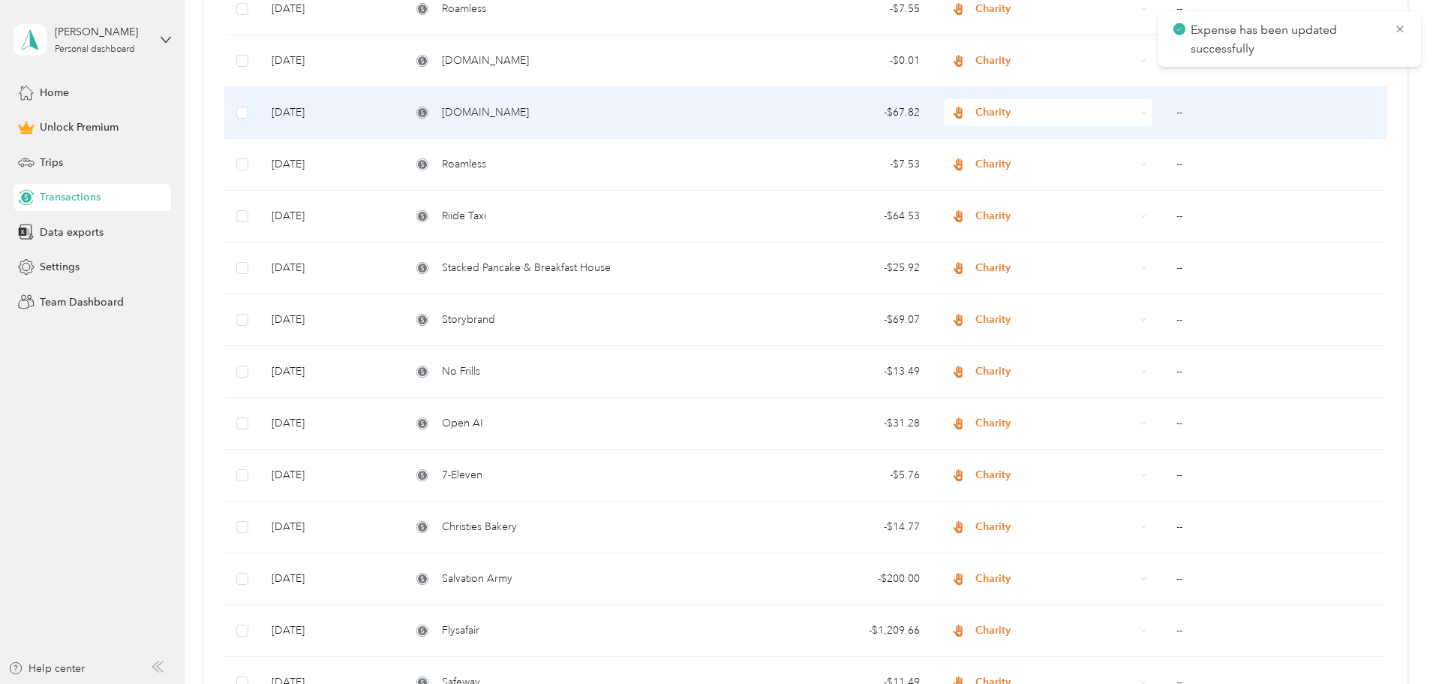
click at [529, 111] on span "[DOMAIN_NAME]" at bounding box center [485, 112] width 87 height 17
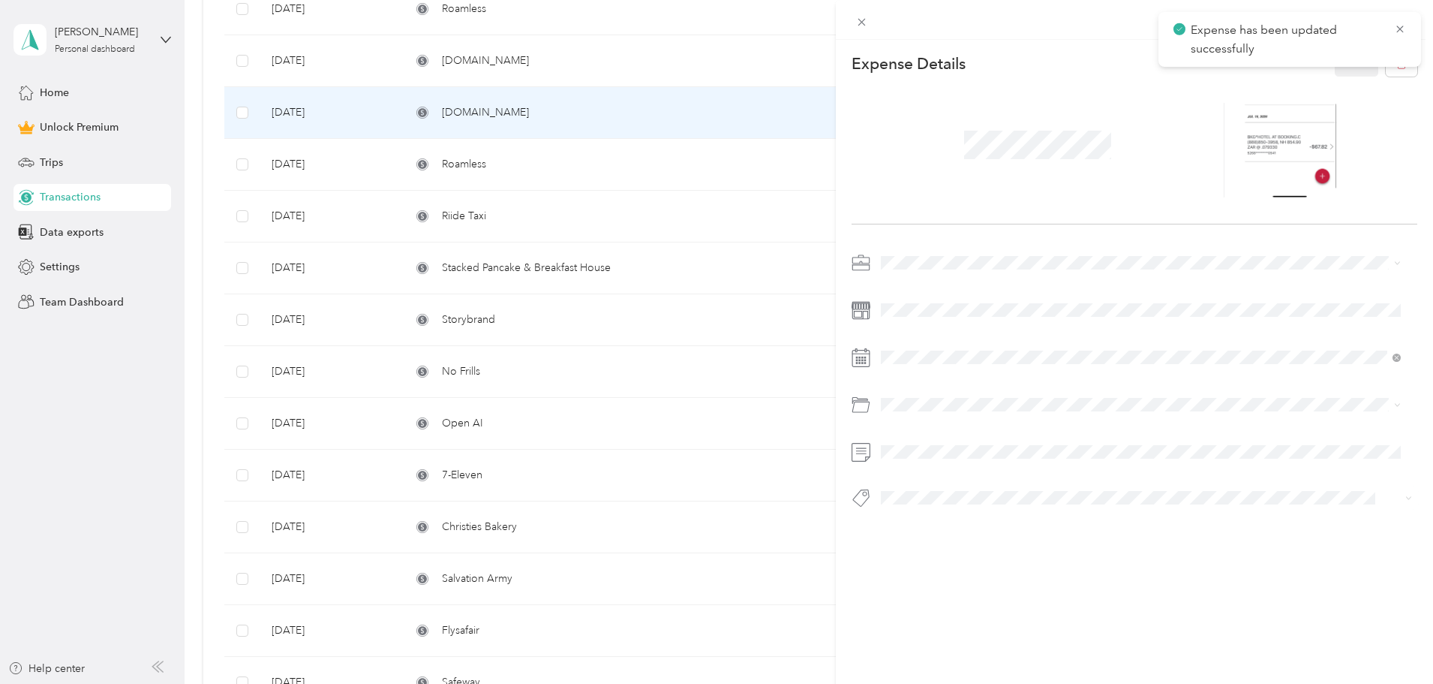
click at [904, 518] on span "Complete" at bounding box center [918, 523] width 42 height 14
drag, startPoint x: 1352, startPoint y: 59, endPoint x: 1210, endPoint y: 69, distance: 142.1
click at [1351, 59] on button "Save" at bounding box center [1357, 63] width 44 height 26
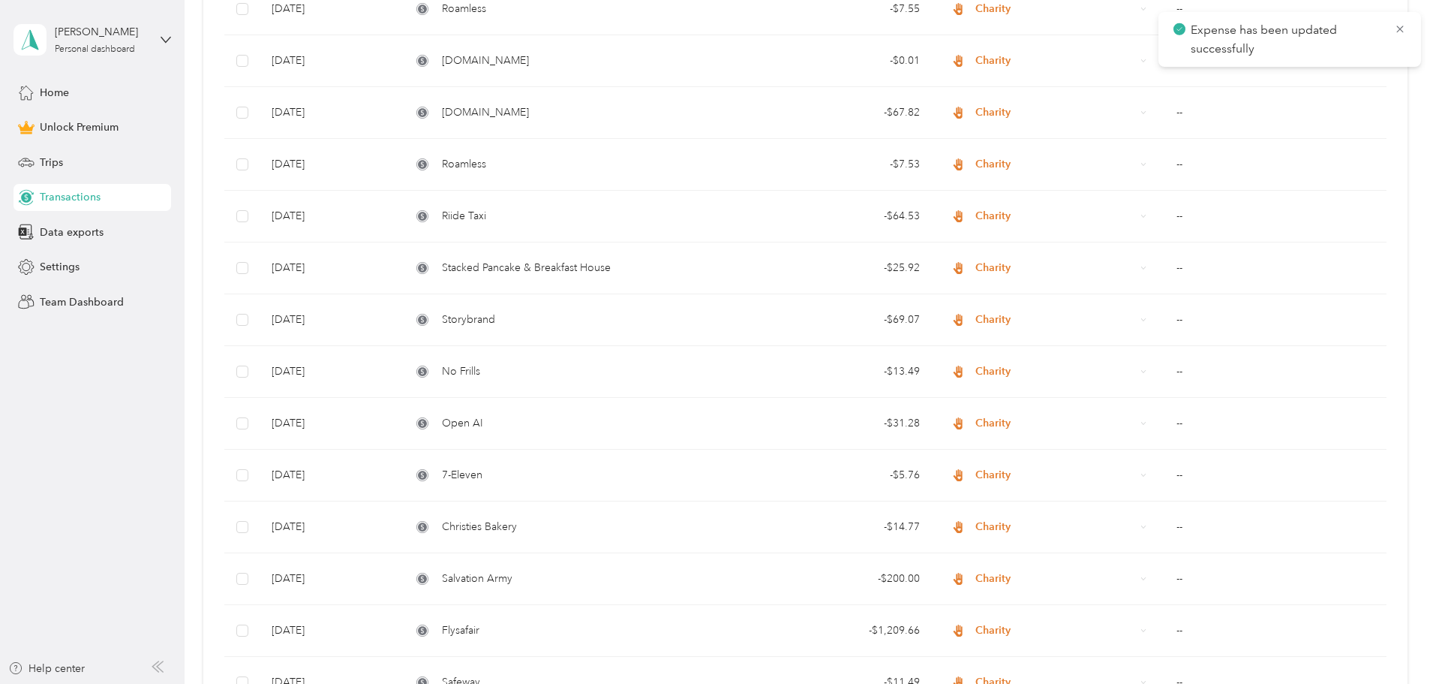
click at [597, 63] on div at bounding box center [716, 342] width 1433 height 684
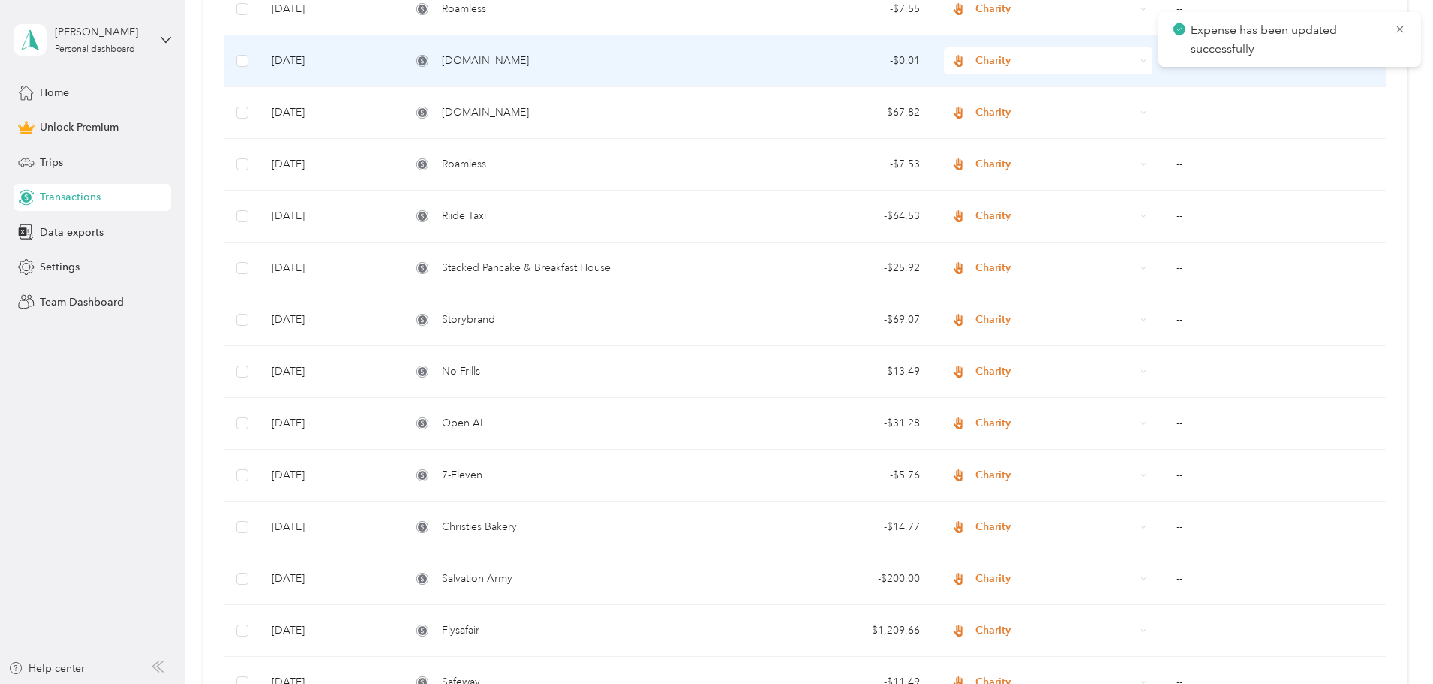
click at [578, 57] on div "[DOMAIN_NAME]" at bounding box center [565, 61] width 308 height 17
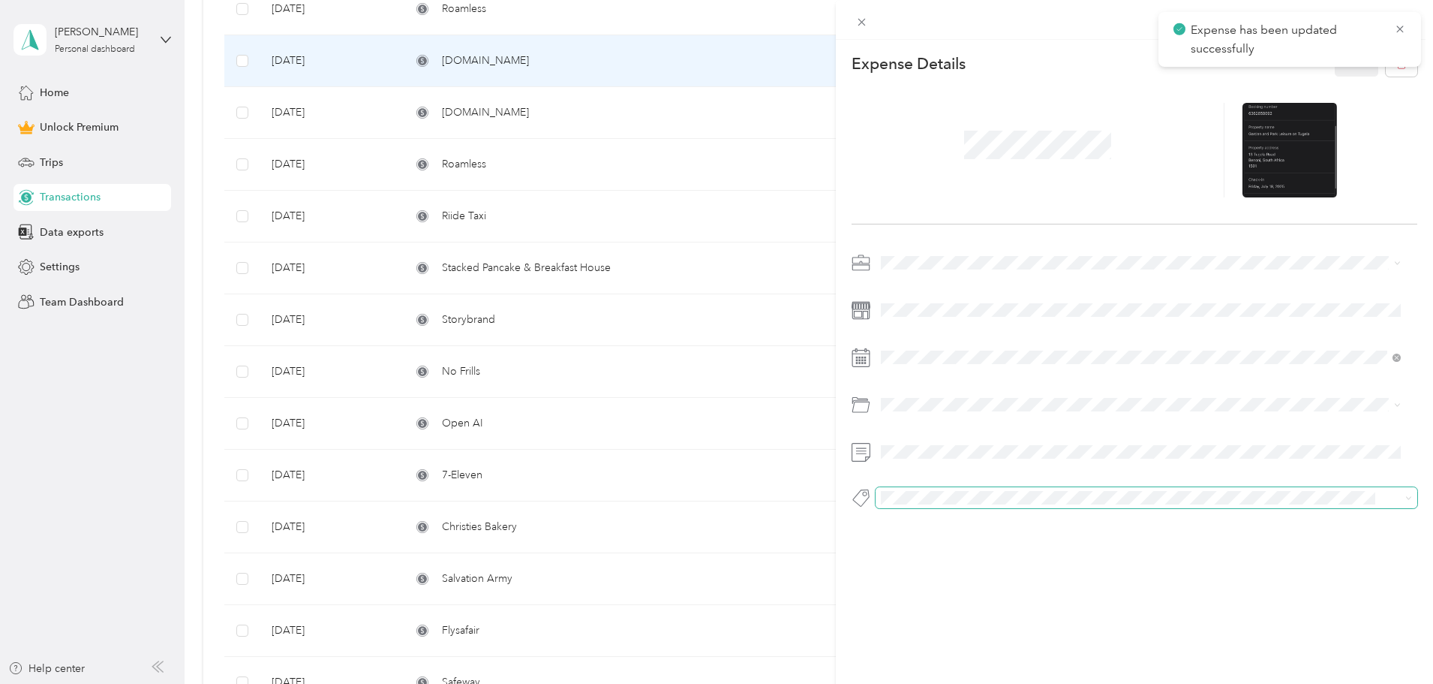
click at [946, 488] on span at bounding box center [1147, 497] width 542 height 21
click at [933, 524] on span "Complete" at bounding box center [918, 525] width 42 height 14
click at [1342, 62] on button "Save" at bounding box center [1357, 63] width 44 height 26
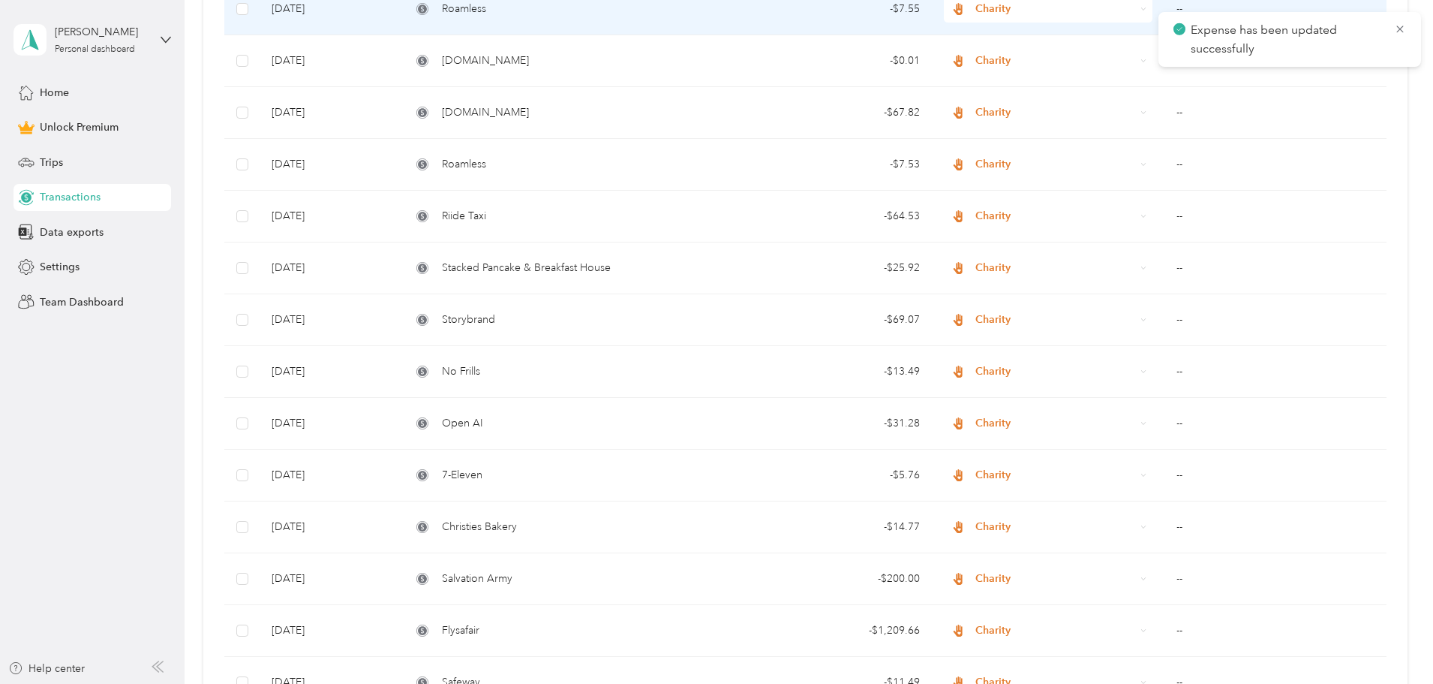
click at [613, 30] on td "Roamless" at bounding box center [565, 9] width 332 height 52
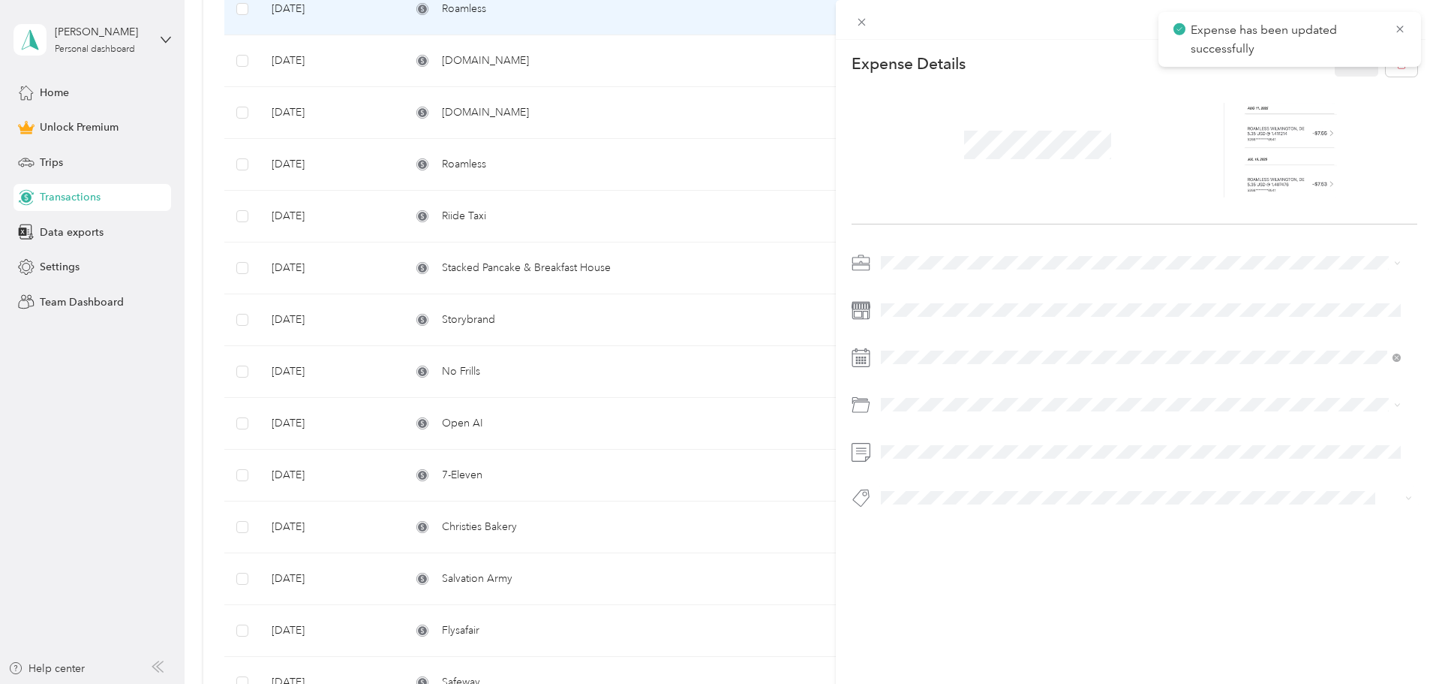
click at [922, 522] on span "Complete" at bounding box center [918, 523] width 42 height 14
click at [1337, 56] on button "Save" at bounding box center [1357, 63] width 44 height 26
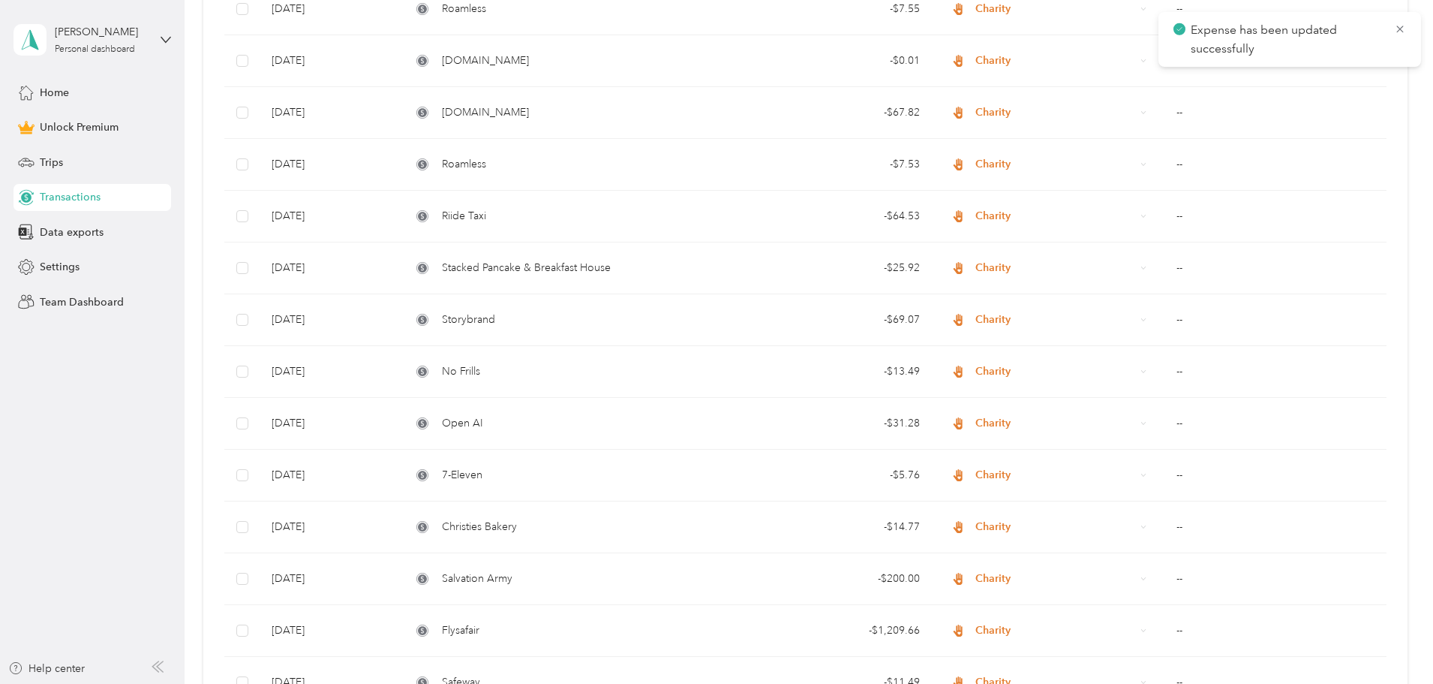
click at [597, 20] on div at bounding box center [716, 342] width 1433 height 684
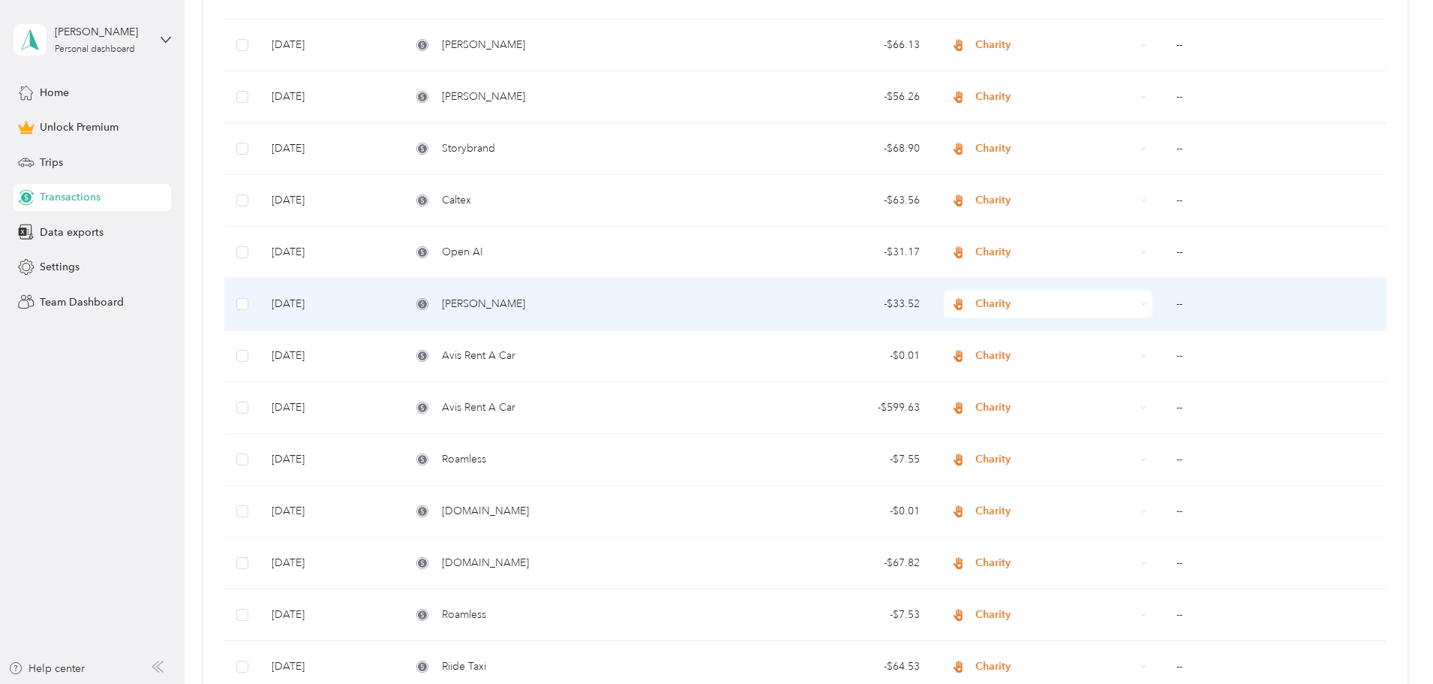
scroll to position [975, 0]
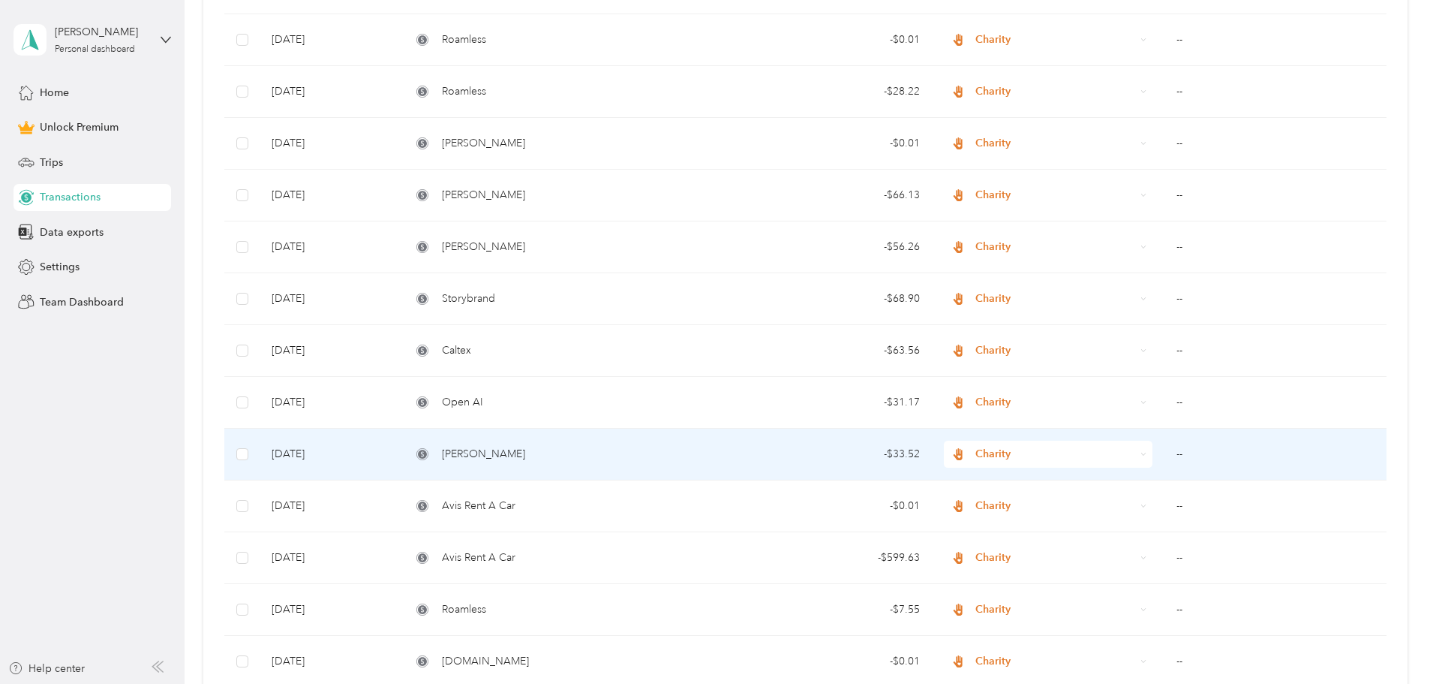
click at [568, 451] on div "[PERSON_NAME]" at bounding box center [565, 454] width 308 height 17
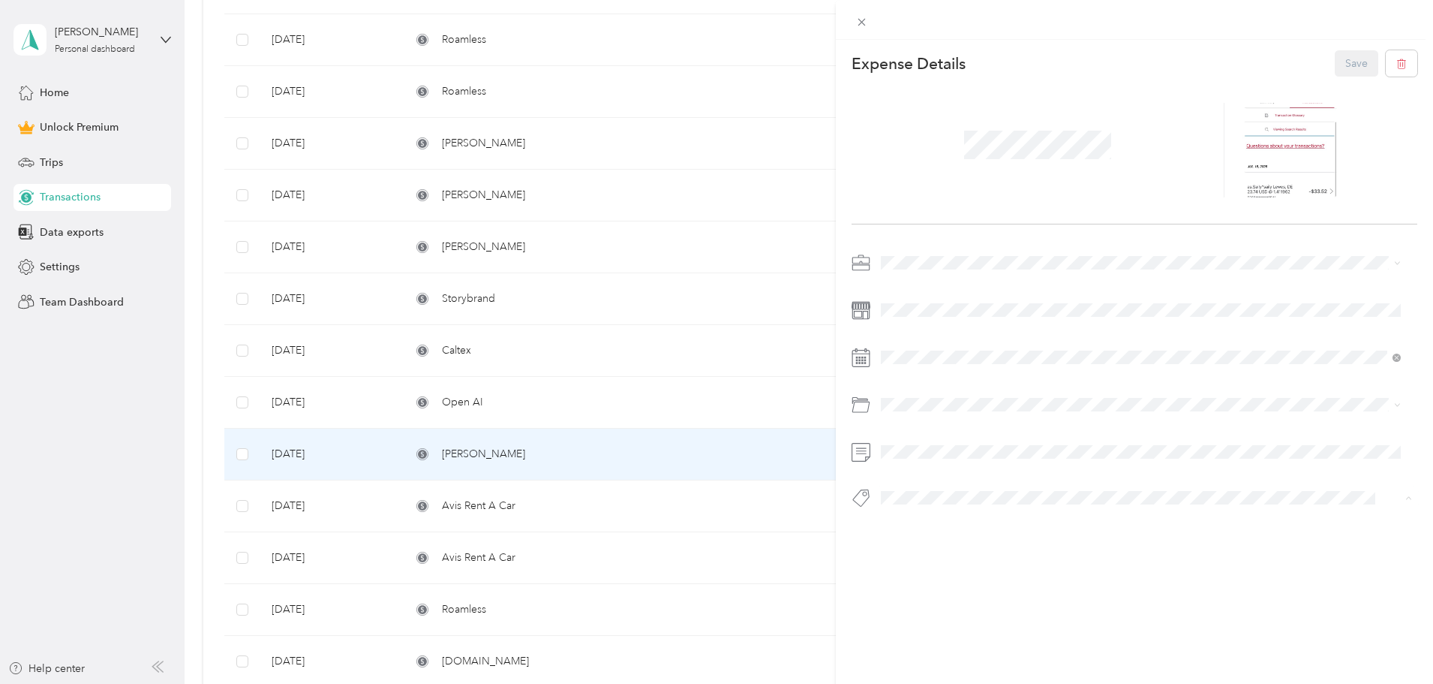
click at [924, 518] on span "Complete" at bounding box center [918, 525] width 42 height 14
click at [1335, 61] on button "Save" at bounding box center [1357, 63] width 44 height 26
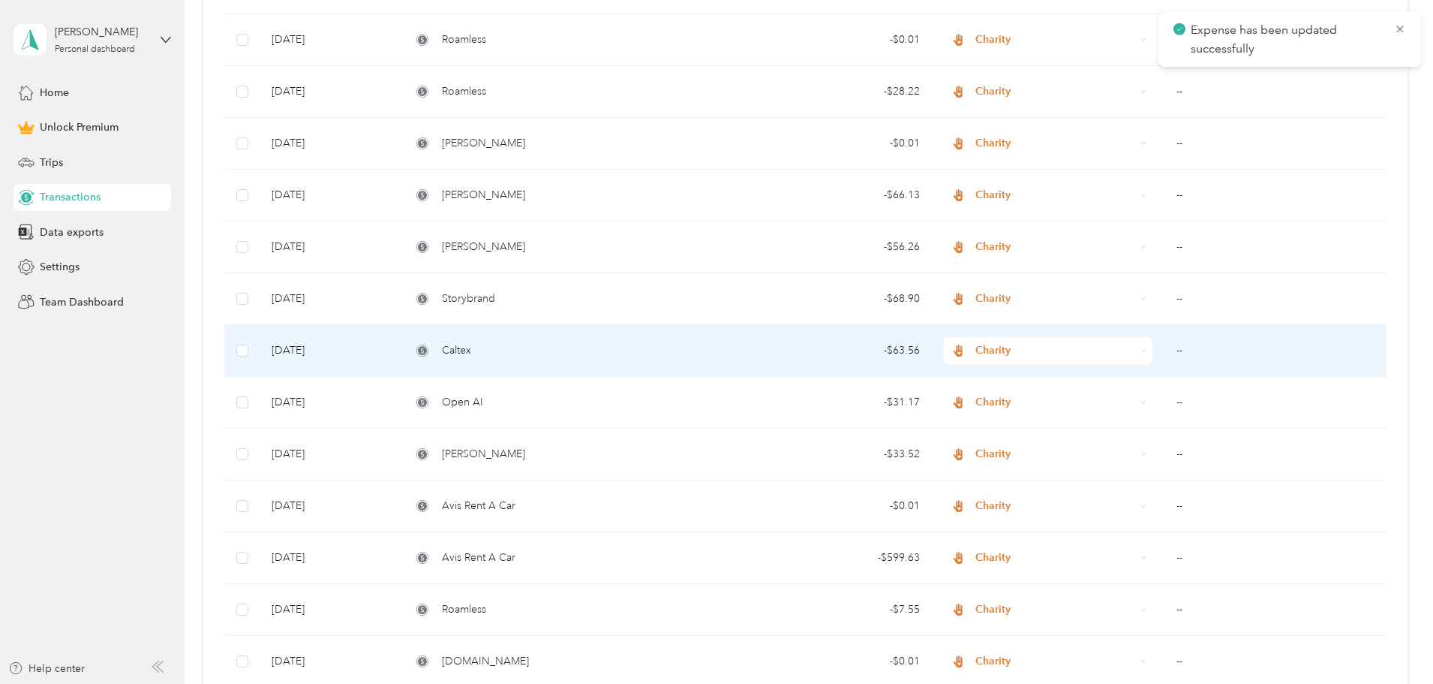
click at [551, 371] on td "Caltex" at bounding box center [565, 351] width 332 height 52
click at [524, 352] on div "Loading the revenue" at bounding box center [998, 342] width 1433 height 684
click at [629, 346] on div "Caltex" at bounding box center [565, 350] width 308 height 17
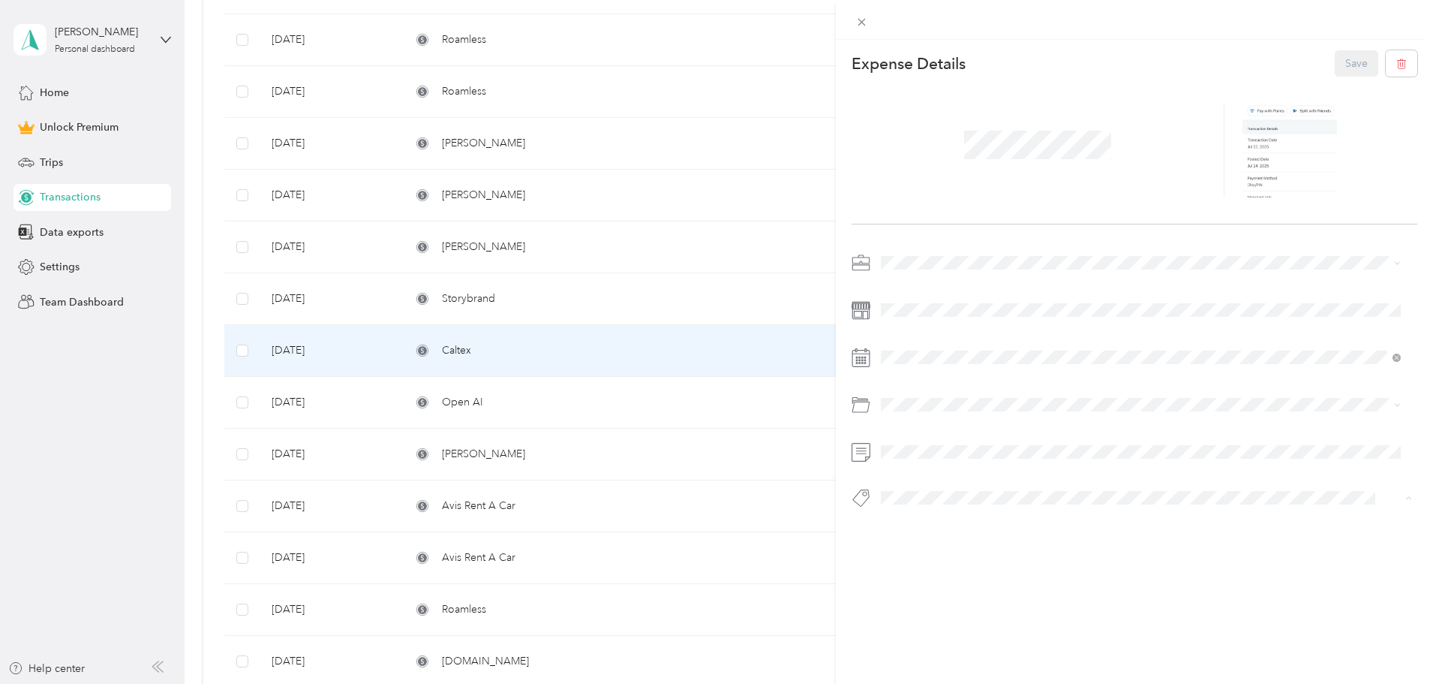
click at [939, 515] on button "Complete" at bounding box center [917, 524] width 63 height 19
click at [1360, 55] on button "Save" at bounding box center [1357, 63] width 44 height 26
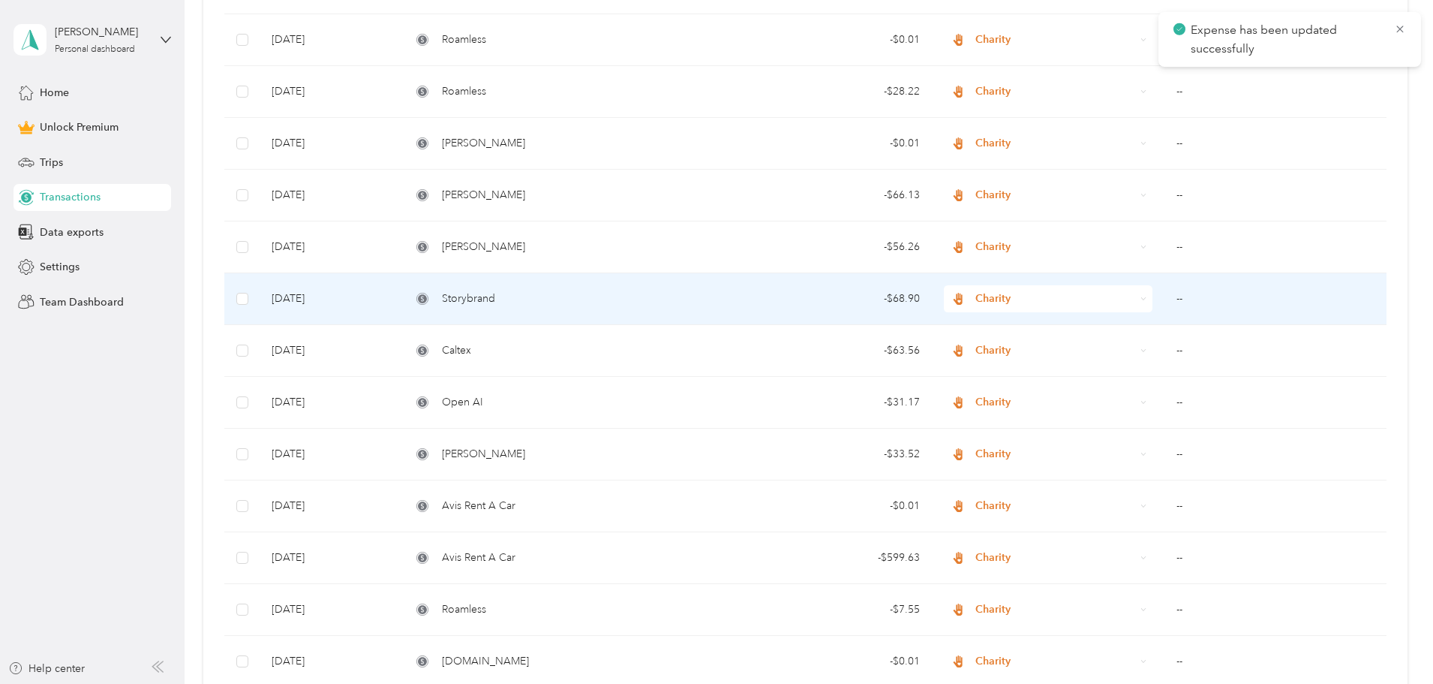
click at [560, 278] on td "Storybrand" at bounding box center [565, 299] width 332 height 52
drag, startPoint x: 560, startPoint y: 278, endPoint x: 530, endPoint y: 244, distance: 45.7
click at [530, 244] on div "Loading the revenue" at bounding box center [850, 342] width 1433 height 684
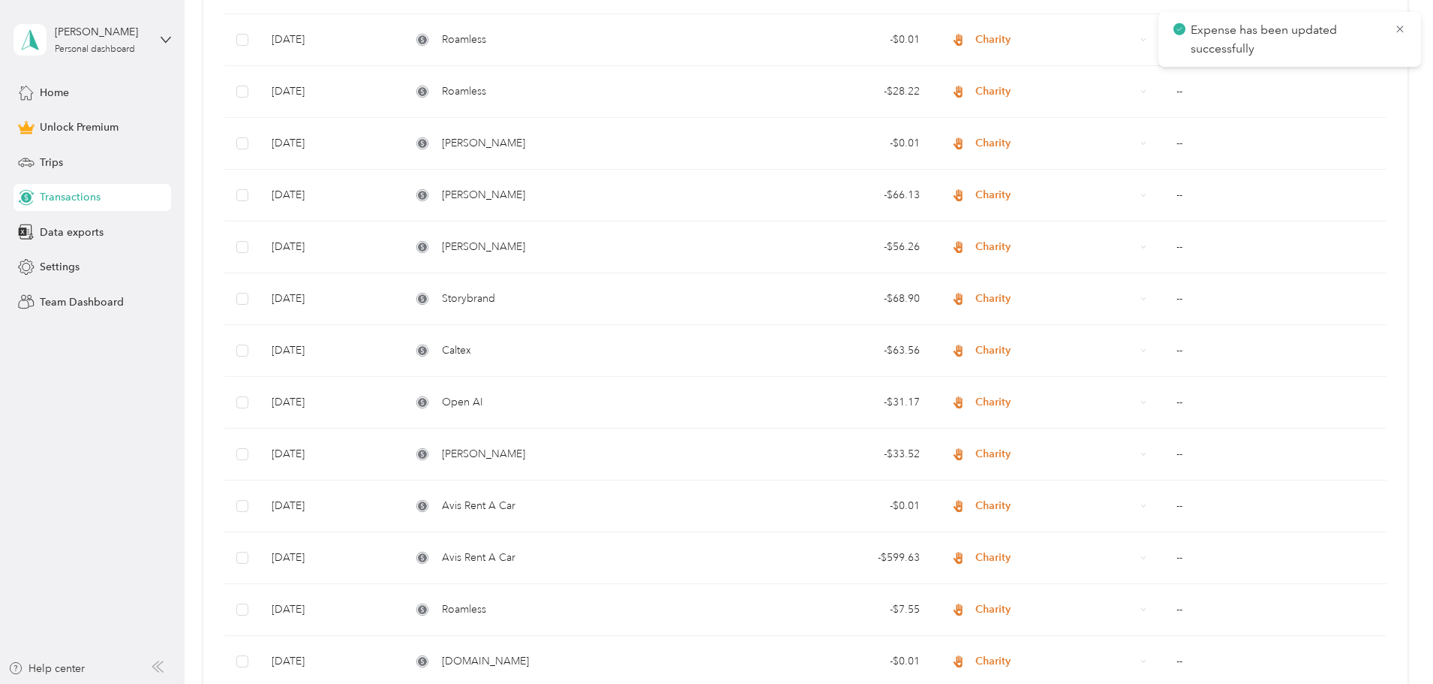
click at [525, 248] on span "[PERSON_NAME]" at bounding box center [483, 247] width 83 height 17
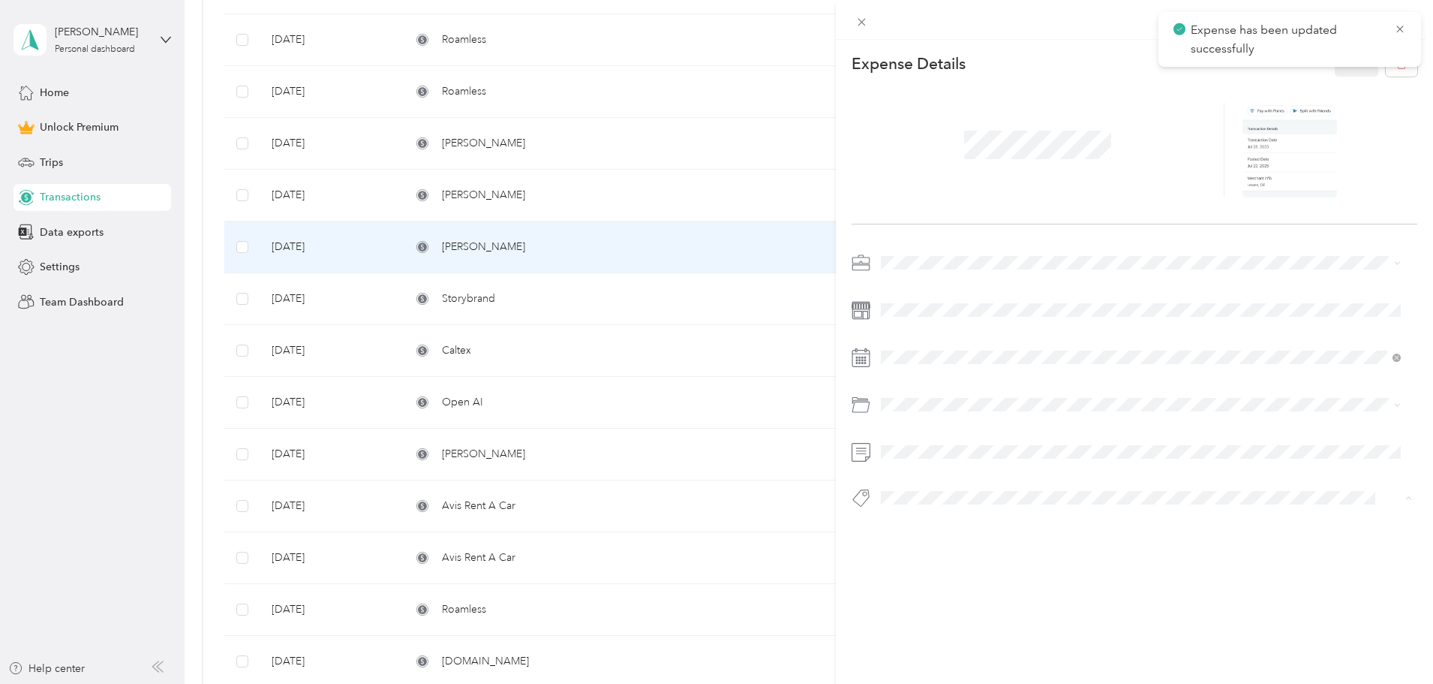
click at [927, 524] on span "Complete" at bounding box center [918, 525] width 42 height 14
click at [1335, 62] on button "Save" at bounding box center [1357, 63] width 44 height 26
click at [1334, 61] on button "Save" at bounding box center [1348, 63] width 59 height 26
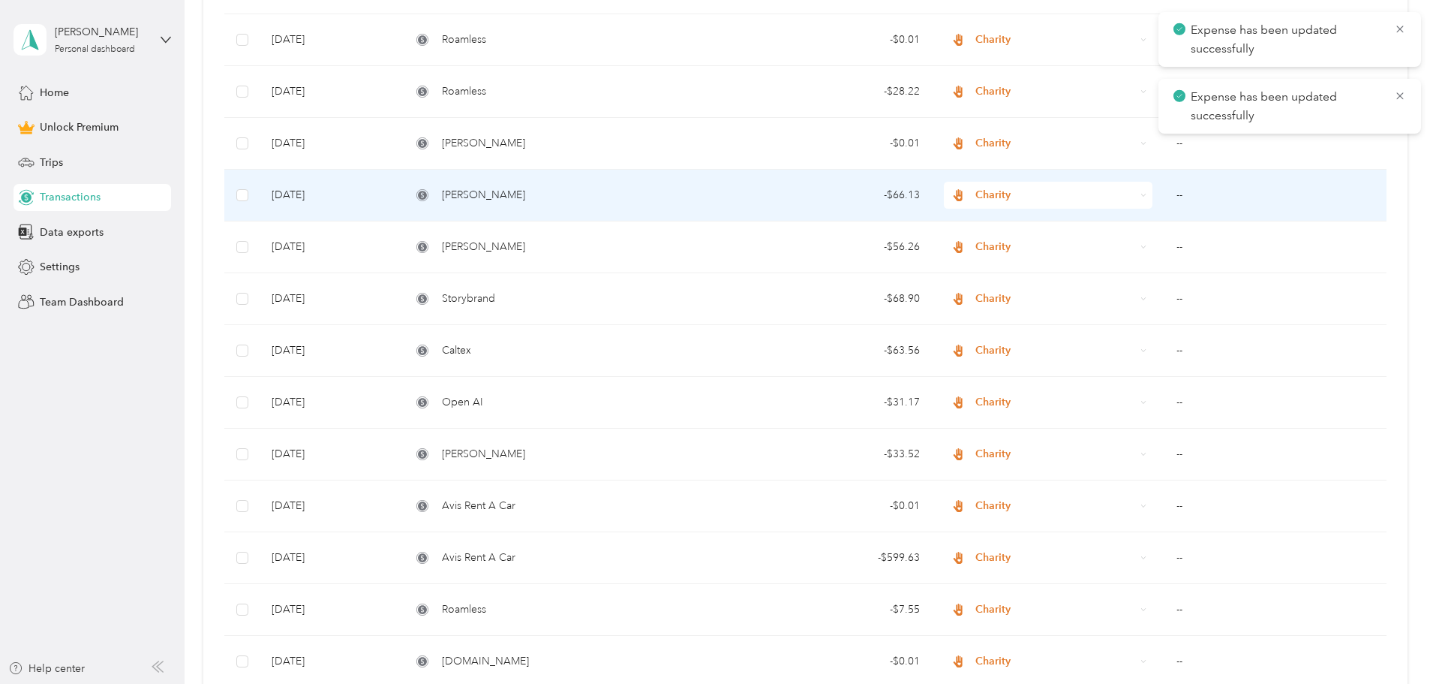
click at [545, 191] on div "[PERSON_NAME]" at bounding box center [565, 195] width 308 height 17
click at [561, 200] on div "Loading the revenue" at bounding box center [765, 342] width 1433 height 684
click at [557, 185] on td "[PERSON_NAME]" at bounding box center [565, 196] width 332 height 52
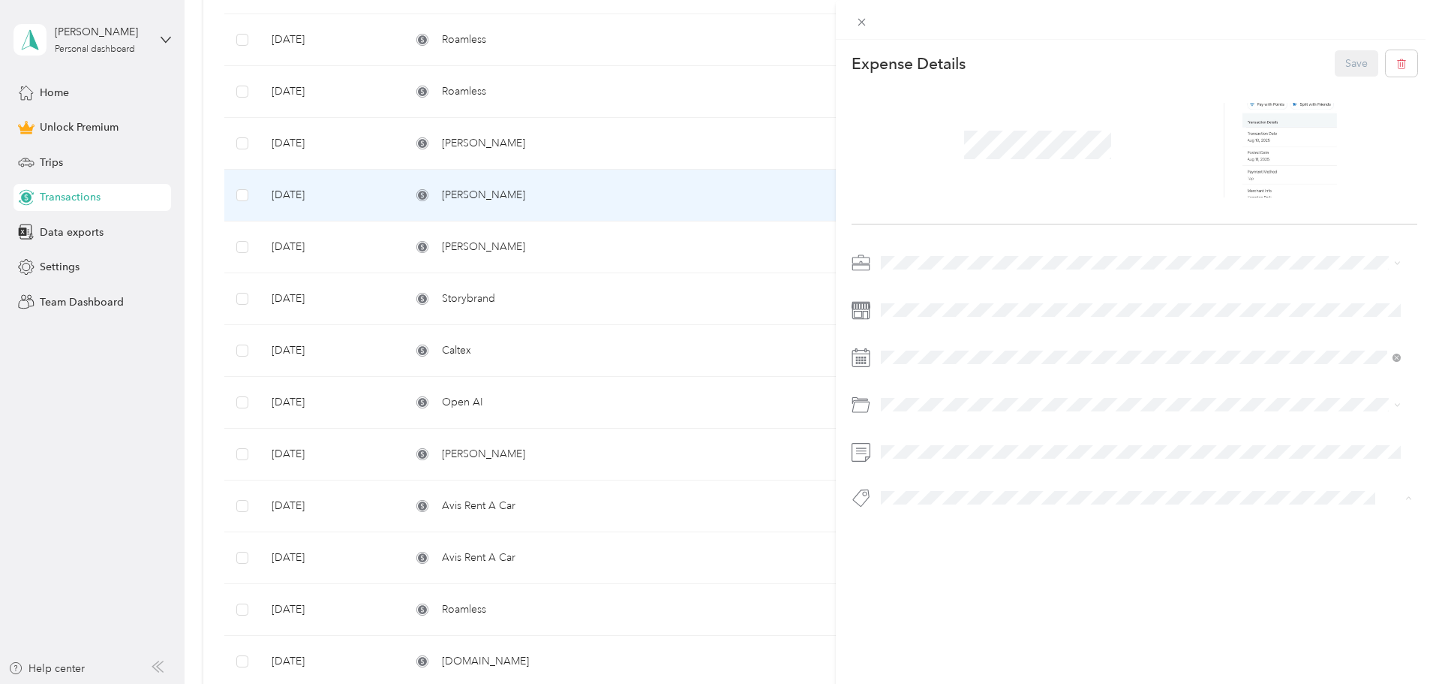
click at [929, 518] on span "Complete" at bounding box center [918, 525] width 42 height 14
click at [1342, 56] on button "Save" at bounding box center [1357, 63] width 44 height 26
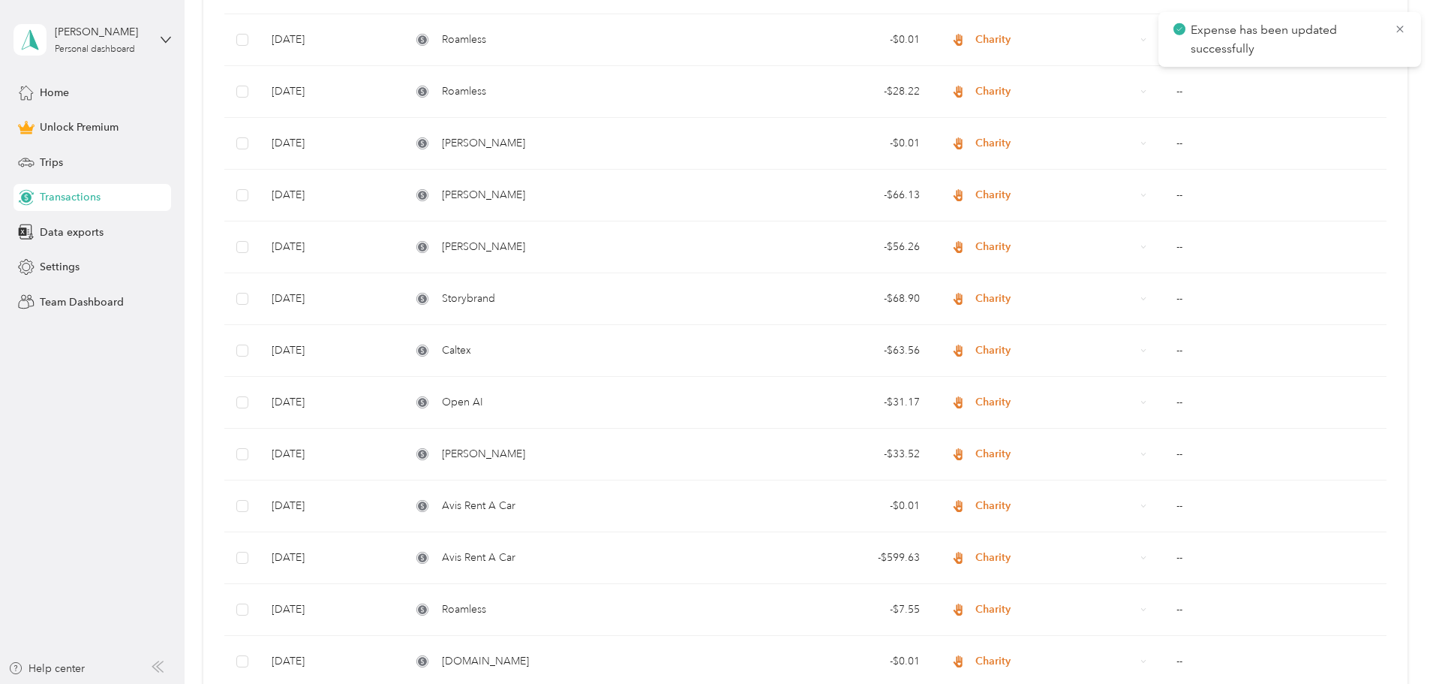
click at [519, 143] on div at bounding box center [716, 342] width 1433 height 684
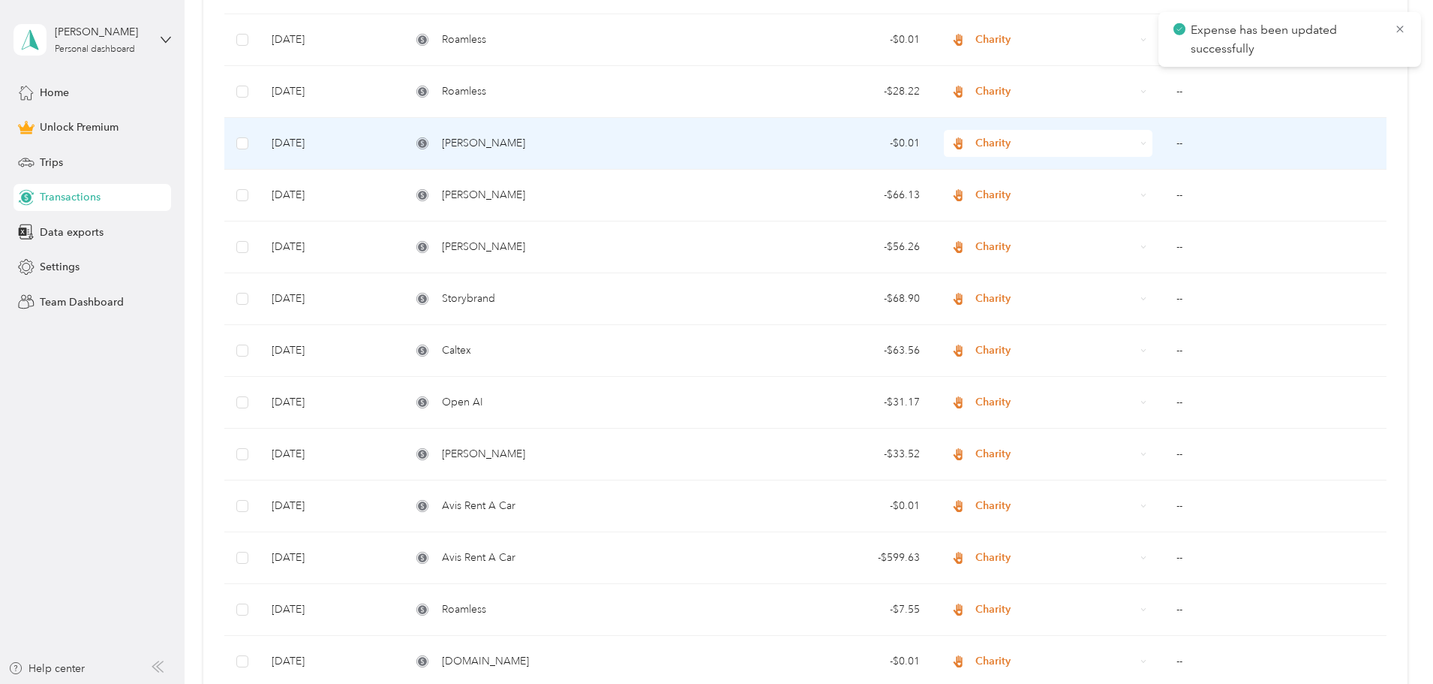
click at [558, 144] on div "[PERSON_NAME]" at bounding box center [565, 143] width 308 height 17
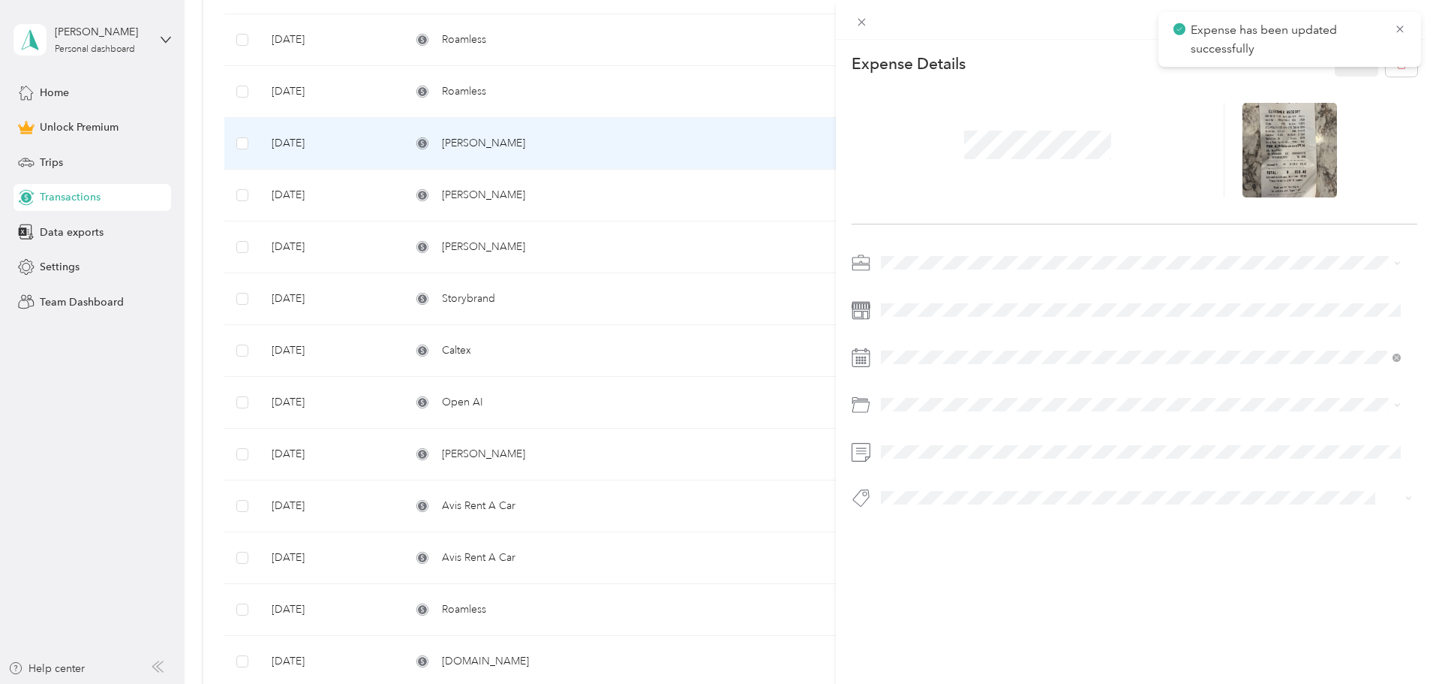
drag, startPoint x: 924, startPoint y: 518, endPoint x: 960, endPoint y: 484, distance: 50.4
click at [923, 518] on span "Complete" at bounding box center [918, 525] width 42 height 14
click at [1342, 72] on button "Save" at bounding box center [1357, 63] width 44 height 26
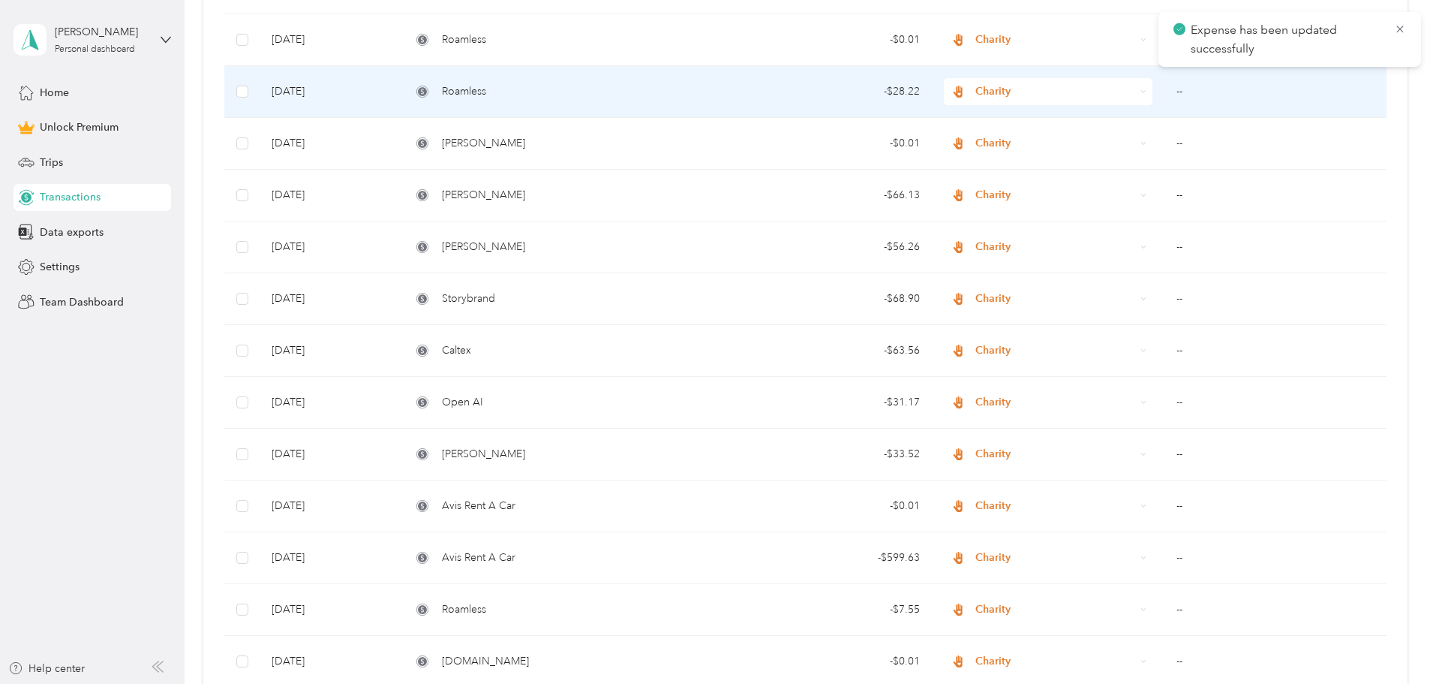
click at [486, 86] on span "Roamless" at bounding box center [464, 91] width 44 height 17
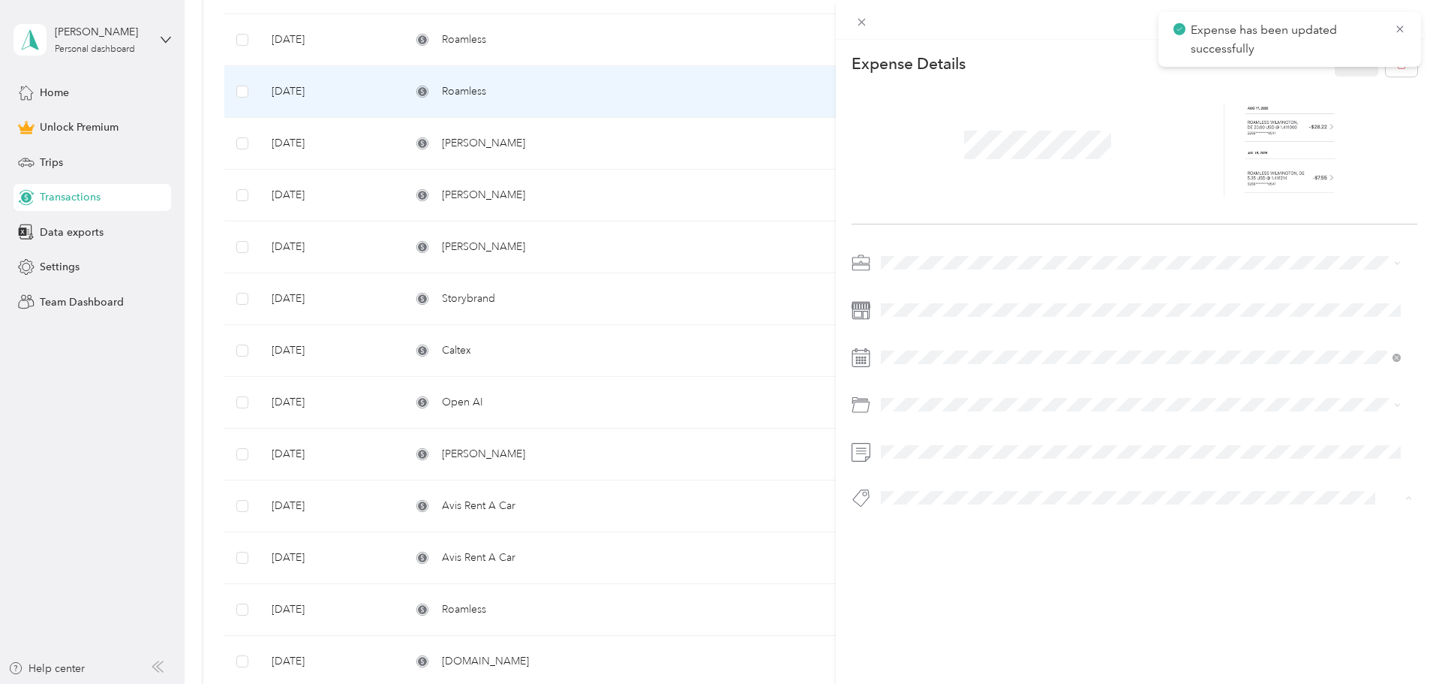
drag, startPoint x: 926, startPoint y: 521, endPoint x: 978, endPoint y: 443, distance: 93.6
click at [925, 521] on span "Complete" at bounding box center [918, 525] width 42 height 14
click at [1357, 70] on button "Save" at bounding box center [1357, 63] width 44 height 26
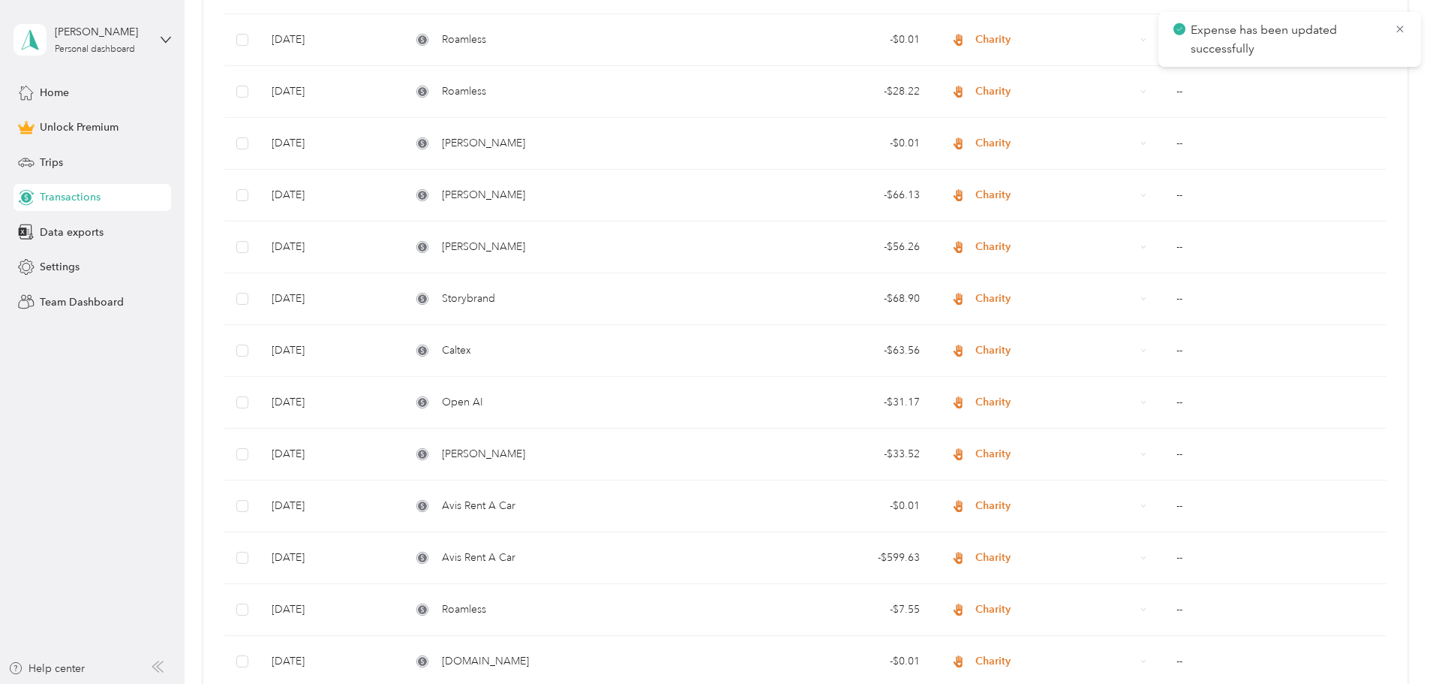
drag, startPoint x: 557, startPoint y: 44, endPoint x: 529, endPoint y: 44, distance: 27.8
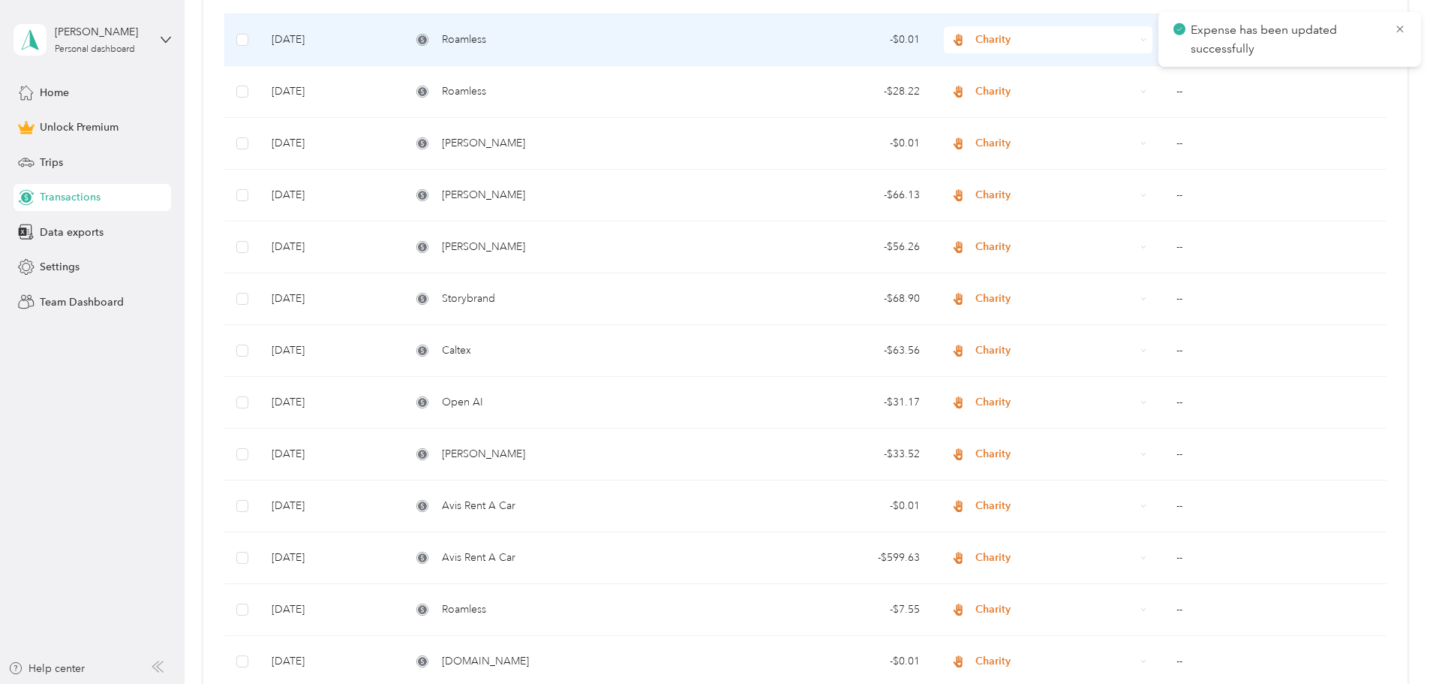
click at [486, 44] on span "Roamless" at bounding box center [464, 40] width 44 height 17
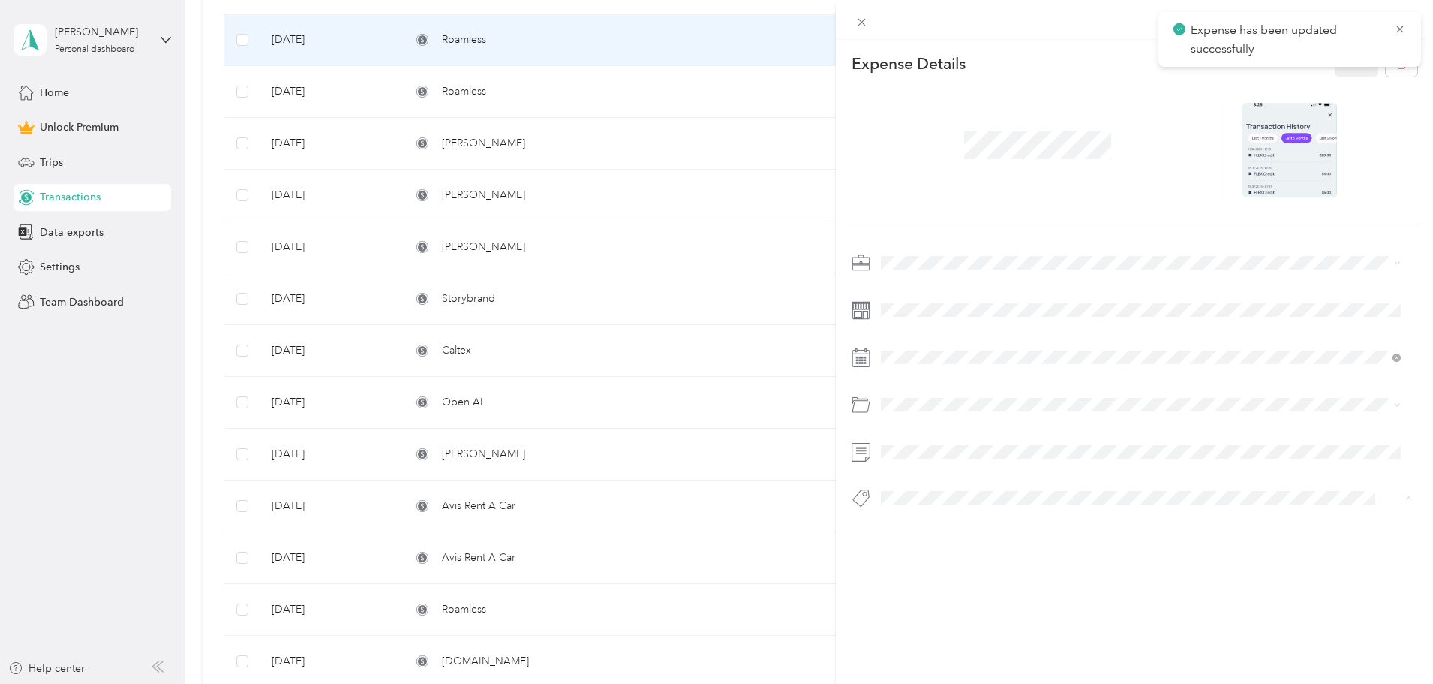
click at [906, 511] on li "Complete" at bounding box center [1141, 523] width 530 height 29
click at [1335, 76] on button "Save" at bounding box center [1357, 63] width 44 height 26
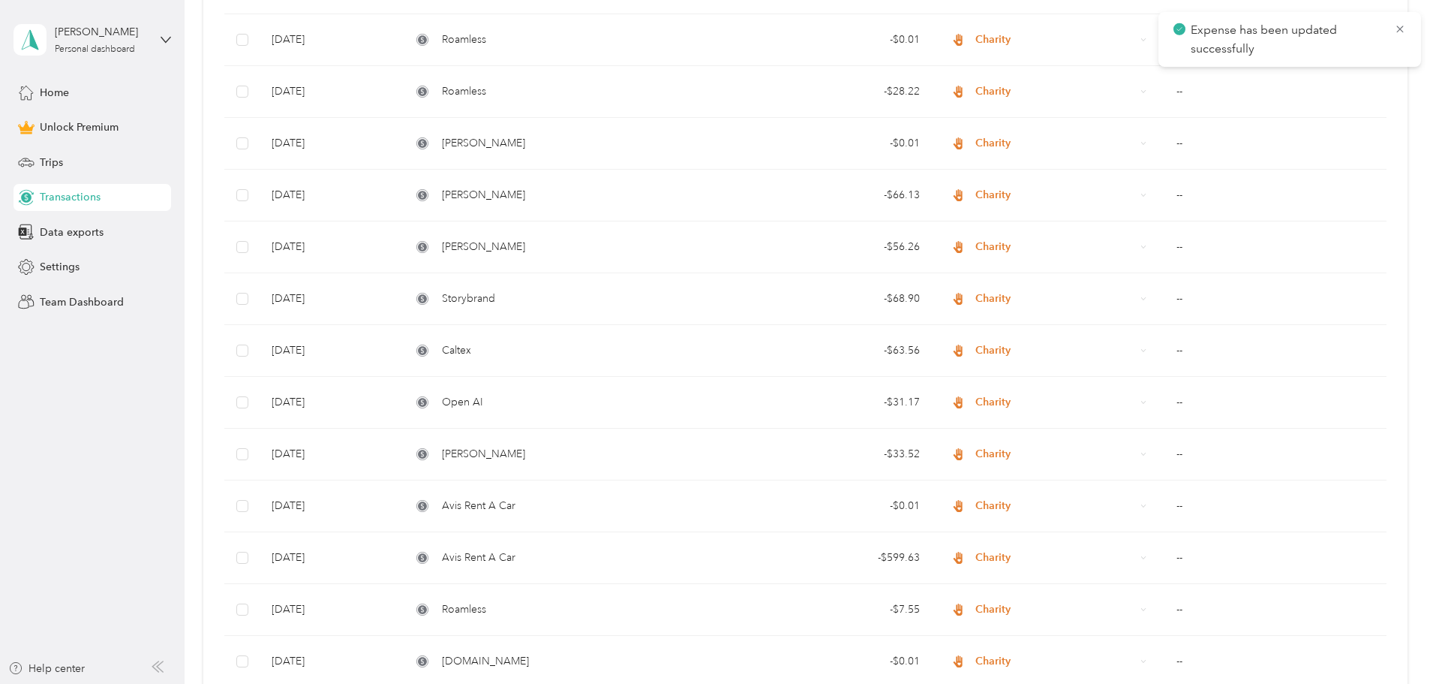
drag, startPoint x: 611, startPoint y: 80, endPoint x: 598, endPoint y: 121, distance: 43.2
click at [610, 80] on div at bounding box center [716, 342] width 1433 height 684
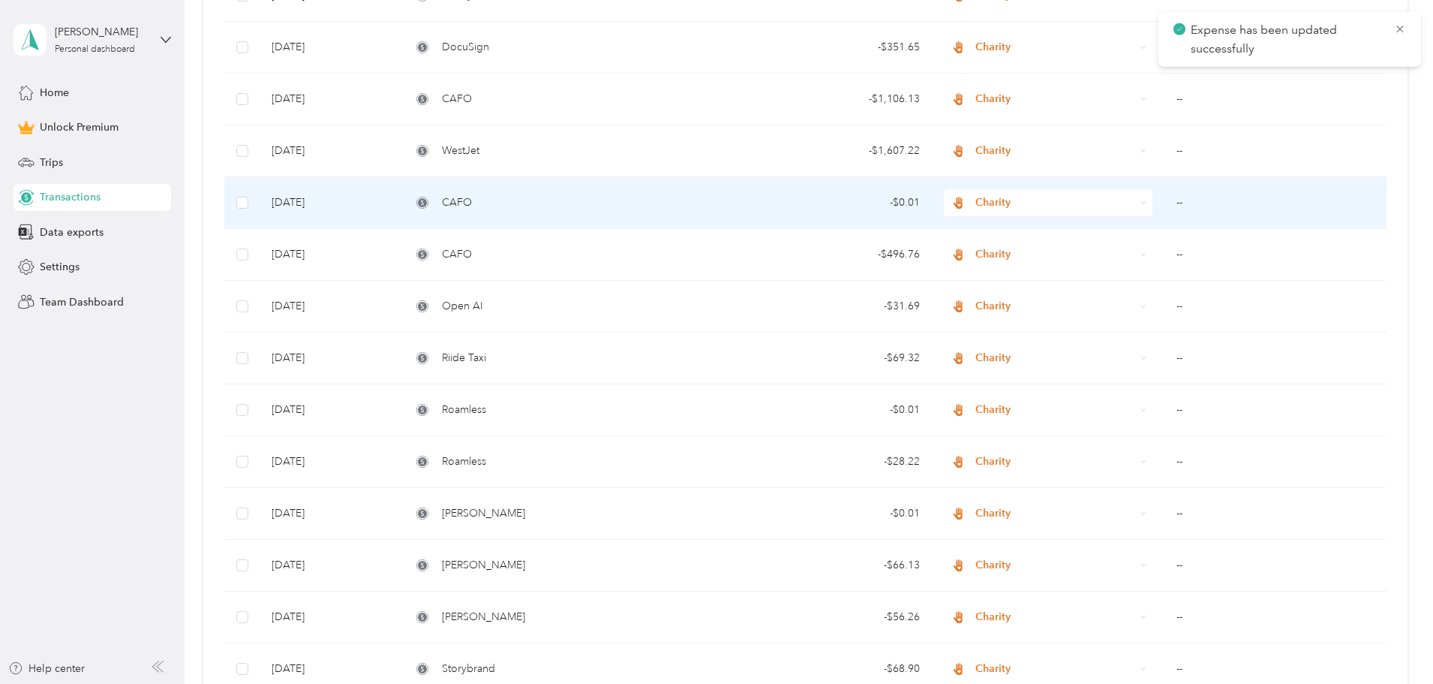
scroll to position [600, 0]
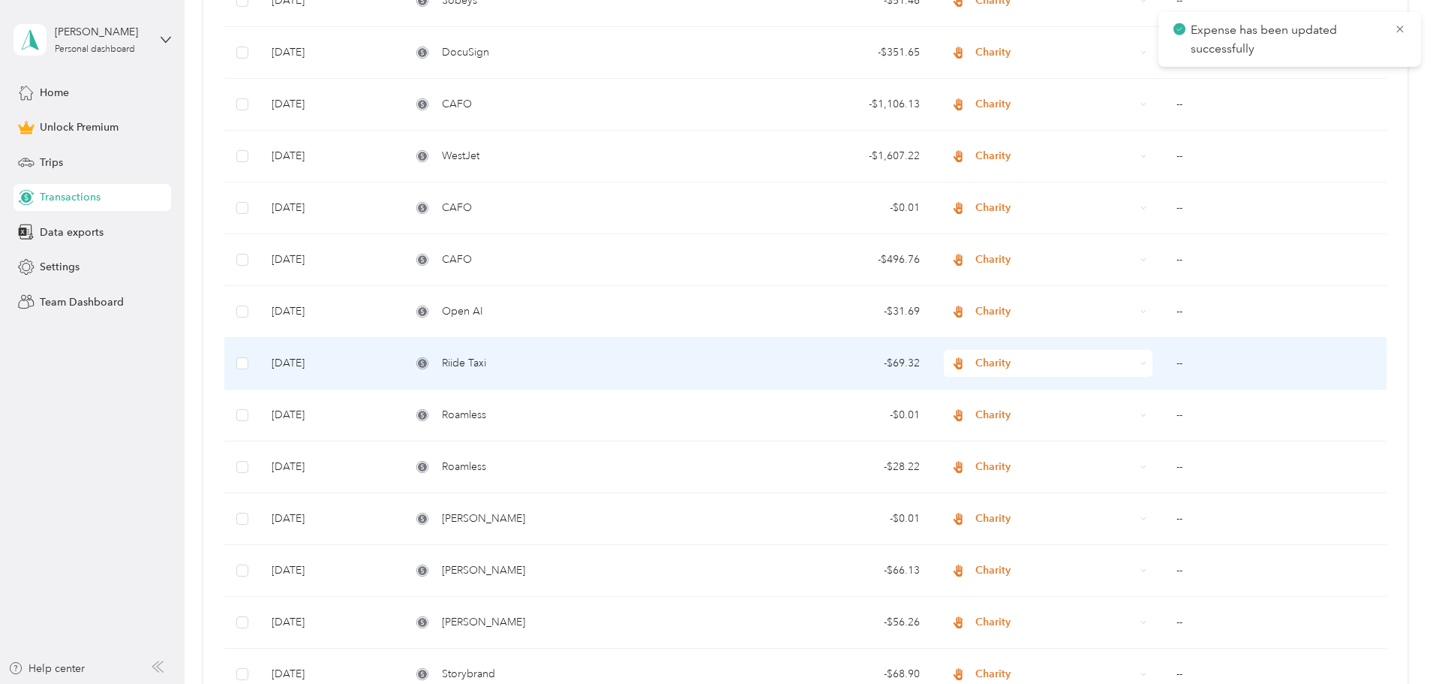
click at [558, 365] on div "Riide Taxi" at bounding box center [565, 363] width 308 height 17
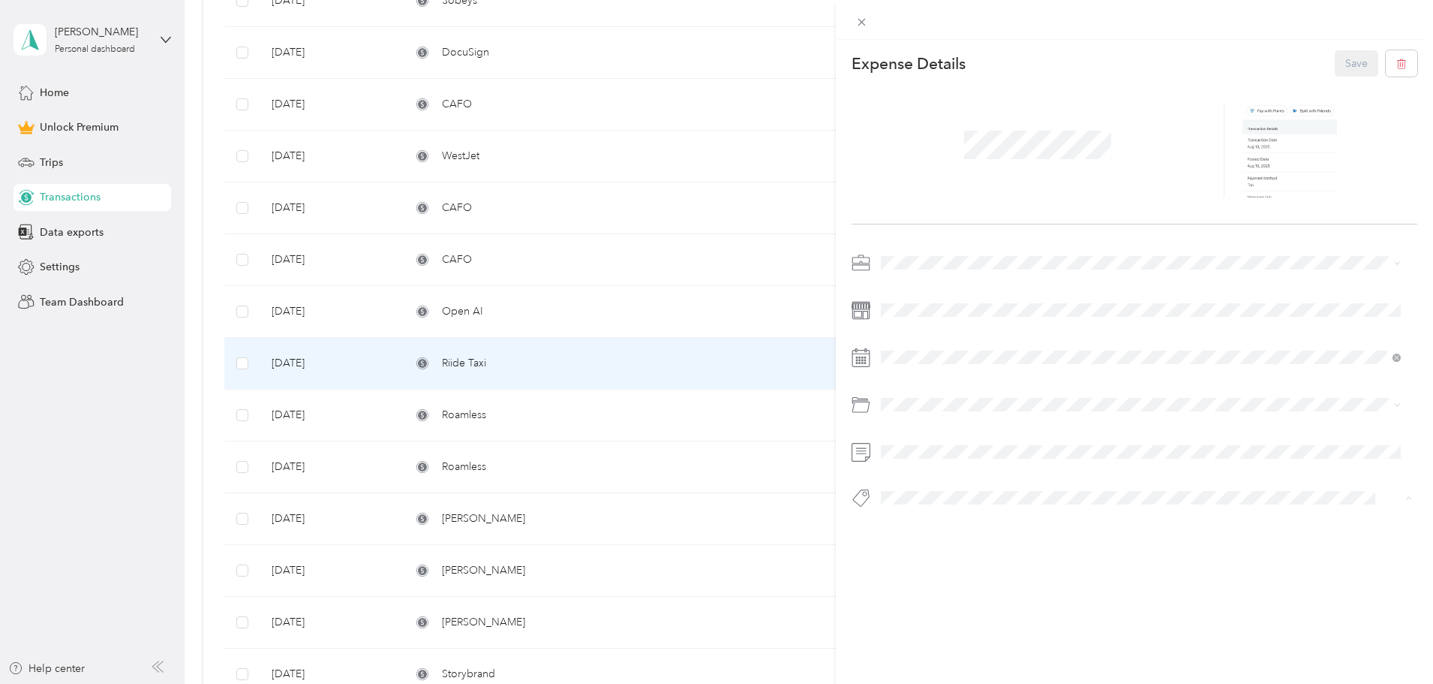
click at [922, 532] on li "Complete" at bounding box center [1141, 523] width 530 height 29
drag, startPoint x: 1345, startPoint y: 53, endPoint x: 1272, endPoint y: 68, distance: 74.9
click at [1345, 52] on button "Save" at bounding box center [1357, 63] width 44 height 26
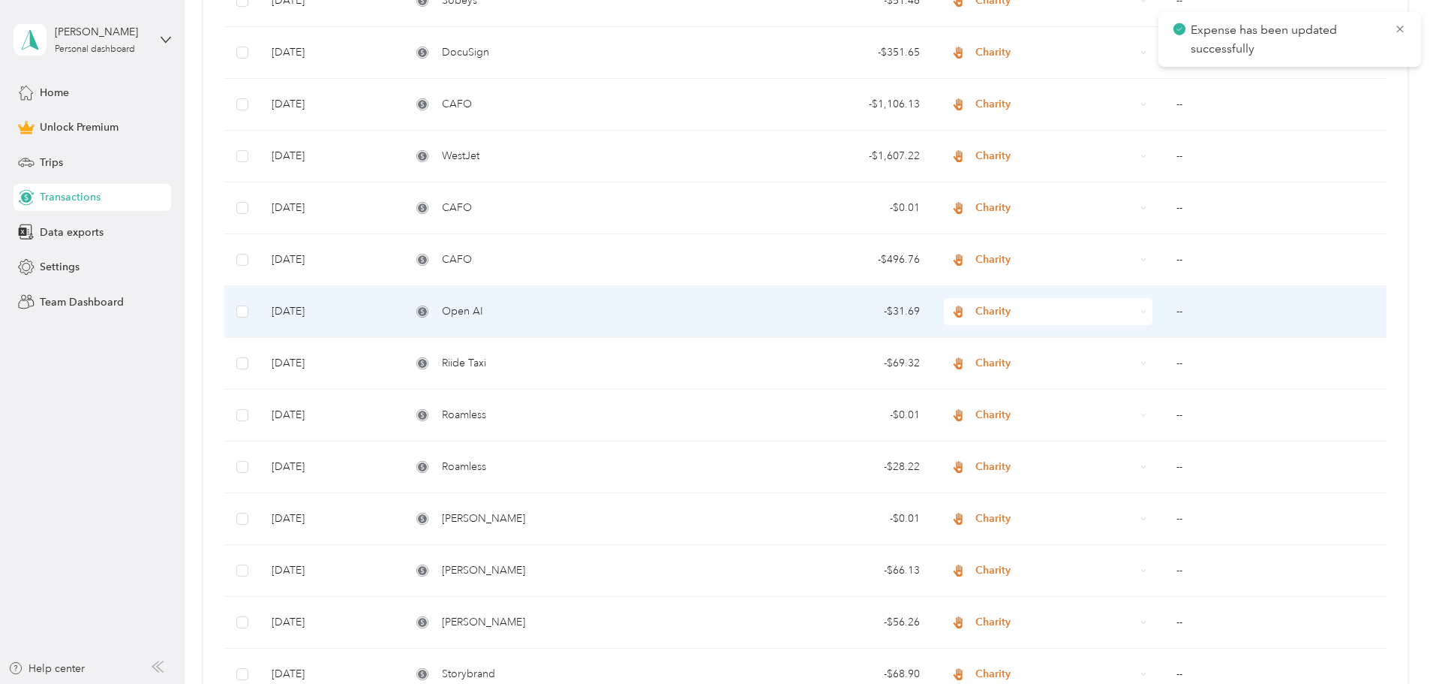
click at [590, 290] on td "Open AI" at bounding box center [565, 312] width 332 height 52
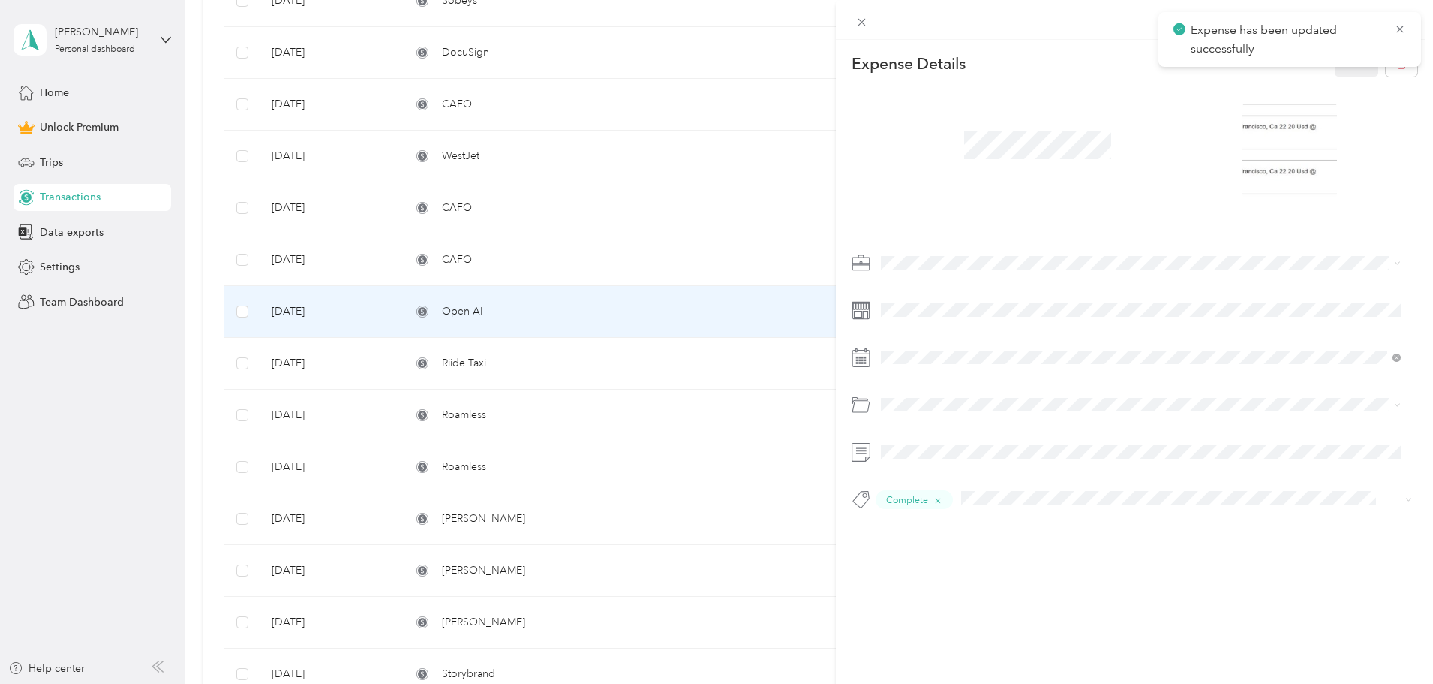
click at [561, 43] on div "This expense cannot be edited because it is either under review, approved, or p…" at bounding box center [716, 342] width 1433 height 684
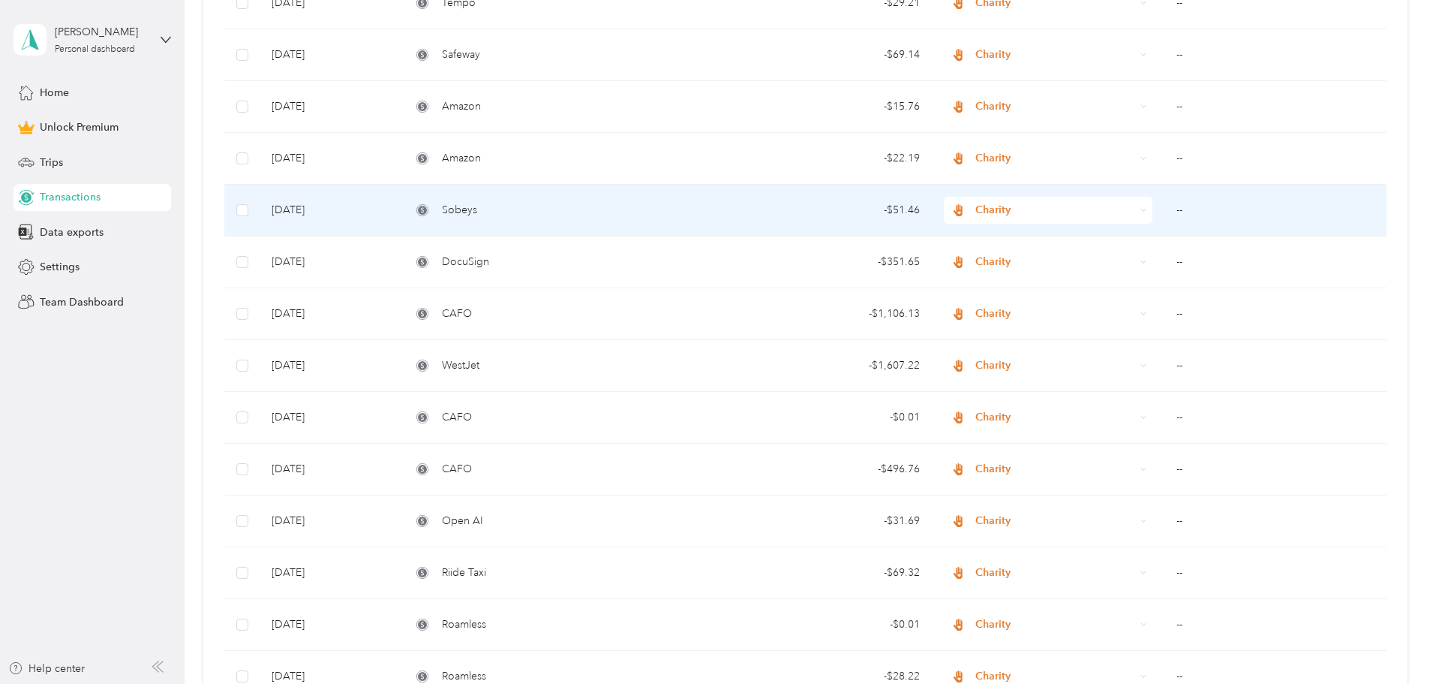
scroll to position [300, 0]
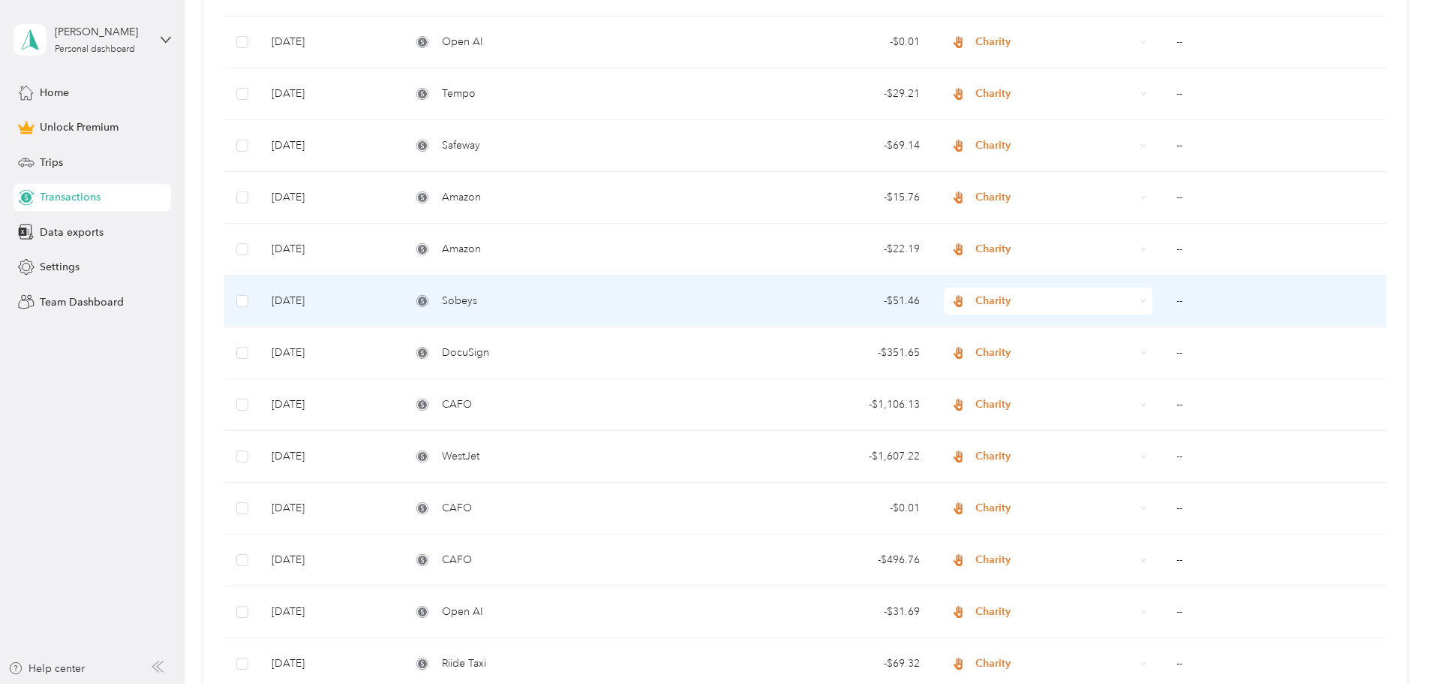
click at [548, 301] on div "Sobeys" at bounding box center [565, 301] width 308 height 17
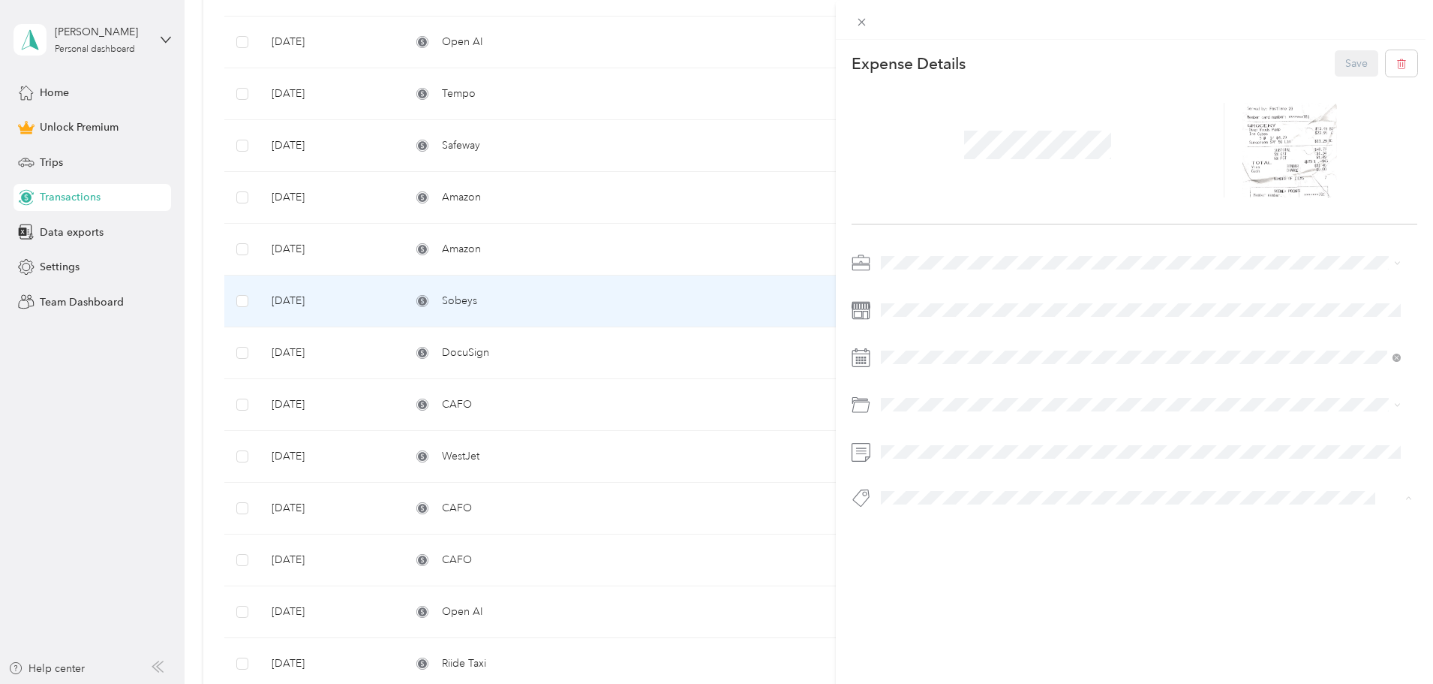
click at [932, 522] on span "Complete" at bounding box center [918, 525] width 42 height 14
click at [1355, 70] on button "Save" at bounding box center [1357, 63] width 44 height 26
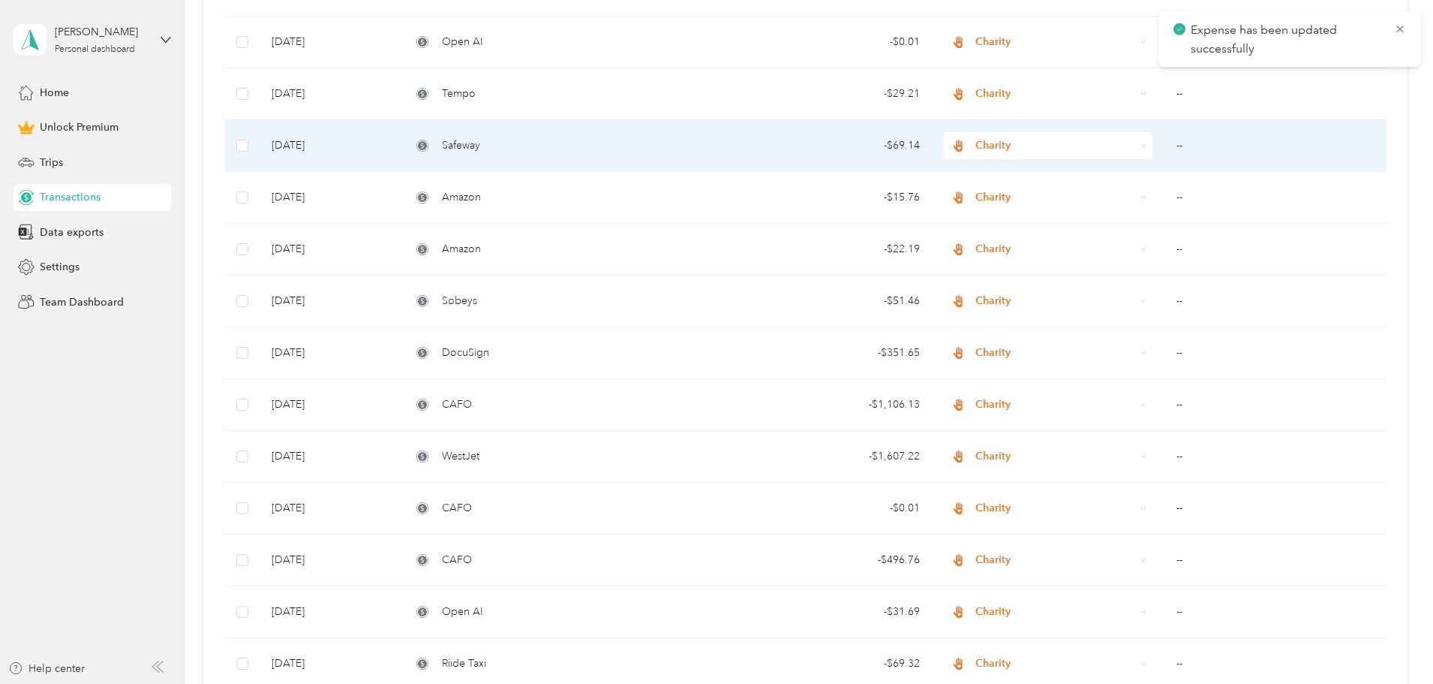
click at [566, 139] on div "Safeway" at bounding box center [565, 145] width 308 height 17
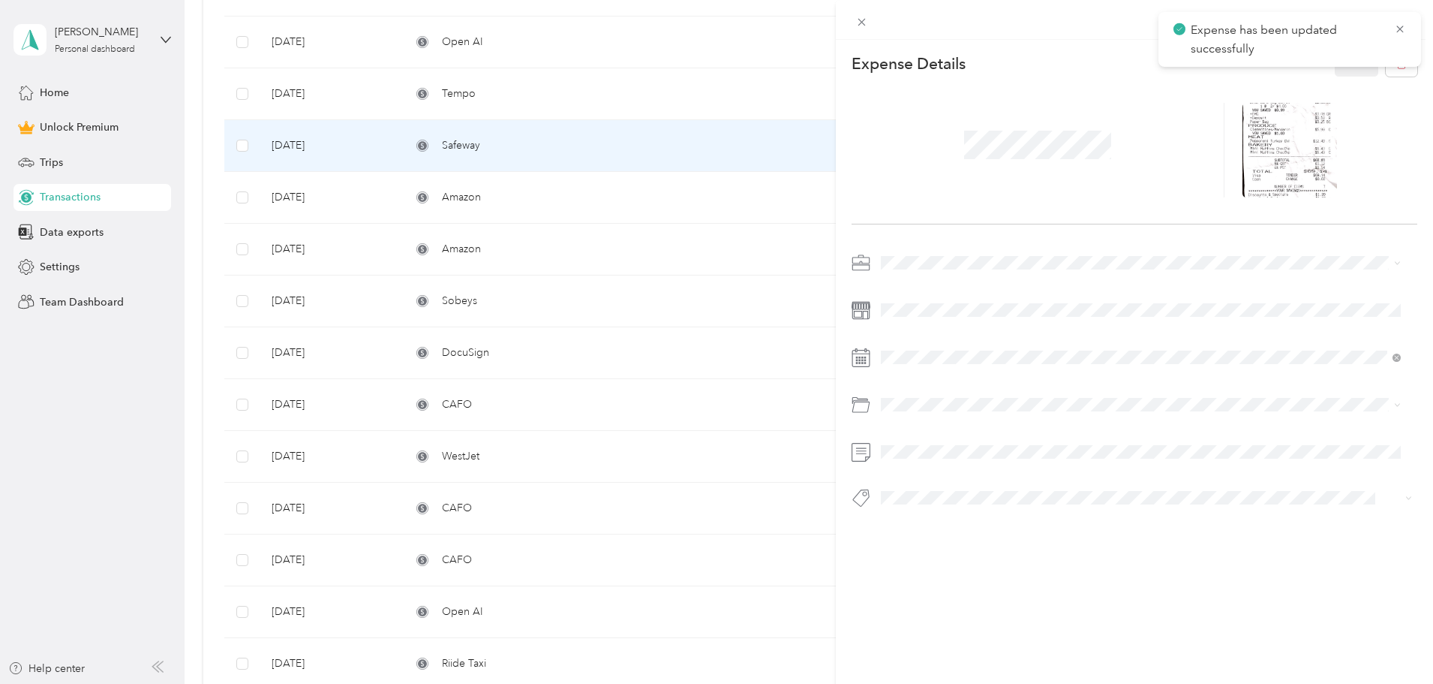
click at [551, 148] on div "This expense cannot be edited because it is either under review, approved, or p…" at bounding box center [716, 342] width 1433 height 684
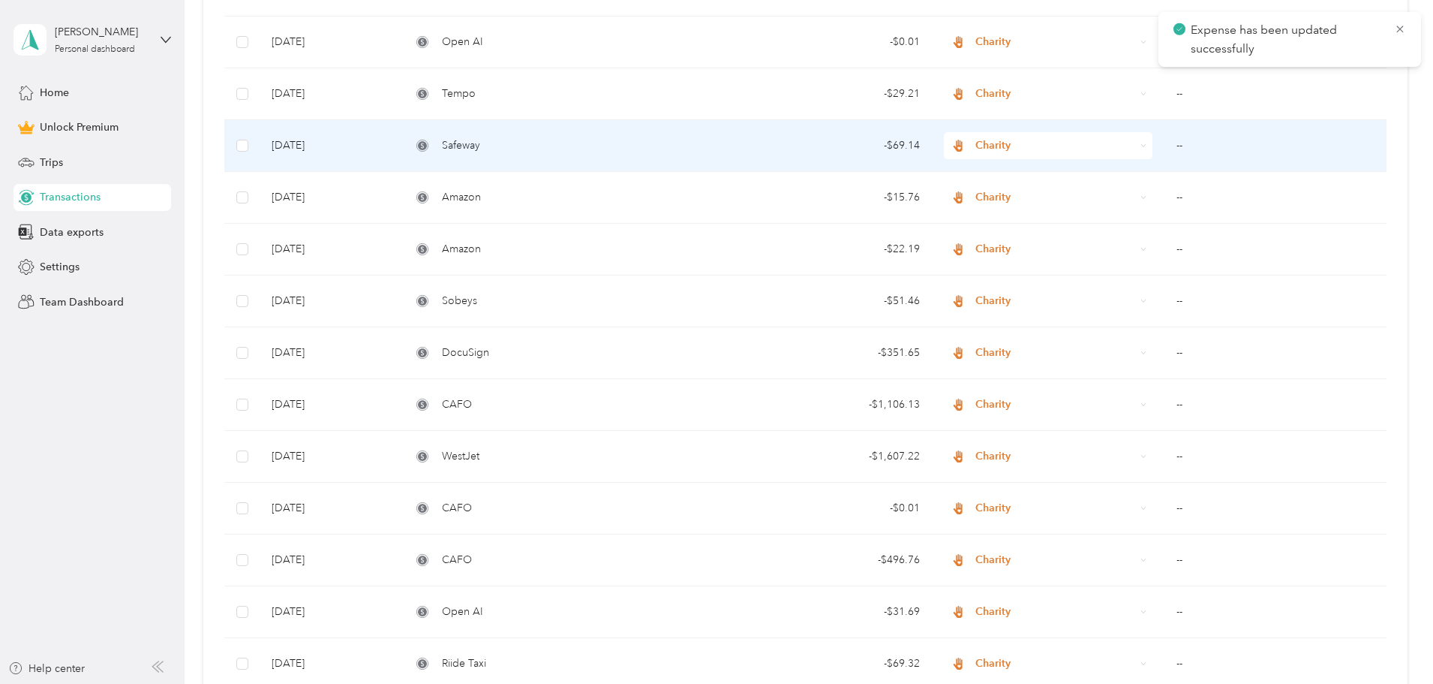
click at [570, 135] on td "Safeway" at bounding box center [565, 146] width 332 height 52
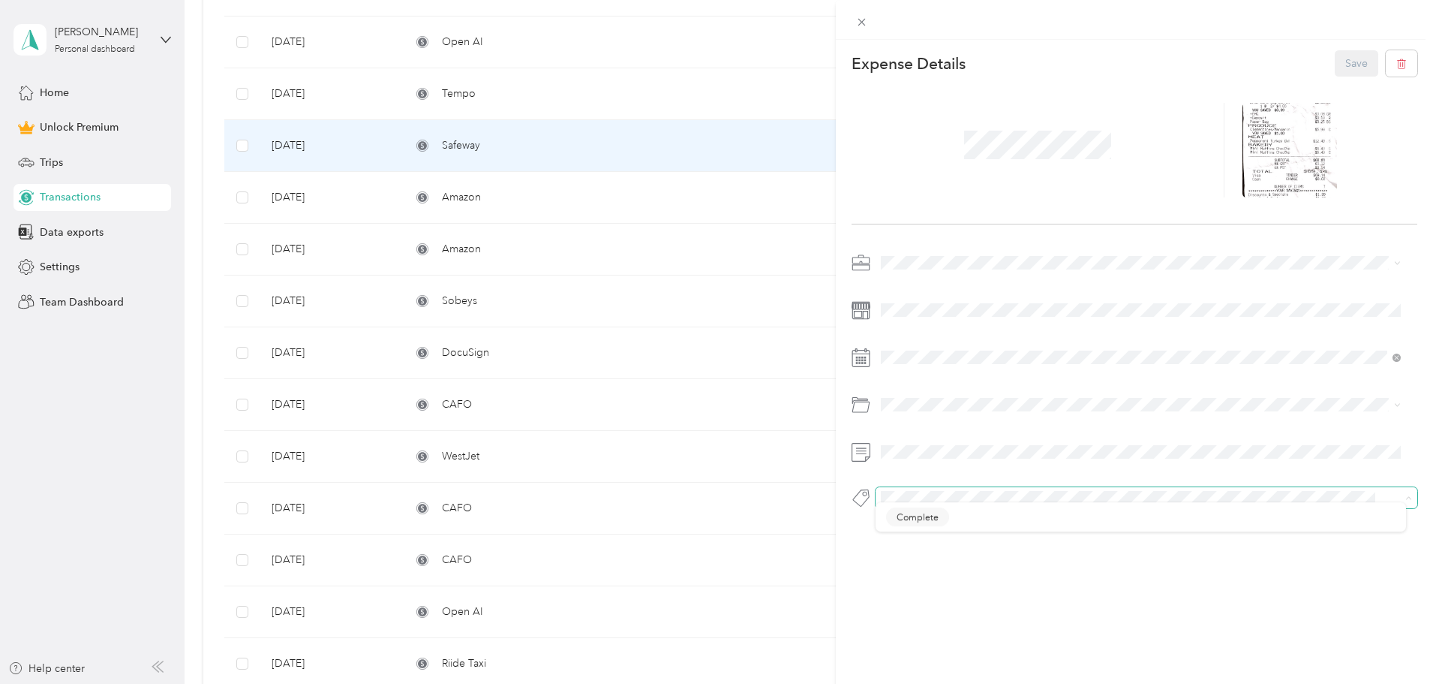
click at [912, 487] on span at bounding box center [1147, 497] width 542 height 21
click at [932, 515] on button "Complete" at bounding box center [917, 521] width 63 height 19
click at [1342, 61] on button "Save" at bounding box center [1357, 63] width 44 height 26
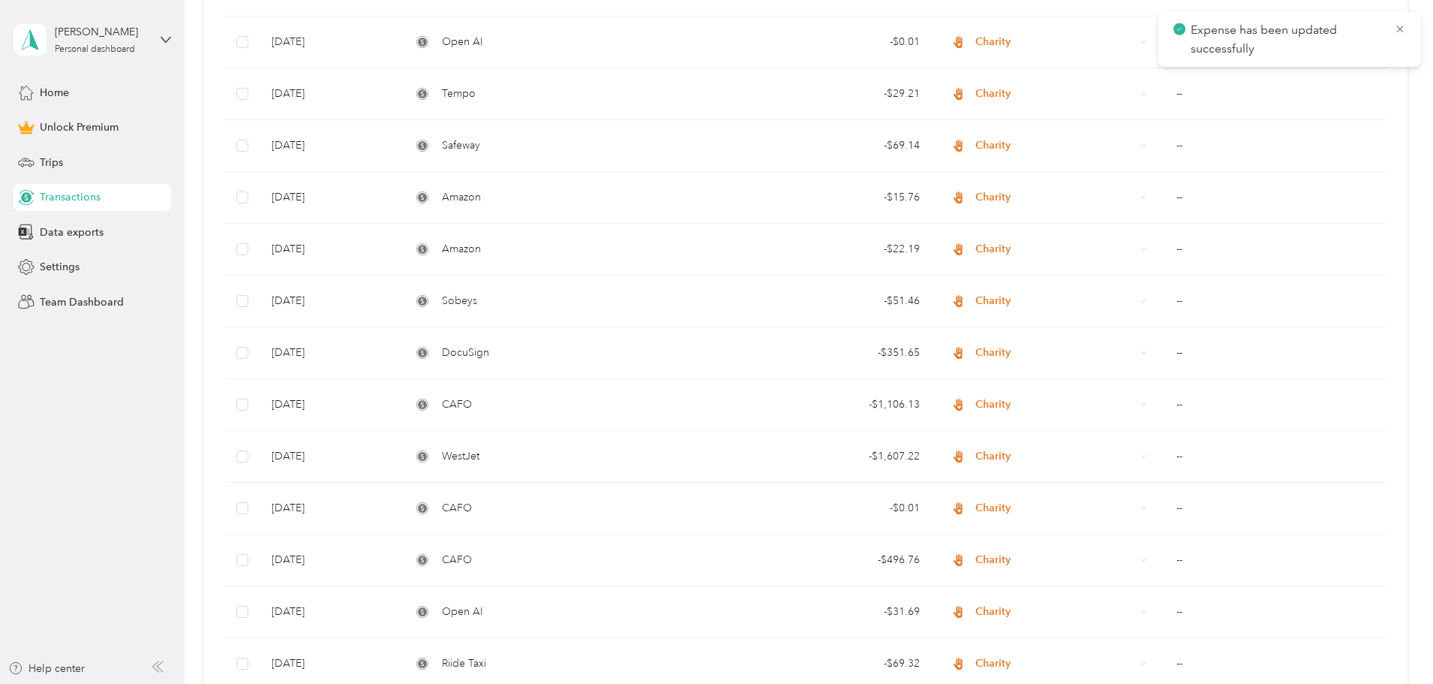
click at [584, 101] on div at bounding box center [716, 342] width 1433 height 684
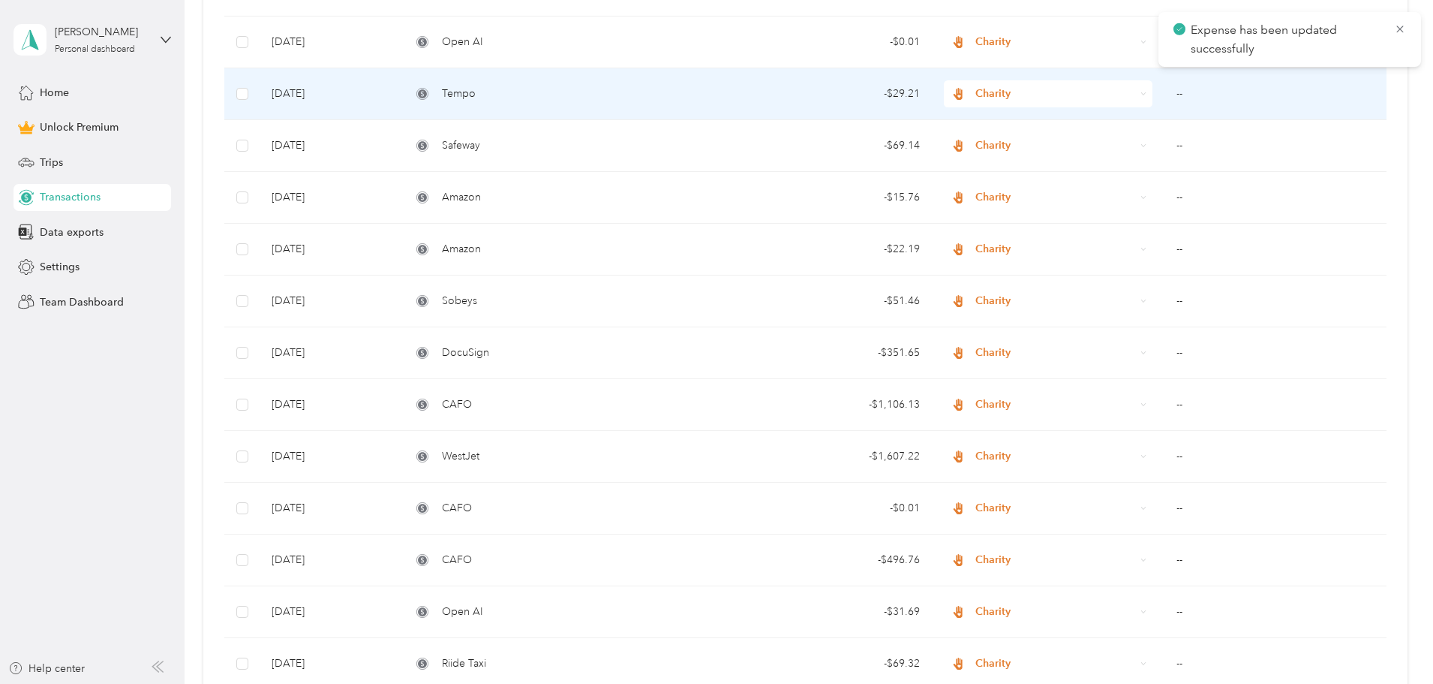
click at [560, 97] on div "Tempo" at bounding box center [565, 94] width 308 height 17
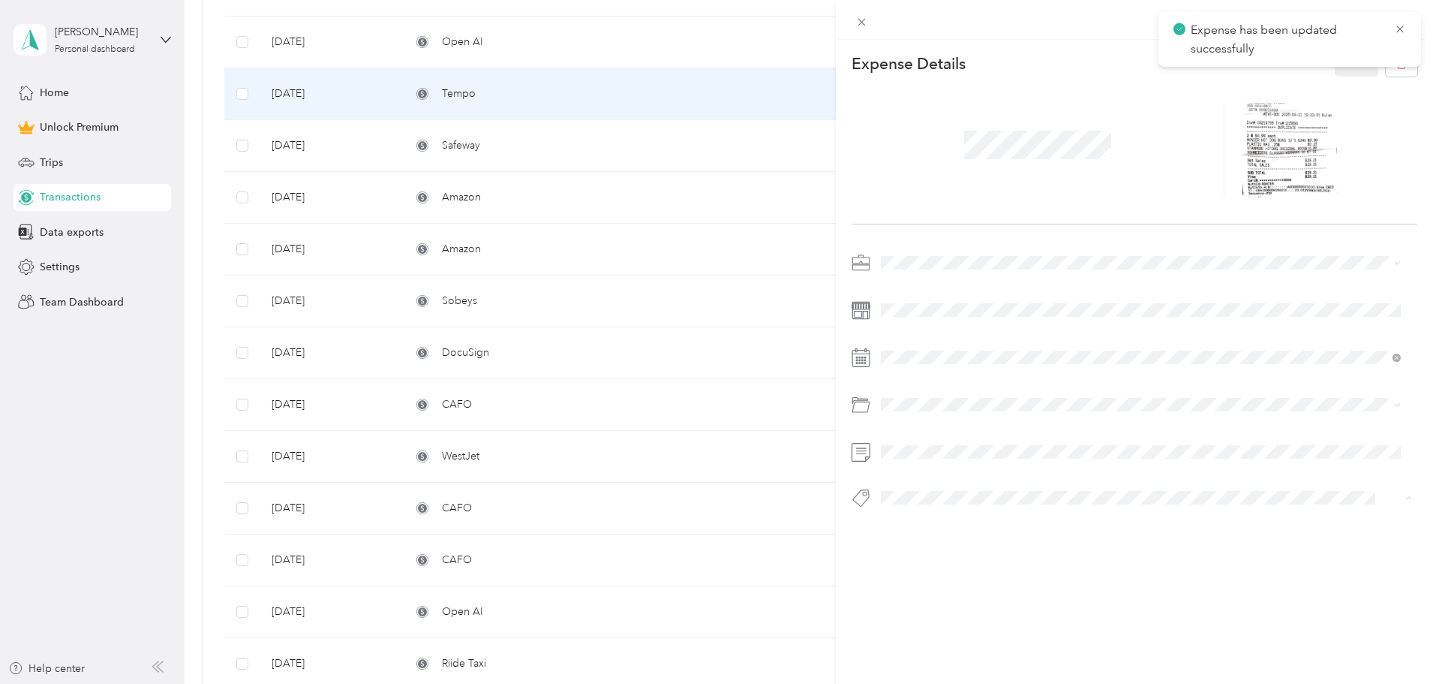
click at [912, 516] on button "Complete" at bounding box center [917, 524] width 63 height 19
click at [1340, 71] on button "Save" at bounding box center [1357, 63] width 44 height 26
click at [528, 41] on div "This expense cannot be edited because it is either under review, approved, or p…" at bounding box center [716, 342] width 1433 height 684
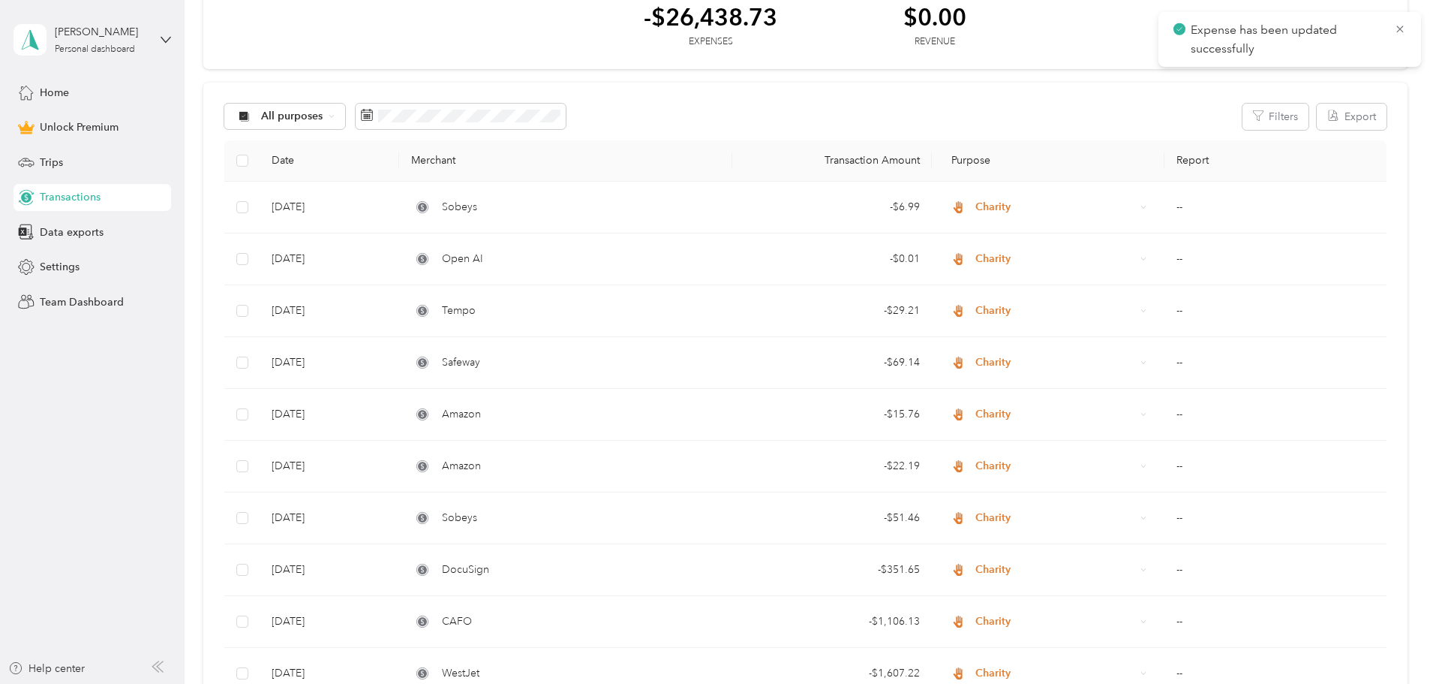
scroll to position [75, 0]
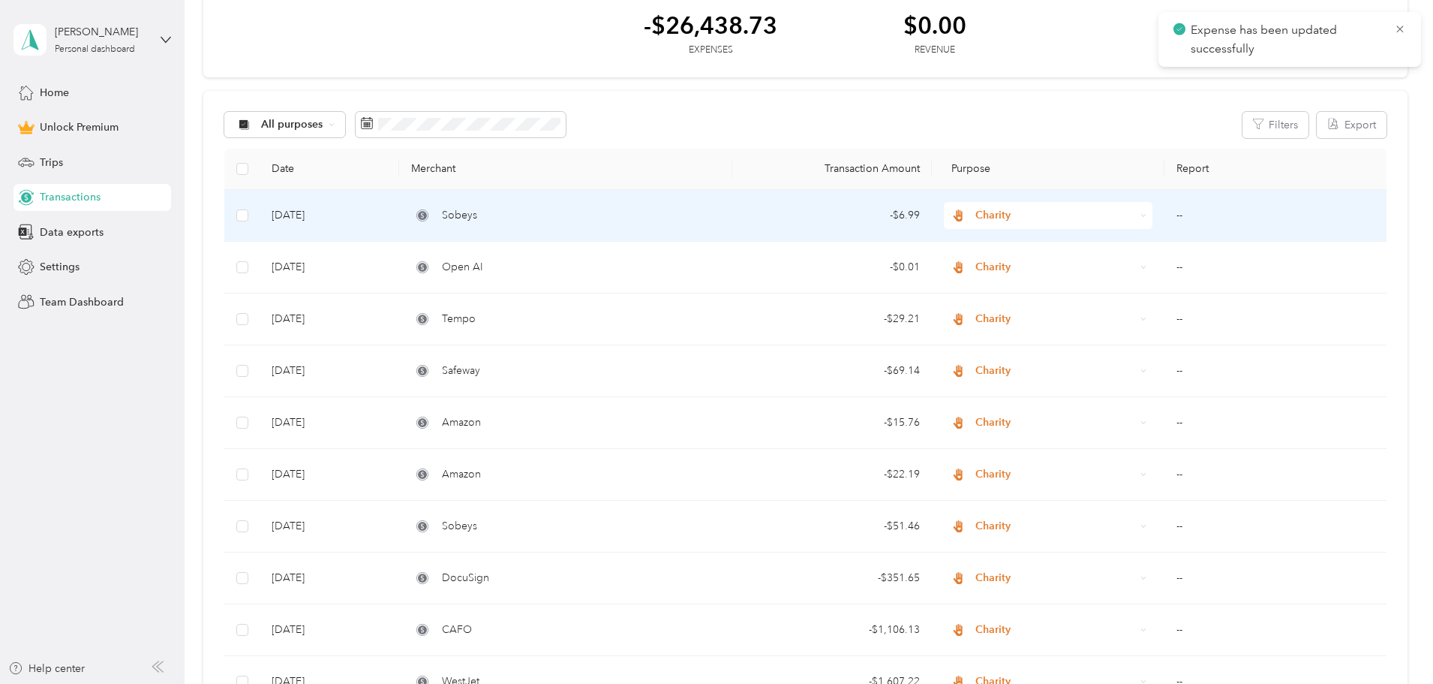
click at [477, 215] on span "Sobeys" at bounding box center [459, 215] width 35 height 17
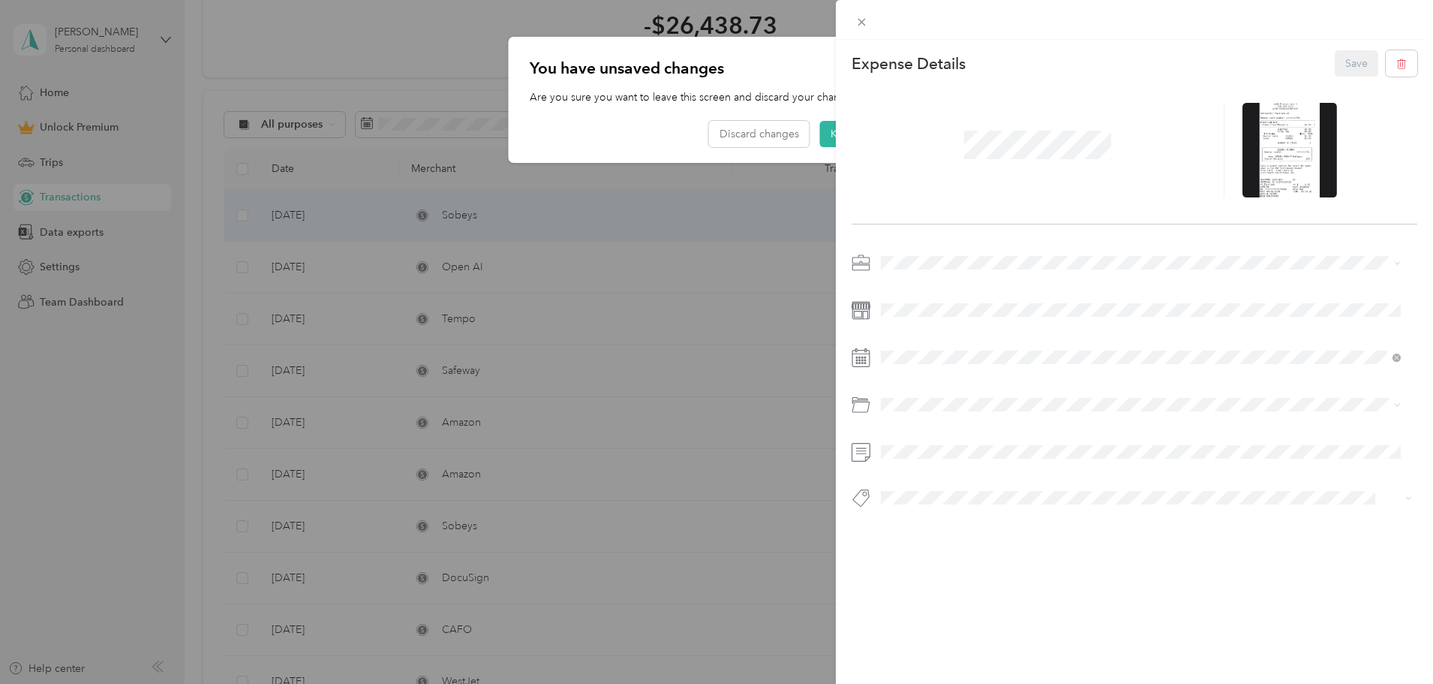
click at [929, 527] on button "Complete" at bounding box center [917, 521] width 63 height 19
click at [1348, 59] on button "Save" at bounding box center [1357, 63] width 44 height 26
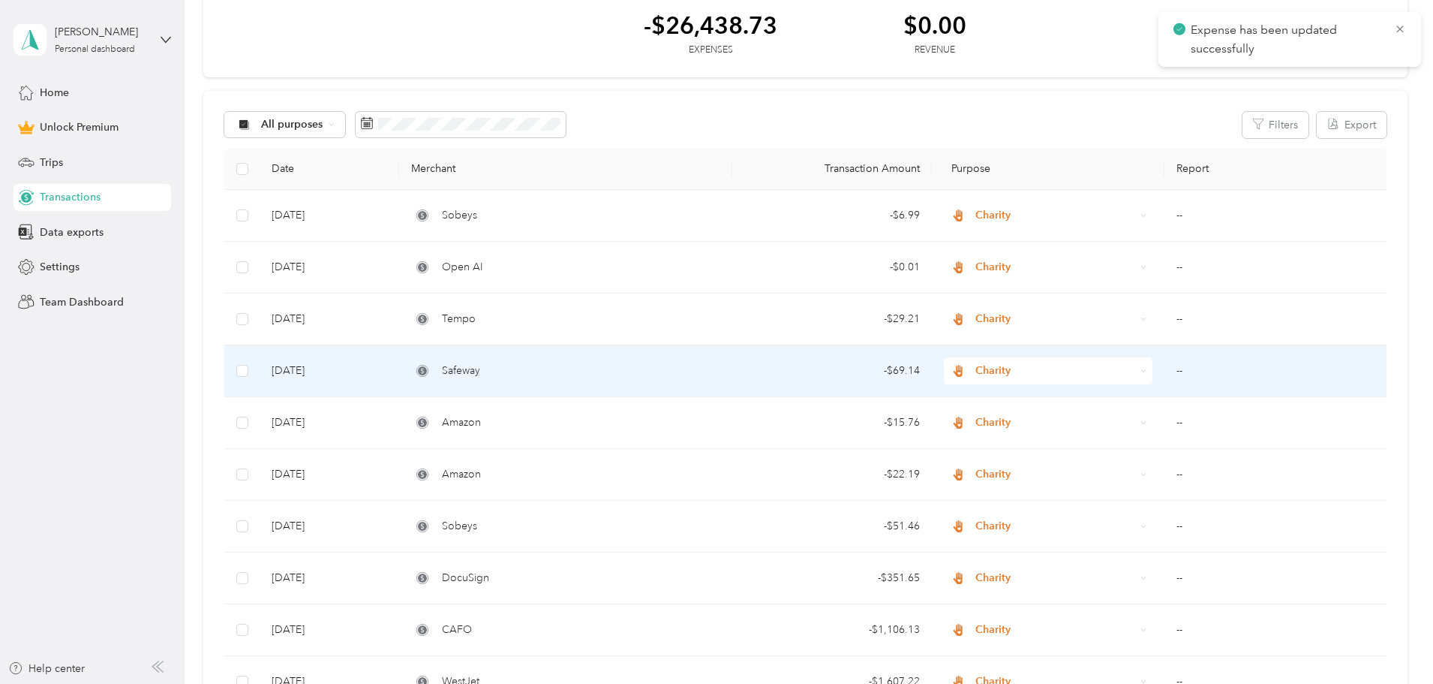
click at [480, 370] on span "Safeway" at bounding box center [461, 370] width 38 height 17
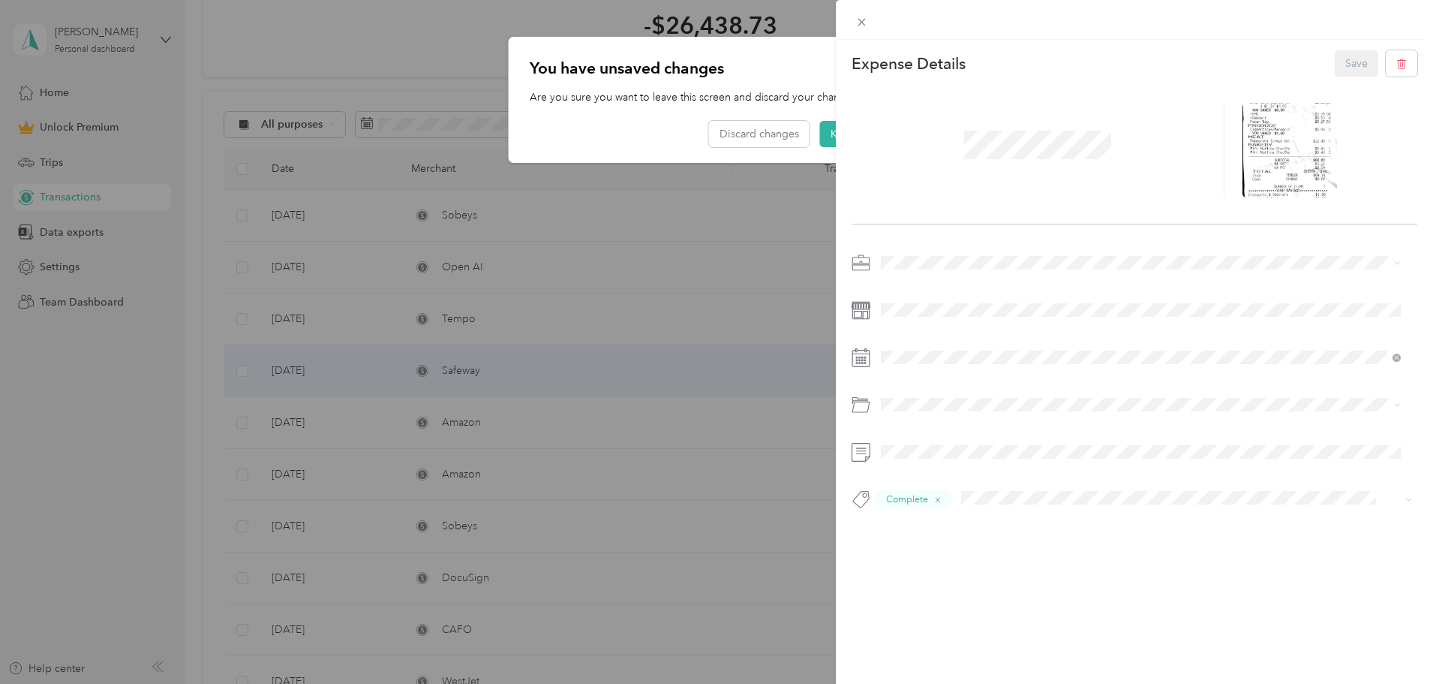
click at [722, 200] on div "This expense cannot be edited because it is either under review, approved, or p…" at bounding box center [716, 342] width 1433 height 684
